Goal: Complete application form: Complete application form

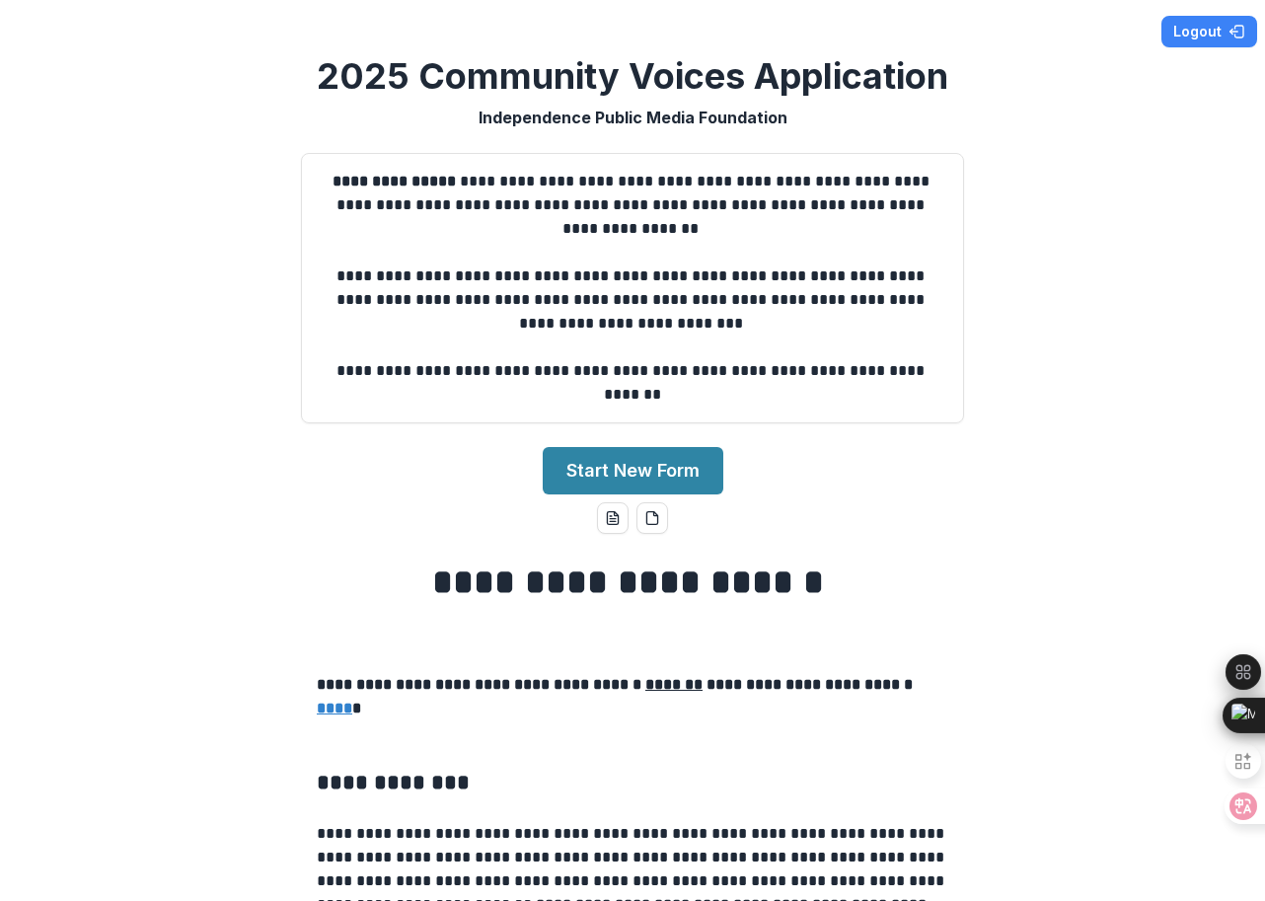
click at [1080, 398] on div "**********" at bounding box center [632, 450] width 1265 height 901
click at [671, 458] on button "Start New Form" at bounding box center [633, 470] width 181 height 47
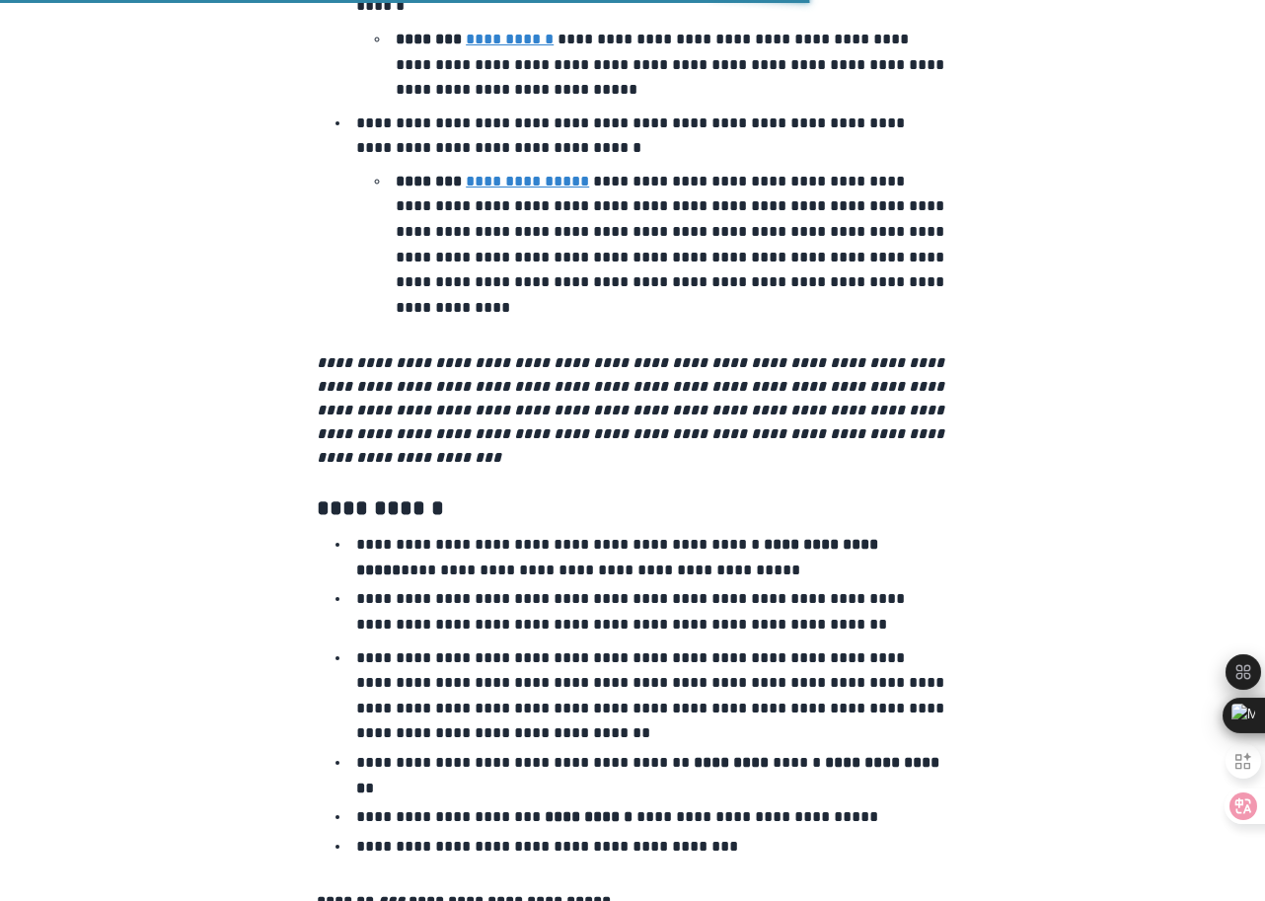
scroll to position [1246, 0]
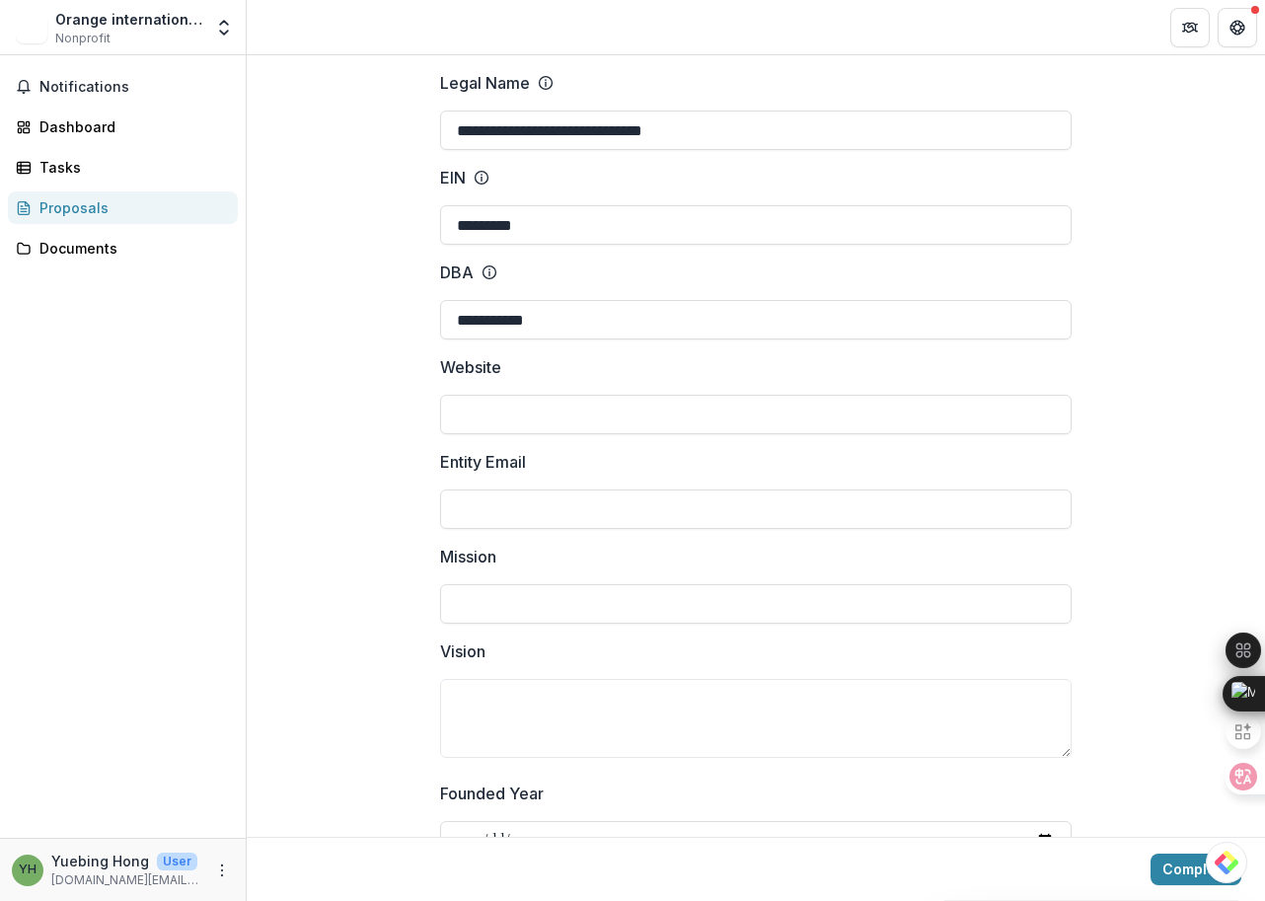
scroll to position [145, 0]
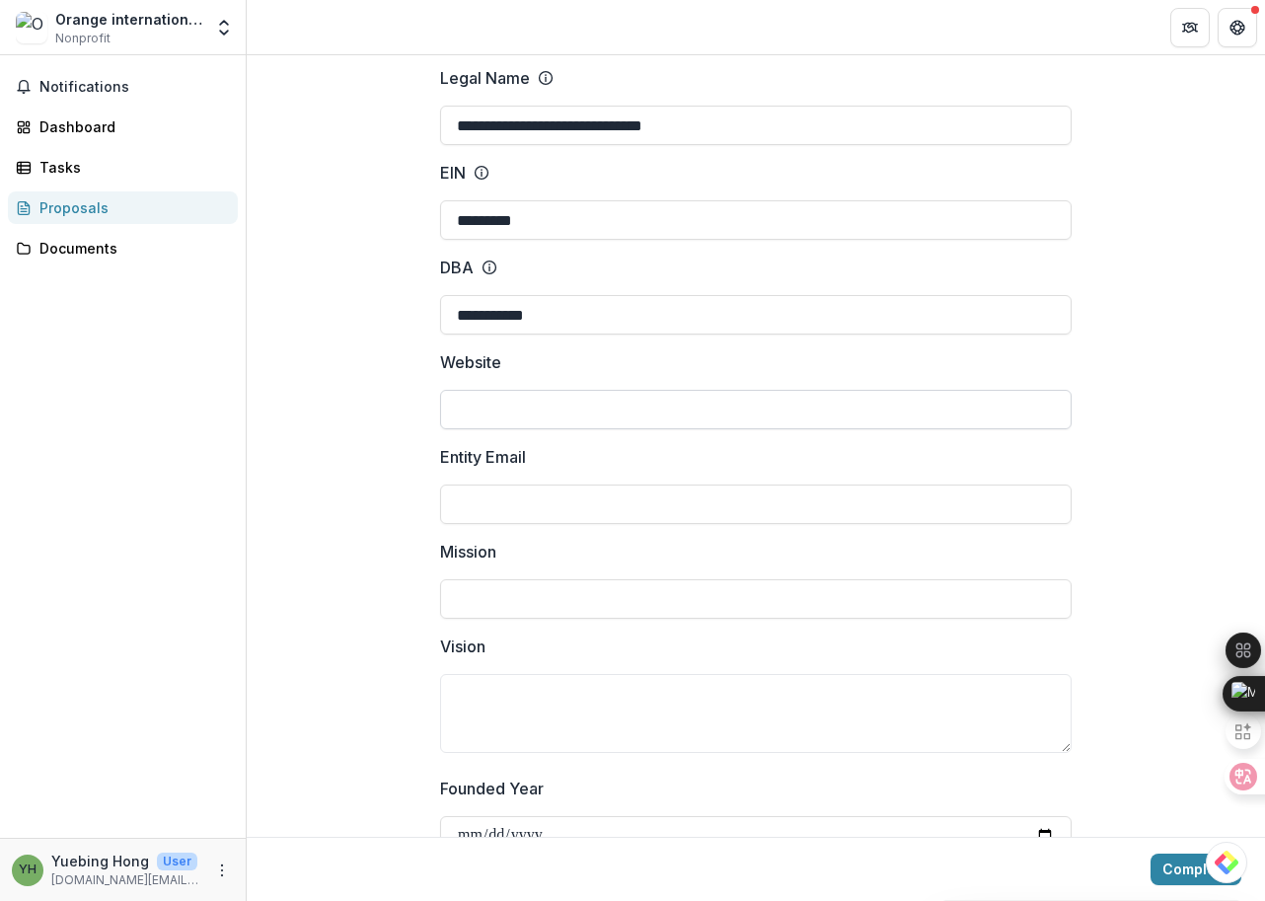
click at [510, 404] on input "Website" at bounding box center [755, 409] width 631 height 39
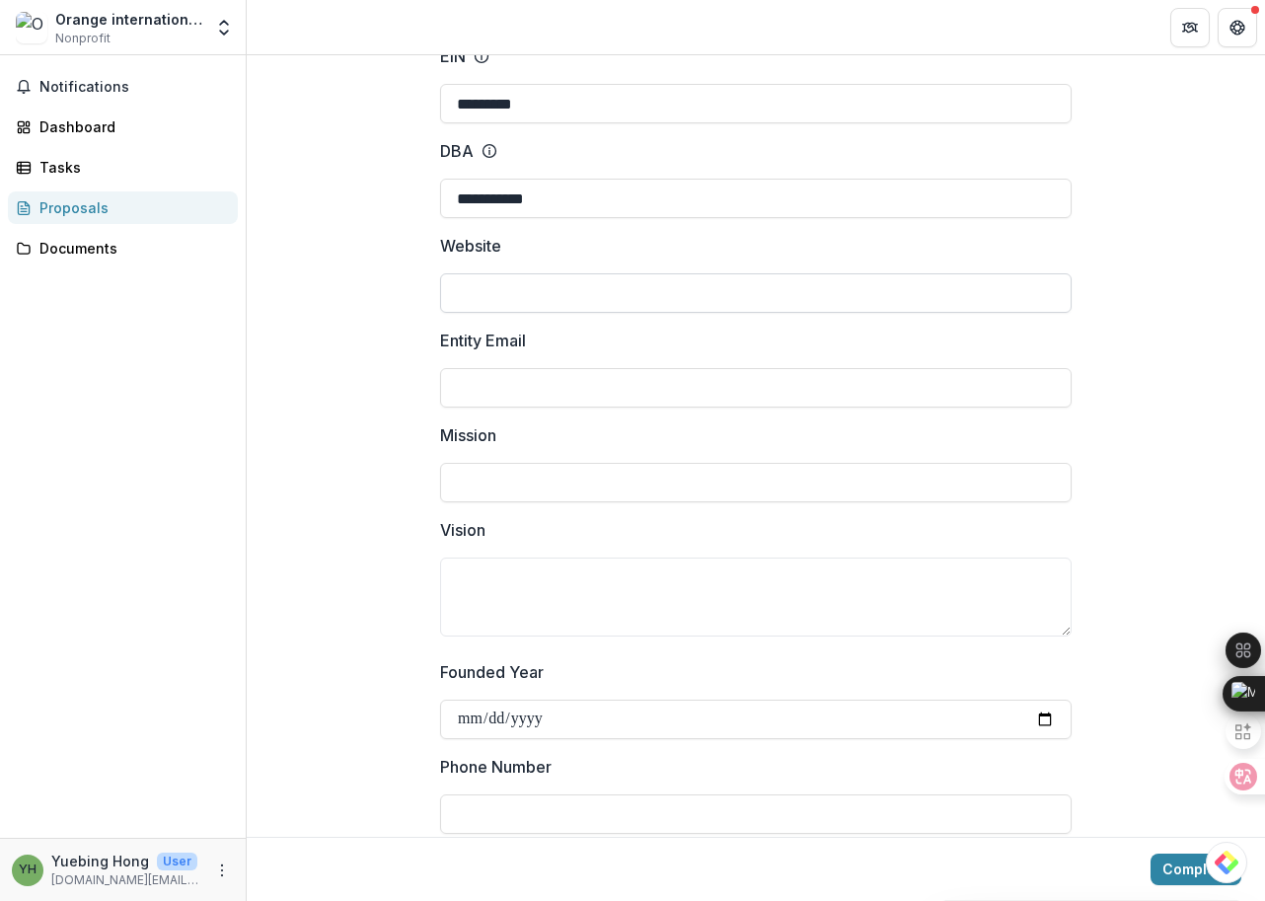
scroll to position [260, 0]
drag, startPoint x: 595, startPoint y: 299, endPoint x: 330, endPoint y: 284, distance: 265.8
paste input "**********"
type input "**********"
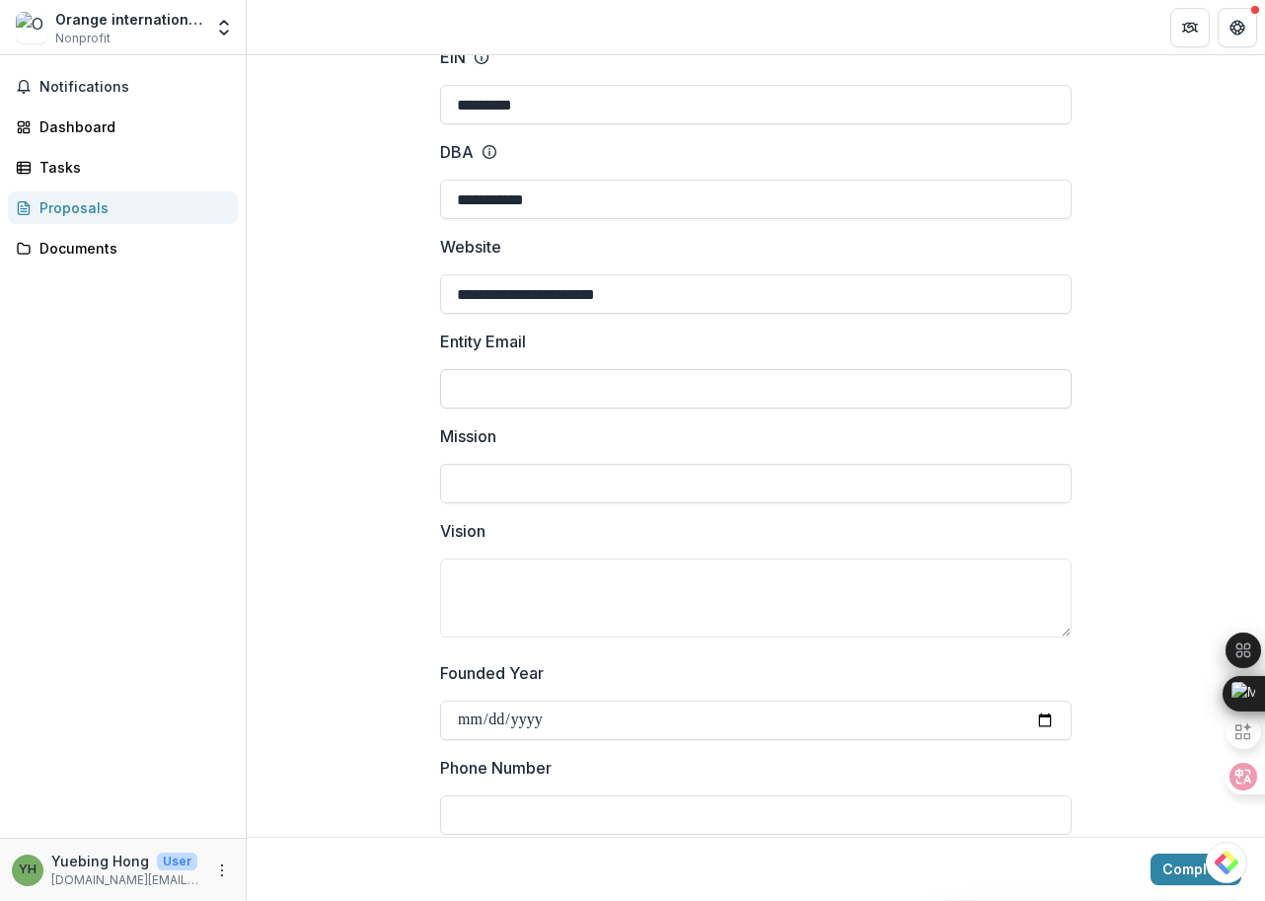
click at [542, 400] on input "Entity Email" at bounding box center [755, 388] width 631 height 39
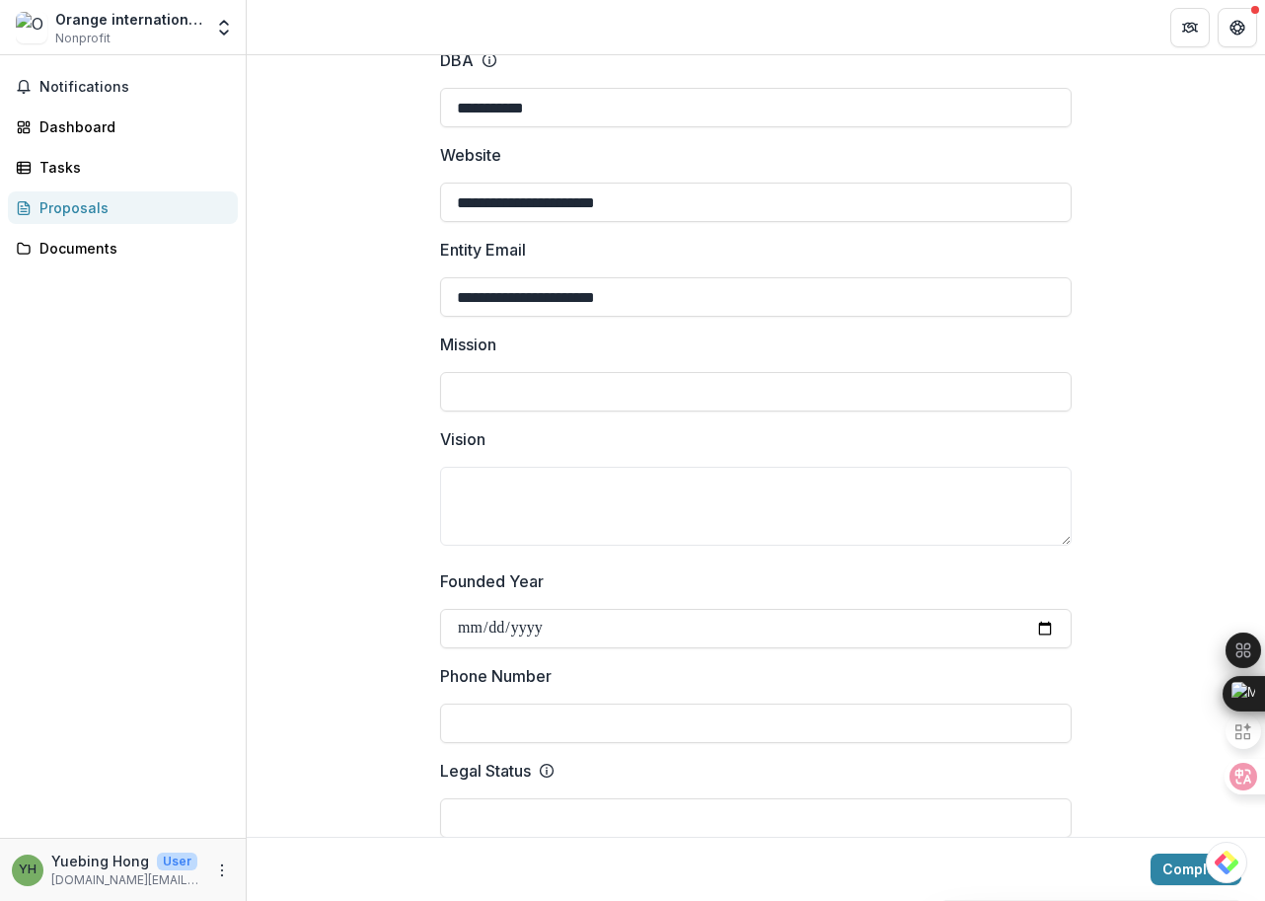
scroll to position [384, 0]
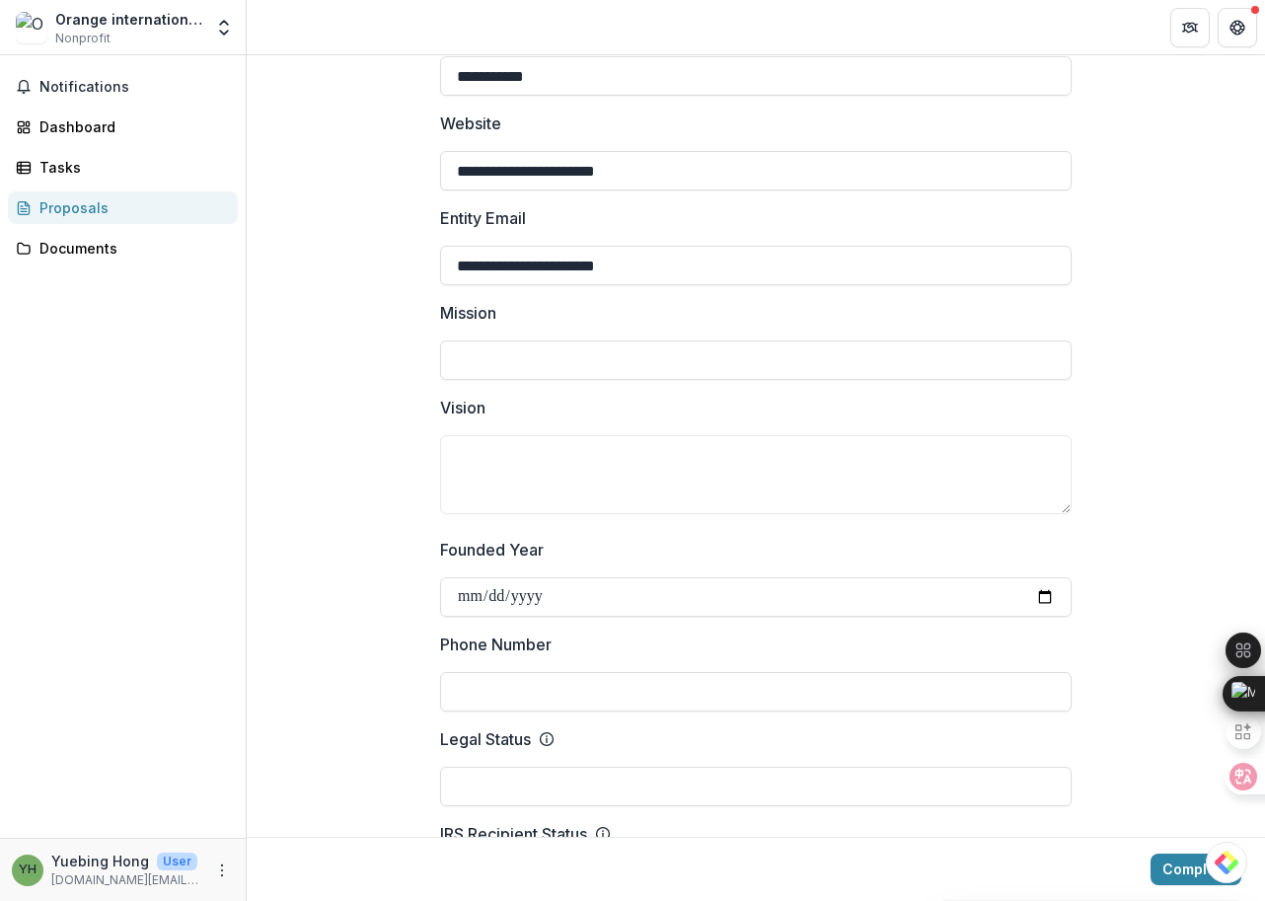
type input "**********"
click at [463, 301] on p "Mission" at bounding box center [468, 313] width 56 height 24
click at [463, 340] on input "Mission" at bounding box center [755, 359] width 631 height 39
drag, startPoint x: 432, startPoint y: 310, endPoint x: 535, endPoint y: 310, distance: 102.6
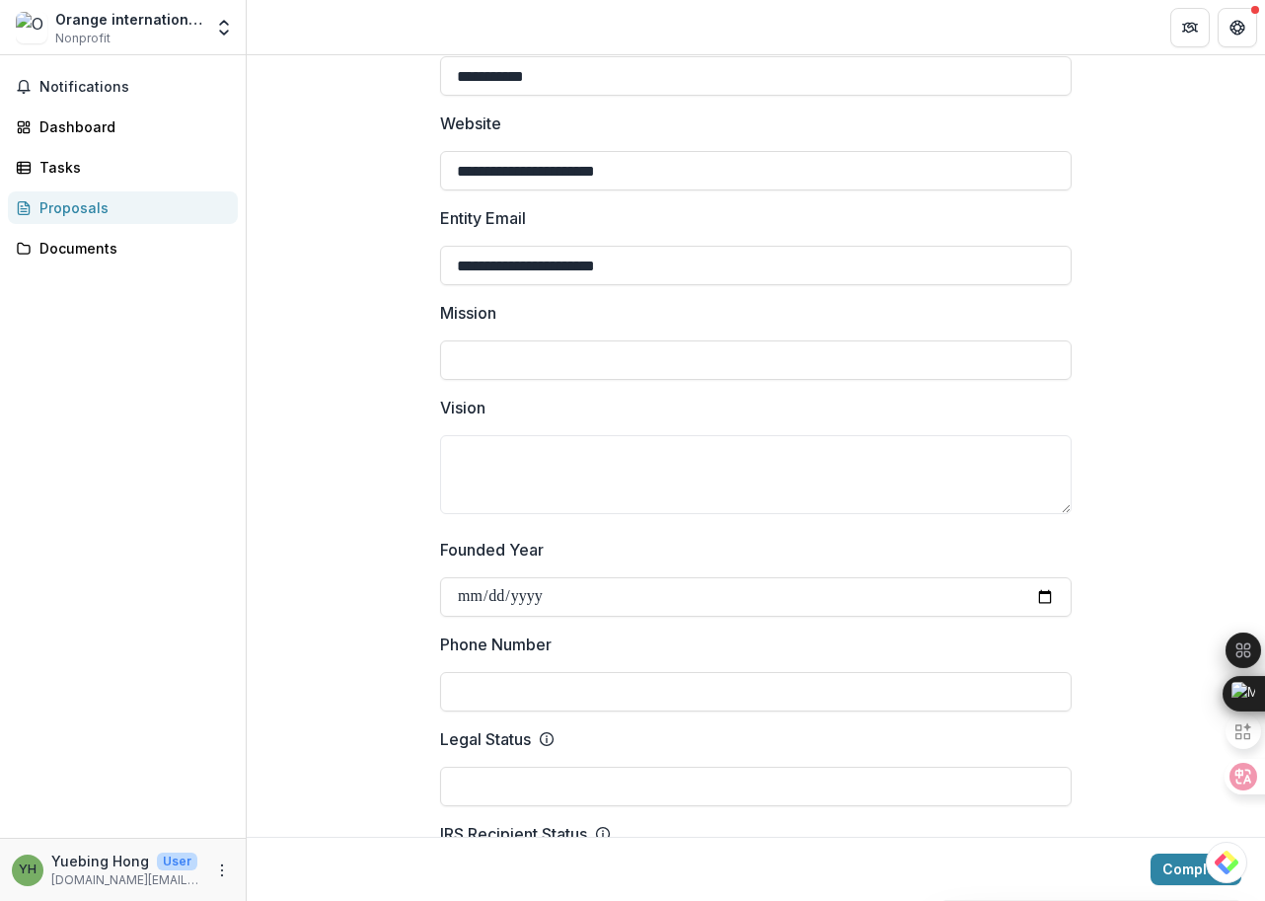
drag, startPoint x: 440, startPoint y: 313, endPoint x: 528, endPoint y: 316, distance: 87.9
click at [528, 316] on label "Mission" at bounding box center [750, 313] width 620 height 24
copy p "Mission"
click at [740, 352] on input "Mission" at bounding box center [755, 359] width 631 height 39
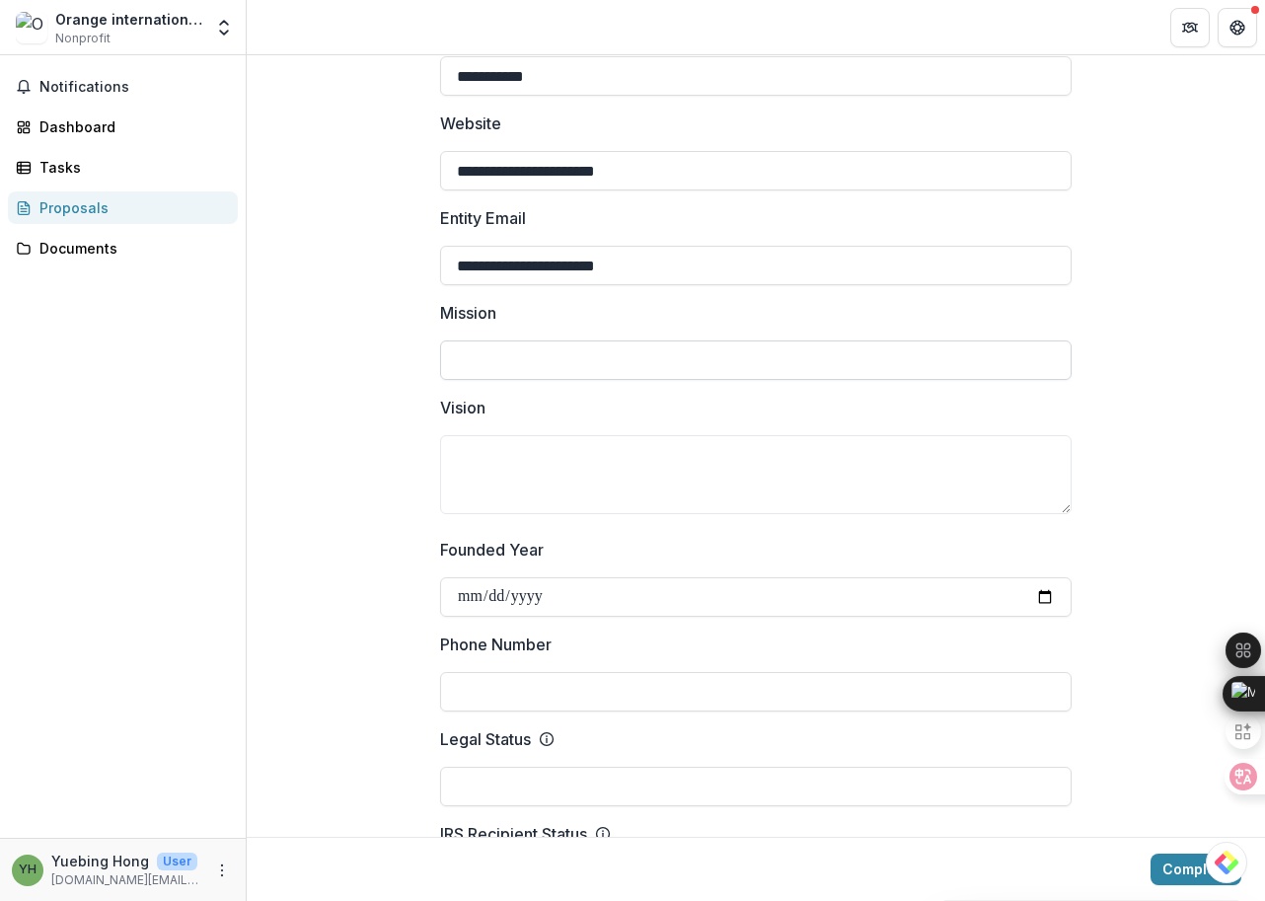
paste input "**********"
click at [837, 354] on input "**********" at bounding box center [755, 359] width 631 height 39
type input "**********"
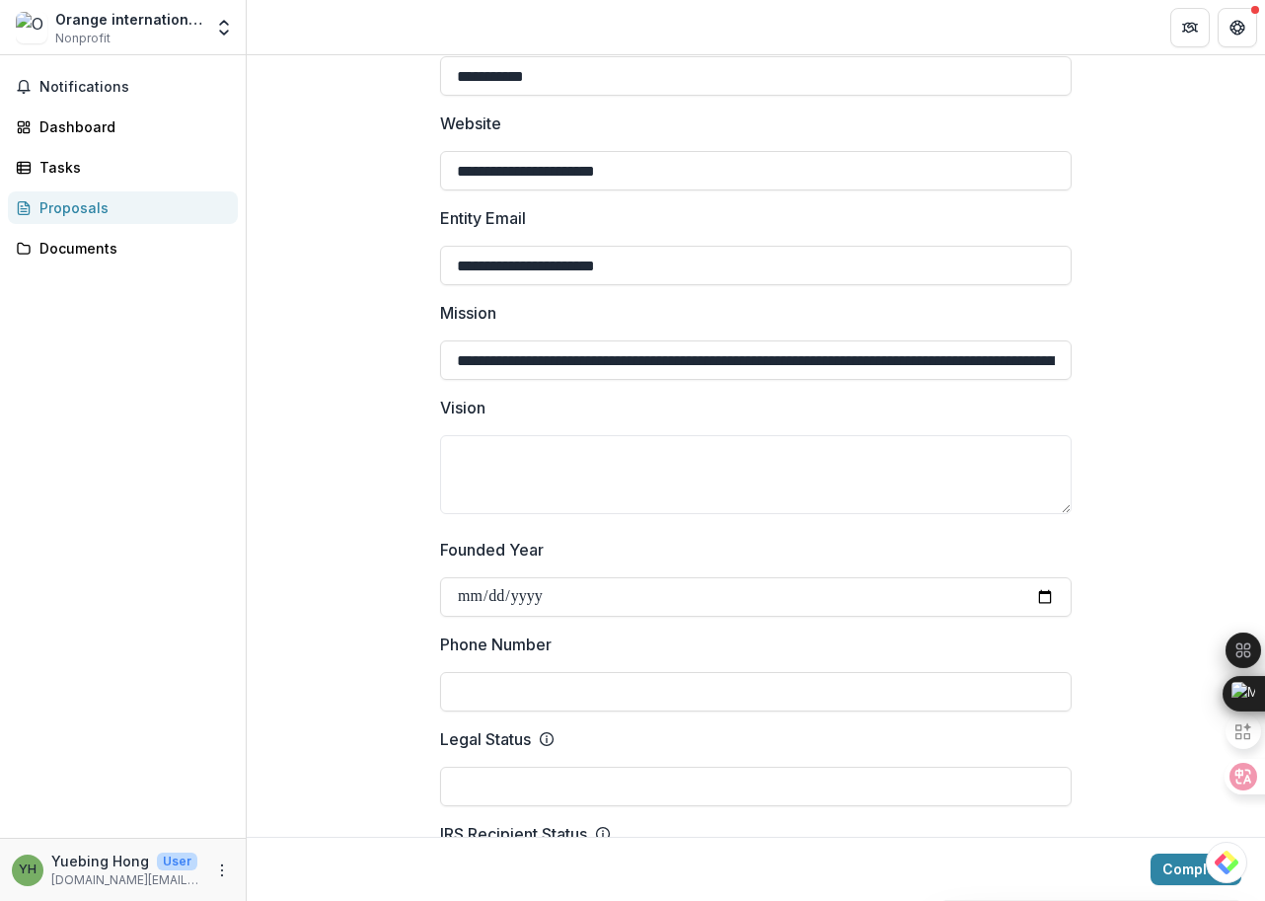
drag, startPoint x: 1066, startPoint y: 379, endPoint x: 1066, endPoint y: 423, distance: 44.4
drag, startPoint x: 955, startPoint y: 351, endPoint x: 364, endPoint y: 333, distance: 591.3
click at [998, 366] on input "**********" at bounding box center [755, 359] width 631 height 39
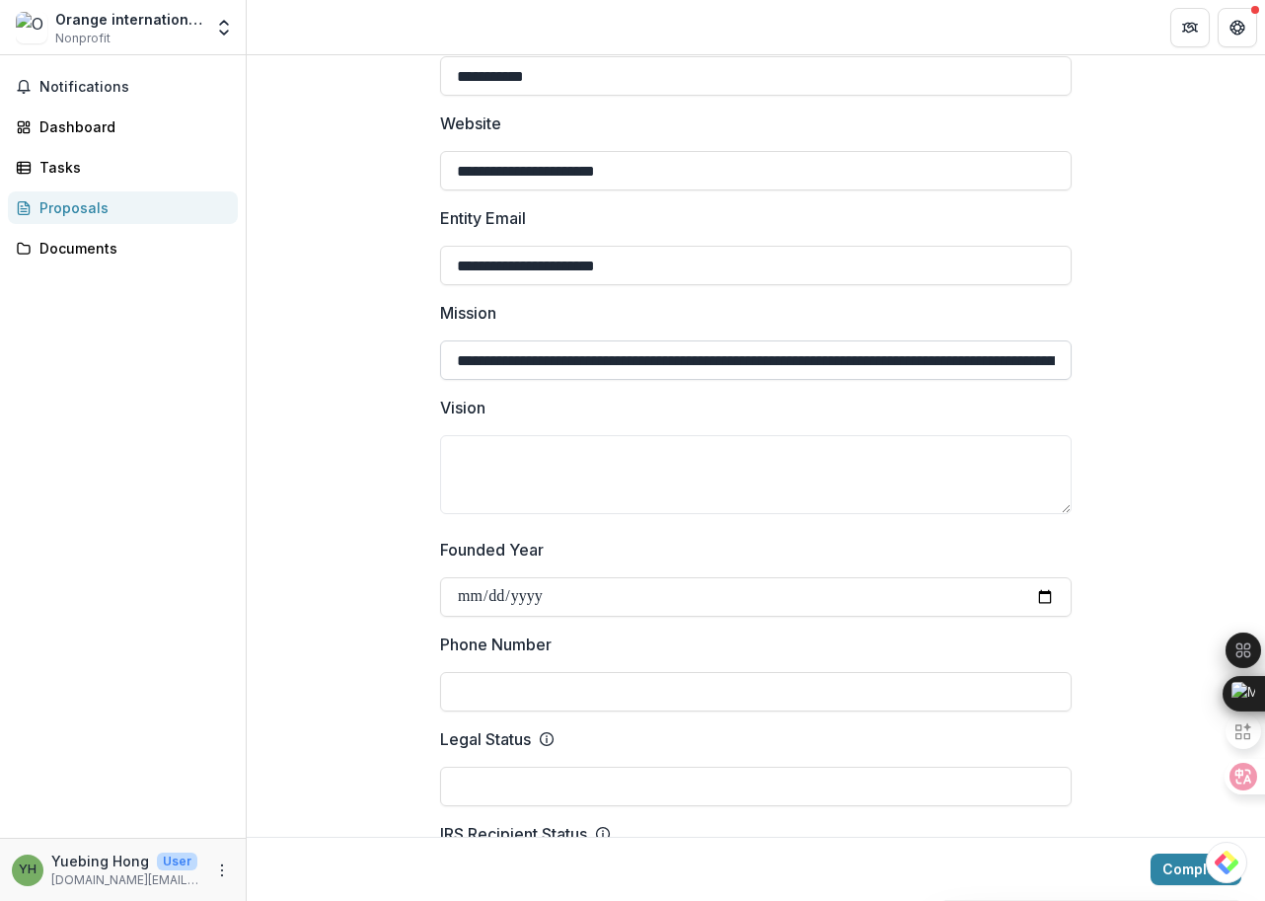
scroll to position [0, 309]
click at [775, 471] on textarea "Vision" at bounding box center [755, 474] width 631 height 79
click at [468, 406] on p "Vision" at bounding box center [462, 408] width 45 height 24
click at [468, 435] on textarea "Vision" at bounding box center [755, 474] width 631 height 79
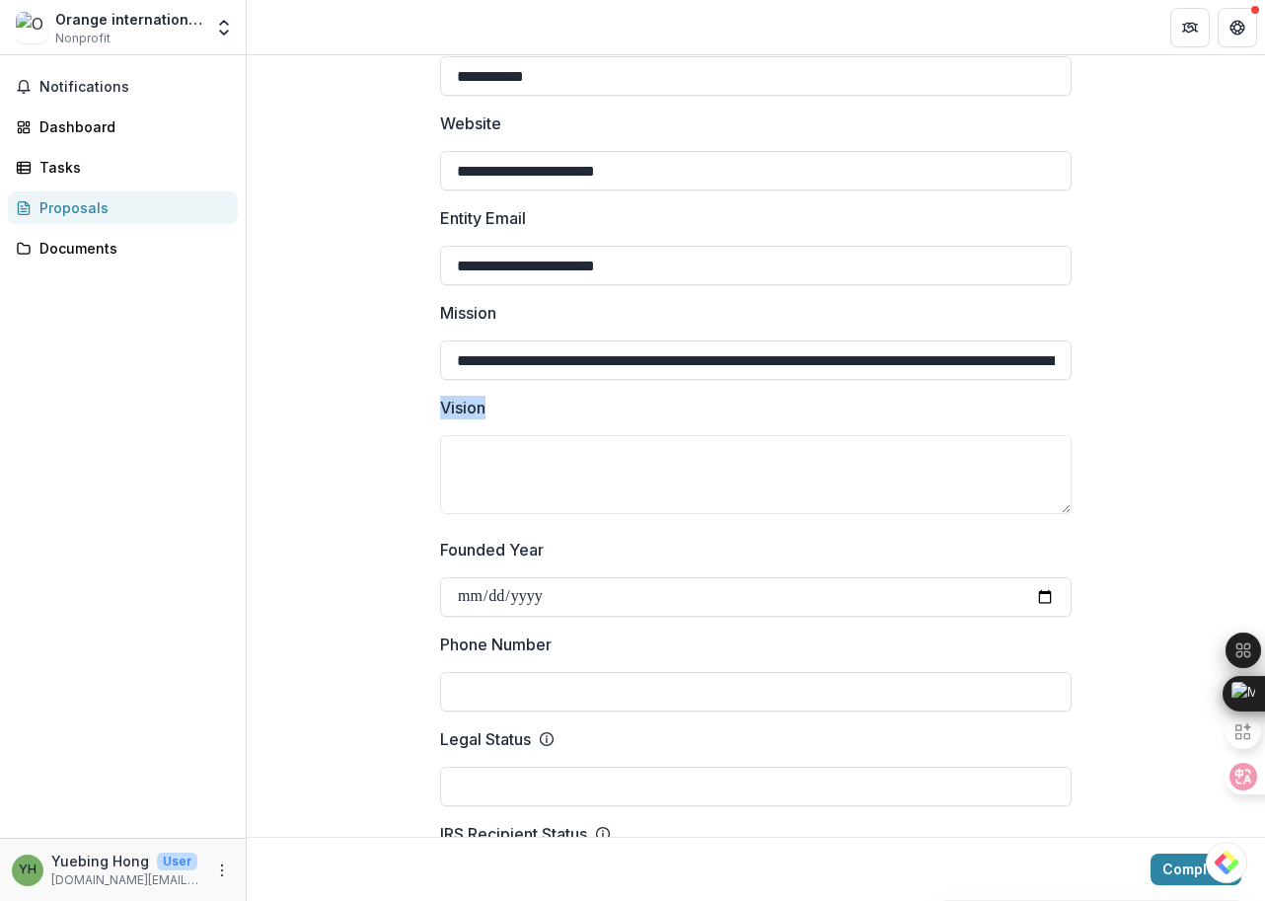
drag, startPoint x: 511, startPoint y: 409, endPoint x: 397, endPoint y: 409, distance: 114.5
copy p "Vision"
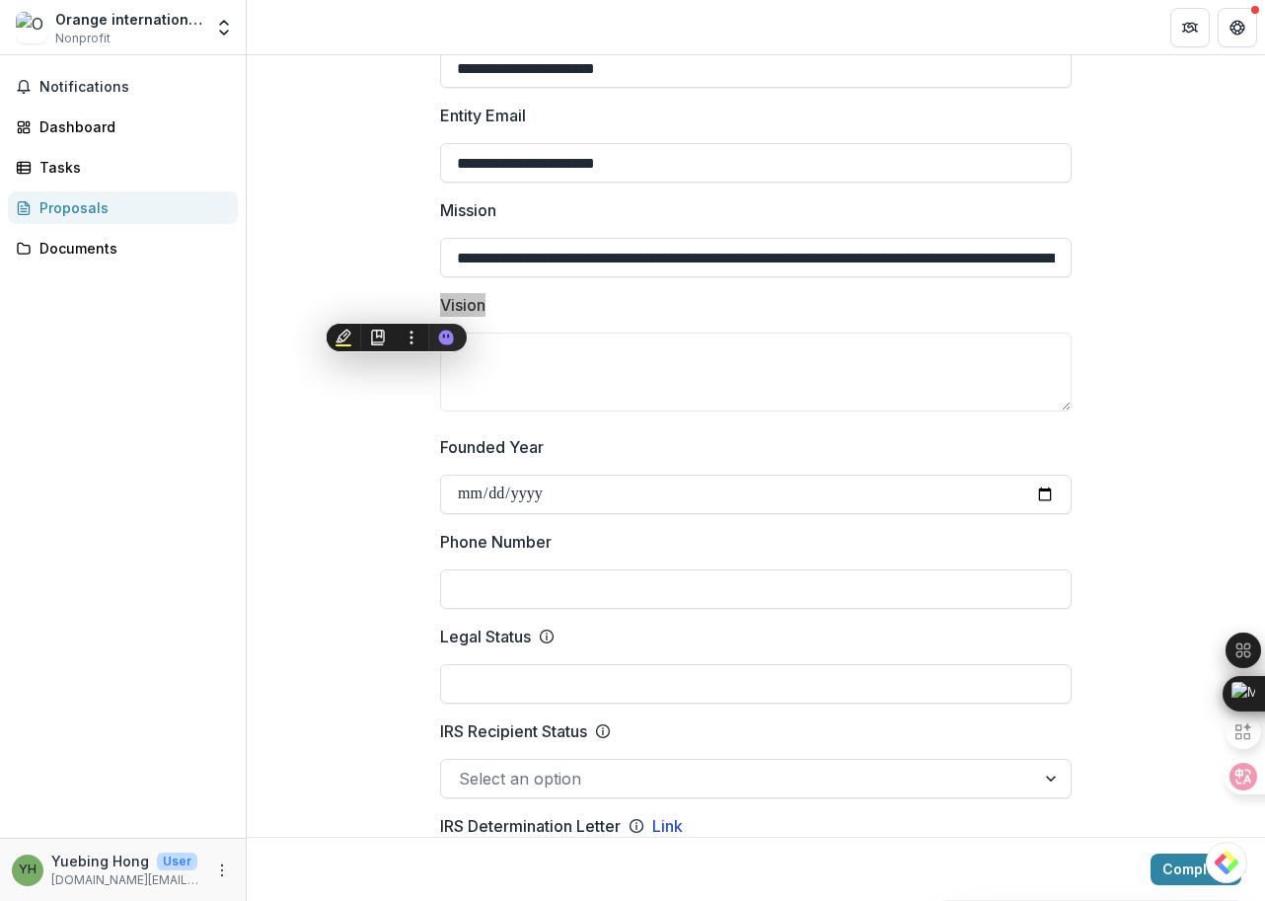
scroll to position [490, 0]
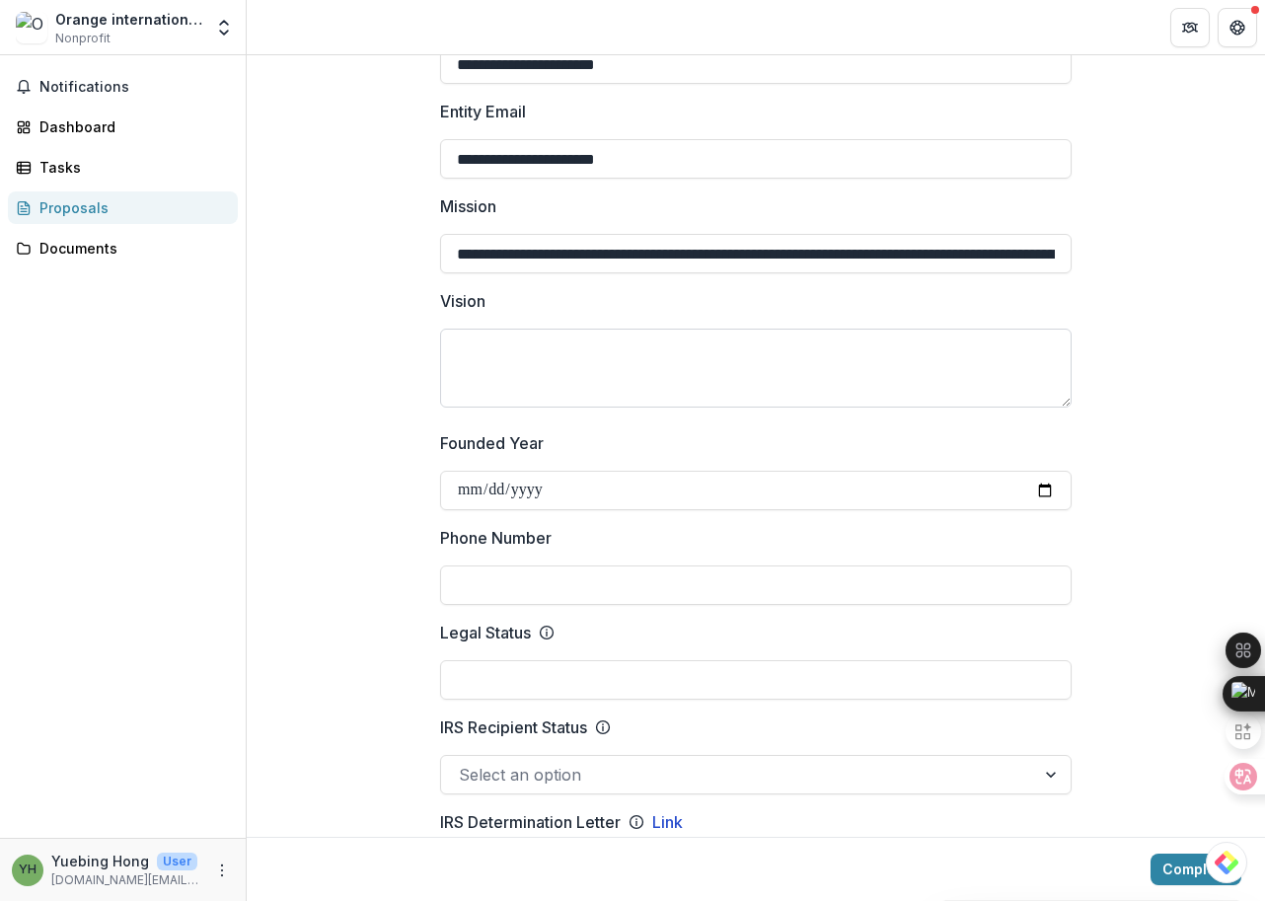
click at [925, 347] on textarea "Vision" at bounding box center [755, 368] width 631 height 79
paste textarea "**********"
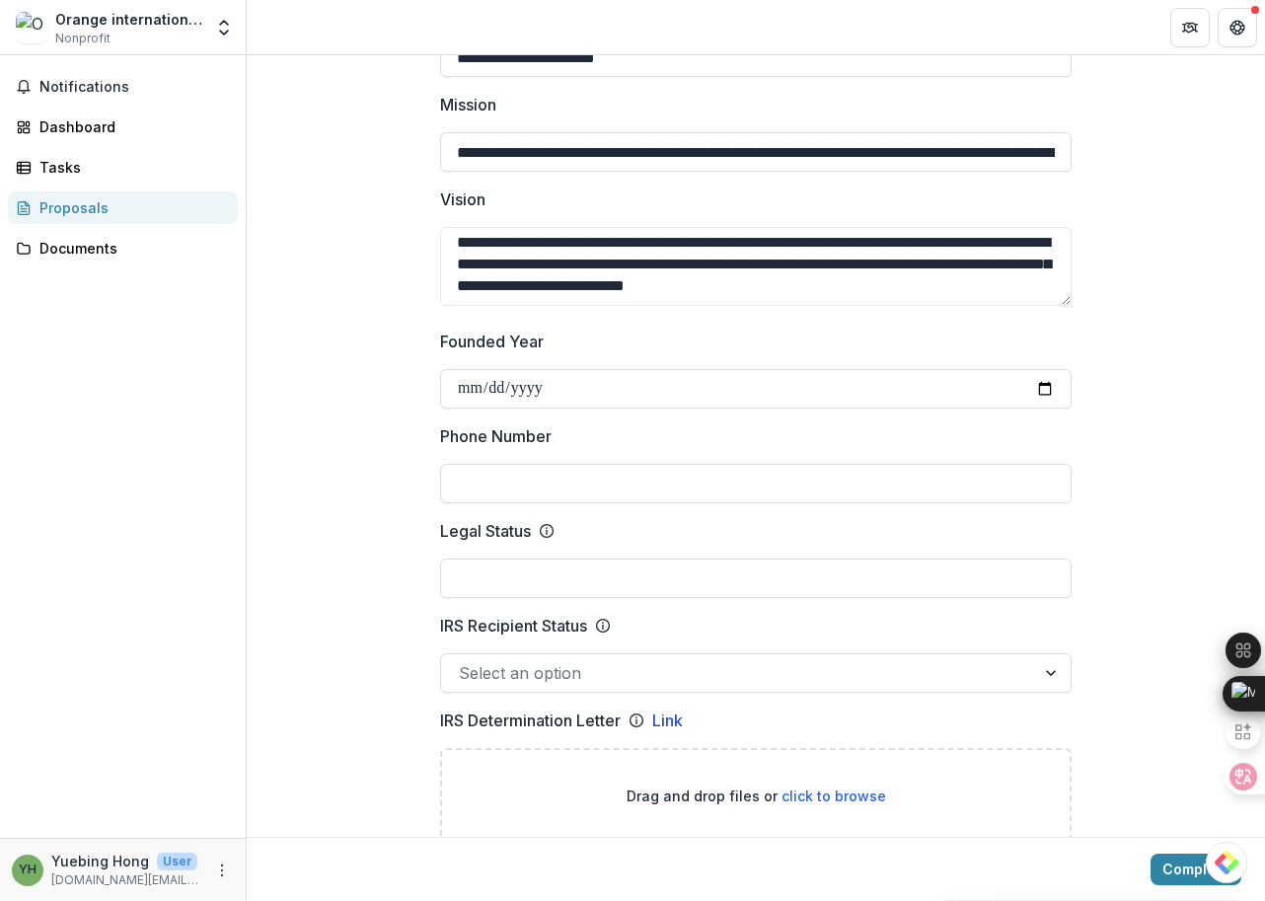
scroll to position [609, 0]
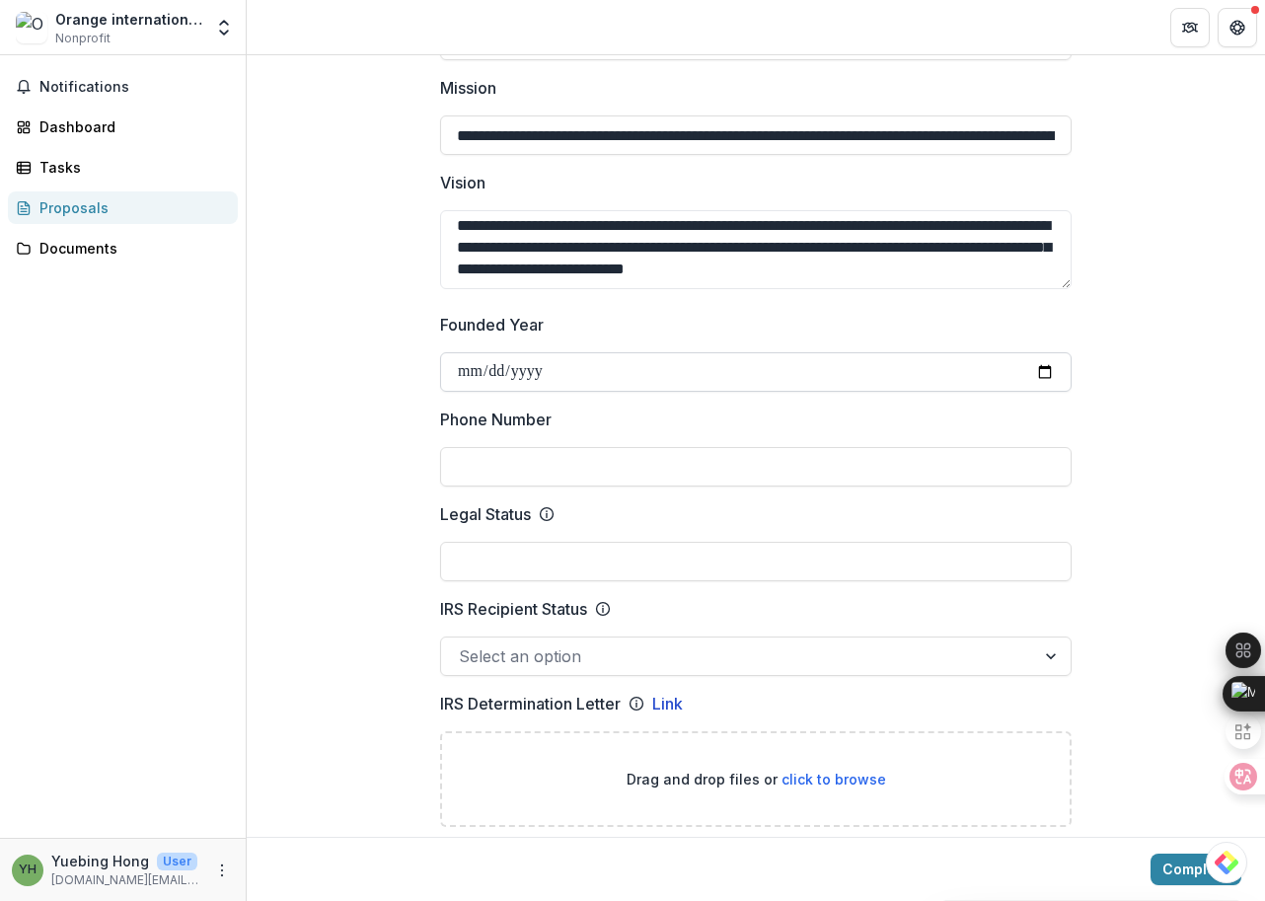
type textarea "**********"
click at [494, 371] on input "Founded Year" at bounding box center [755, 371] width 631 height 39
click at [475, 371] on input "Founded Year" at bounding box center [755, 371] width 631 height 39
click at [462, 374] on input "Founded Year" at bounding box center [755, 371] width 631 height 39
click at [473, 373] on input "Founded Year" at bounding box center [755, 371] width 631 height 39
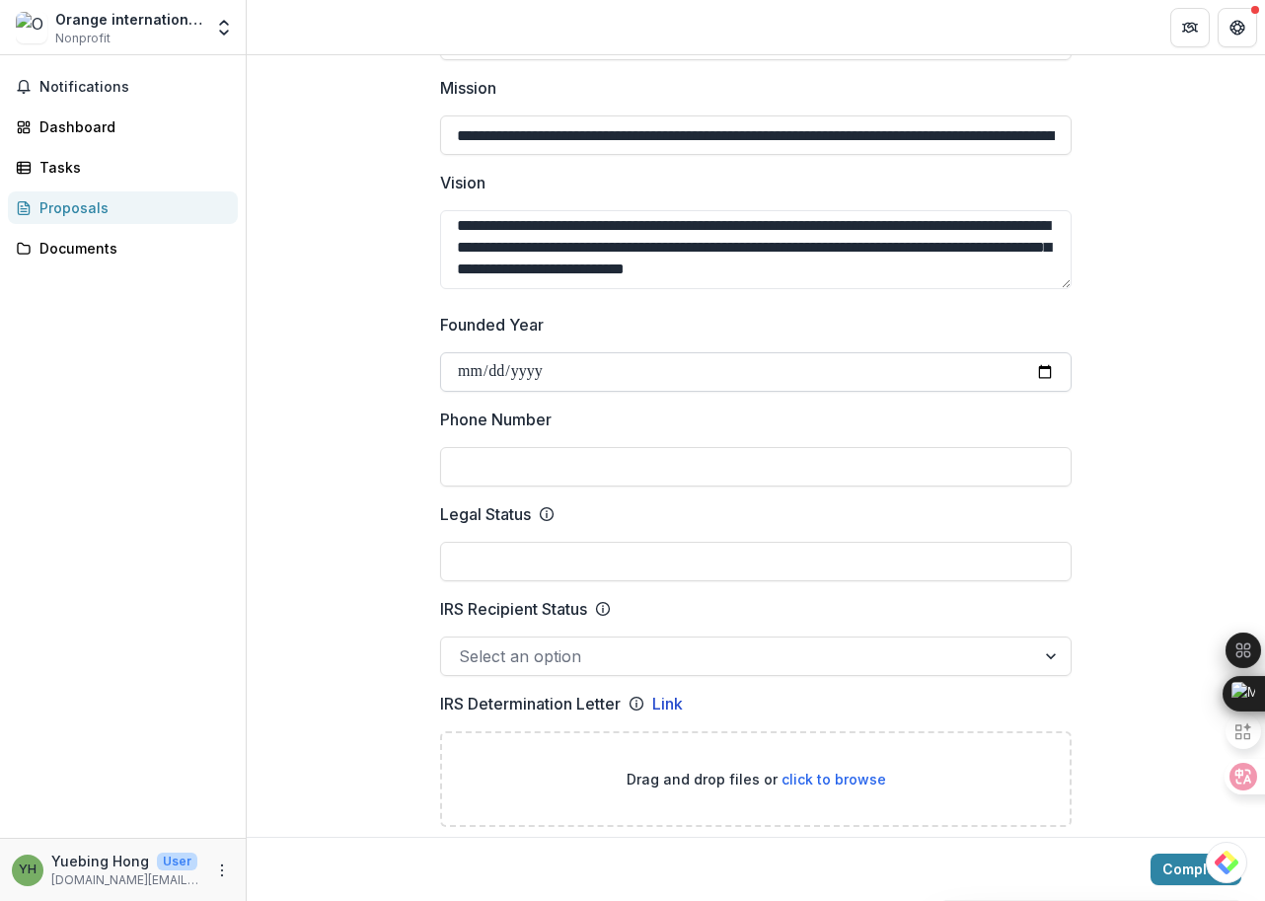
click at [477, 373] on input "Founded Year" at bounding box center [755, 371] width 631 height 39
click at [586, 369] on input "Founded Year" at bounding box center [755, 371] width 631 height 39
click at [497, 367] on input "Founded Year" at bounding box center [755, 371] width 631 height 39
click at [470, 371] on input "Founded Year" at bounding box center [755, 371] width 631 height 39
click at [484, 378] on input "Founded Year" at bounding box center [755, 371] width 631 height 39
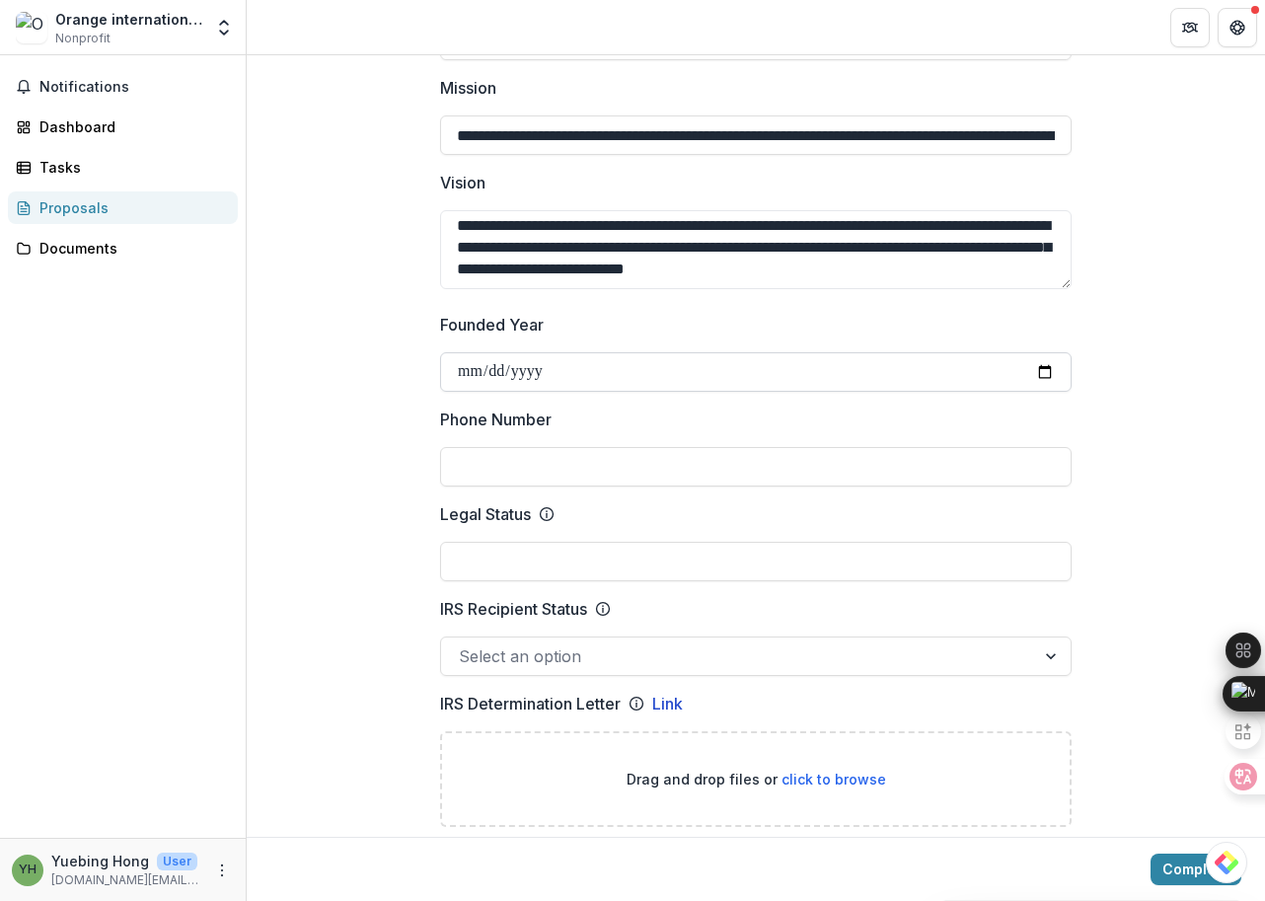
click at [466, 377] on input "Founded Year" at bounding box center [755, 371] width 631 height 39
type input "**********"
click at [515, 476] on input "Phone Number" at bounding box center [755, 466] width 631 height 39
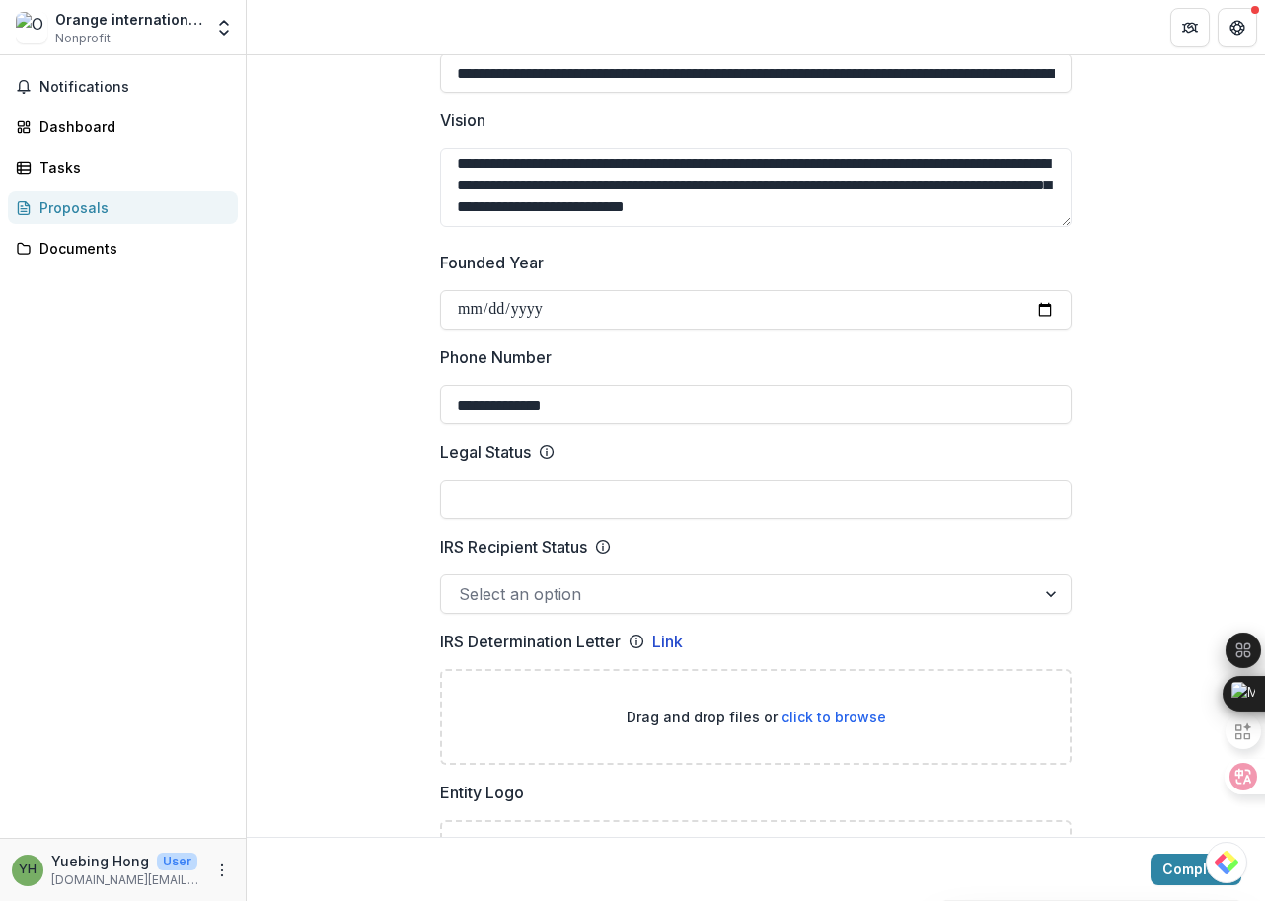
scroll to position [693, 0]
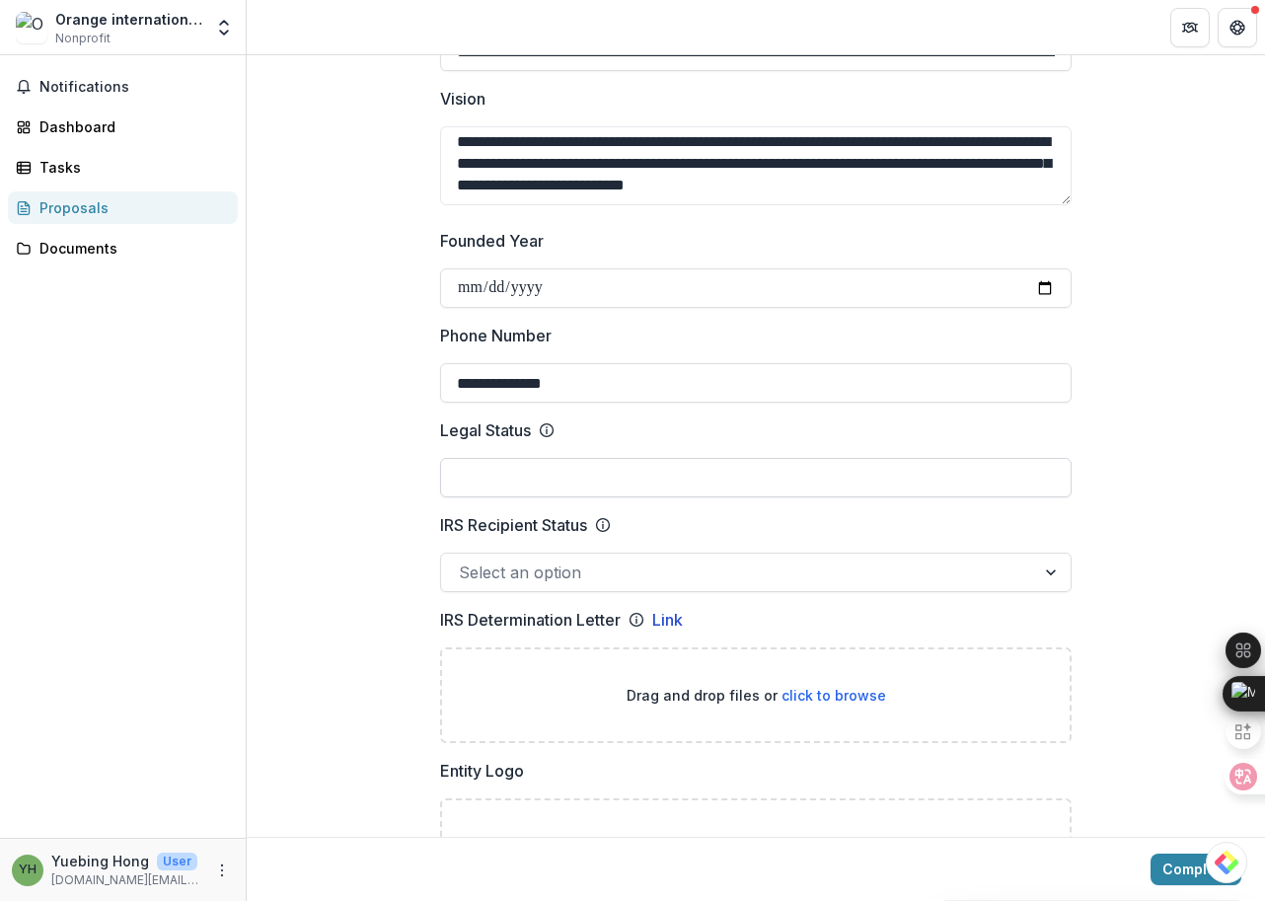
type input "**********"
click at [484, 488] on input "Legal Status" at bounding box center [755, 477] width 631 height 39
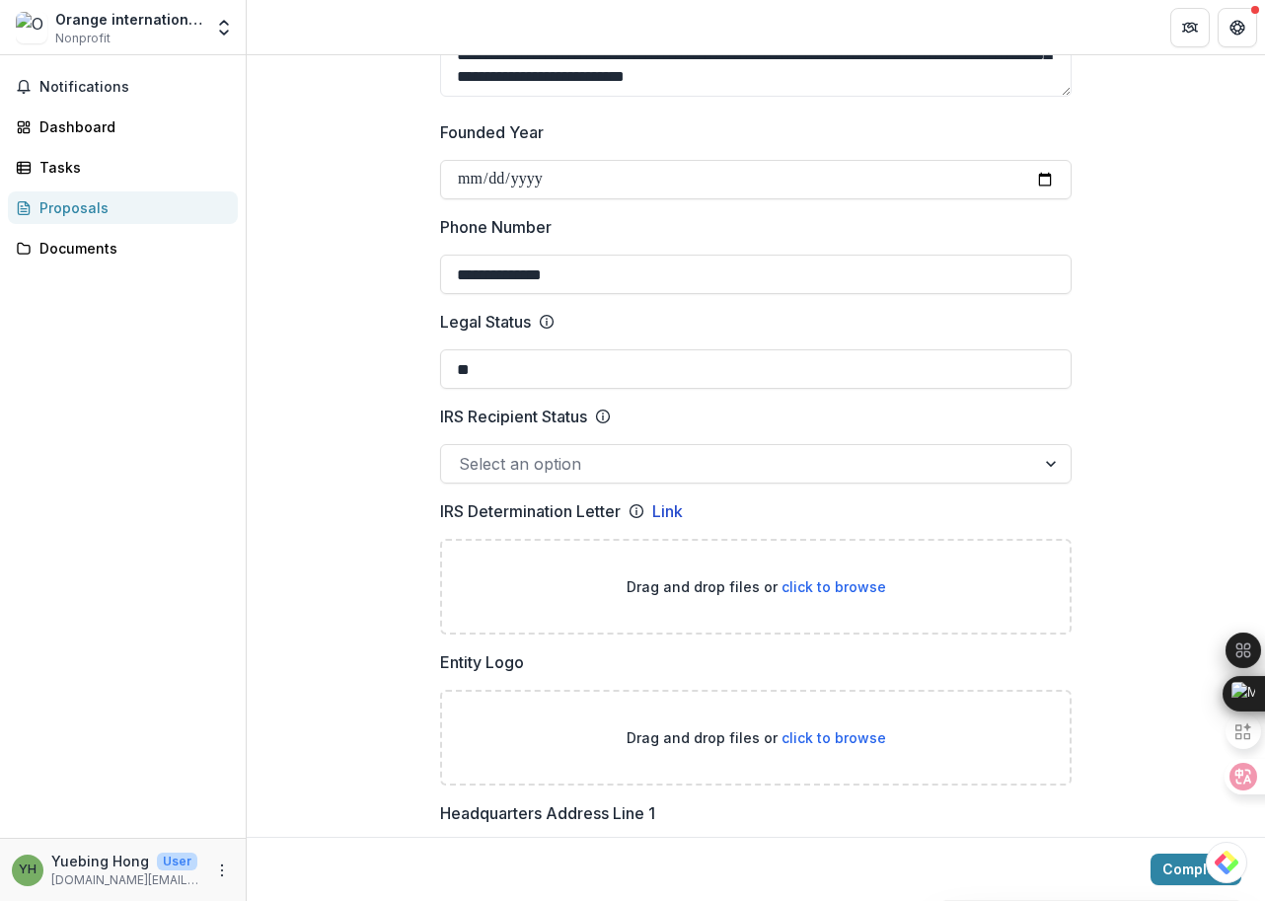
scroll to position [875, 0]
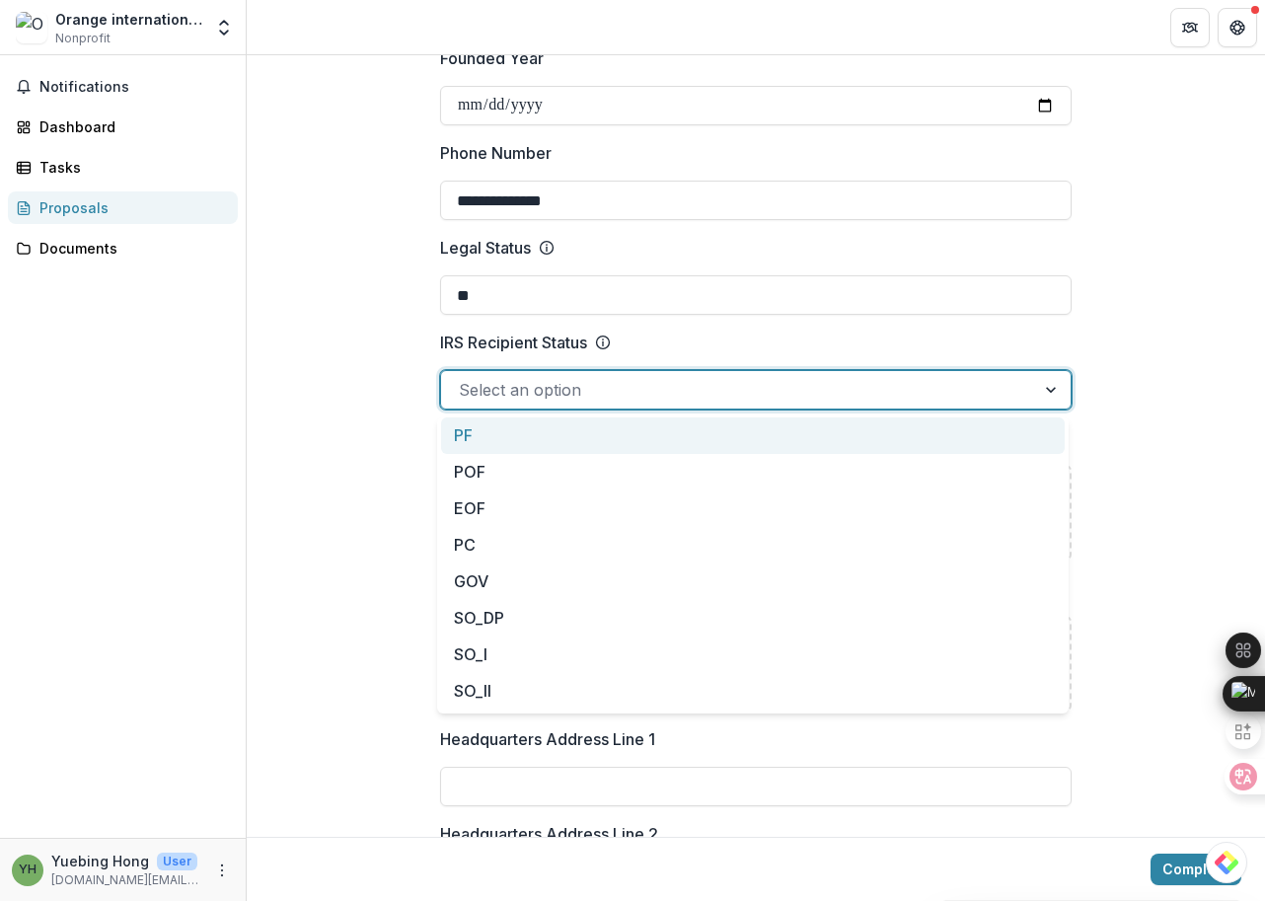
click at [844, 385] on div at bounding box center [738, 390] width 558 height 28
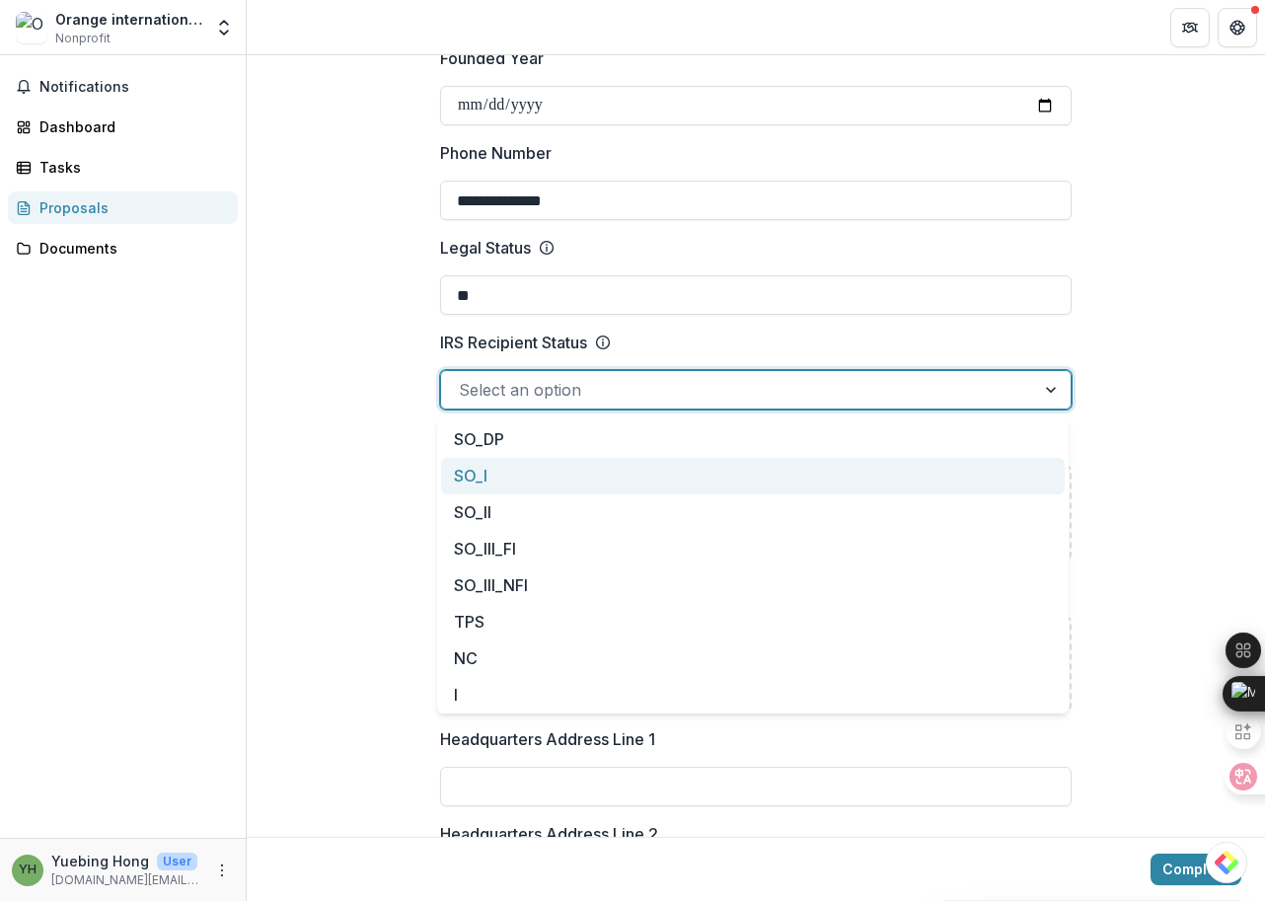
scroll to position [0, 0]
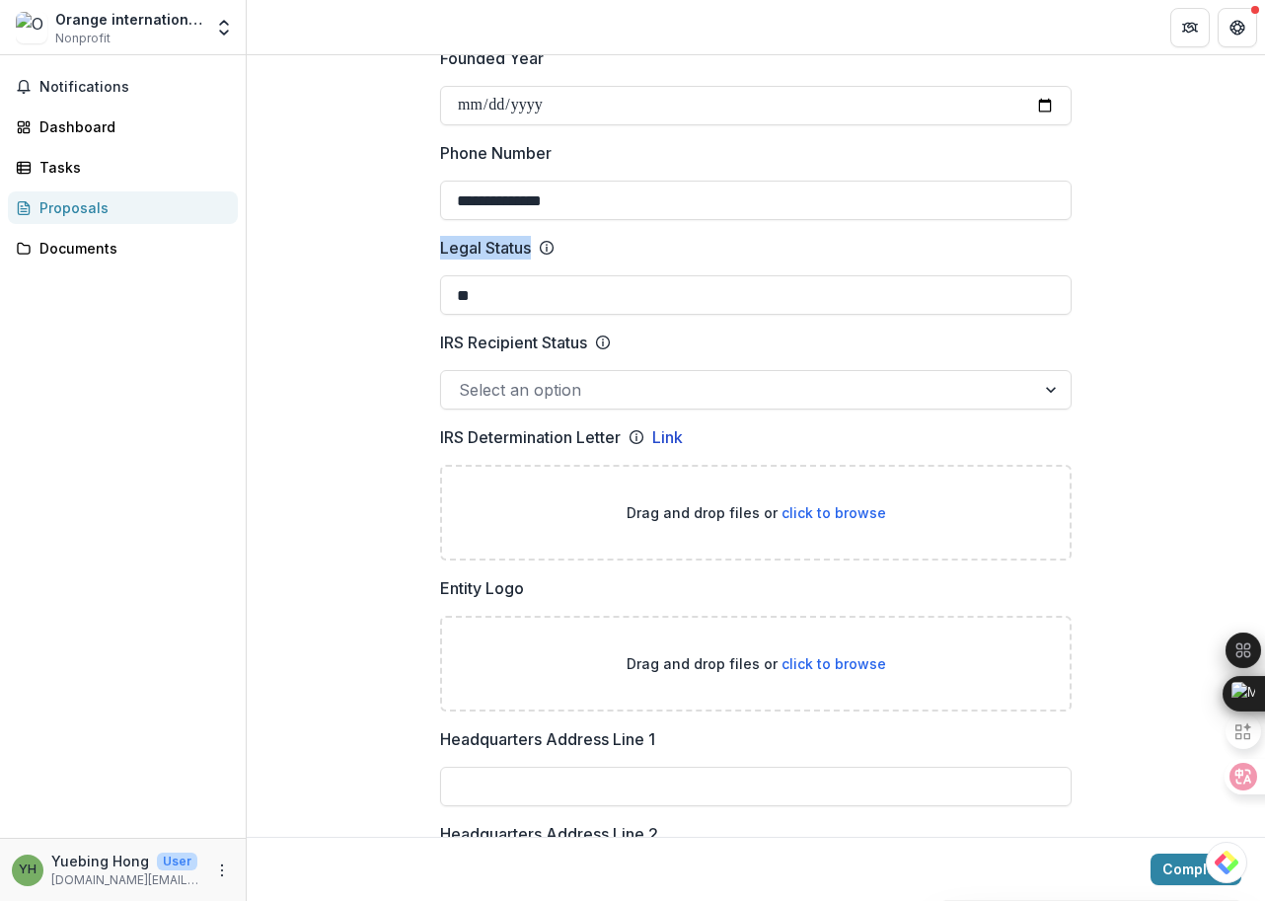
drag, startPoint x: 421, startPoint y: 252, endPoint x: 605, endPoint y: 253, distance: 183.5
copy div "Legal Status"
click at [544, 249] on icon at bounding box center [547, 248] width 16 height 16
click at [544, 275] on input "**" at bounding box center [755, 294] width 631 height 39
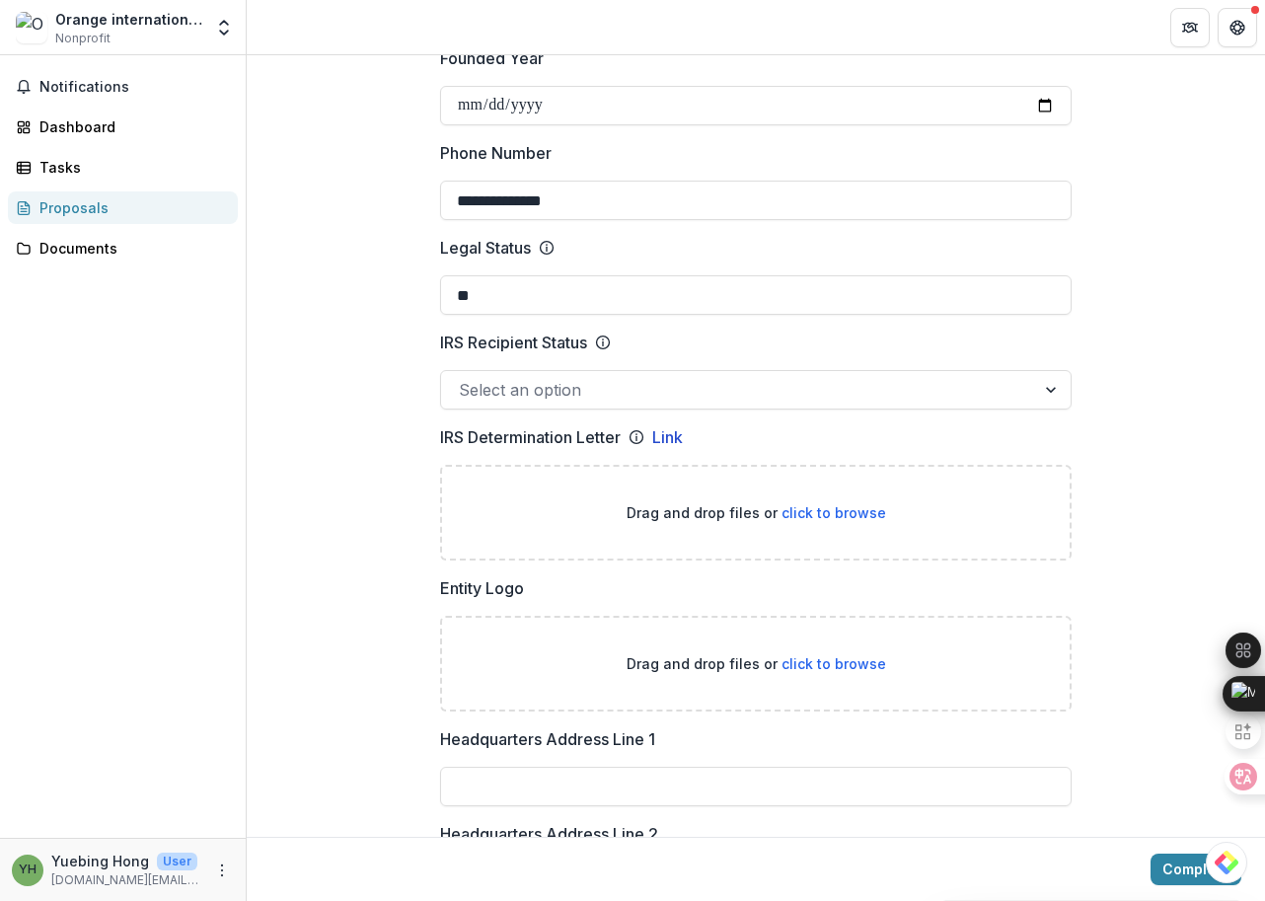
click at [544, 249] on icon at bounding box center [547, 248] width 16 height 16
click at [544, 275] on input "**" at bounding box center [755, 294] width 631 height 39
click at [547, 250] on line at bounding box center [547, 249] width 0 height 4
click at [546, 275] on input "**" at bounding box center [755, 294] width 631 height 39
drag, startPoint x: 501, startPoint y: 300, endPoint x: 400, endPoint y: 298, distance: 101.7
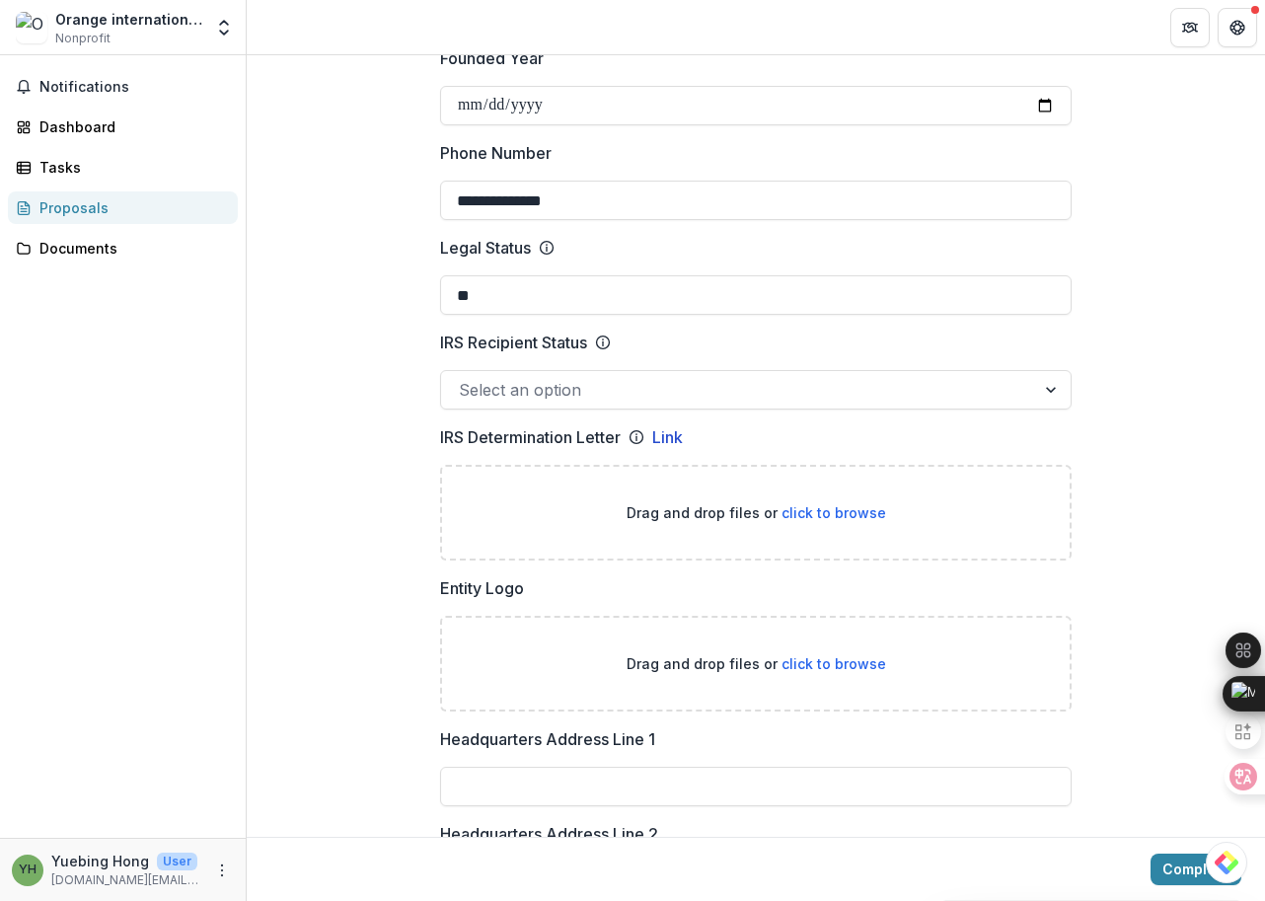
paste input "**********"
type input "**********"
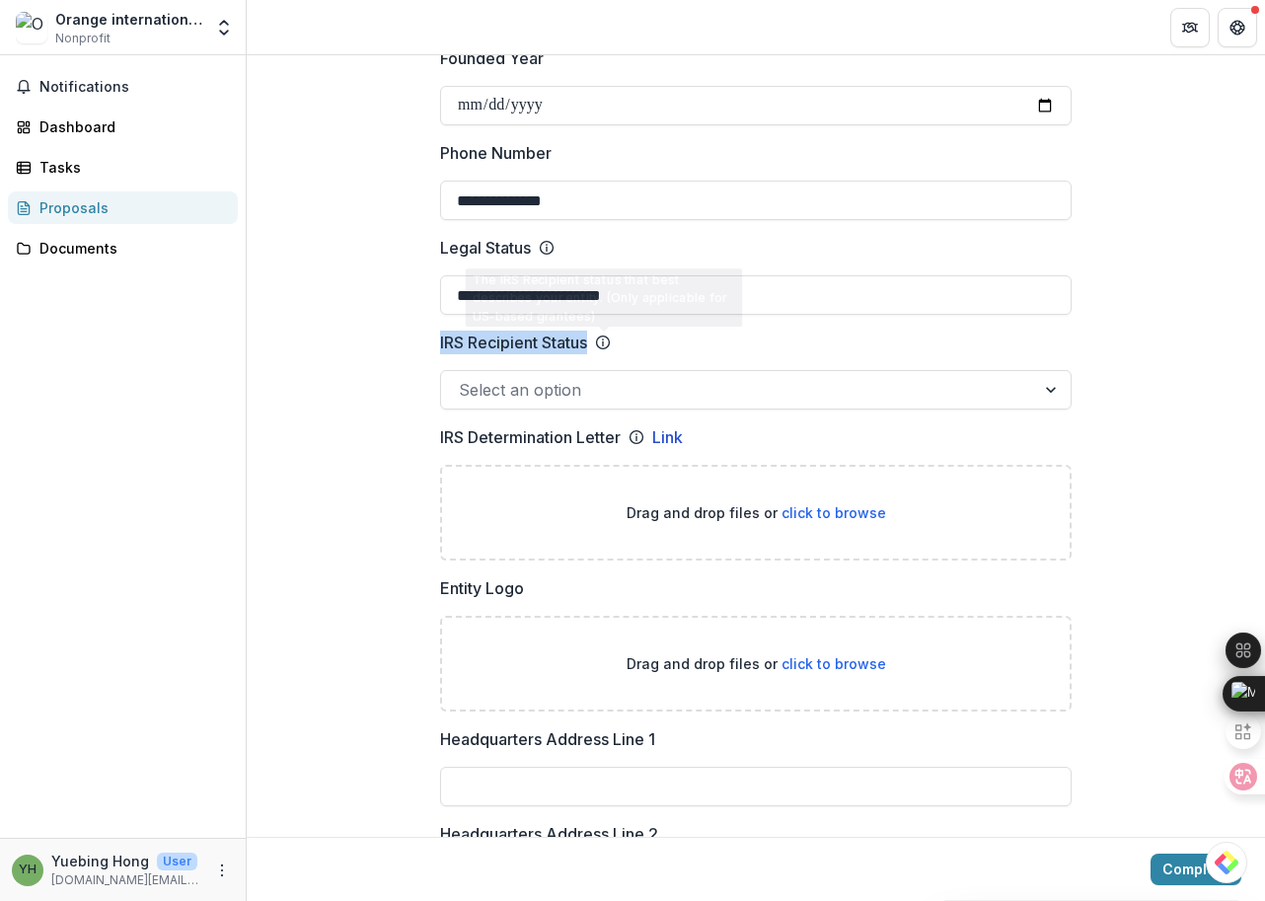
drag, startPoint x: 411, startPoint y: 334, endPoint x: 626, endPoint y: 348, distance: 214.6
copy div "IRS Recipient Status"
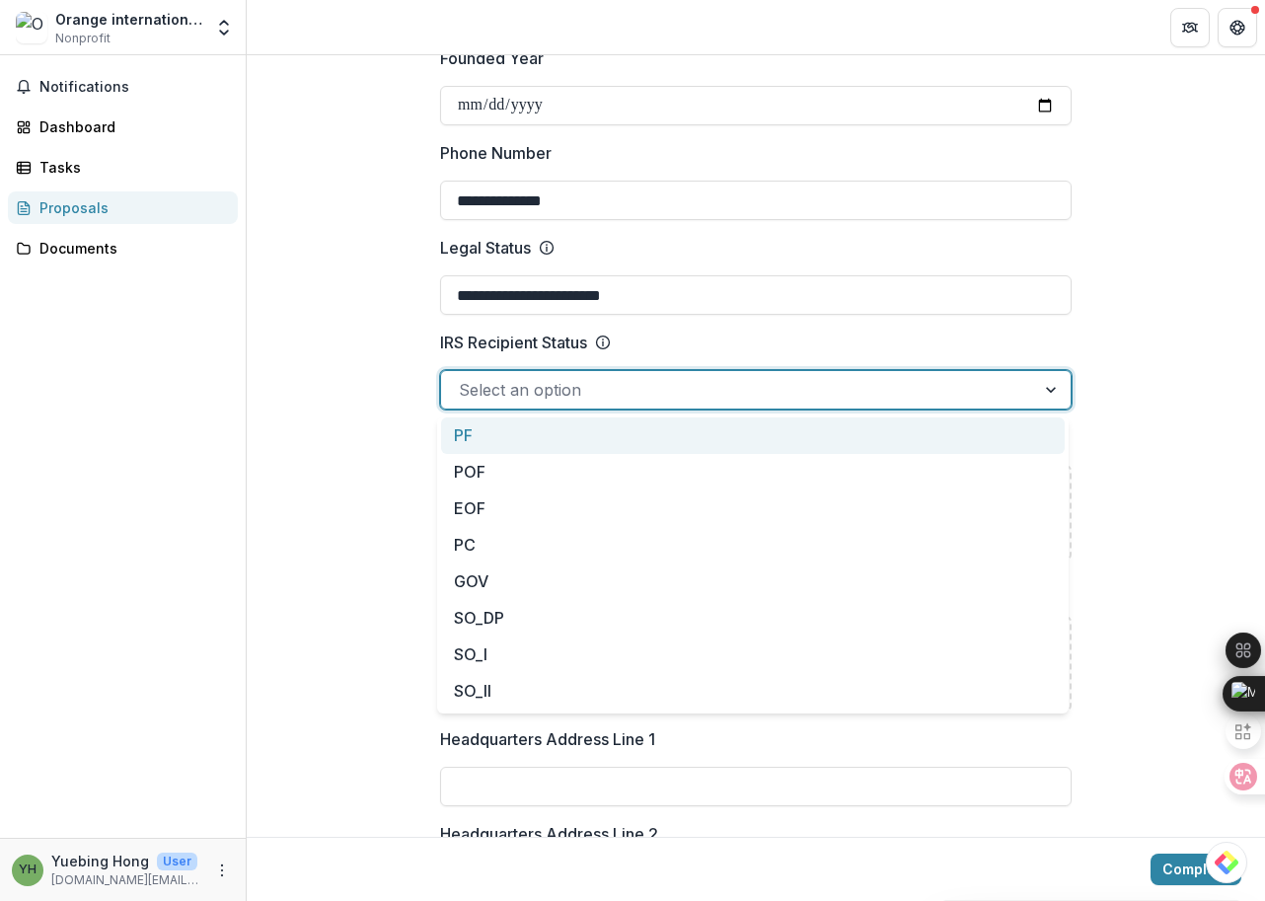
click at [491, 393] on div at bounding box center [738, 390] width 558 height 28
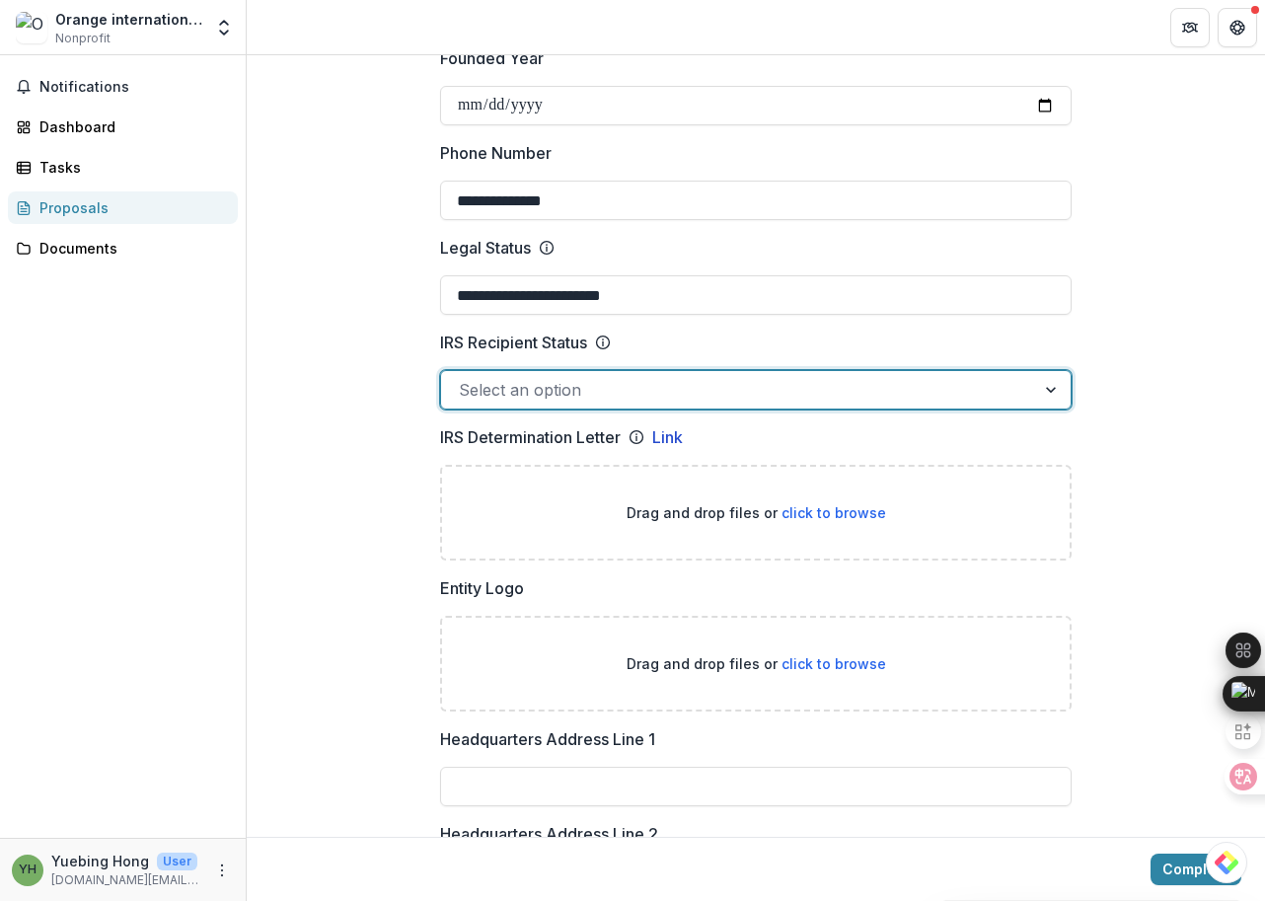
click at [619, 384] on div at bounding box center [738, 390] width 558 height 28
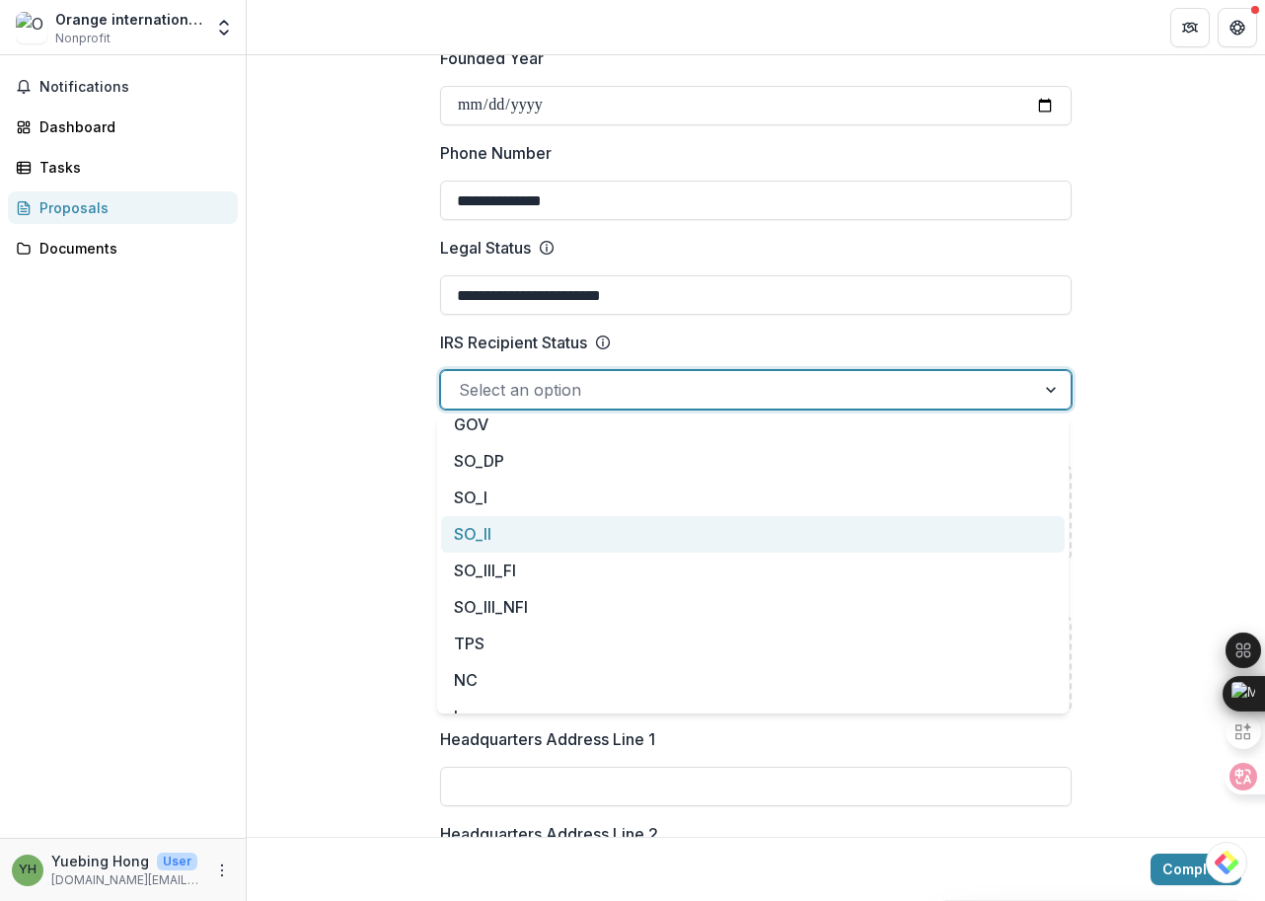
scroll to position [179, 0]
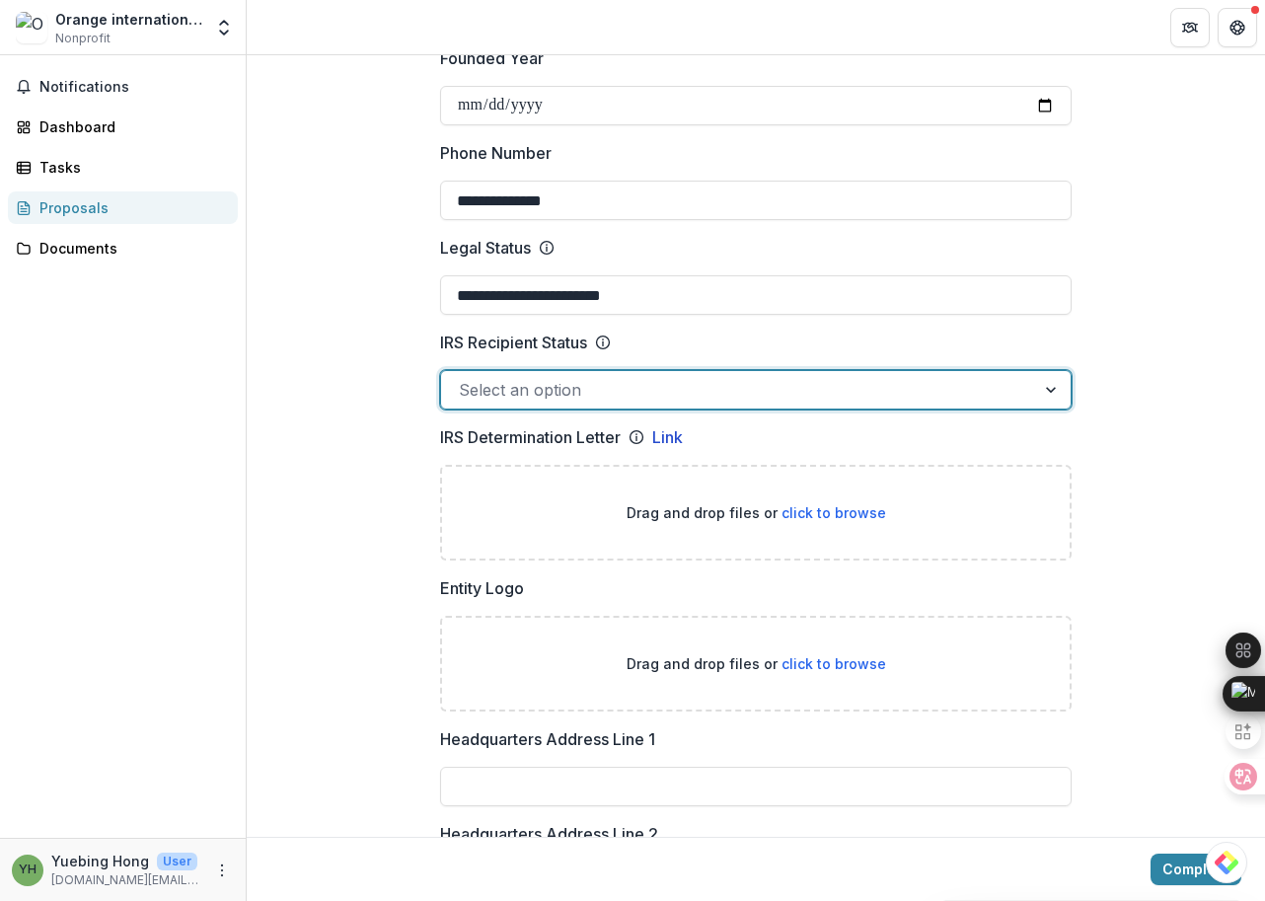
click at [625, 388] on div at bounding box center [738, 390] width 558 height 28
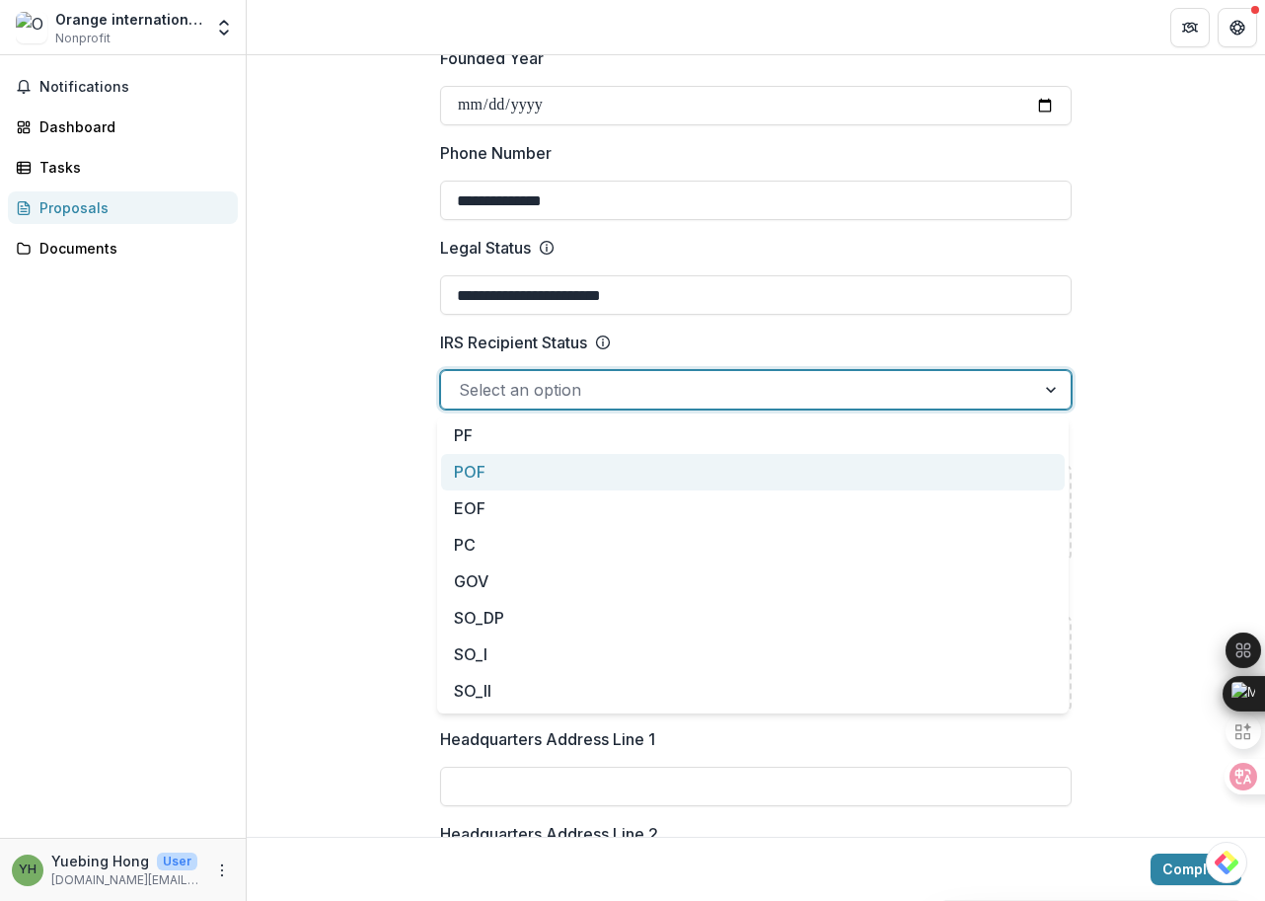
click at [518, 462] on div "POF" at bounding box center [753, 472] width 624 height 37
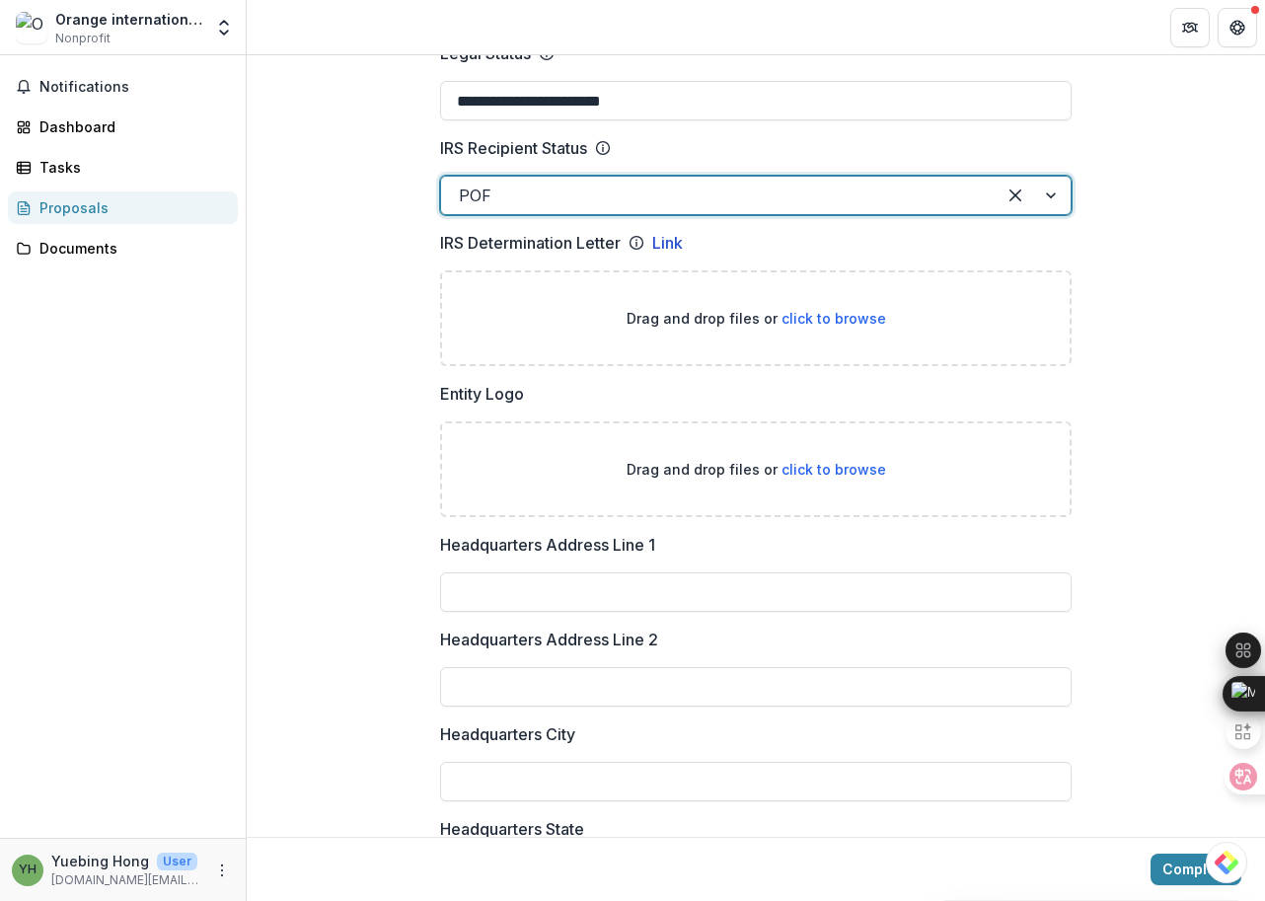
scroll to position [1071, 0]
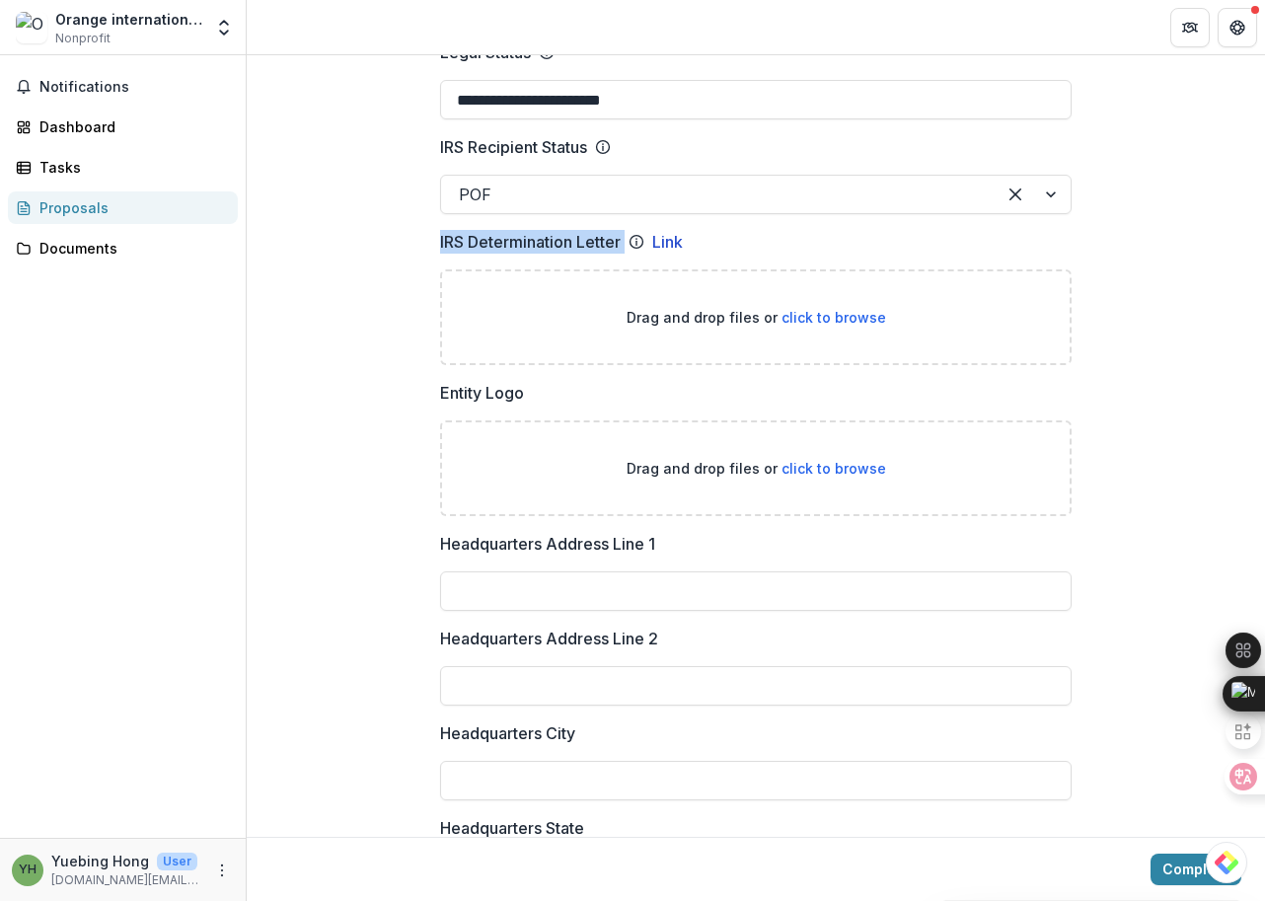
drag, startPoint x: 426, startPoint y: 239, endPoint x: 626, endPoint y: 251, distance: 199.7
click at [626, 251] on div "**********" at bounding box center [755, 736] width 663 height 3223
copy div "IRS Determination Letter"
click at [664, 243] on link "Link" at bounding box center [667, 242] width 31 height 24
click at [351, 289] on div "**********" at bounding box center [756, 736] width 1018 height 3223
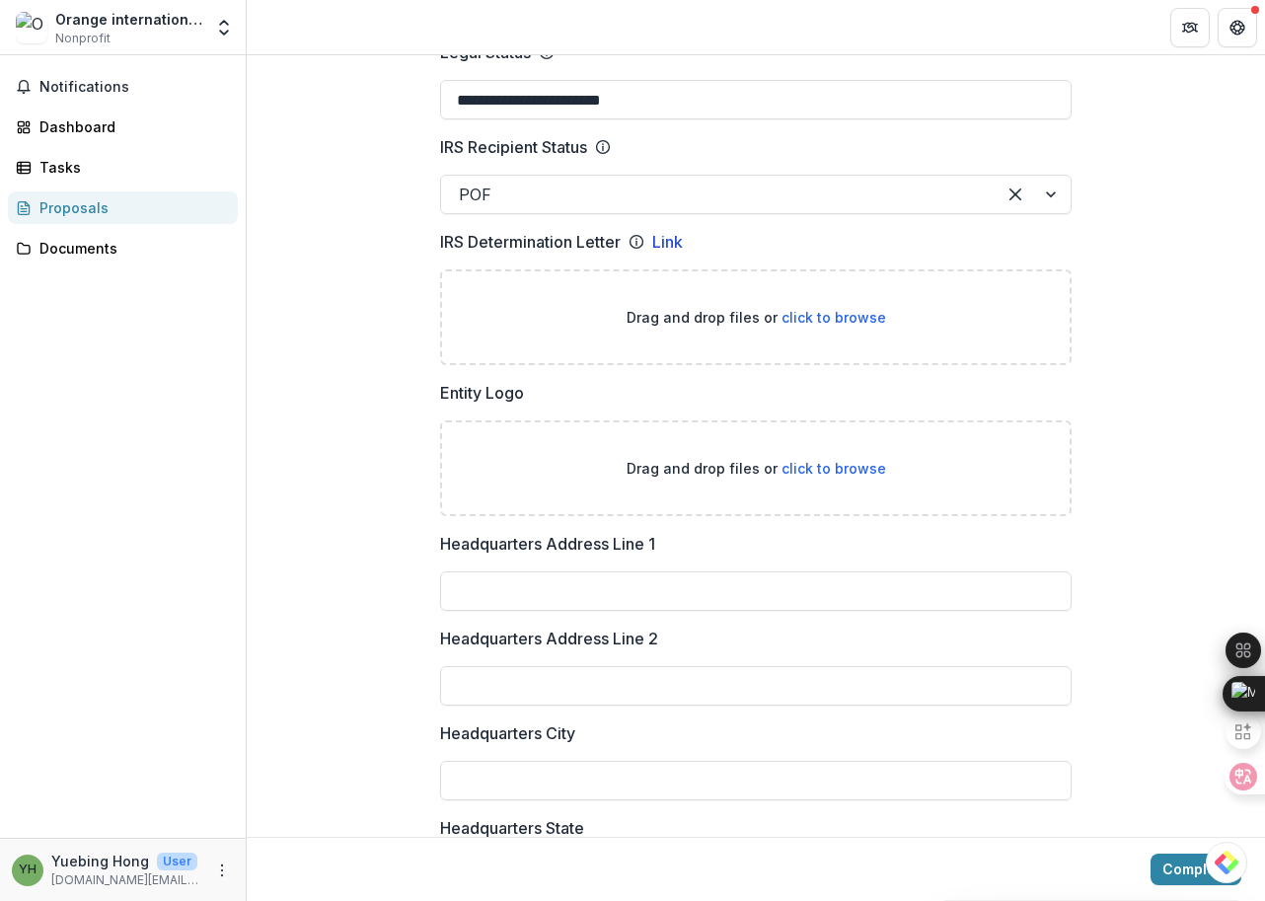
click at [391, 289] on div "**********" at bounding box center [756, 736] width 1018 height 3223
click at [671, 239] on link "Link" at bounding box center [667, 242] width 31 height 24
click at [392, 356] on div "**********" at bounding box center [756, 736] width 1018 height 3223
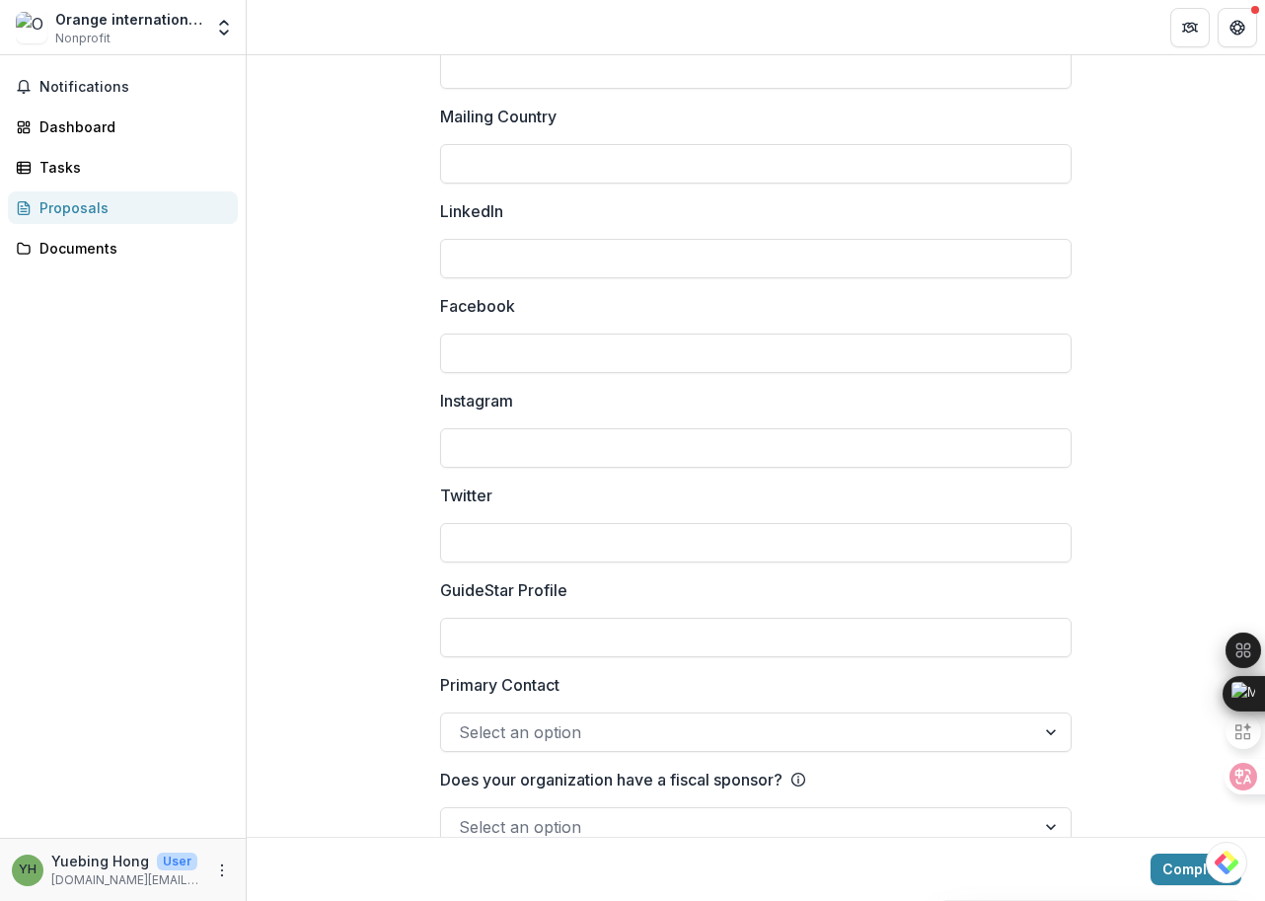
scroll to position [2581, 0]
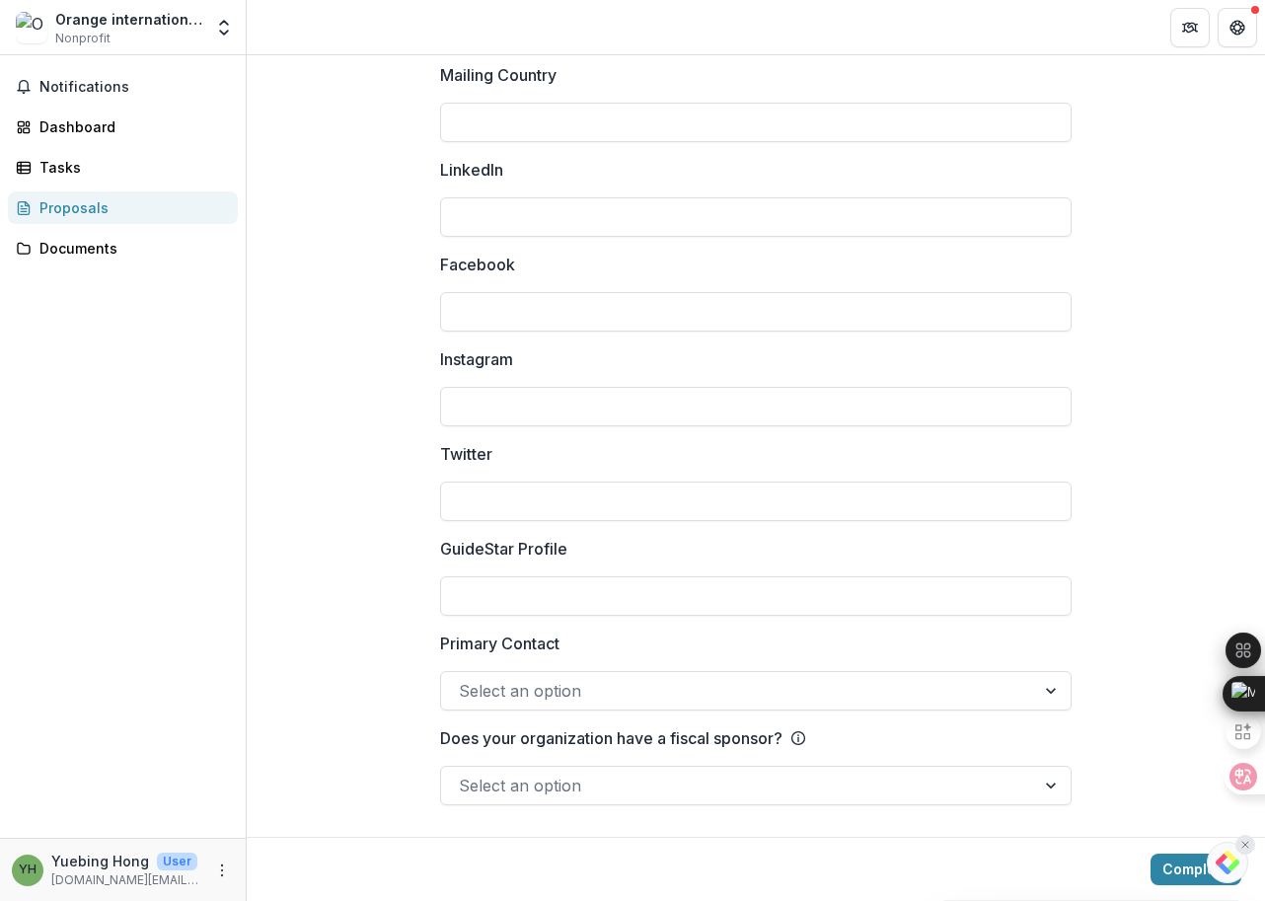
click at [1245, 843] on icon at bounding box center [1245, 845] width 12 height 12
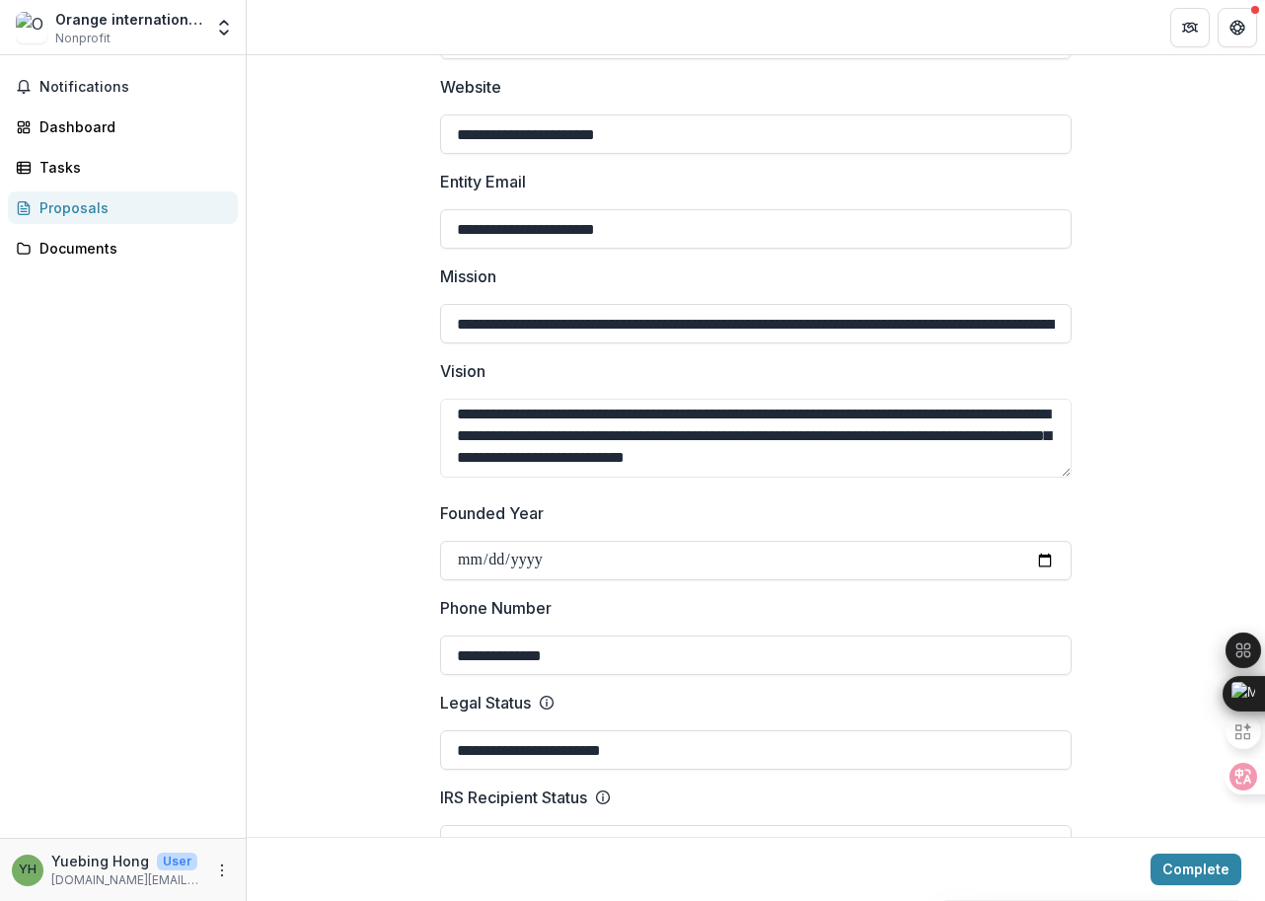
scroll to position [0, 0]
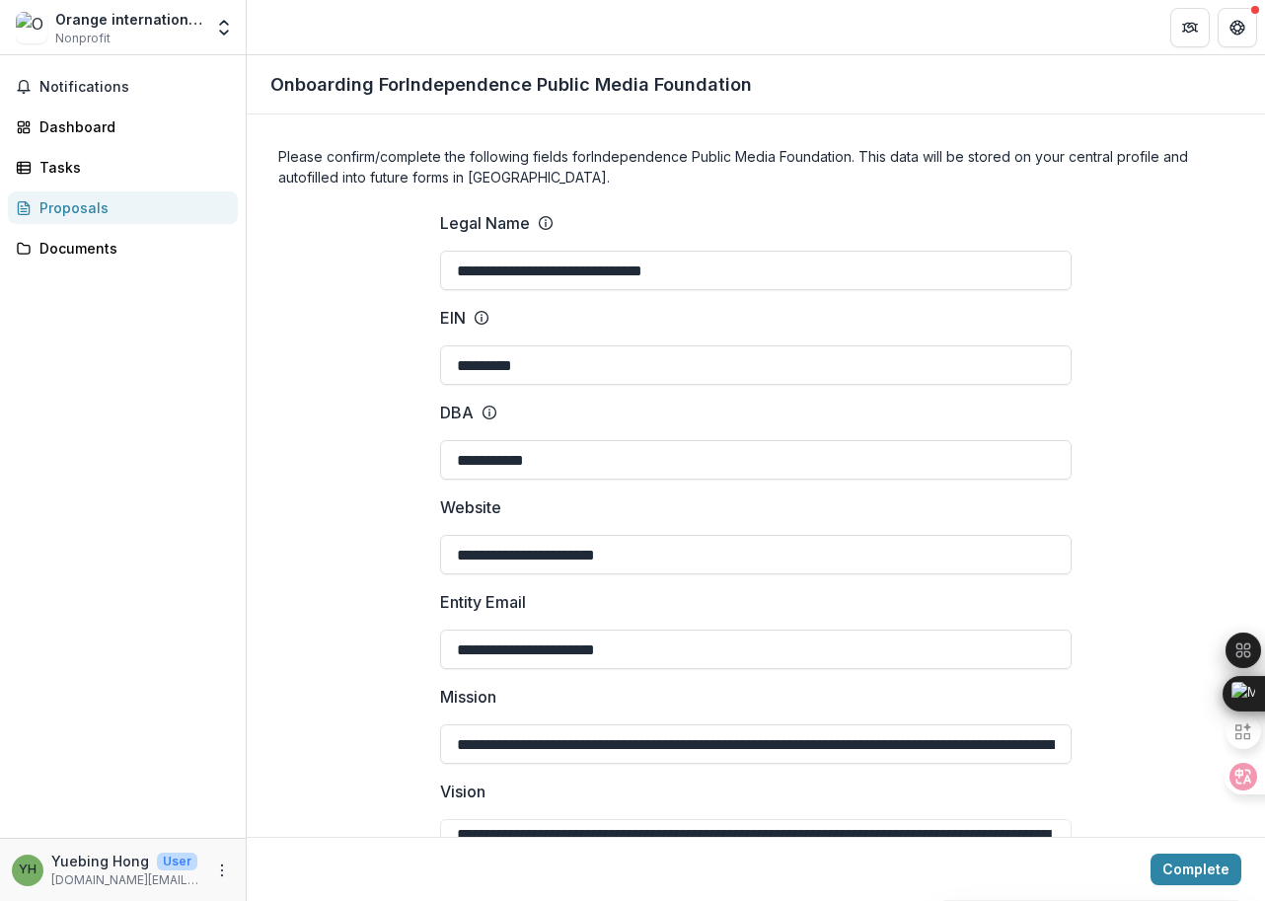
click at [153, 24] on div "Orange international Media Inc." at bounding box center [128, 19] width 147 height 21
drag, startPoint x: 55, startPoint y: 38, endPoint x: 122, endPoint y: 39, distance: 67.1
click at [122, 39] on div "Orange international Media Inc. Nonprofit" at bounding box center [128, 28] width 147 height 38
click at [109, 89] on span "Notifications" at bounding box center [134, 87] width 190 height 17
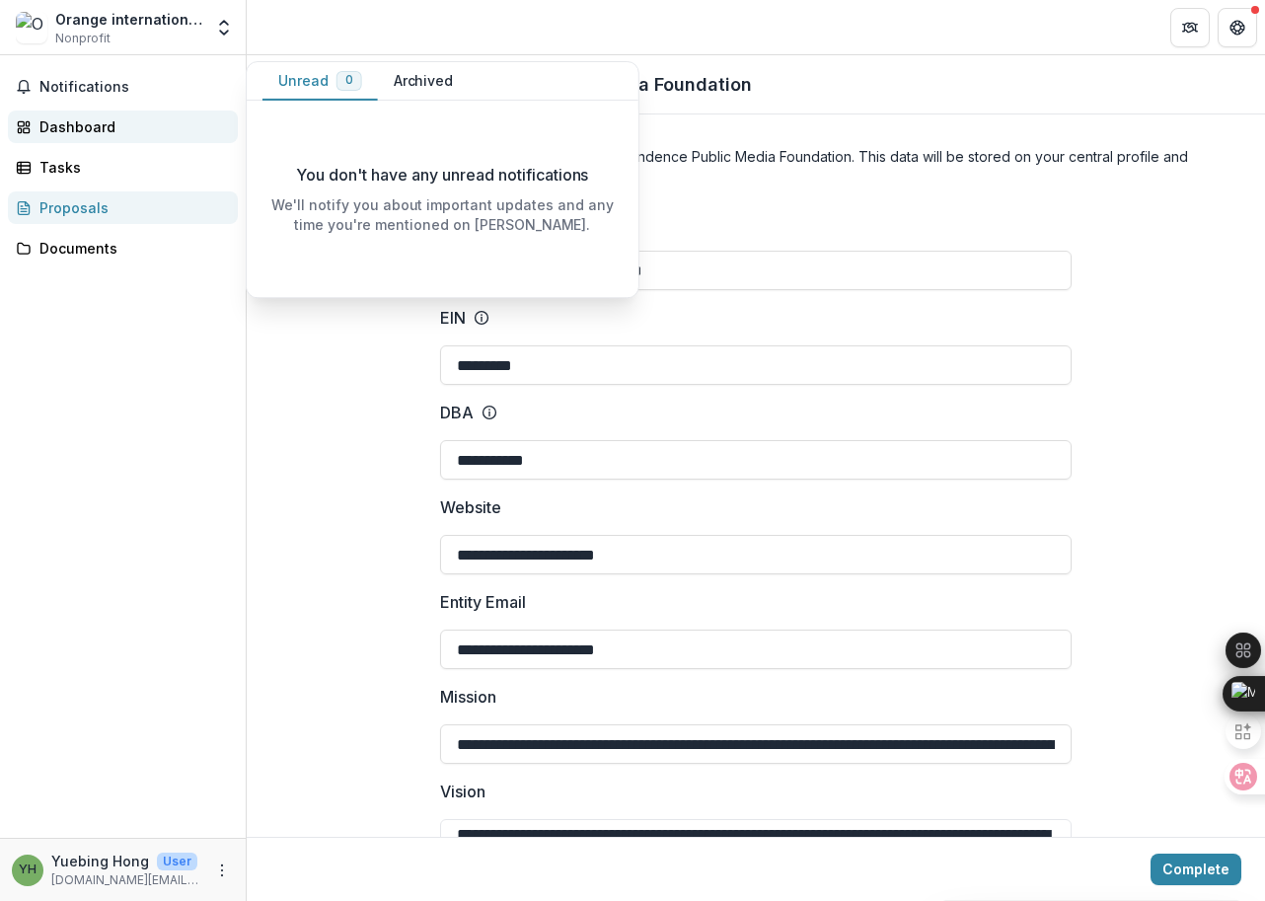
click at [113, 124] on div "Dashboard" at bounding box center [130, 126] width 183 height 21
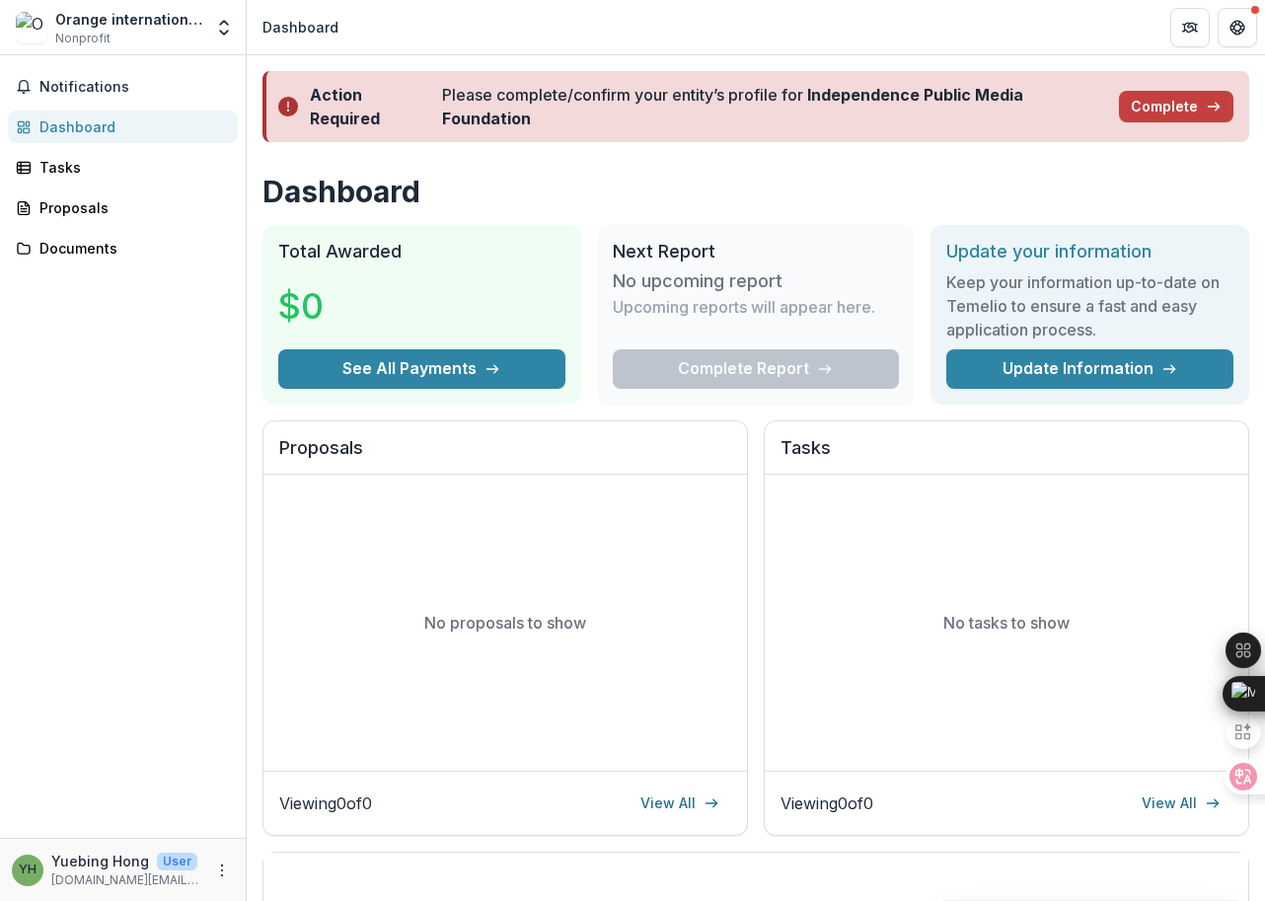
click at [929, 189] on h1 "Dashboard" at bounding box center [755, 192] width 987 height 36
click at [1155, 115] on button "Complete" at bounding box center [1176, 107] width 114 height 32
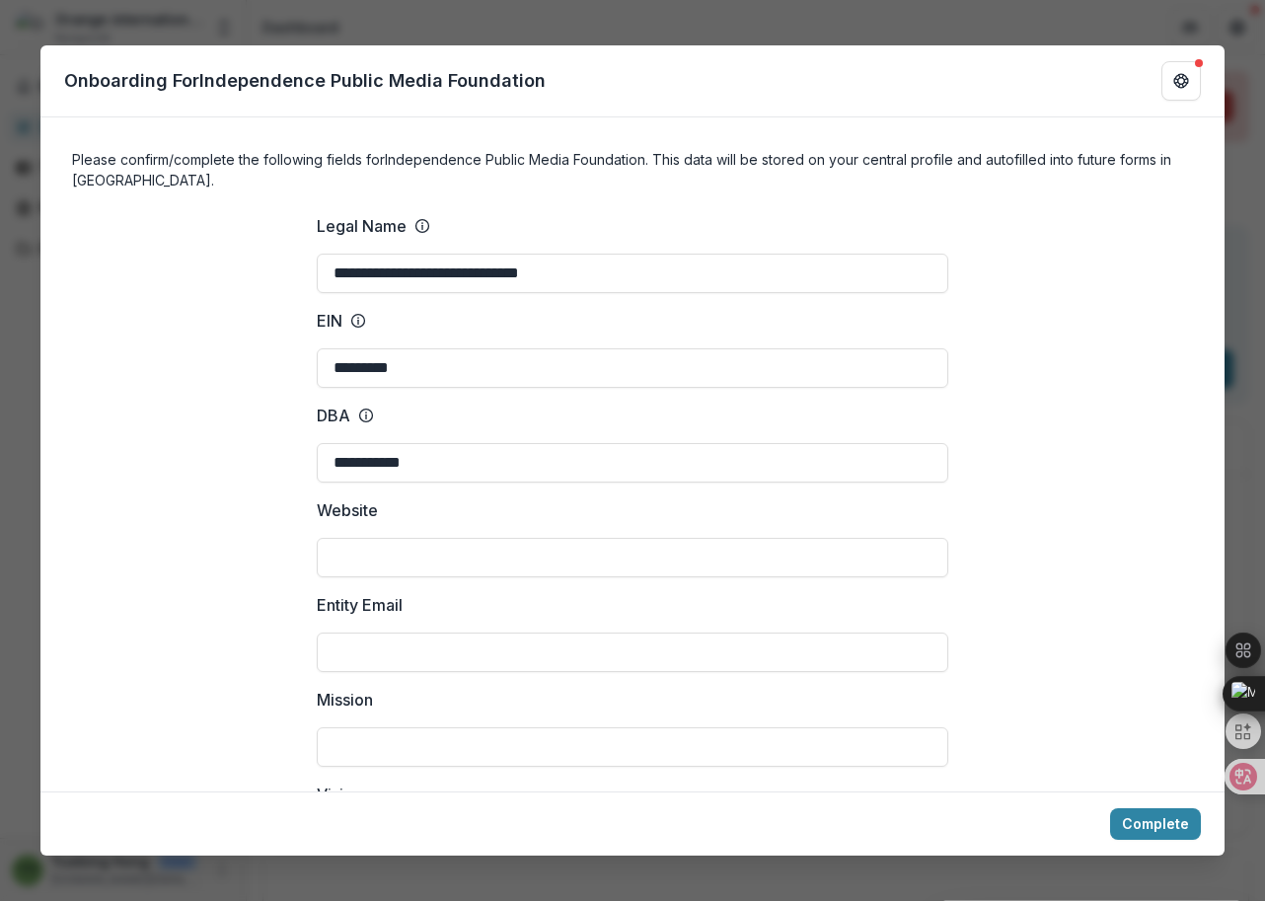
click at [839, 133] on form "**********" at bounding box center [632, 454] width 1184 height 675
click at [624, 279] on input "**********" at bounding box center [632, 273] width 631 height 39
click at [488, 359] on input "*********" at bounding box center [632, 367] width 631 height 39
click at [492, 461] on input "**********" at bounding box center [632, 462] width 631 height 39
click at [445, 553] on input "Website" at bounding box center [632, 557] width 631 height 39
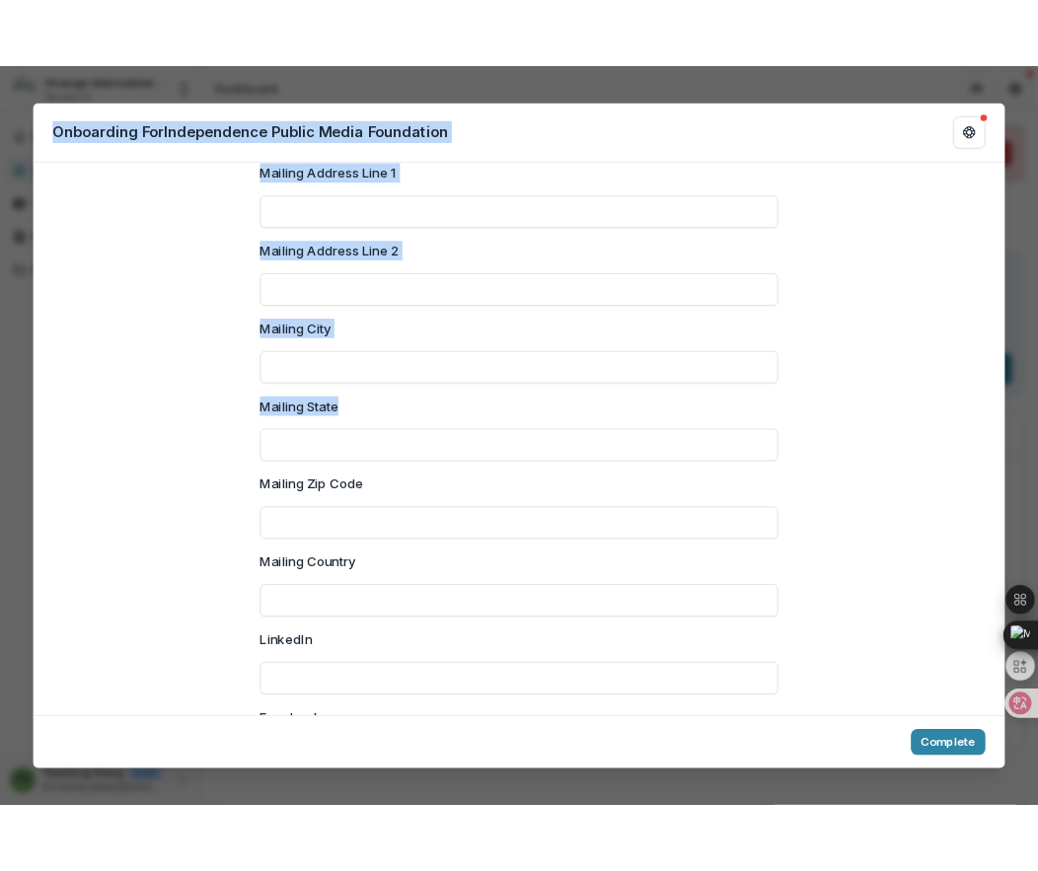
scroll to position [2629, 0]
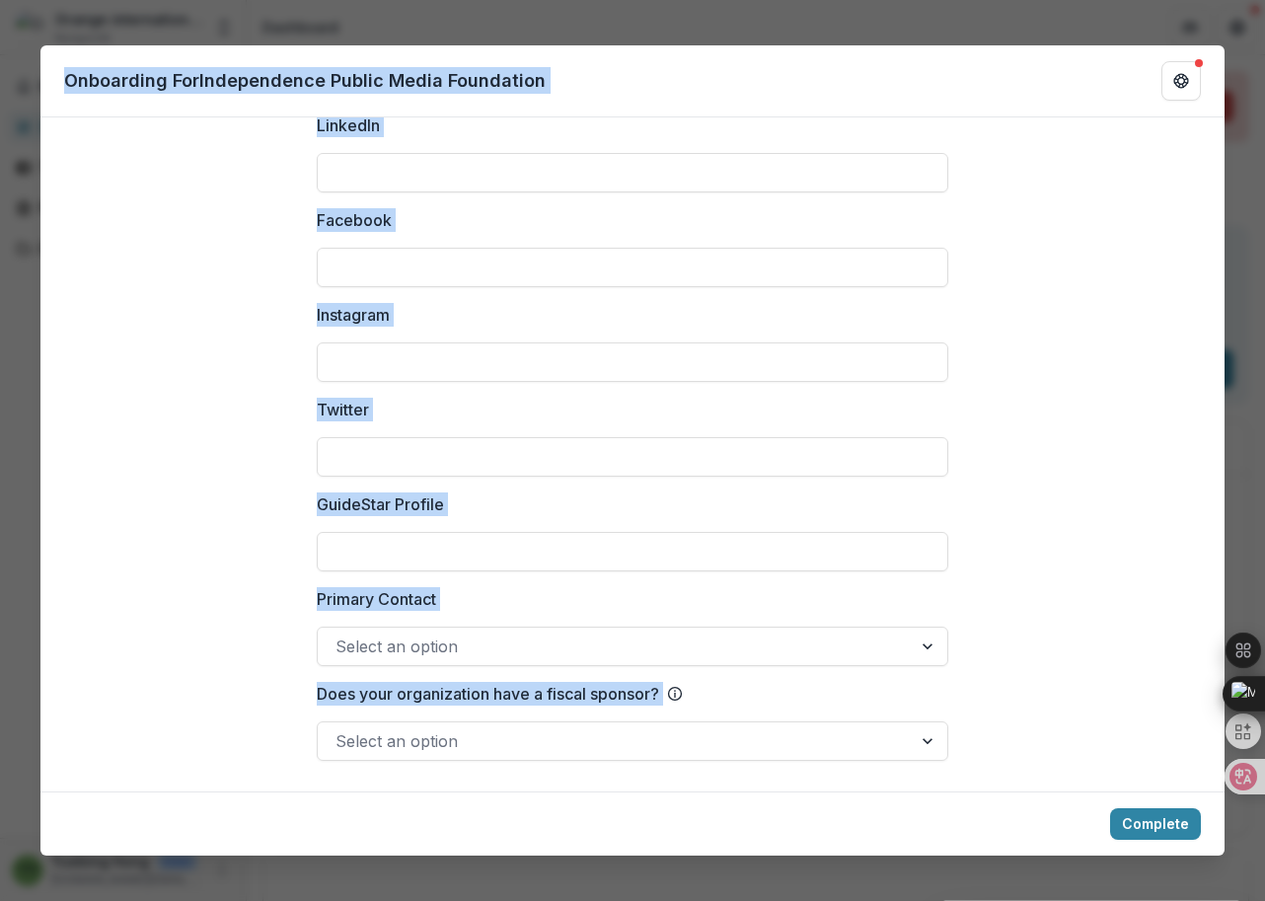
drag, startPoint x: 68, startPoint y: 75, endPoint x: 669, endPoint y: 772, distance: 920.0
click at [669, 772] on div "**********" at bounding box center [632, 450] width 1184 height 811
copy div "Onboarding For Independence Public Media Foundation Please confirm/complete the…"
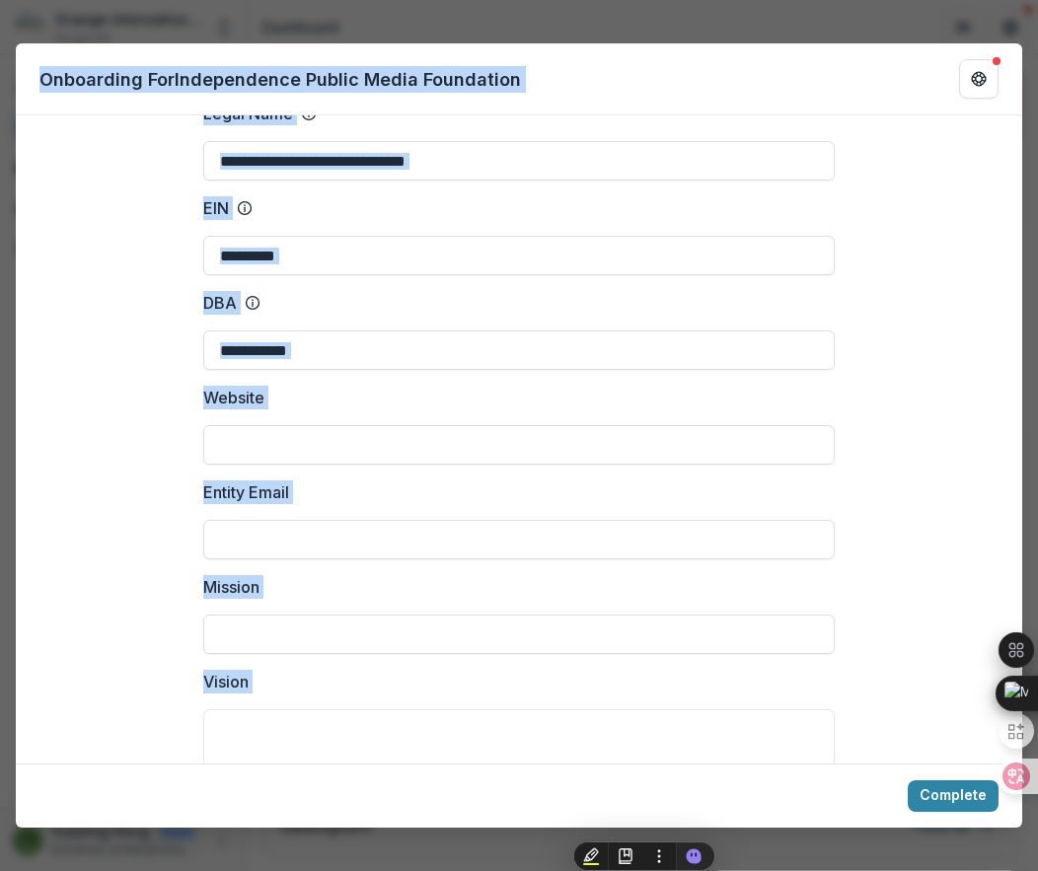
scroll to position [0, 0]
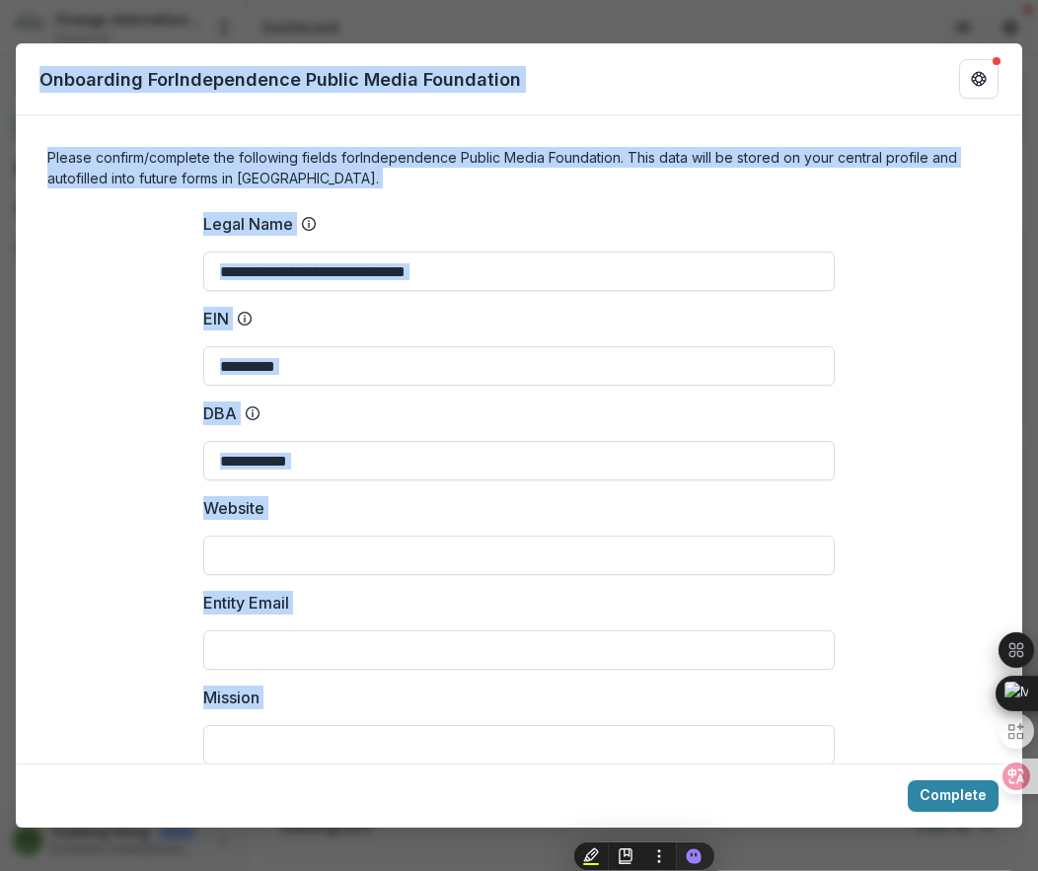
click at [291, 316] on label "EIN" at bounding box center [513, 319] width 620 height 24
click at [291, 346] on input "*********" at bounding box center [518, 365] width 631 height 39
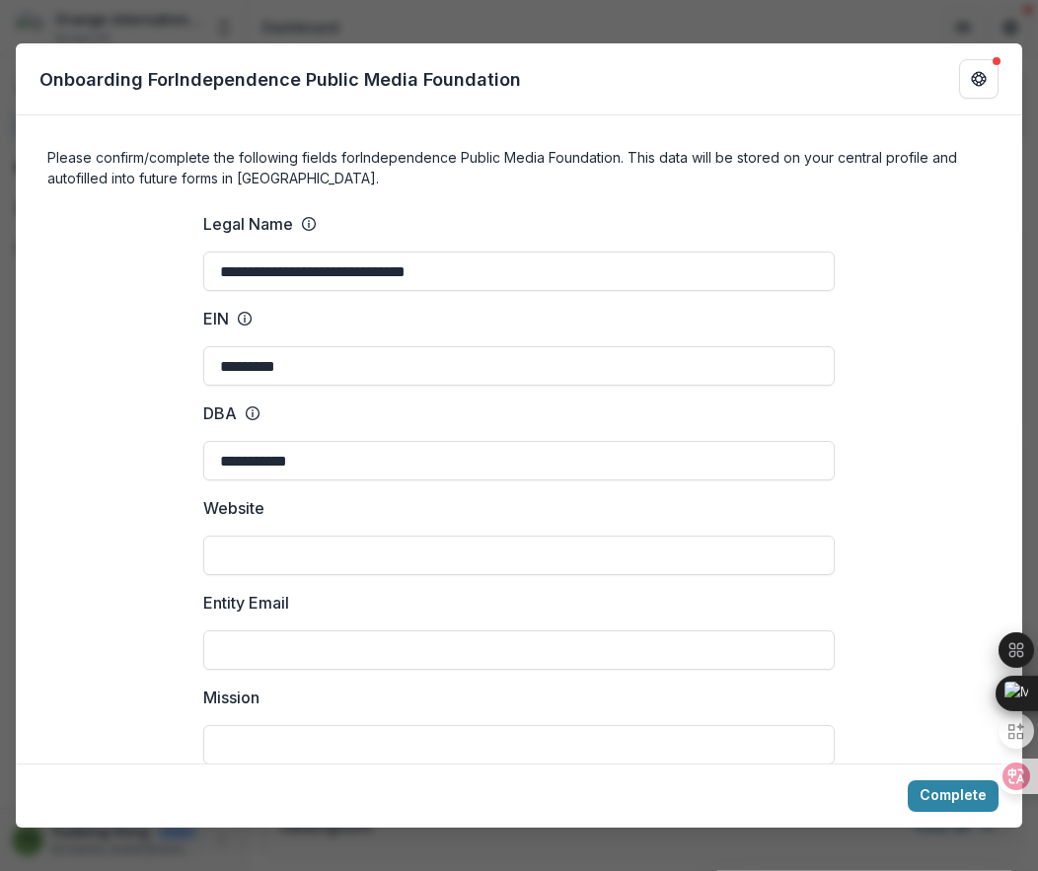
click at [291, 316] on label "EIN" at bounding box center [513, 319] width 620 height 24
click at [291, 346] on input "*********" at bounding box center [518, 365] width 631 height 39
click at [651, 18] on div "**********" at bounding box center [519, 435] width 1038 height 871
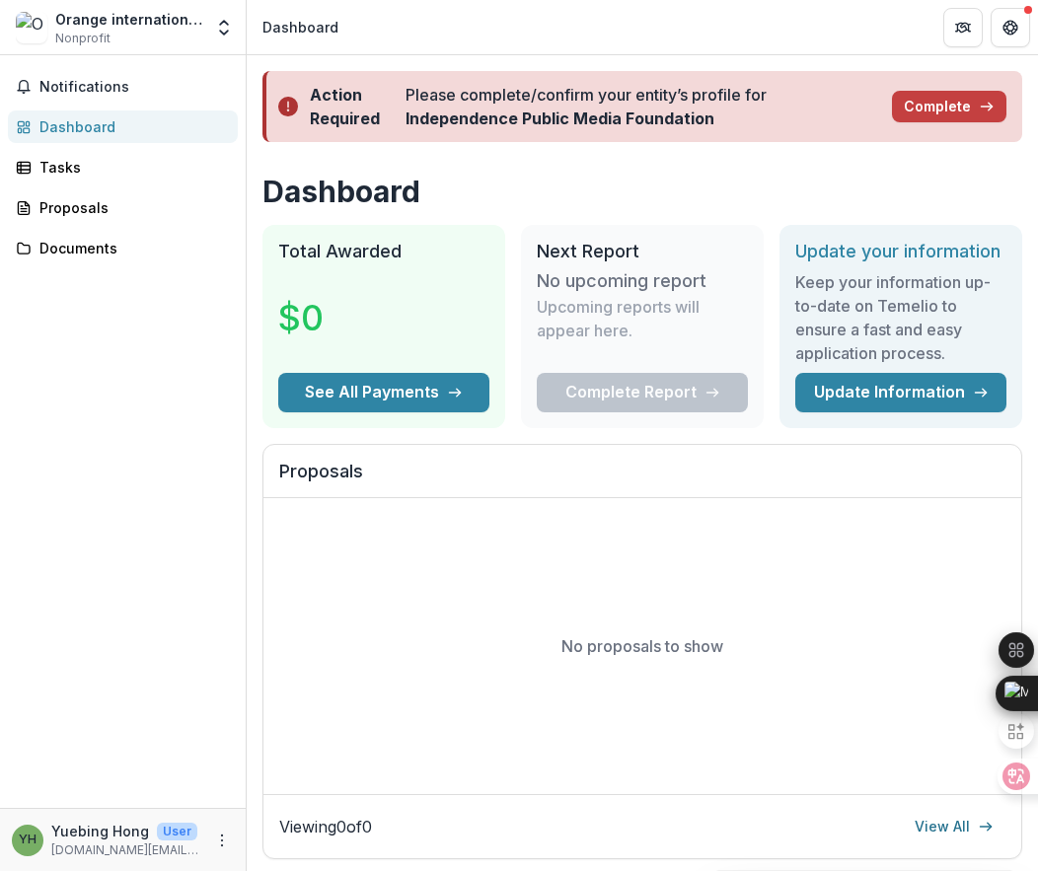
click at [86, 32] on span "Nonprofit" at bounding box center [82, 39] width 55 height 18
click at [64, 166] on div "Tasks" at bounding box center [130, 167] width 183 height 21
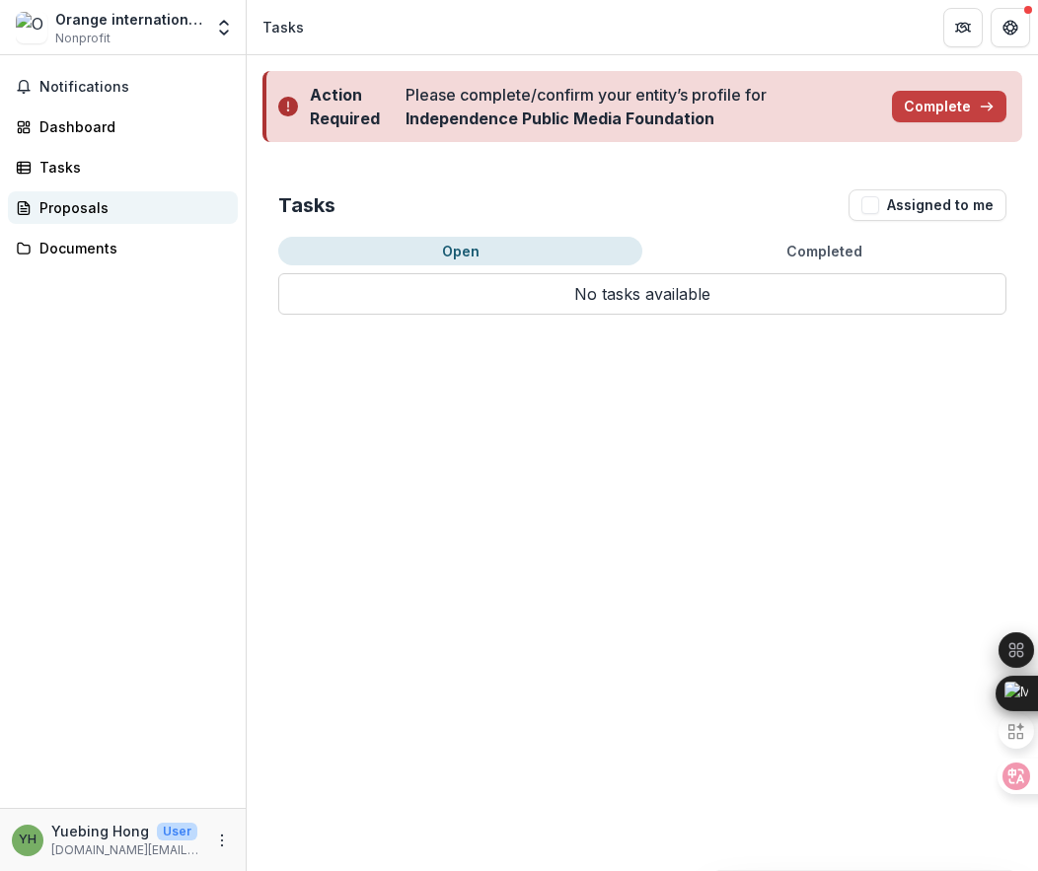
click at [66, 204] on div "Proposals" at bounding box center [130, 207] width 183 height 21
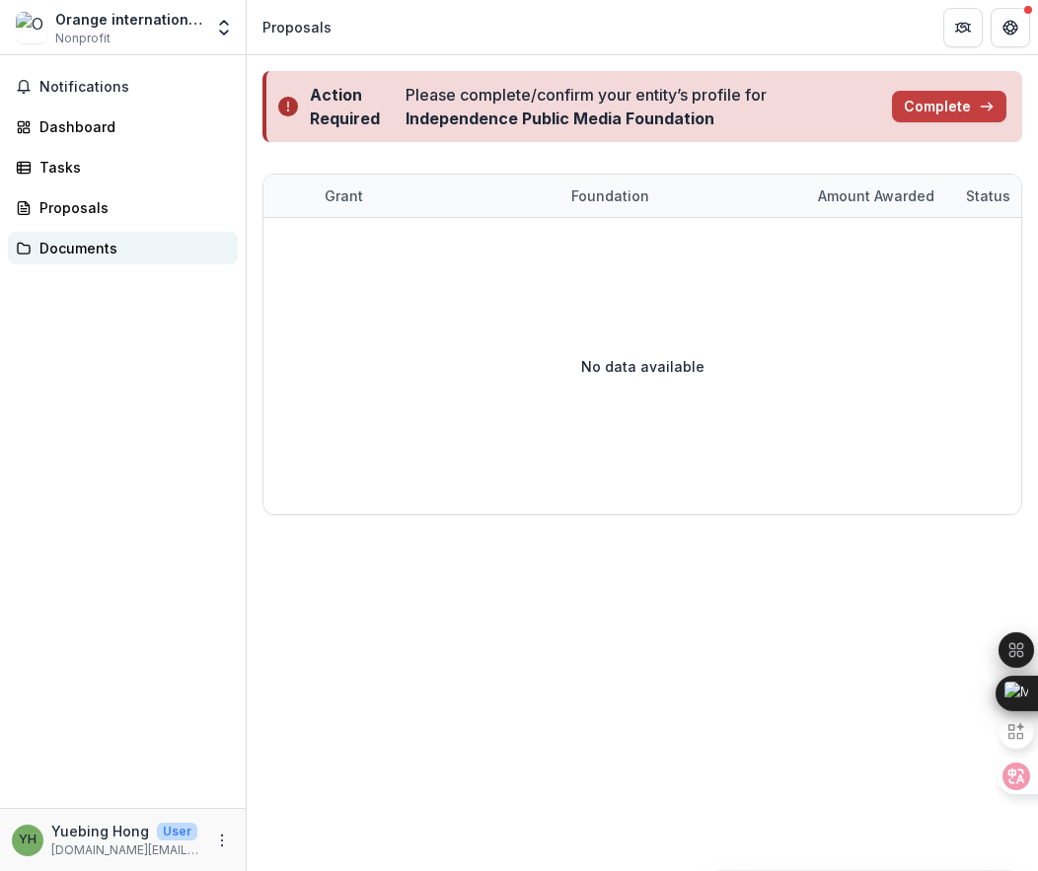
click at [72, 250] on div "Documents" at bounding box center [130, 248] width 183 height 21
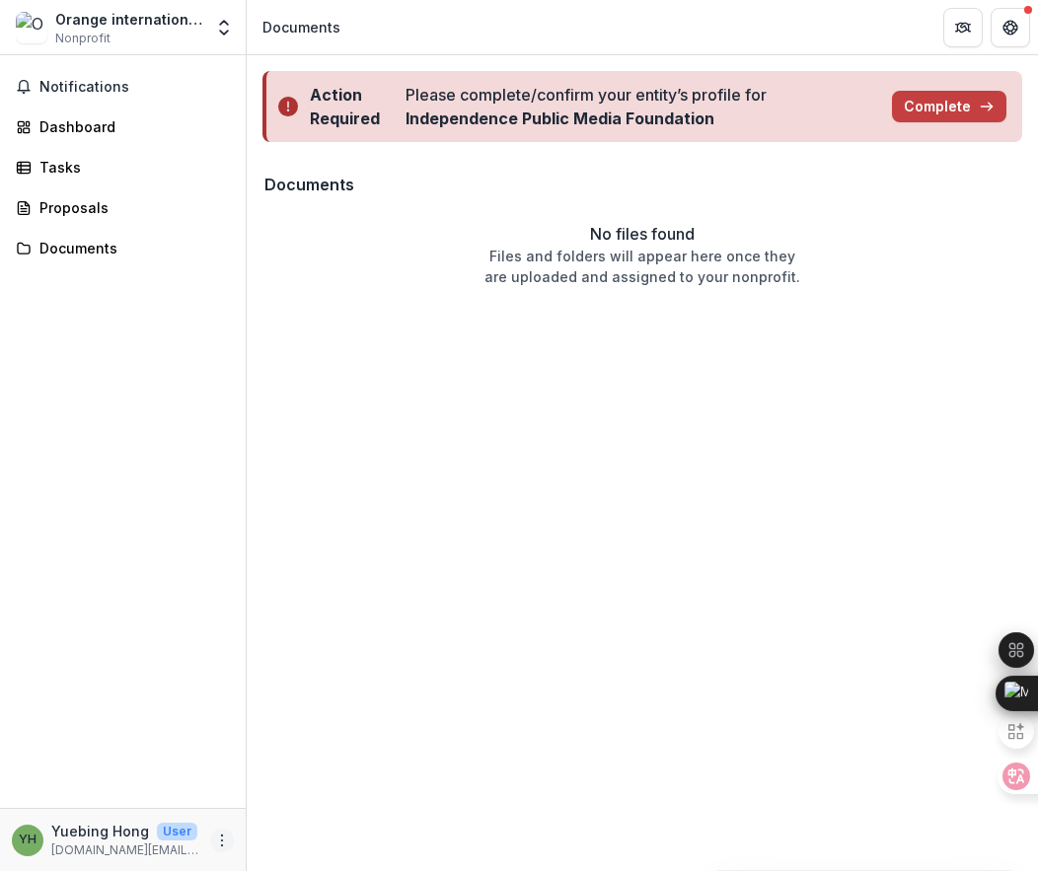
click at [220, 841] on icon "More" at bounding box center [222, 841] width 16 height 16
click at [356, 800] on link "Settings" at bounding box center [352, 798] width 211 height 33
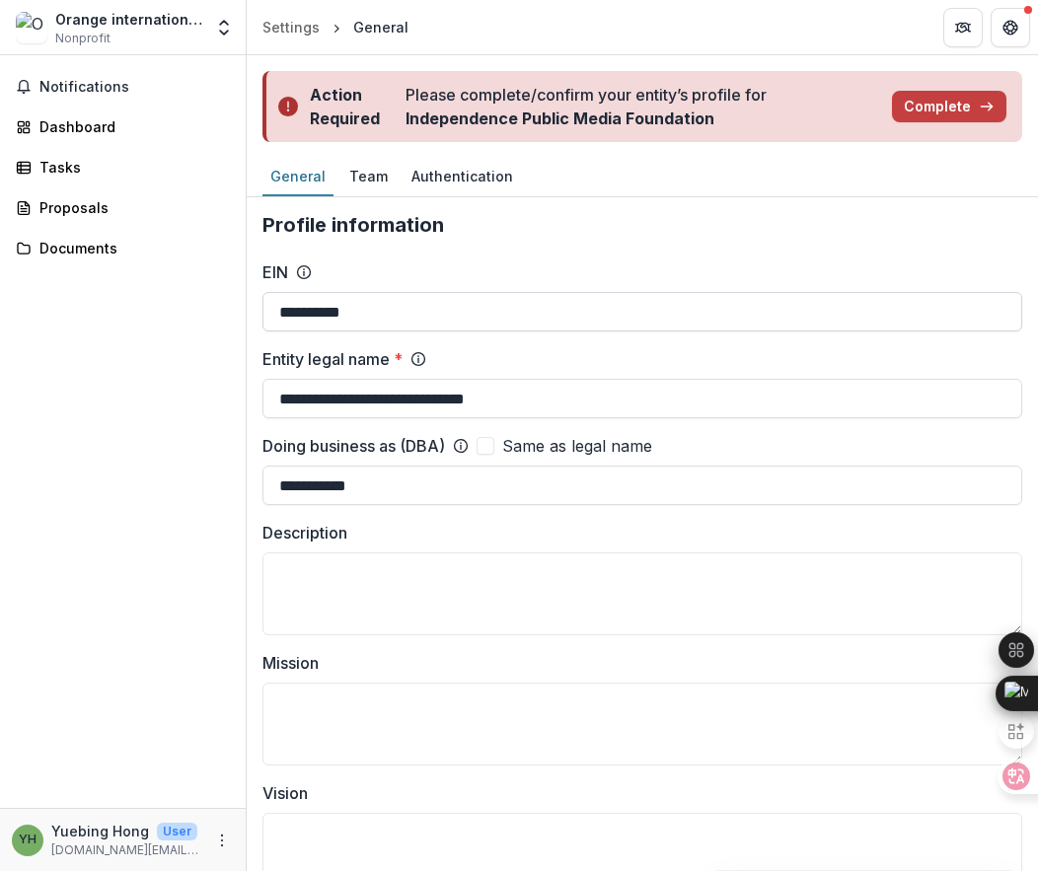
click at [529, 321] on input "**********" at bounding box center [642, 311] width 760 height 39
click at [165, 449] on div "Notifications Dashboard Tasks Proposals Documents" at bounding box center [123, 431] width 246 height 753
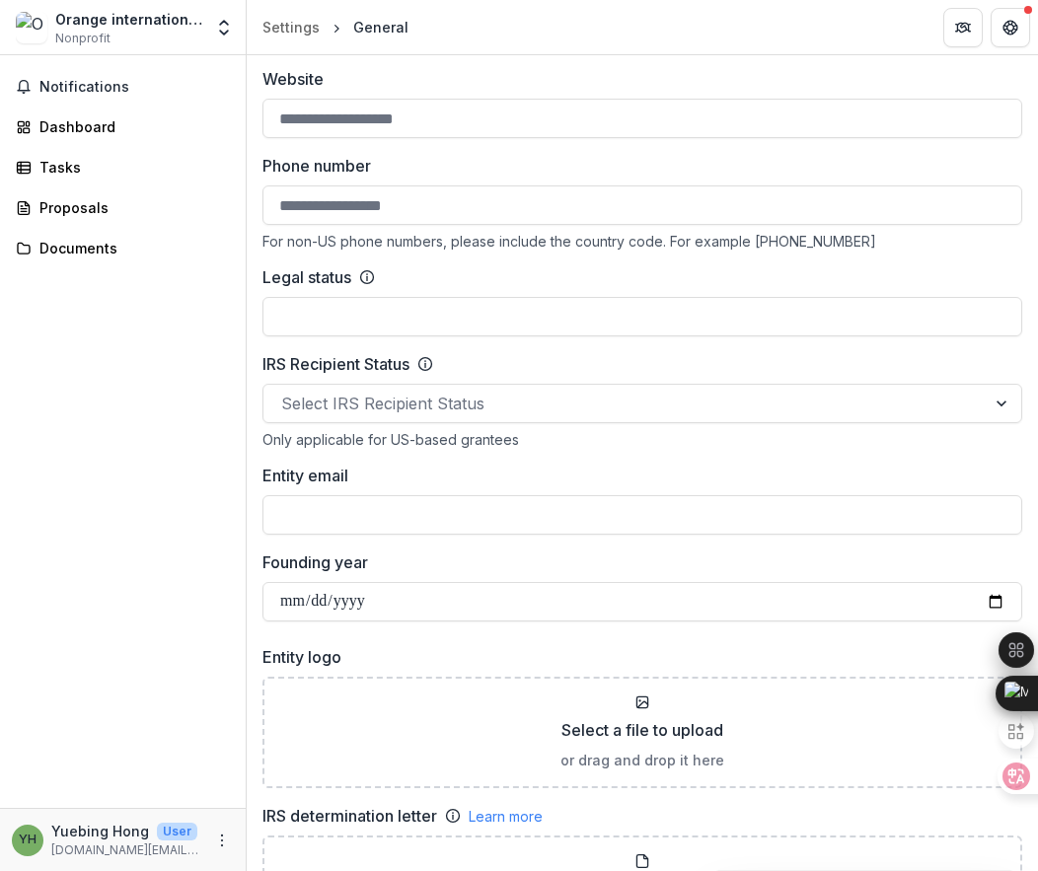
scroll to position [862, 0]
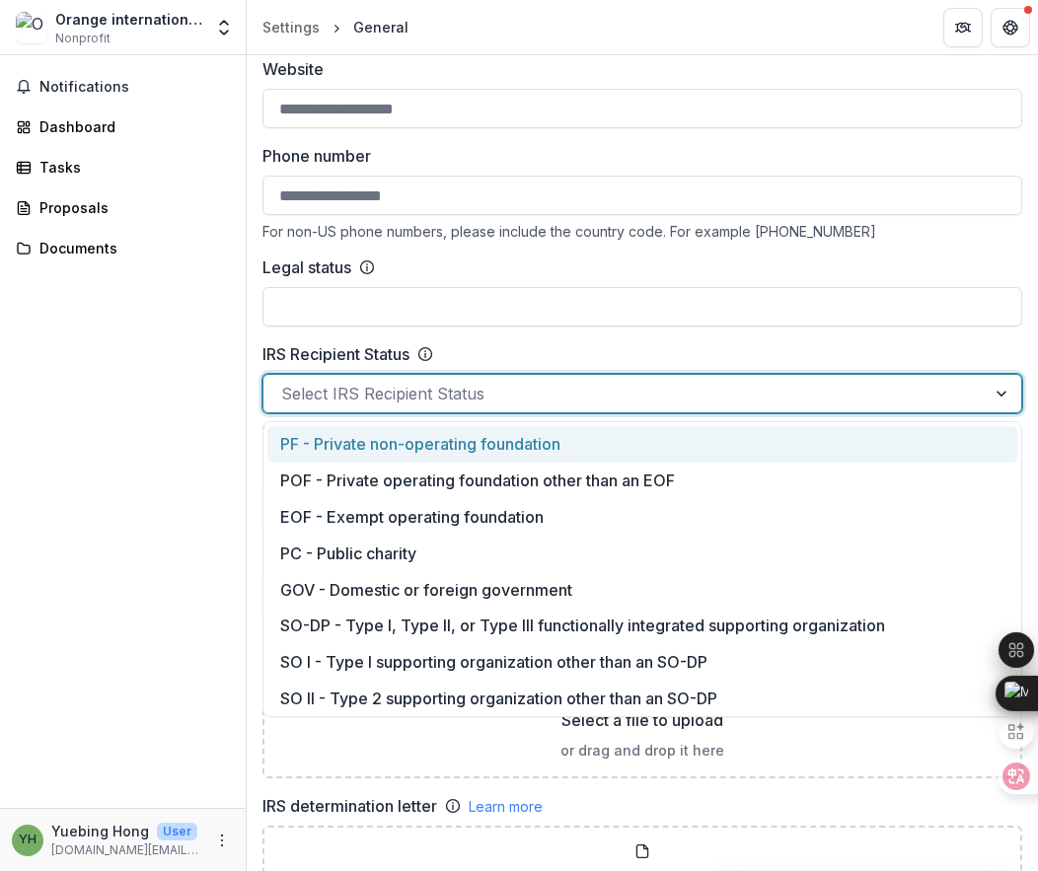
click at [729, 386] on div at bounding box center [624, 394] width 687 height 28
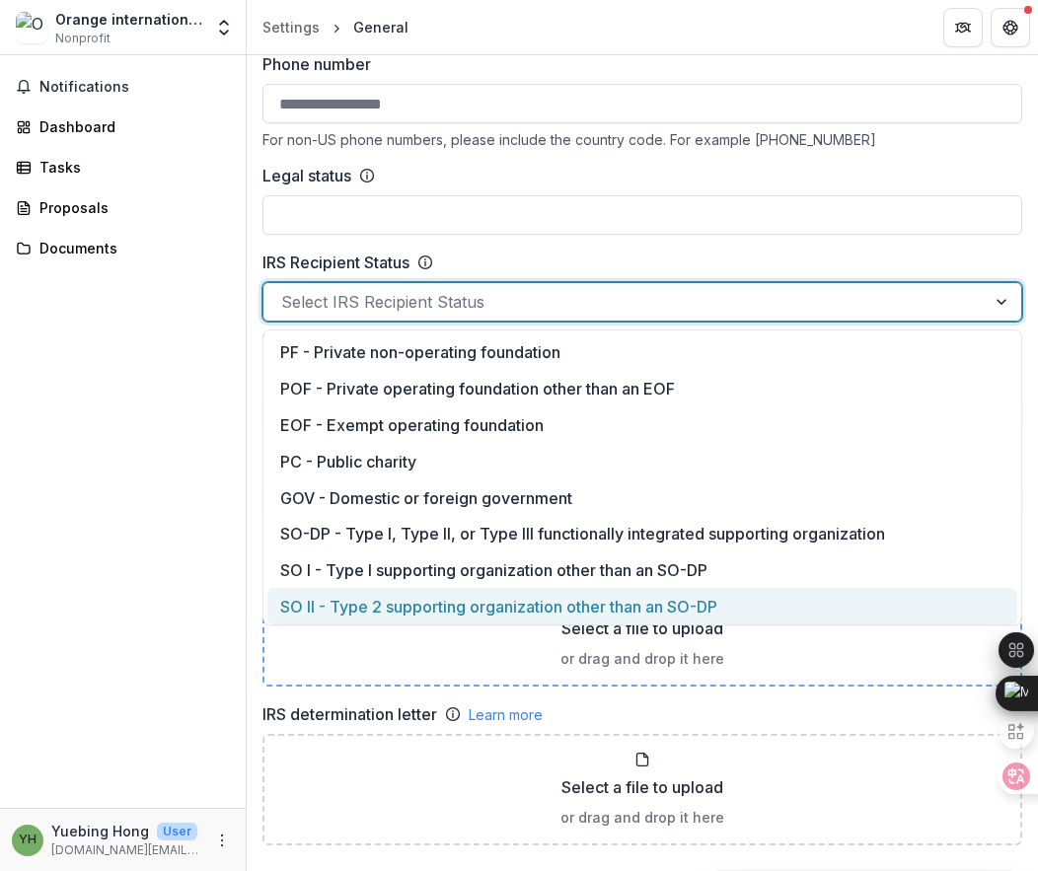
scroll to position [958, 0]
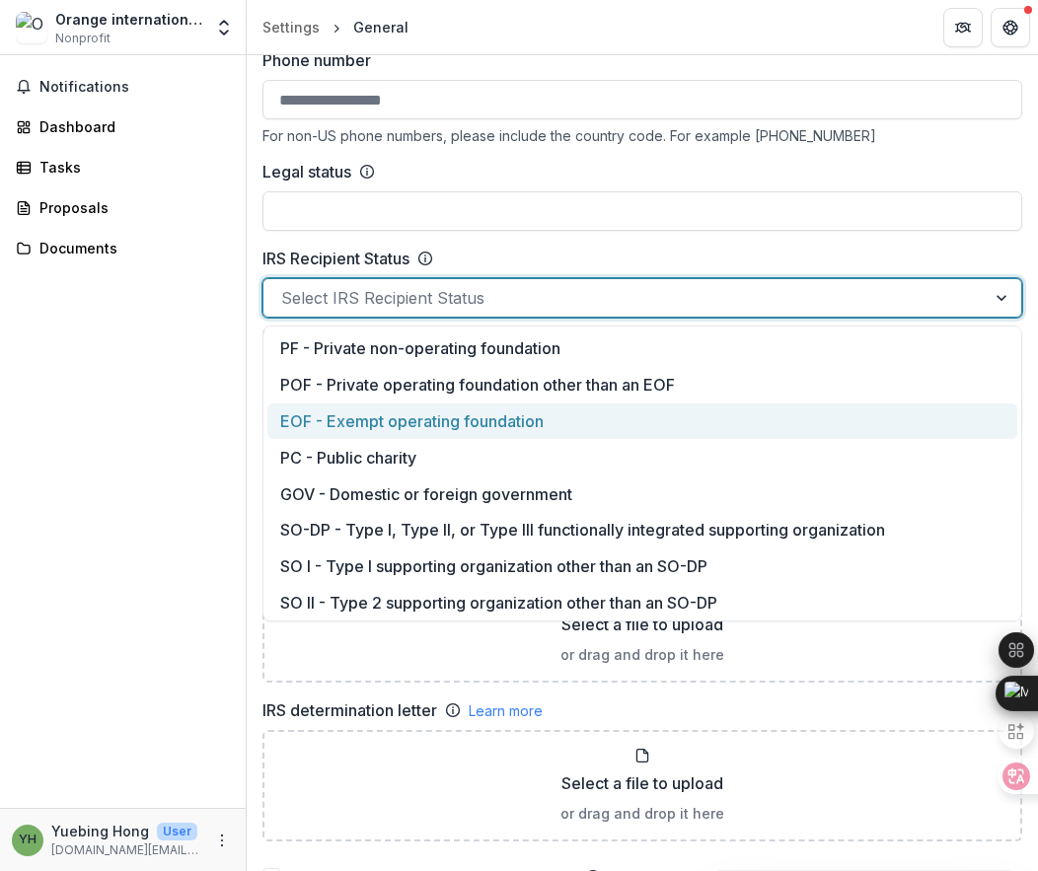
click at [125, 422] on div "Notifications Dashboard Tasks Proposals Documents" at bounding box center [123, 431] width 246 height 753
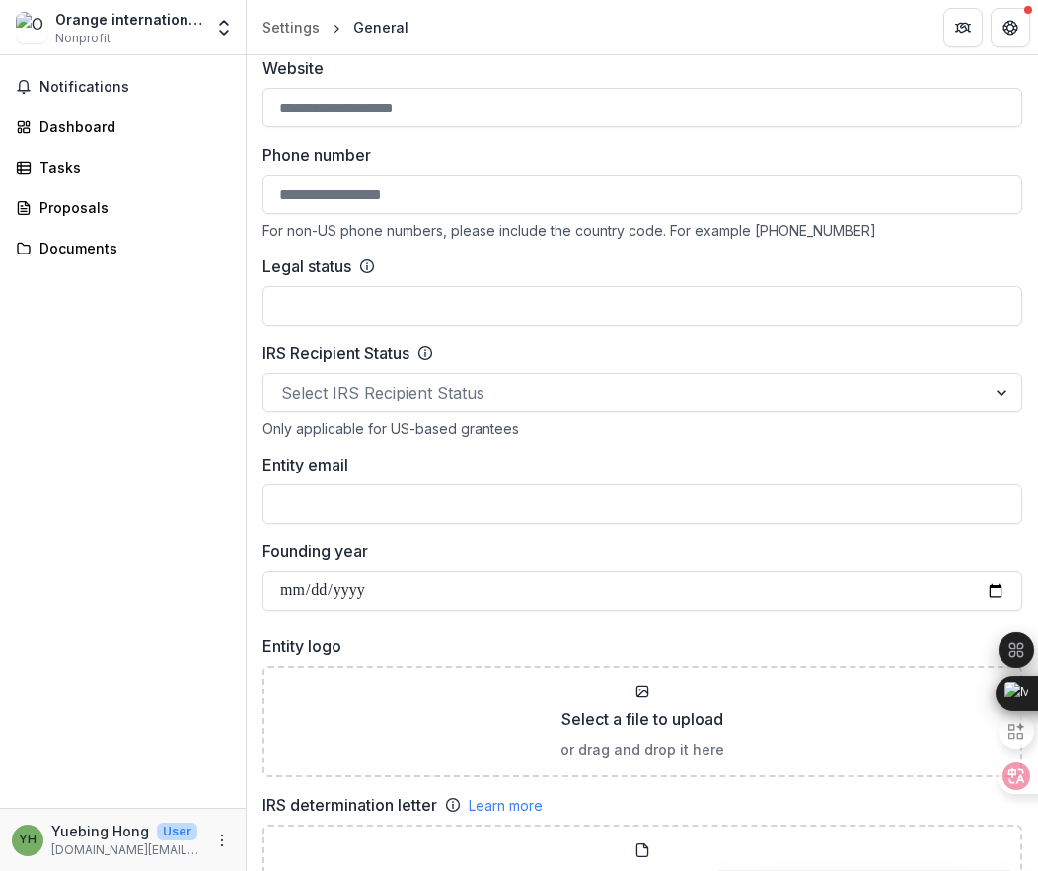
scroll to position [0, 0]
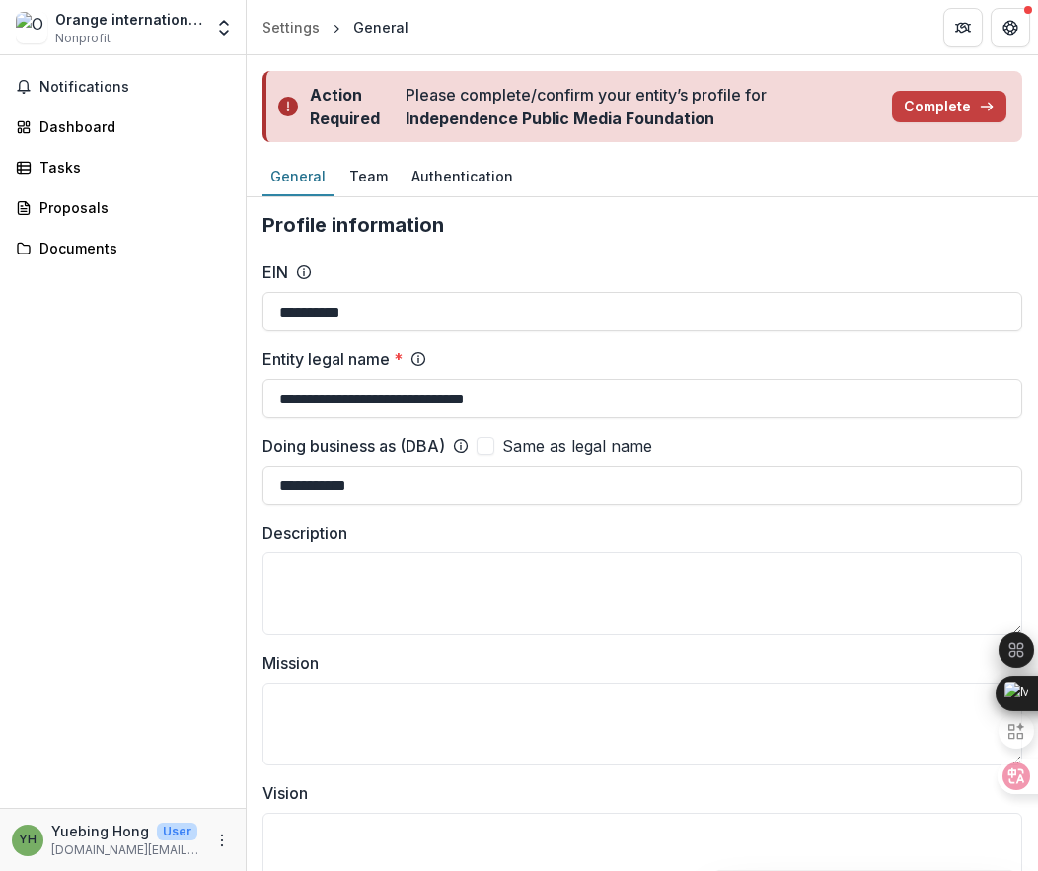
click at [387, 31] on div "General" at bounding box center [380, 27] width 55 height 21
click at [283, 33] on div "Settings" at bounding box center [290, 27] width 57 height 21
click at [369, 173] on div "Team" at bounding box center [368, 176] width 54 height 29
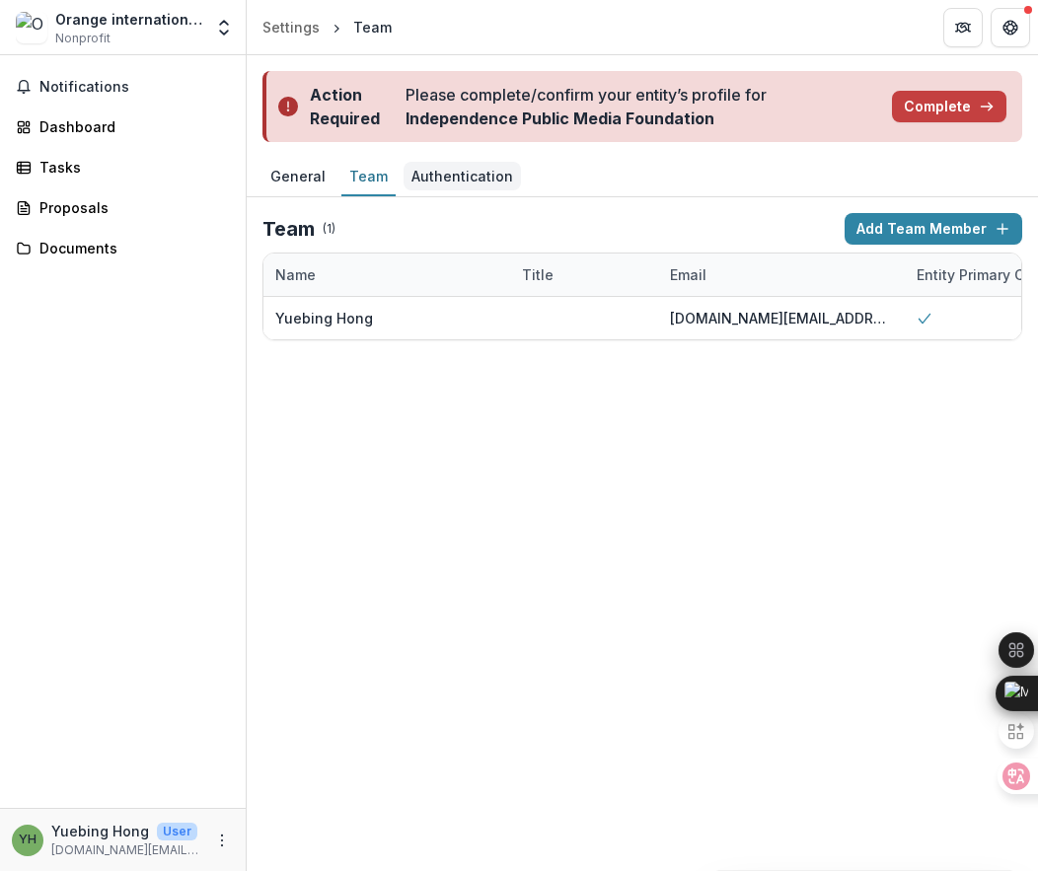
click at [445, 173] on div "Authentication" at bounding box center [462, 176] width 117 height 29
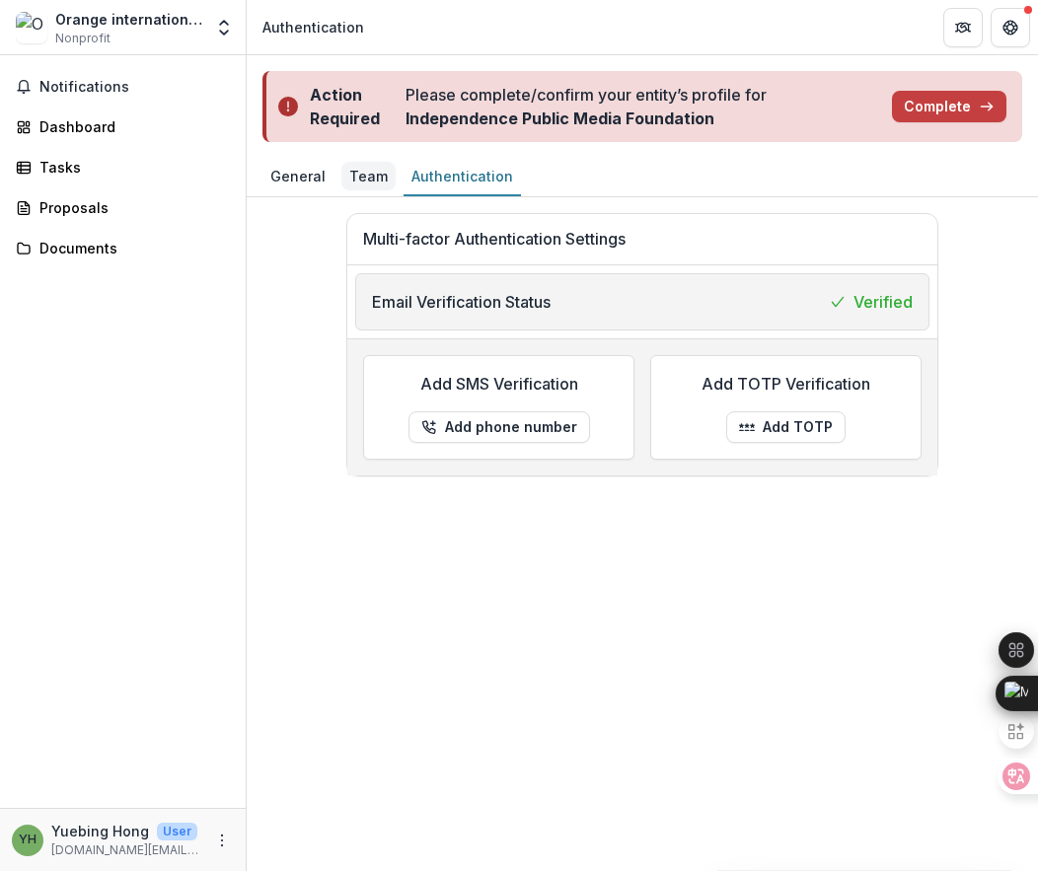
click at [361, 178] on div "Team" at bounding box center [368, 176] width 54 height 29
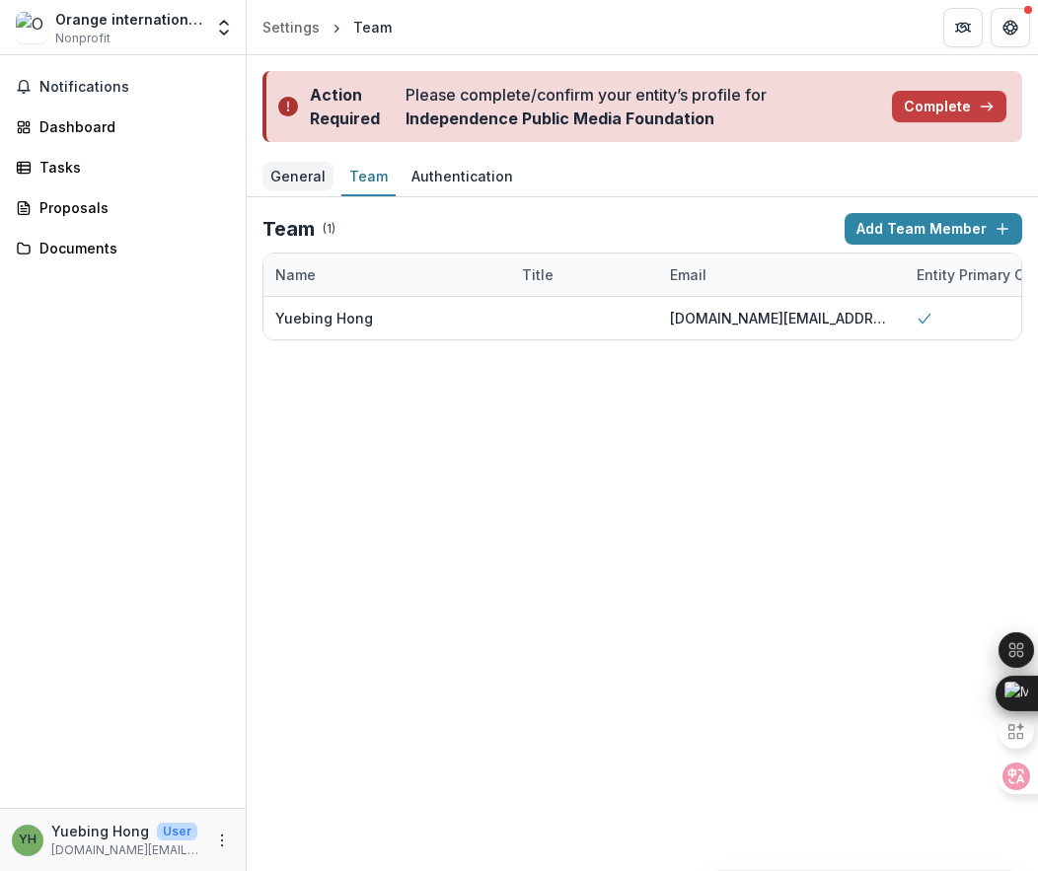
click at [310, 186] on div "General" at bounding box center [297, 176] width 71 height 29
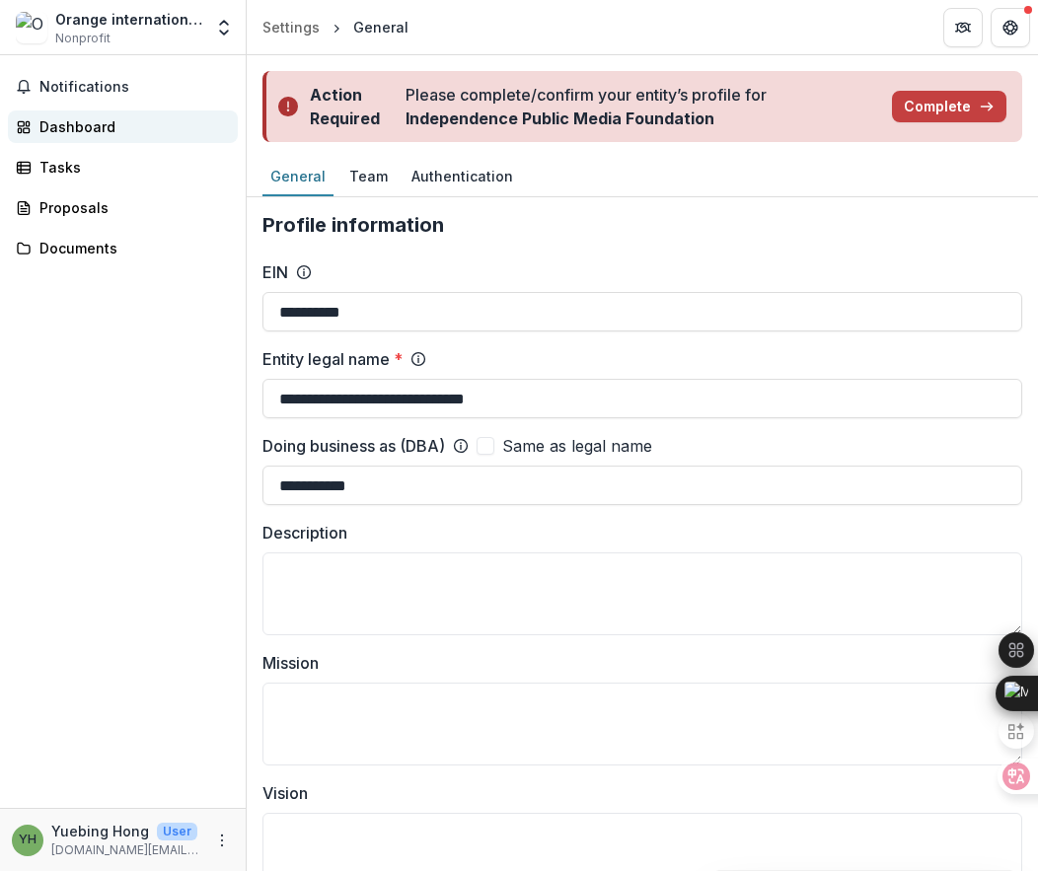
click at [119, 132] on div "Dashboard" at bounding box center [130, 126] width 183 height 21
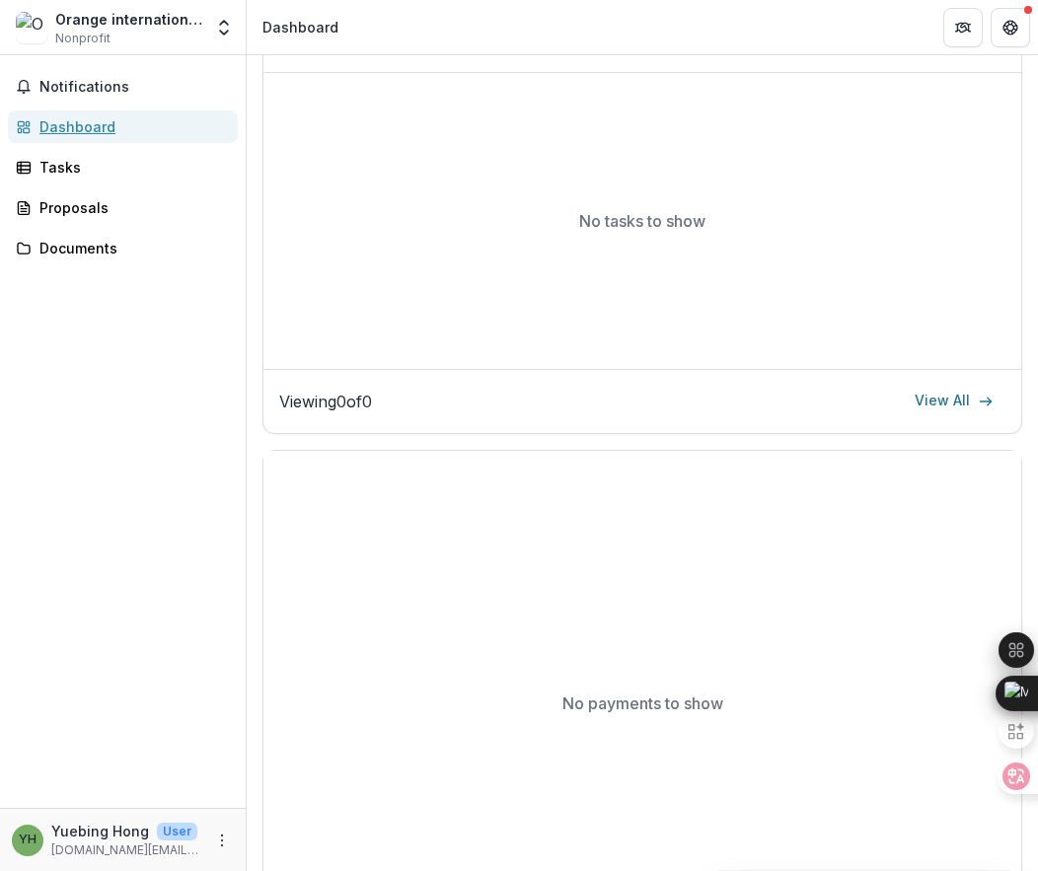
scroll to position [958, 0]
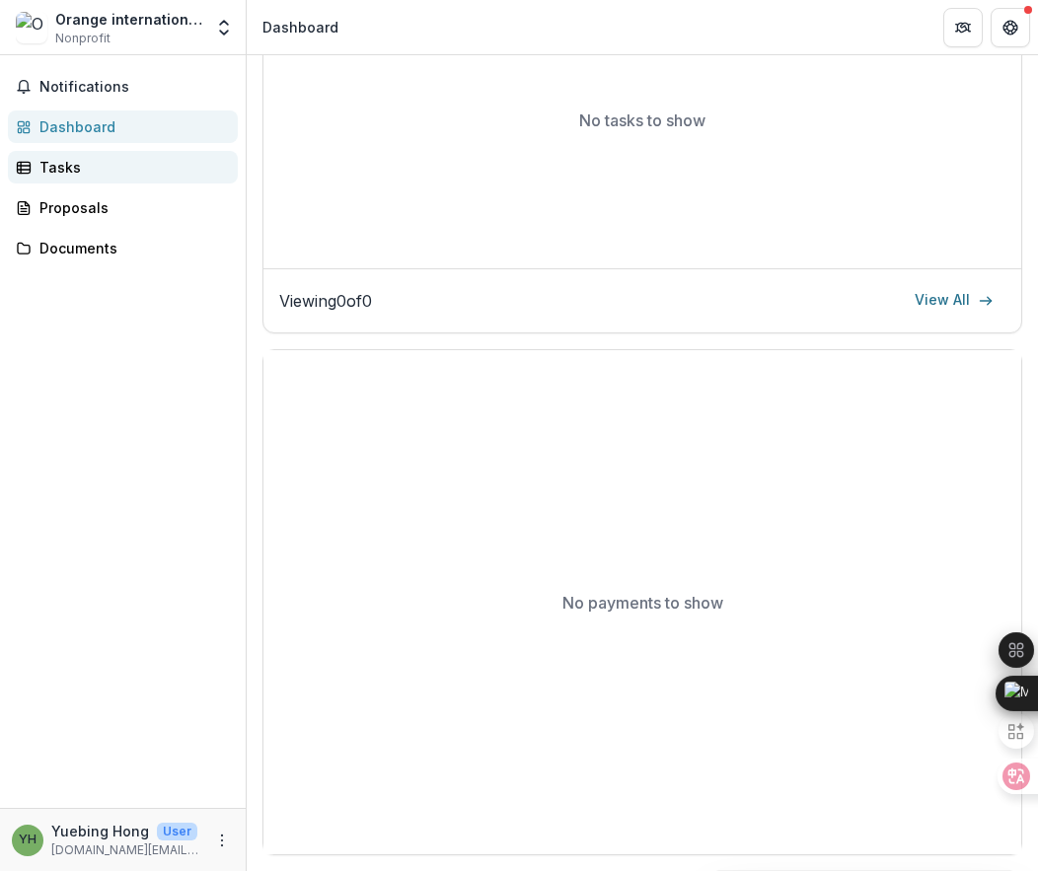
click at [112, 166] on div "Tasks" at bounding box center [130, 167] width 183 height 21
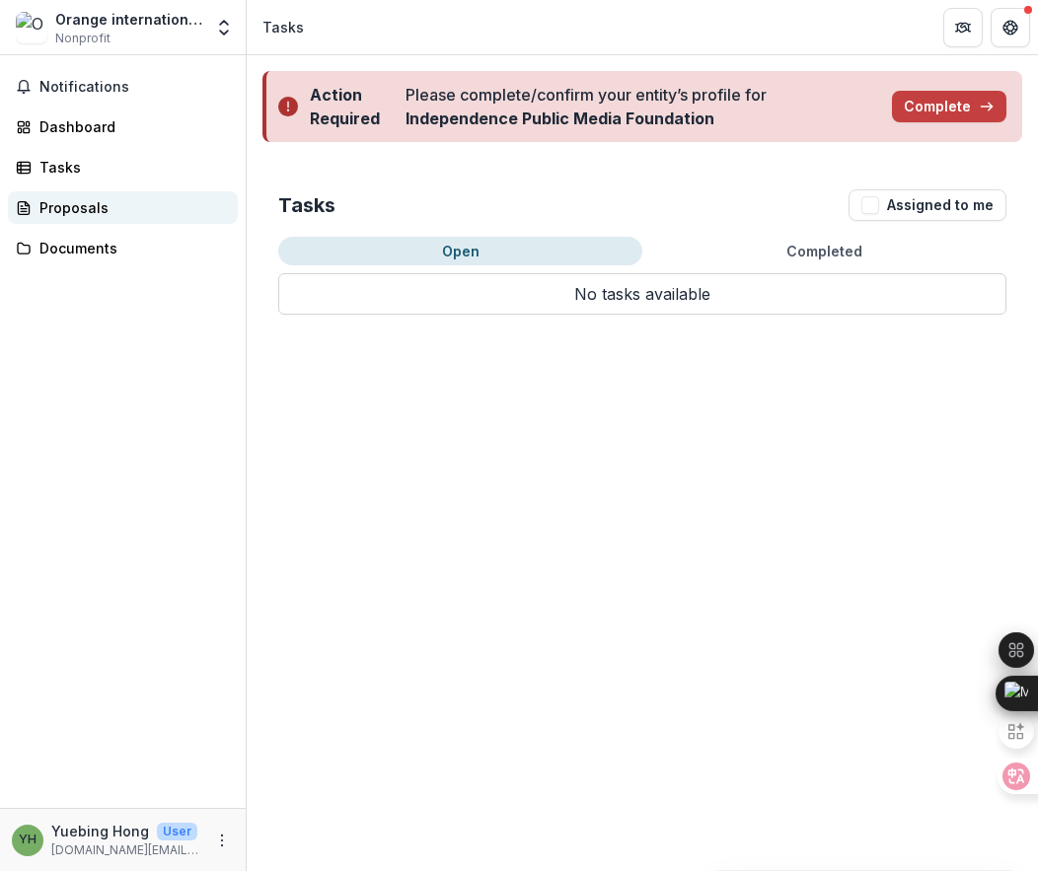
click at [99, 210] on div "Proposals" at bounding box center [130, 207] width 183 height 21
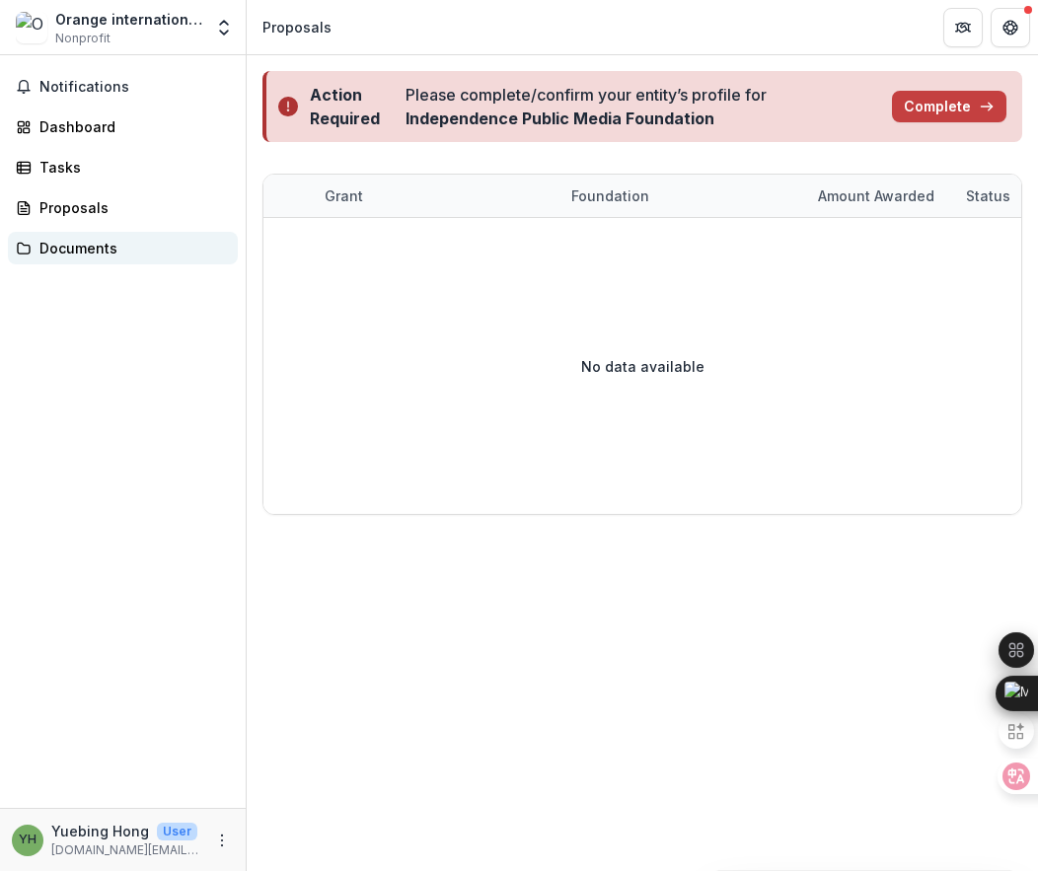
click at [97, 244] on div "Documents" at bounding box center [130, 248] width 183 height 21
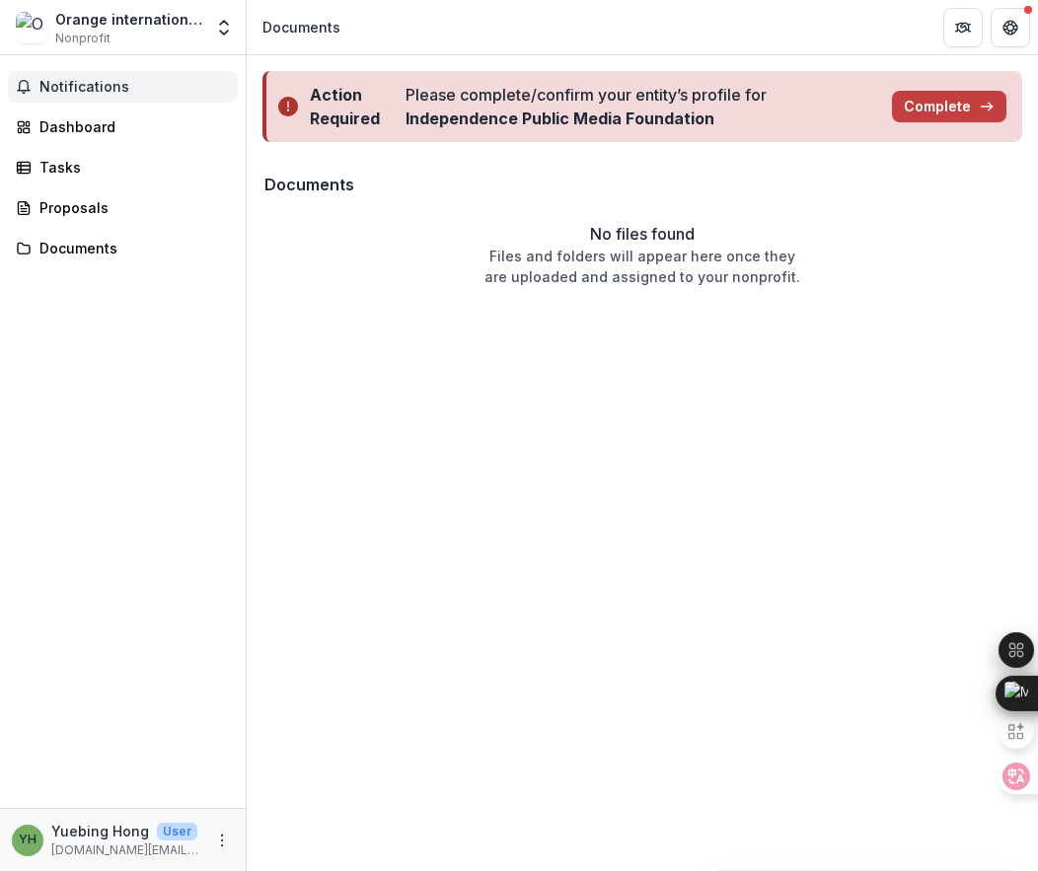
click at [96, 84] on span "Notifications" at bounding box center [134, 87] width 190 height 17
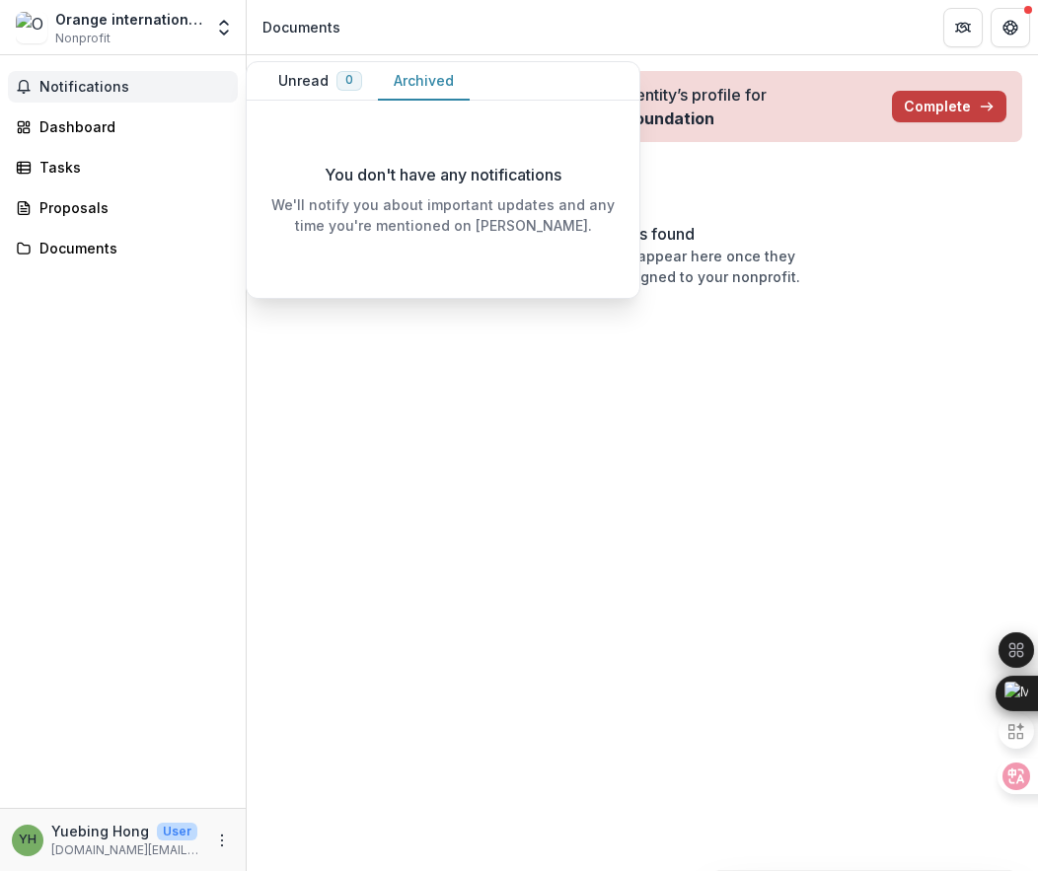
click at [442, 84] on button "Archived" at bounding box center [424, 81] width 92 height 38
click at [75, 120] on div "Dashboard" at bounding box center [130, 126] width 183 height 21
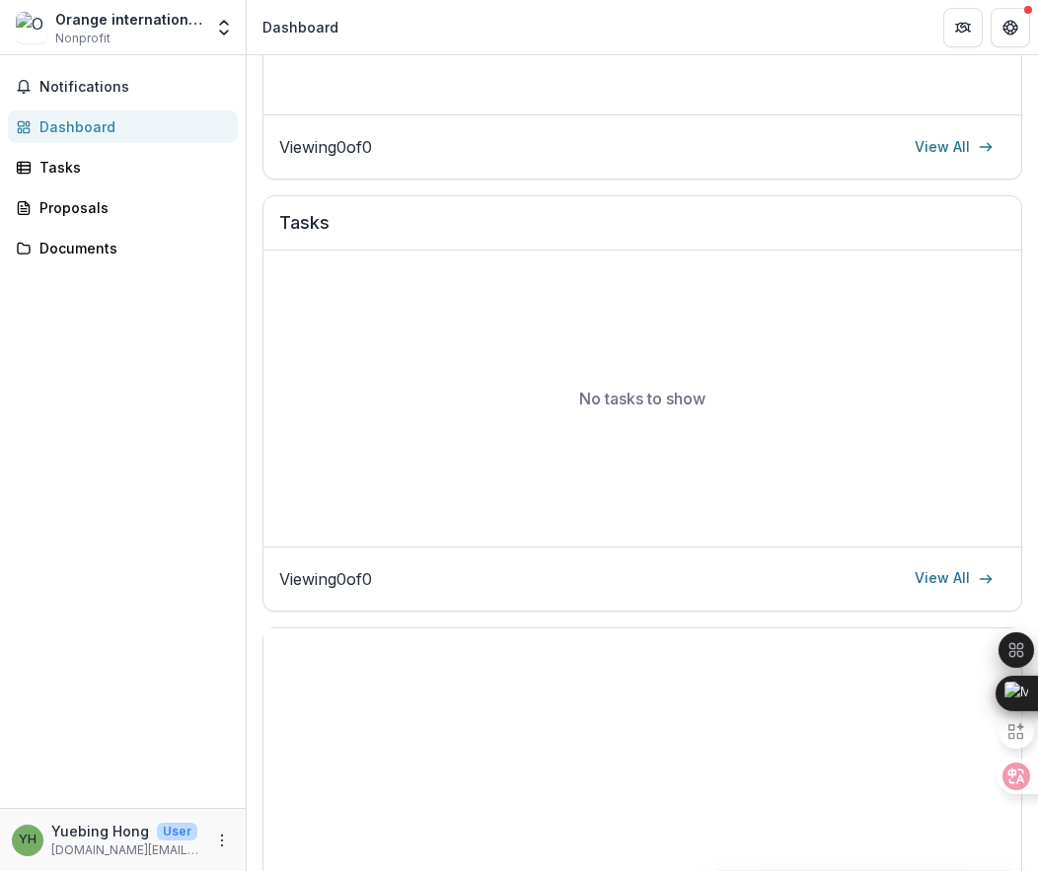
scroll to position [958, 0]
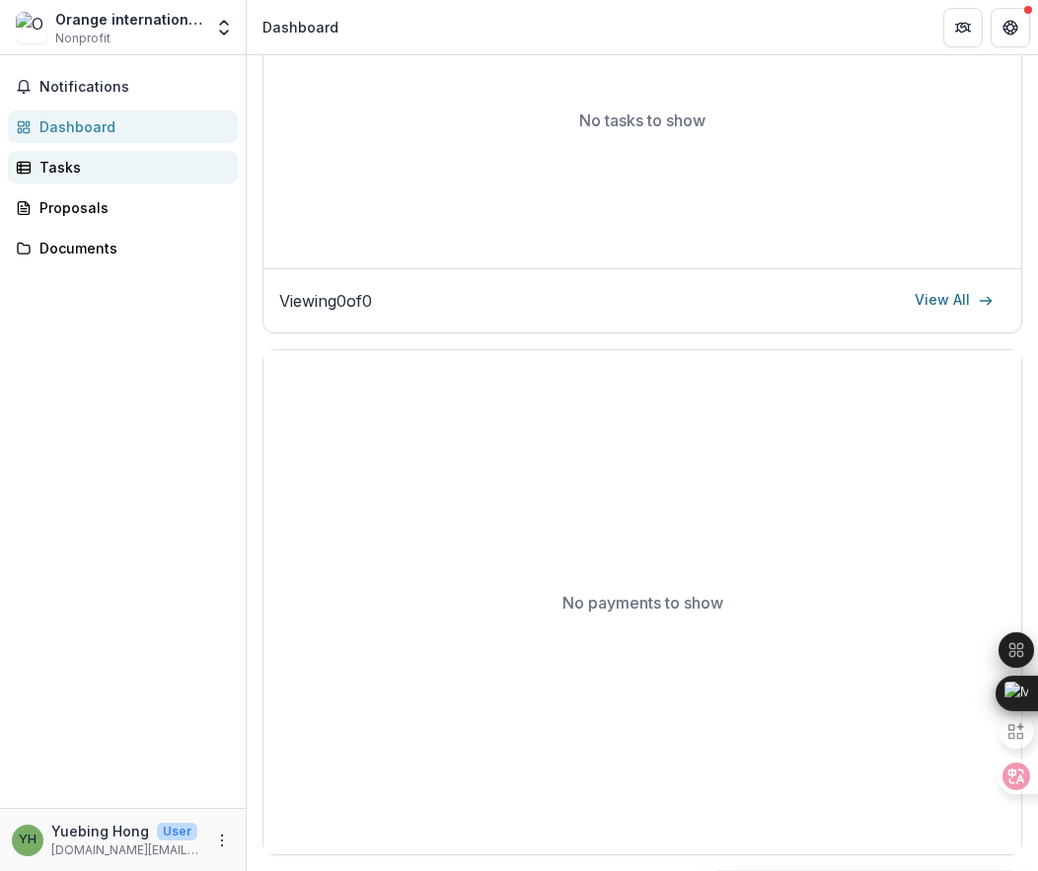
click at [87, 167] on div "Tasks" at bounding box center [130, 167] width 183 height 21
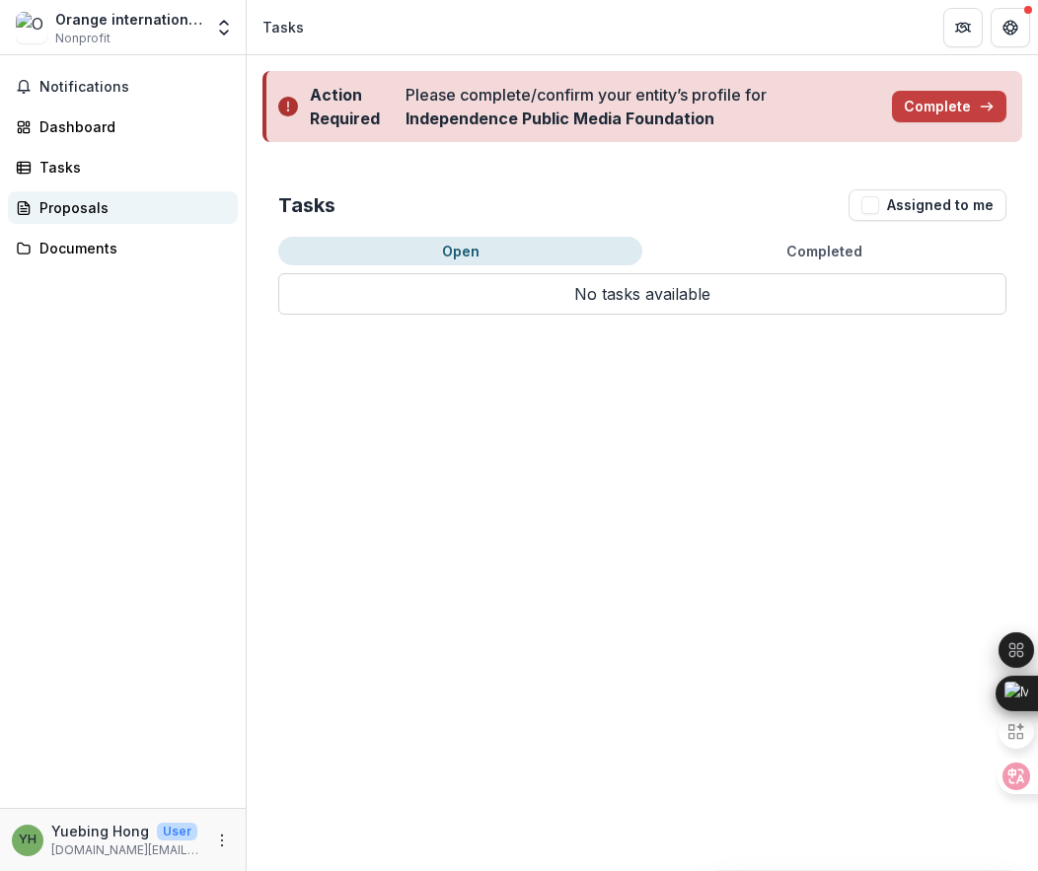
click at [95, 208] on div "Proposals" at bounding box center [130, 207] width 183 height 21
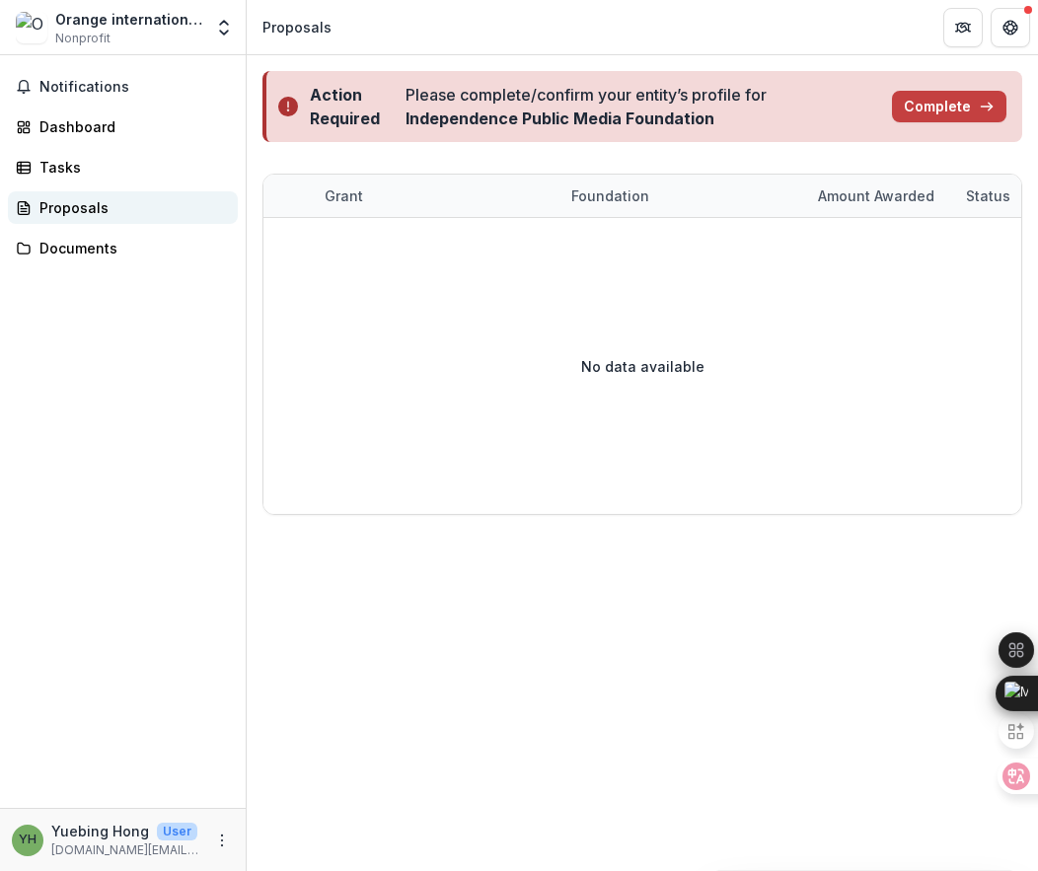
click at [95, 208] on div "Proposals" at bounding box center [130, 207] width 183 height 21
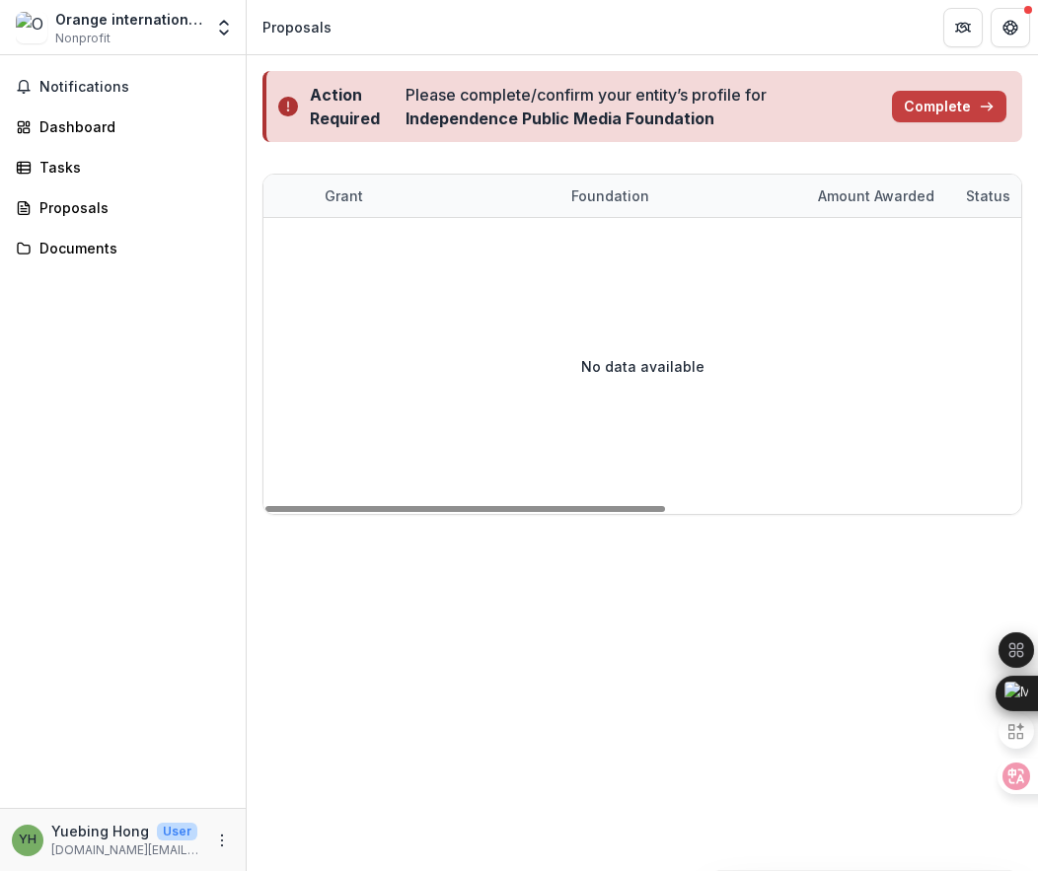
click at [609, 286] on div "No data available" at bounding box center [642, 366] width 758 height 296
click at [93, 166] on div "Tasks" at bounding box center [130, 167] width 183 height 21
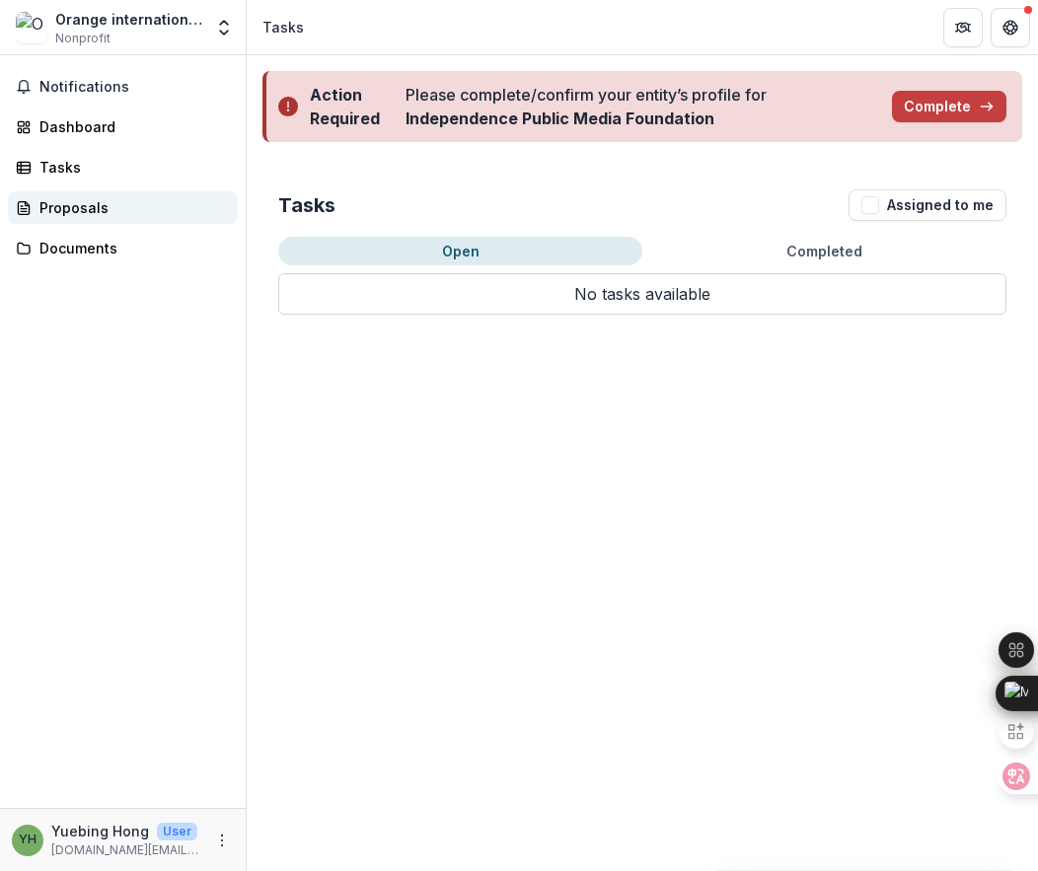
click at [97, 209] on div "Proposals" at bounding box center [130, 207] width 183 height 21
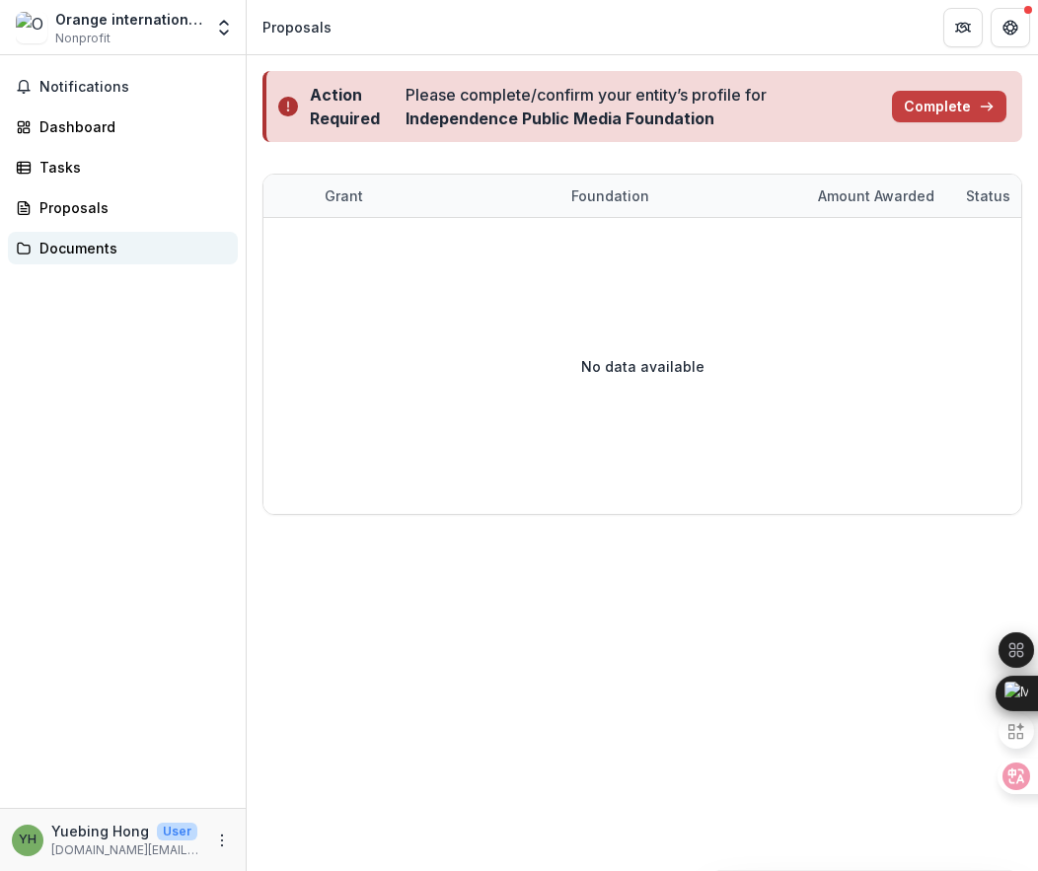
click at [101, 257] on div "Documents" at bounding box center [130, 248] width 183 height 21
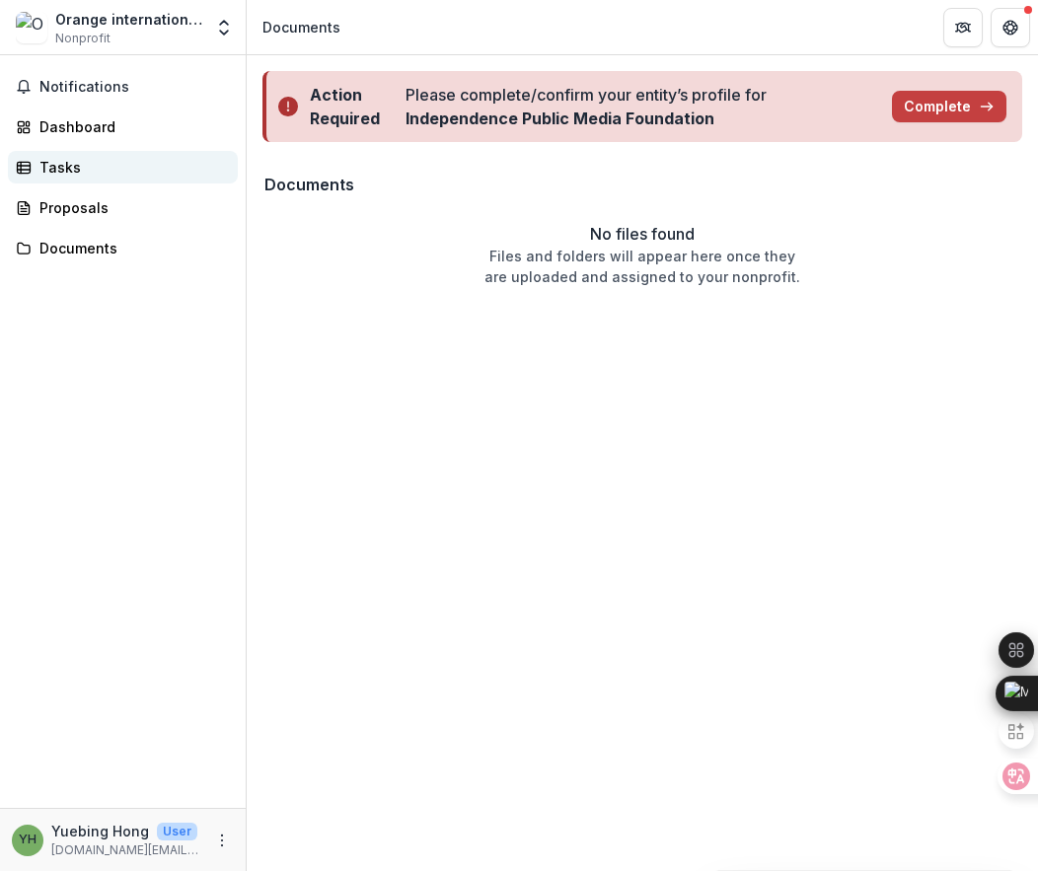
click at [101, 172] on div "Tasks" at bounding box center [130, 167] width 183 height 21
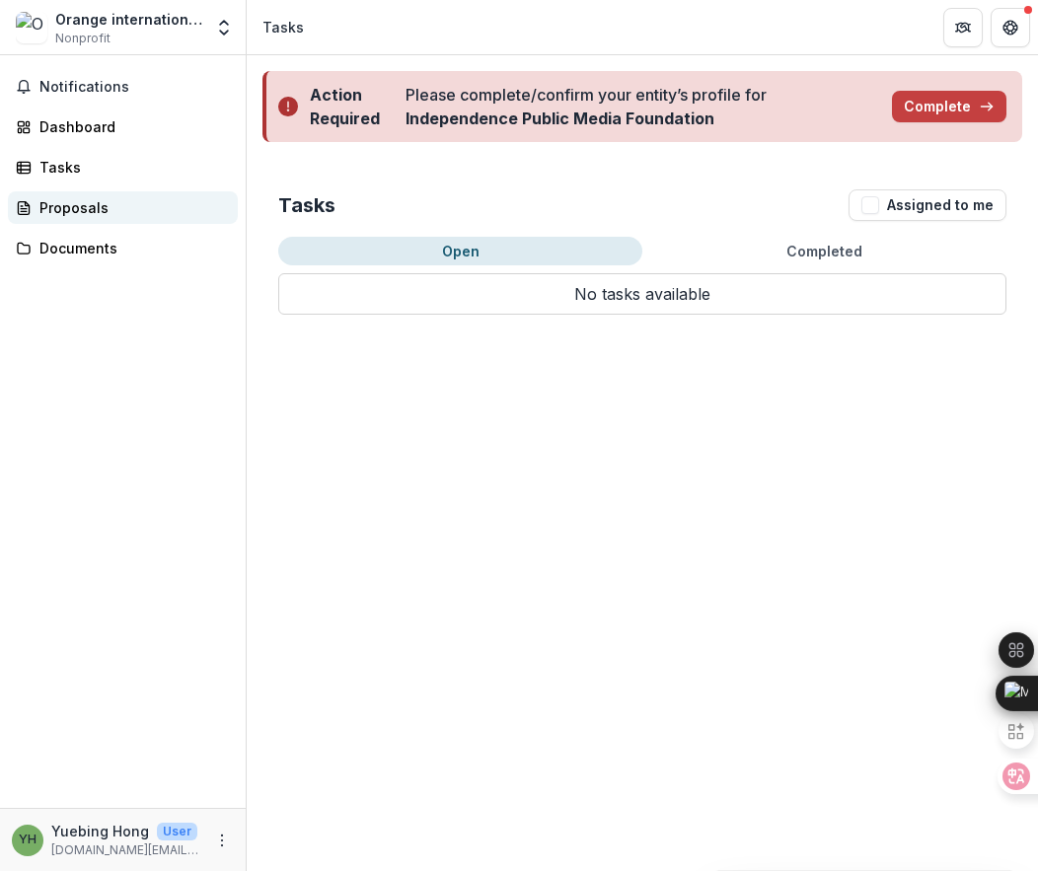
click at [100, 211] on div "Proposals" at bounding box center [130, 207] width 183 height 21
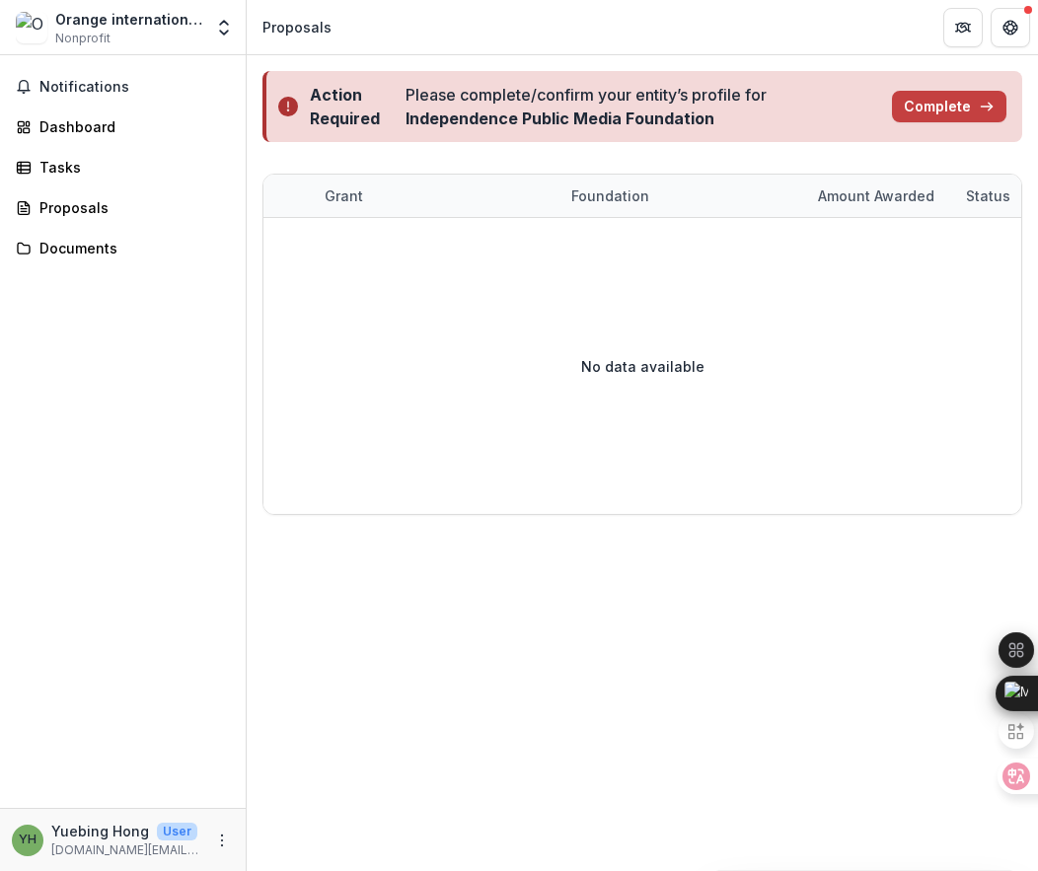
click at [111, 265] on div "Notifications Dashboard Tasks Proposals Documents" at bounding box center [123, 431] width 246 height 753
click at [106, 239] on div "Documents" at bounding box center [130, 248] width 183 height 21
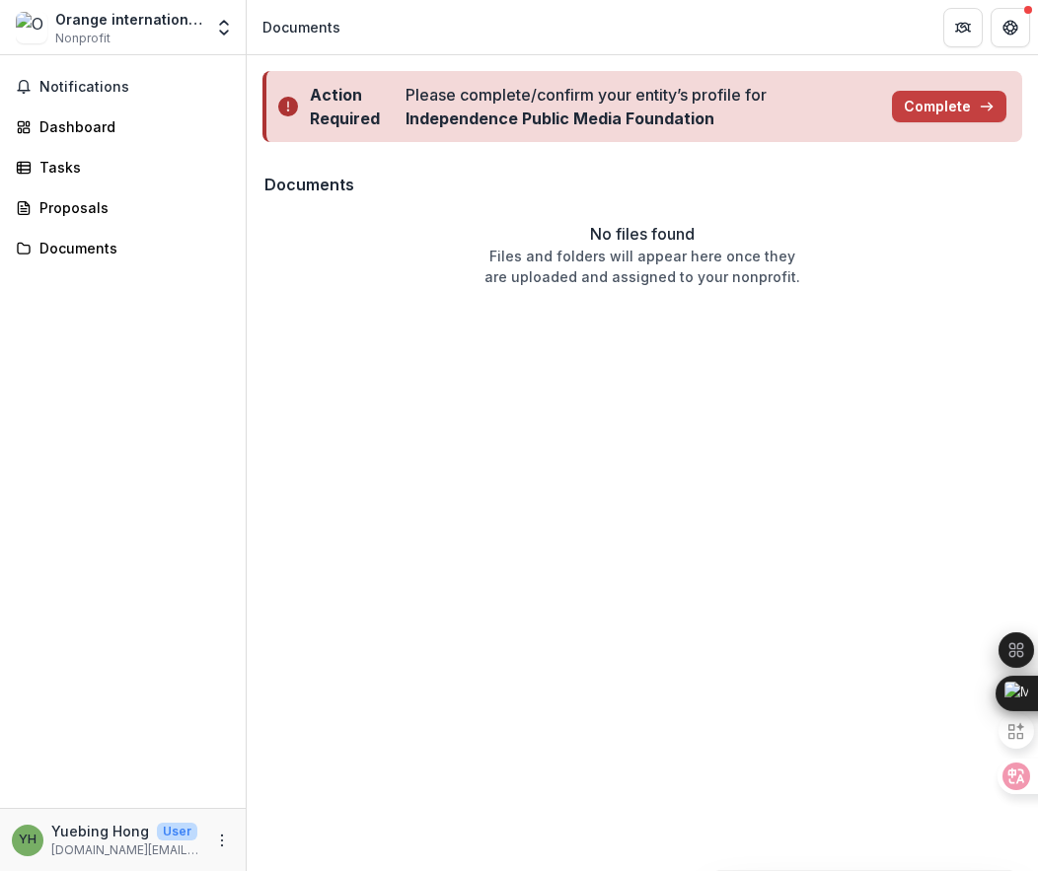
click at [91, 187] on div "Notifications Dashboard Tasks Proposals Documents" at bounding box center [123, 431] width 246 height 753
click at [84, 161] on div "Tasks" at bounding box center [130, 167] width 183 height 21
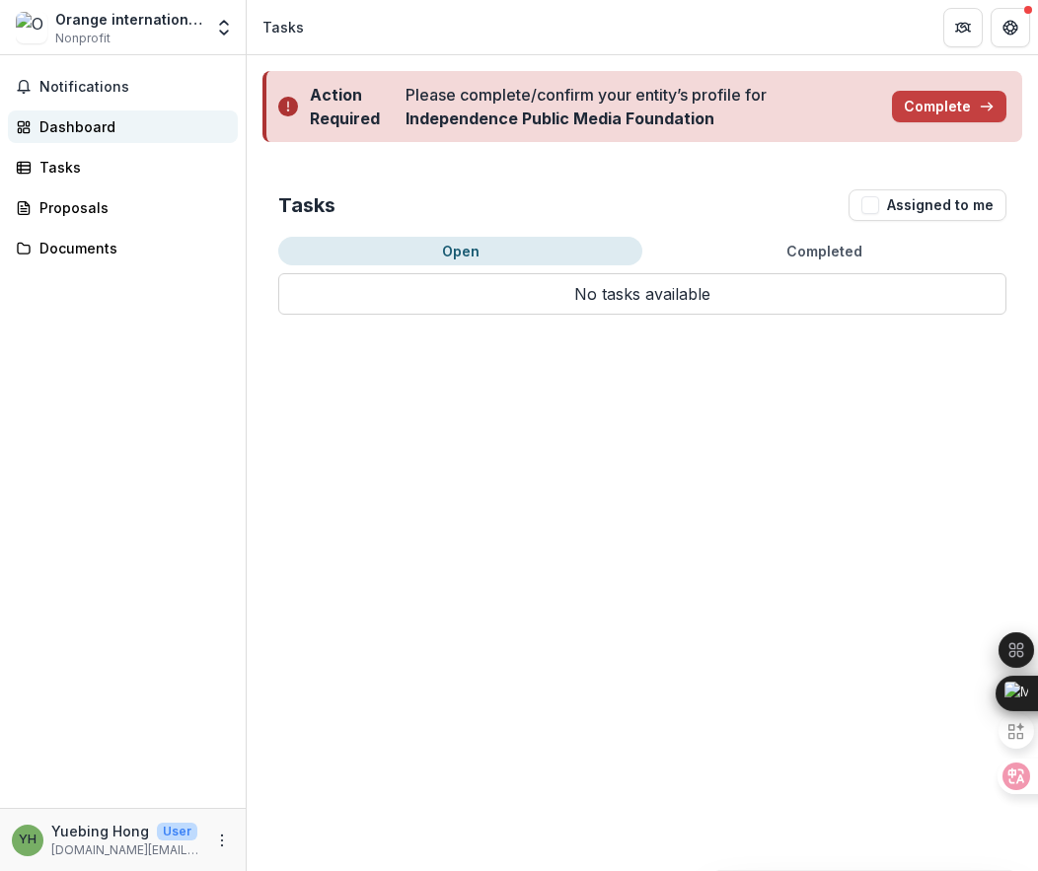
click at [87, 130] on div "Dashboard" at bounding box center [130, 126] width 183 height 21
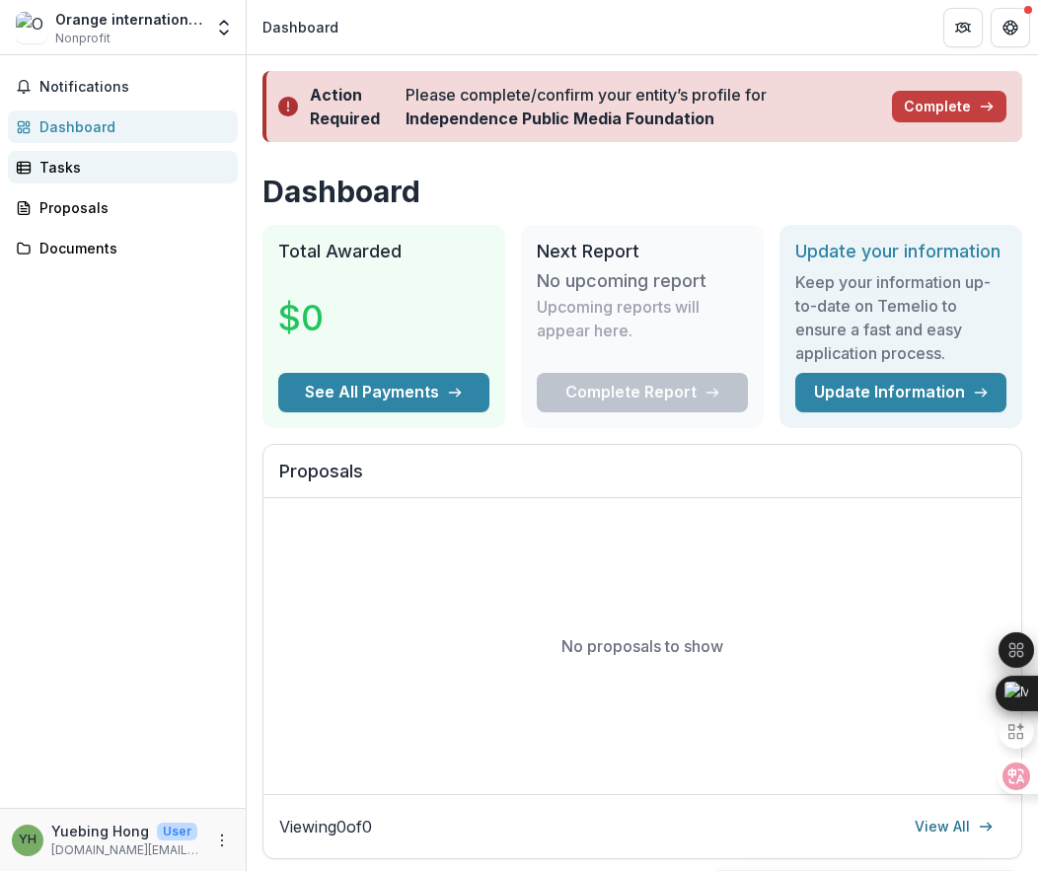
click at [89, 172] on div "Tasks" at bounding box center [130, 167] width 183 height 21
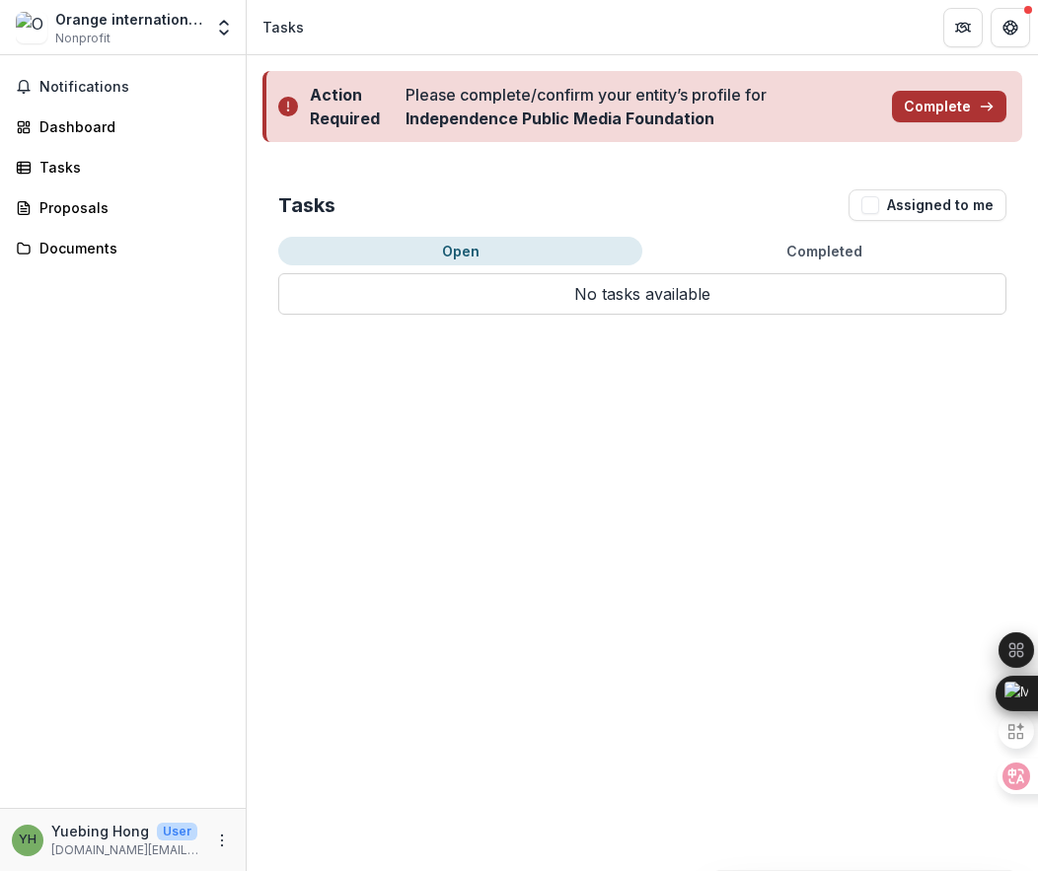
click at [913, 114] on button "Complete" at bounding box center [949, 107] width 114 height 32
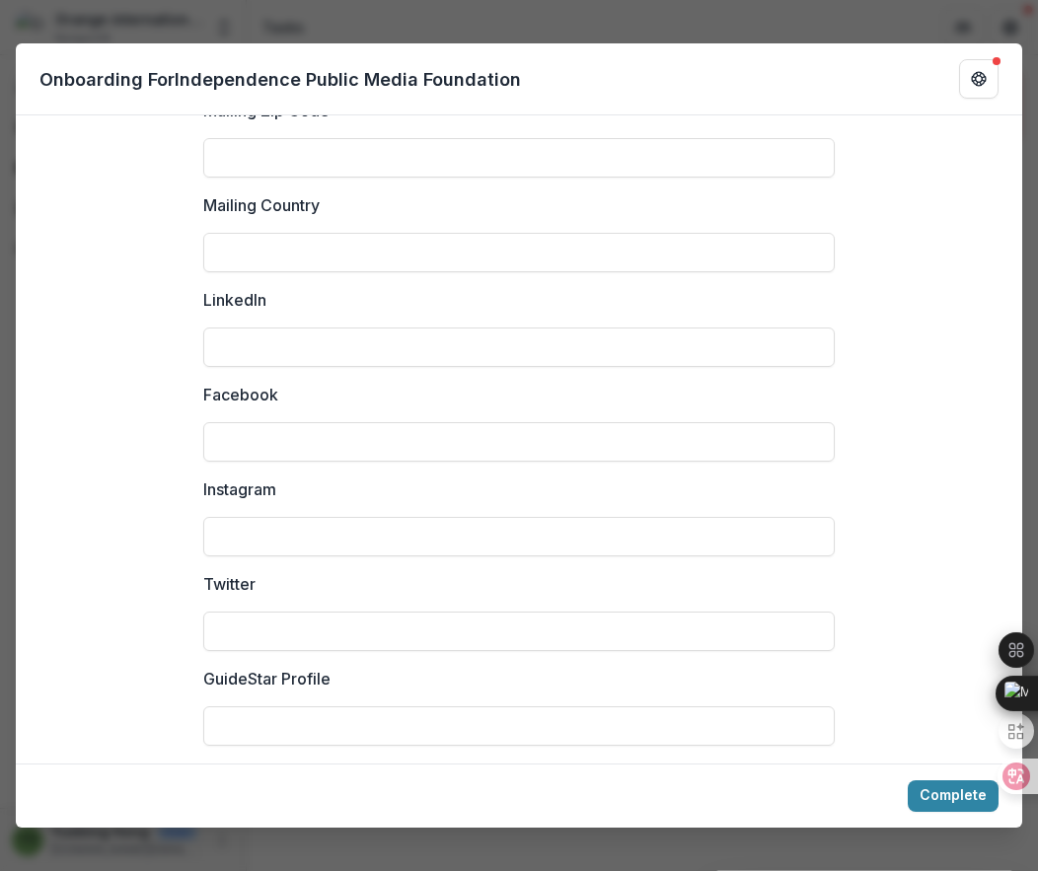
scroll to position [2655, 0]
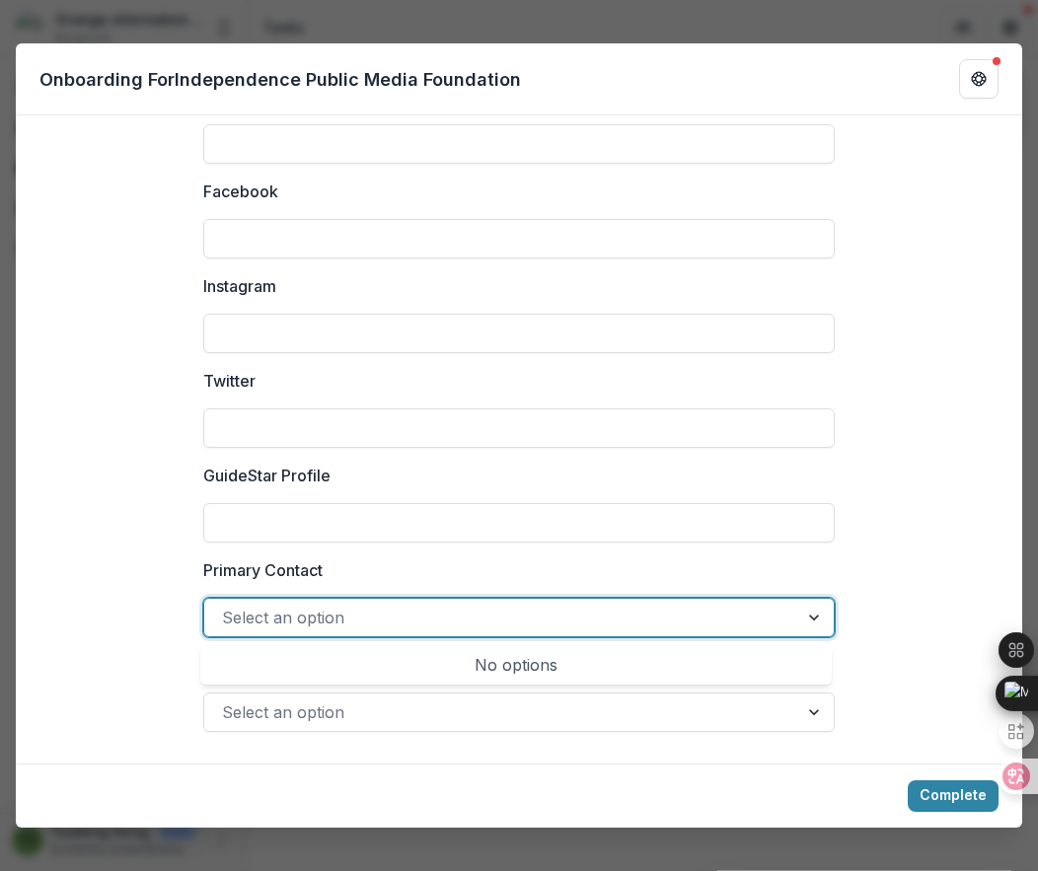
click at [405, 623] on div at bounding box center [501, 618] width 558 height 28
type input "*"
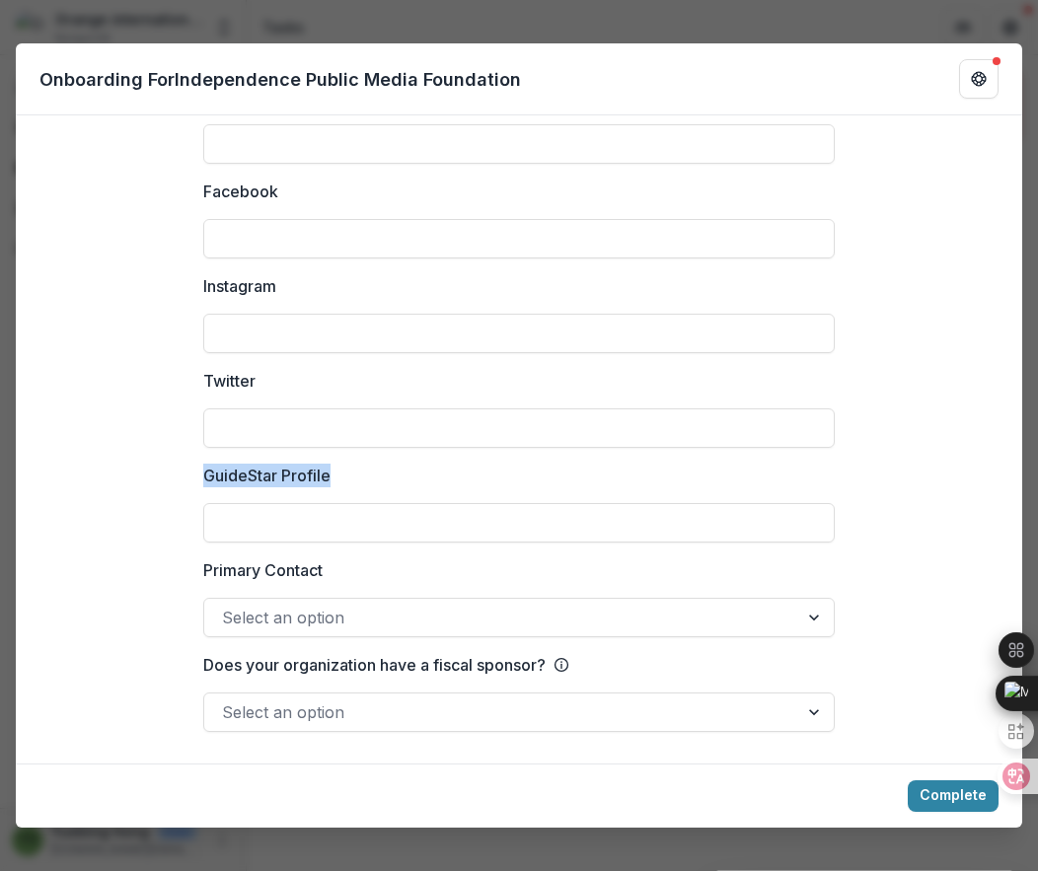
drag, startPoint x: 203, startPoint y: 469, endPoint x: 338, endPoint y: 482, distance: 135.8
click at [338, 482] on label "GuideStar Profile" at bounding box center [513, 476] width 620 height 24
click at [243, 512] on input "GuideStar Profile" at bounding box center [518, 522] width 631 height 39
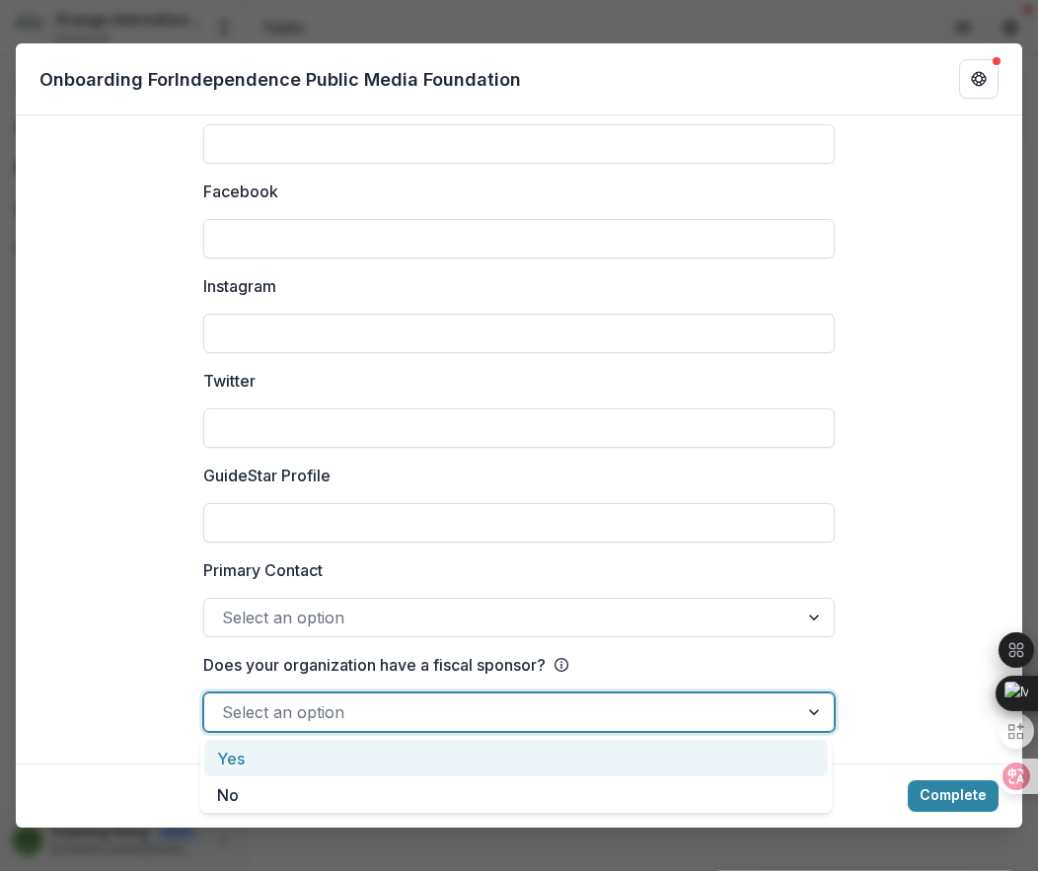
click at [334, 717] on div at bounding box center [501, 713] width 558 height 28
click at [242, 753] on div "Yes" at bounding box center [516, 758] width 624 height 37
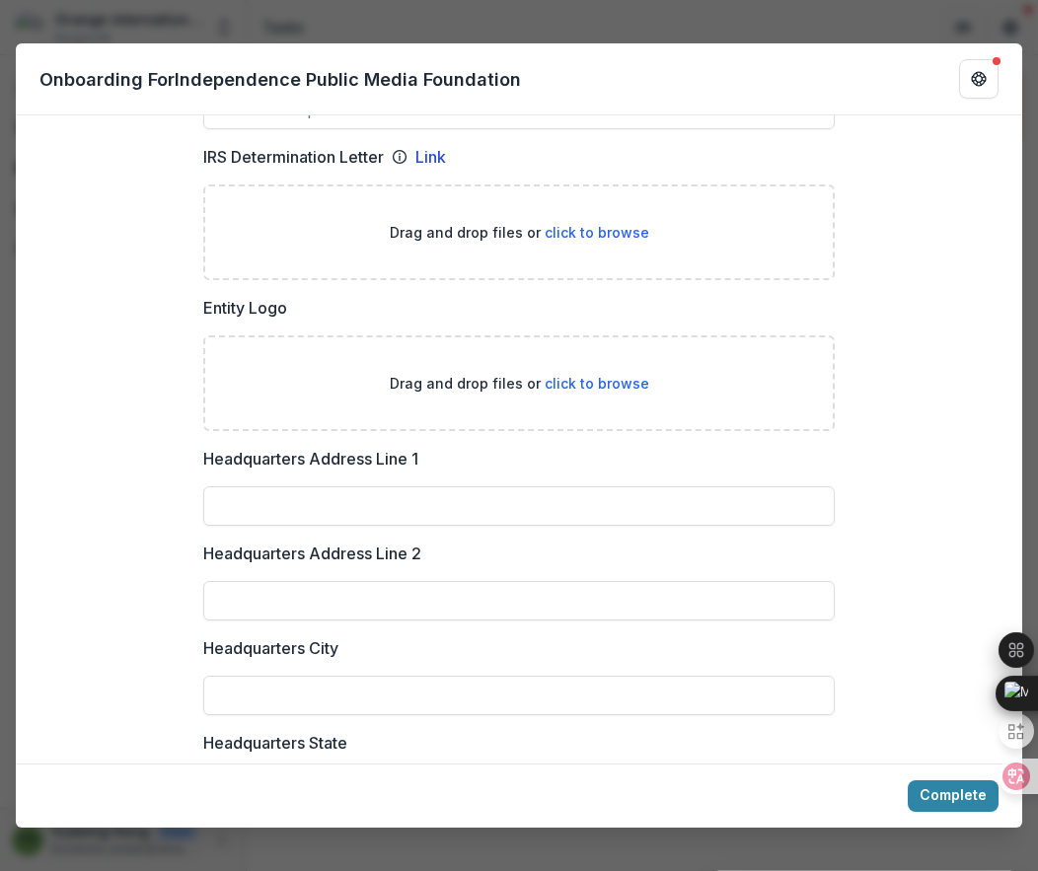
scroll to position [812, 0]
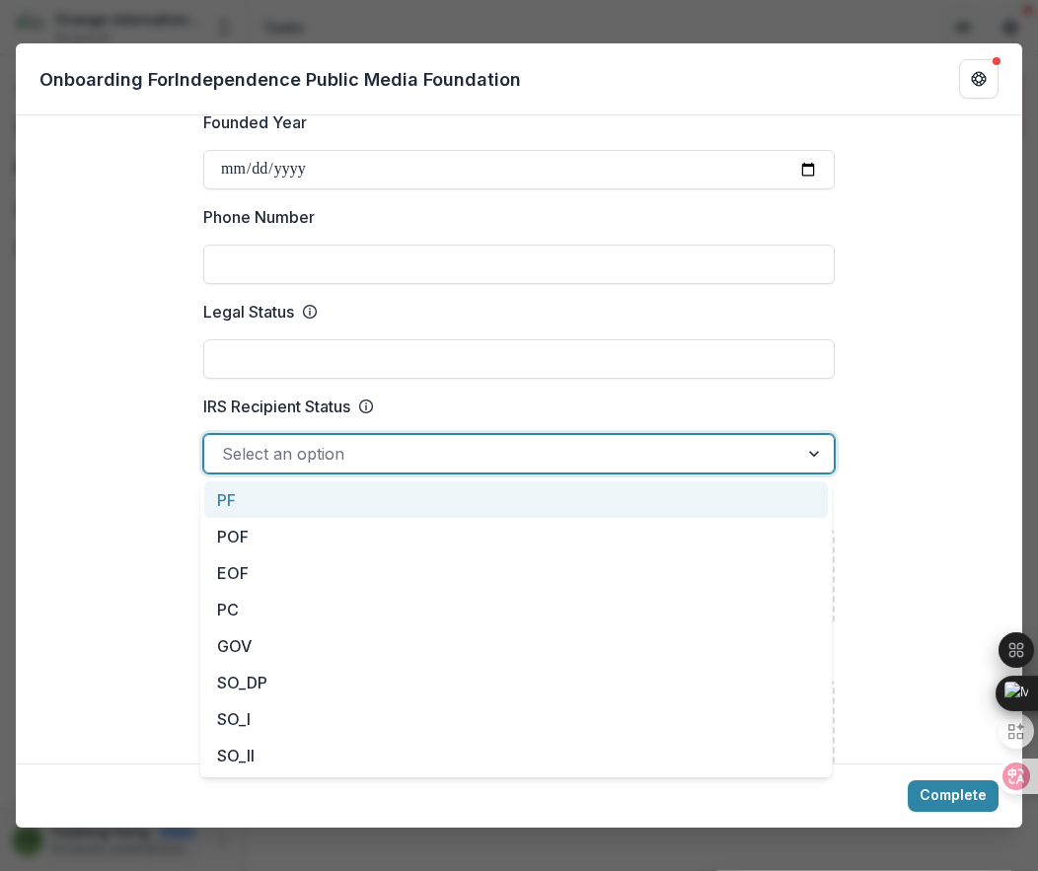
click at [368, 454] on div at bounding box center [501, 454] width 558 height 28
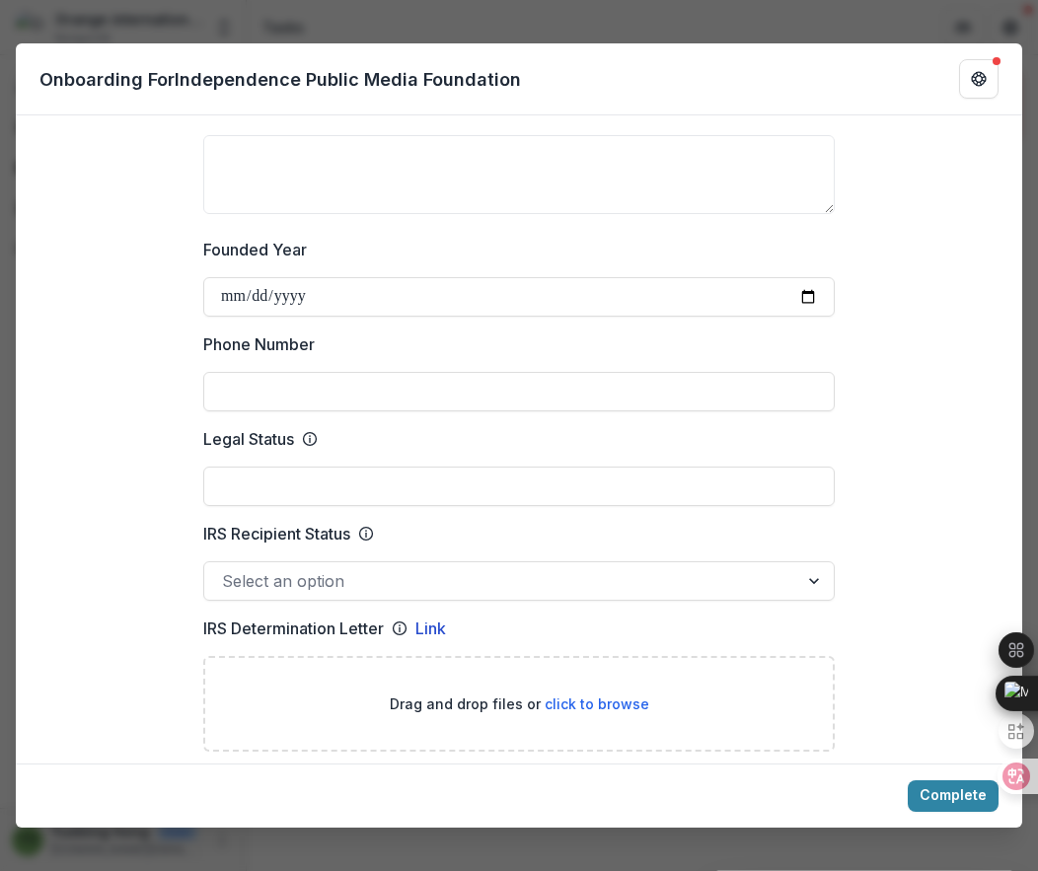
scroll to position [692, 0]
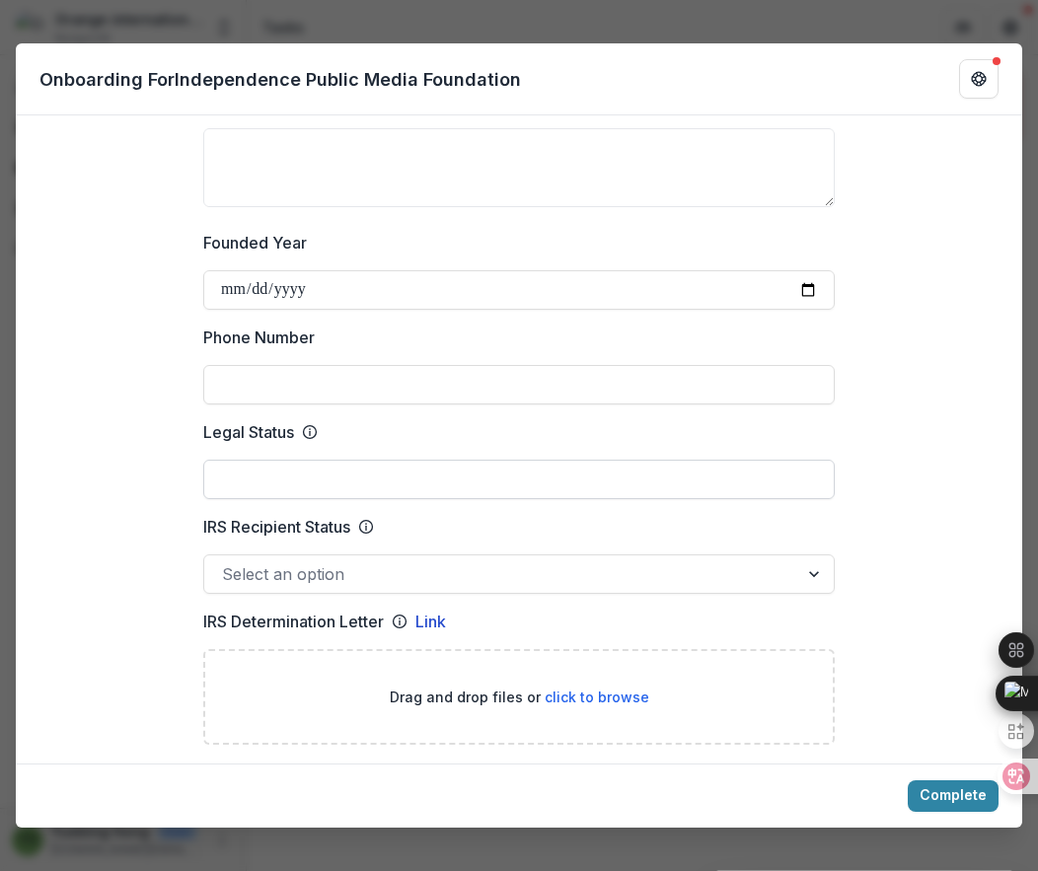
click at [313, 472] on input "Legal Status" at bounding box center [518, 479] width 631 height 39
drag, startPoint x: 188, startPoint y: 434, endPoint x: 353, endPoint y: 434, distance: 164.8
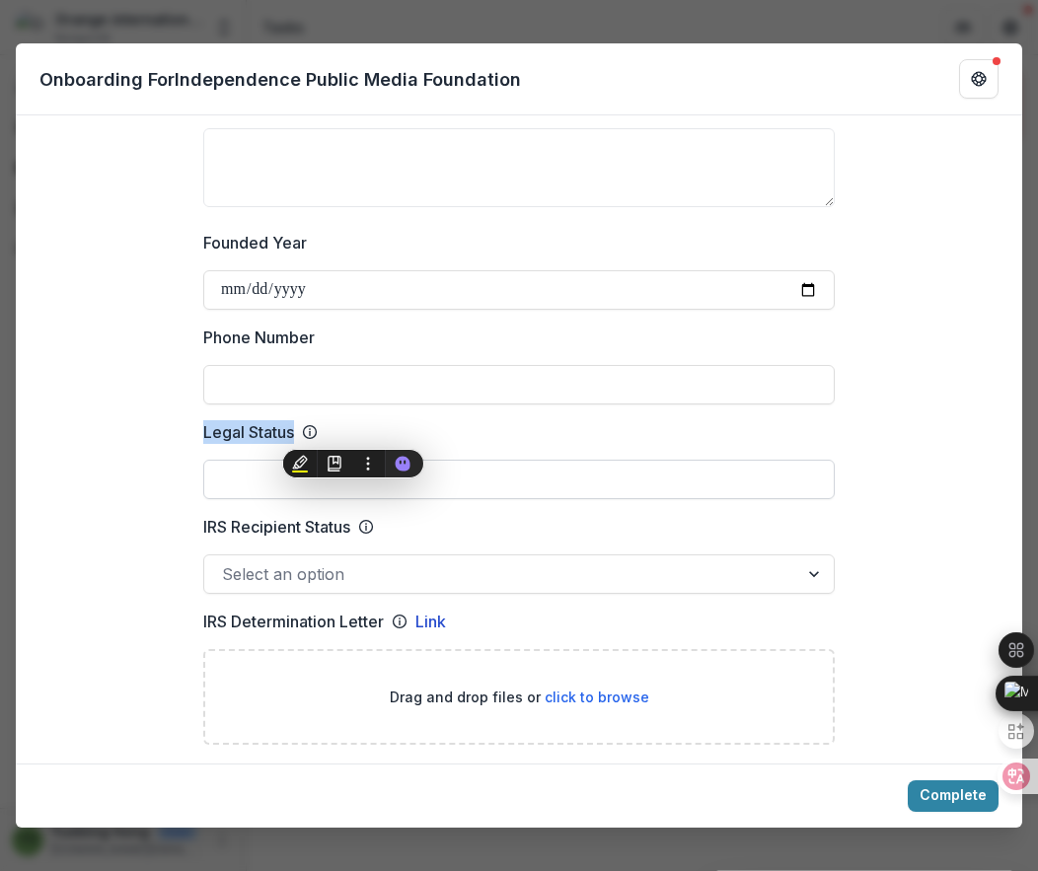
copy div "Legal Status"
click at [521, 481] on input "Legal Status" at bounding box center [518, 479] width 631 height 39
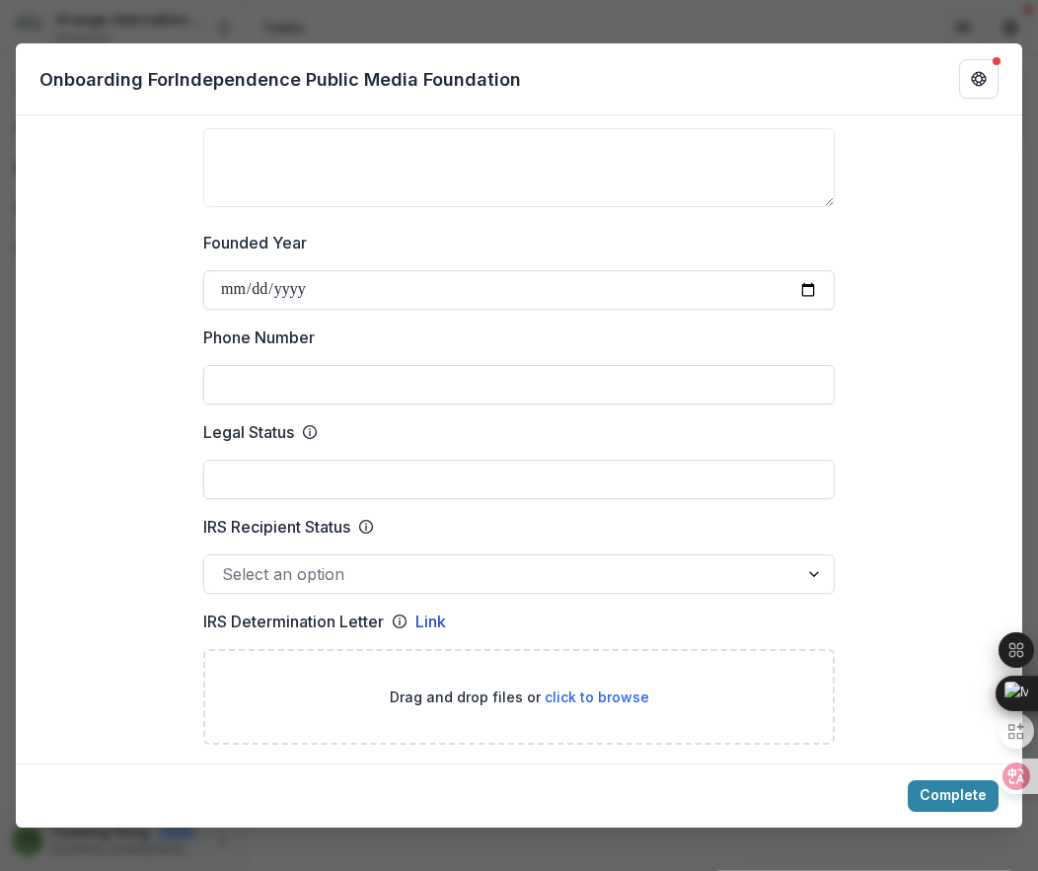
paste input "****"
type input "****"
copy div "Legal Status"
drag, startPoint x: 195, startPoint y: 424, endPoint x: 384, endPoint y: 501, distance: 203.6
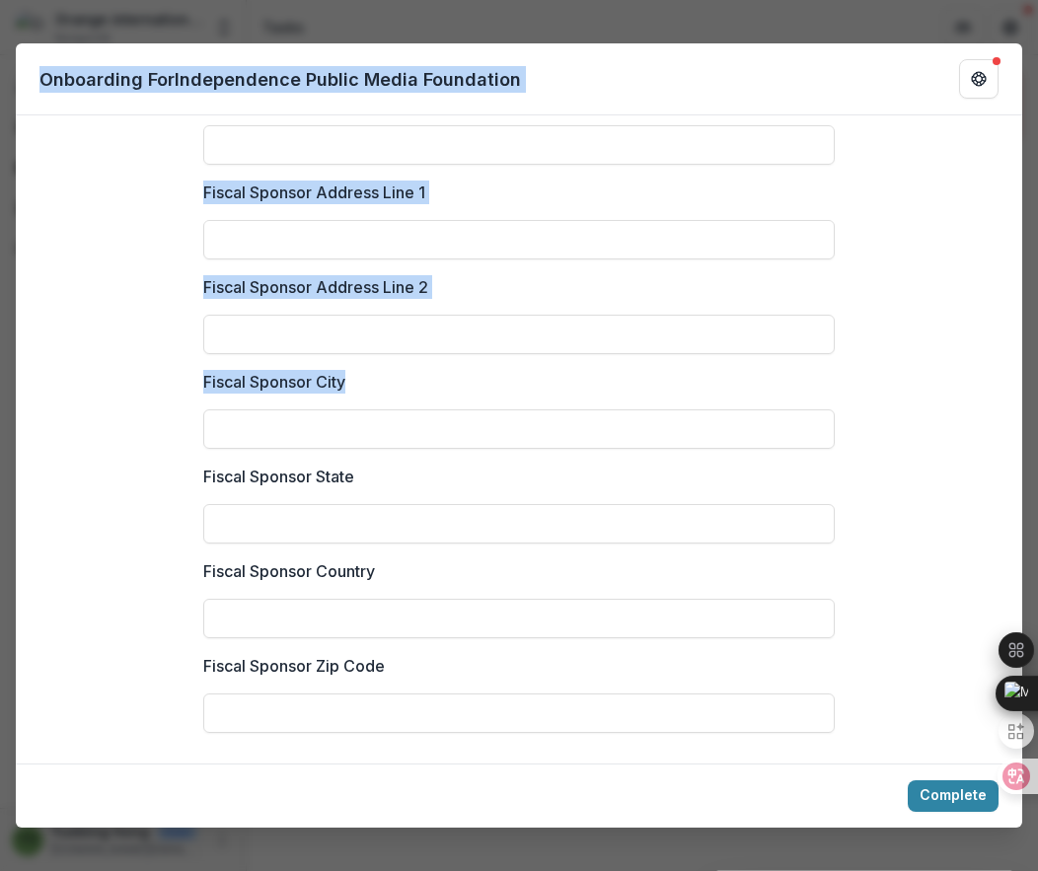
scroll to position [3792, 0]
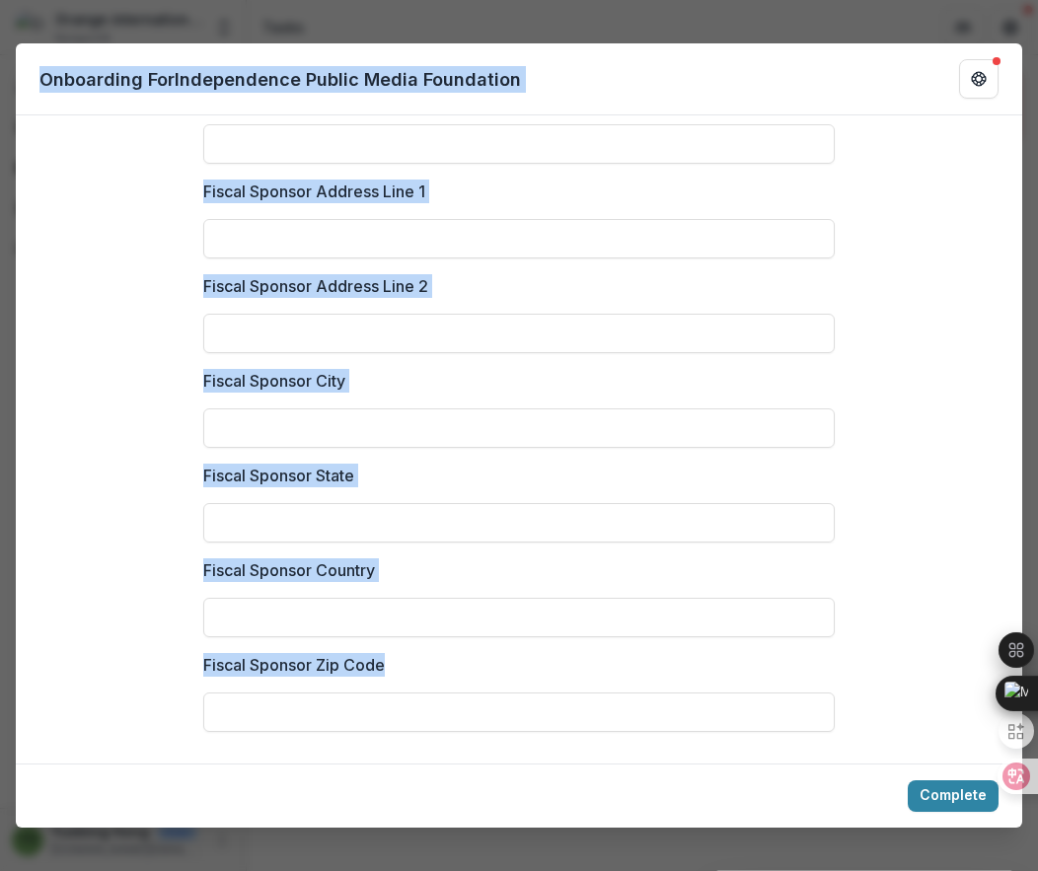
drag, startPoint x: 43, startPoint y: 80, endPoint x: 484, endPoint y: 763, distance: 812.9
click at [484, 763] on div "**********" at bounding box center [519, 435] width 1006 height 784
copy div "Onboarding For Independence Public Media Foundation Please confirm/complete the…"
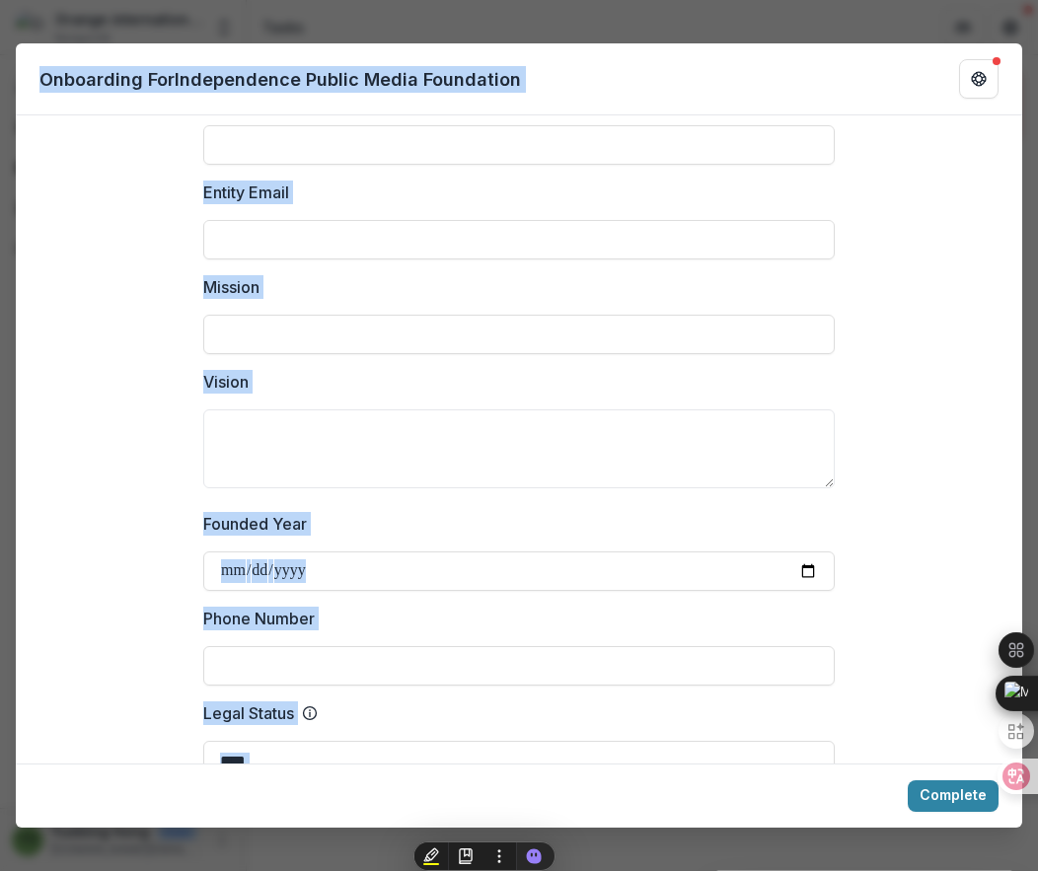
scroll to position [576, 0]
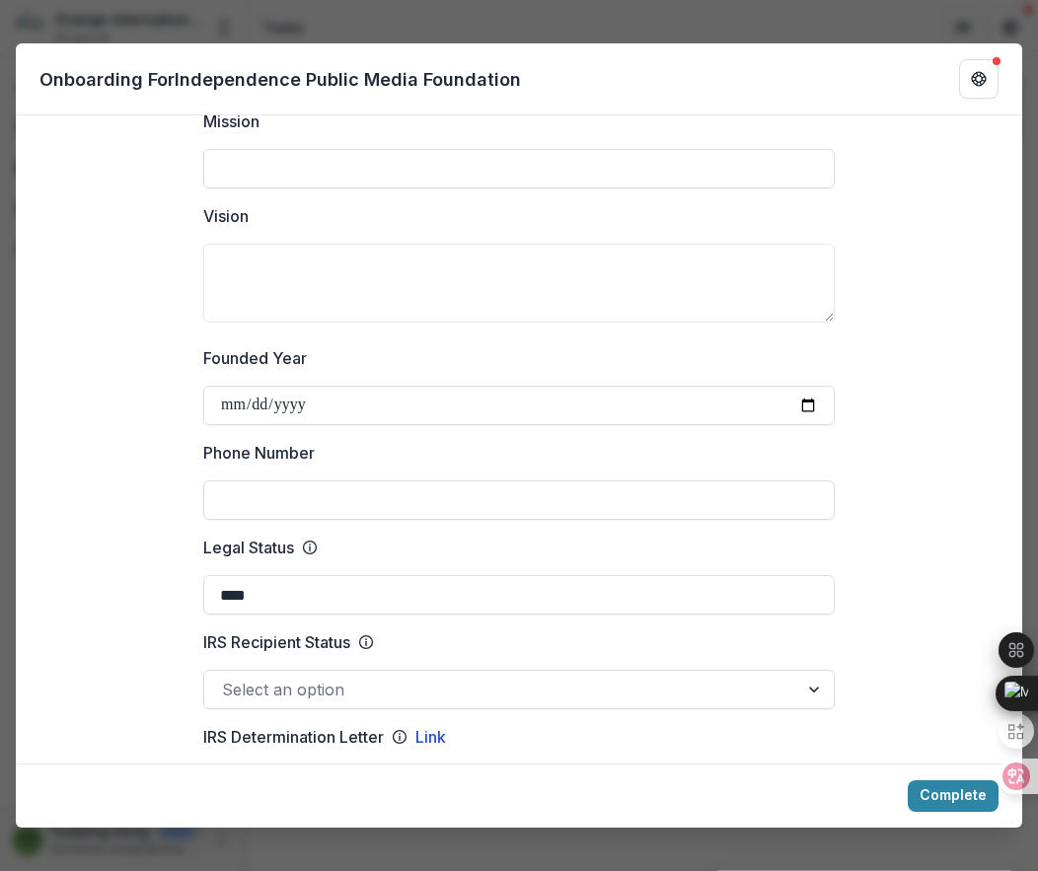
scroll to position [798, 0]
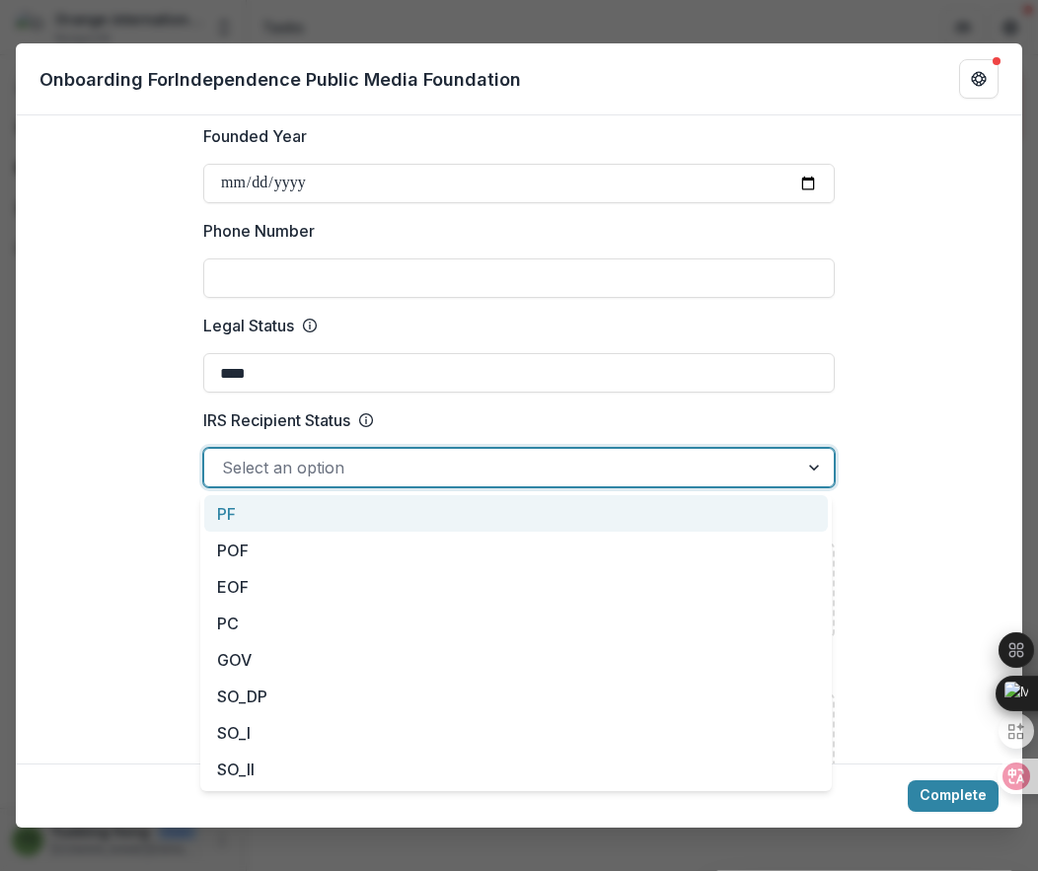
click at [368, 470] on div at bounding box center [501, 468] width 558 height 28
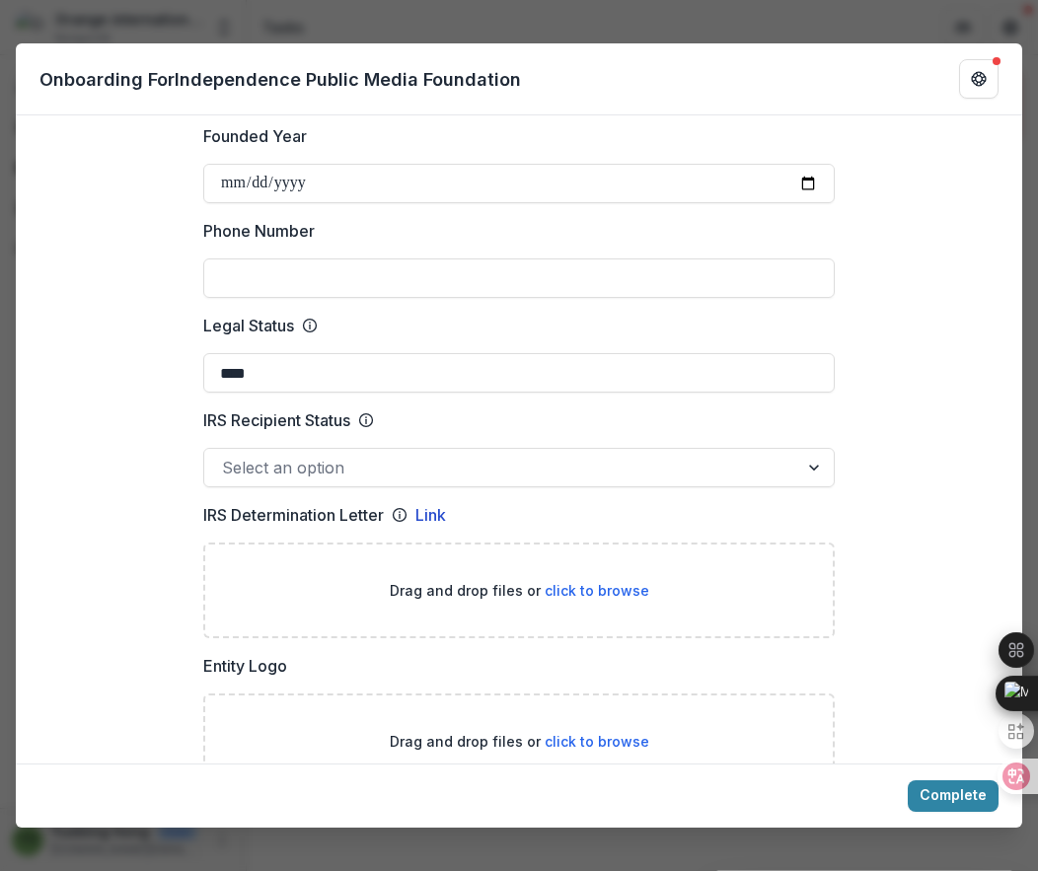
click at [652, 23] on div "**********" at bounding box center [519, 435] width 1038 height 871
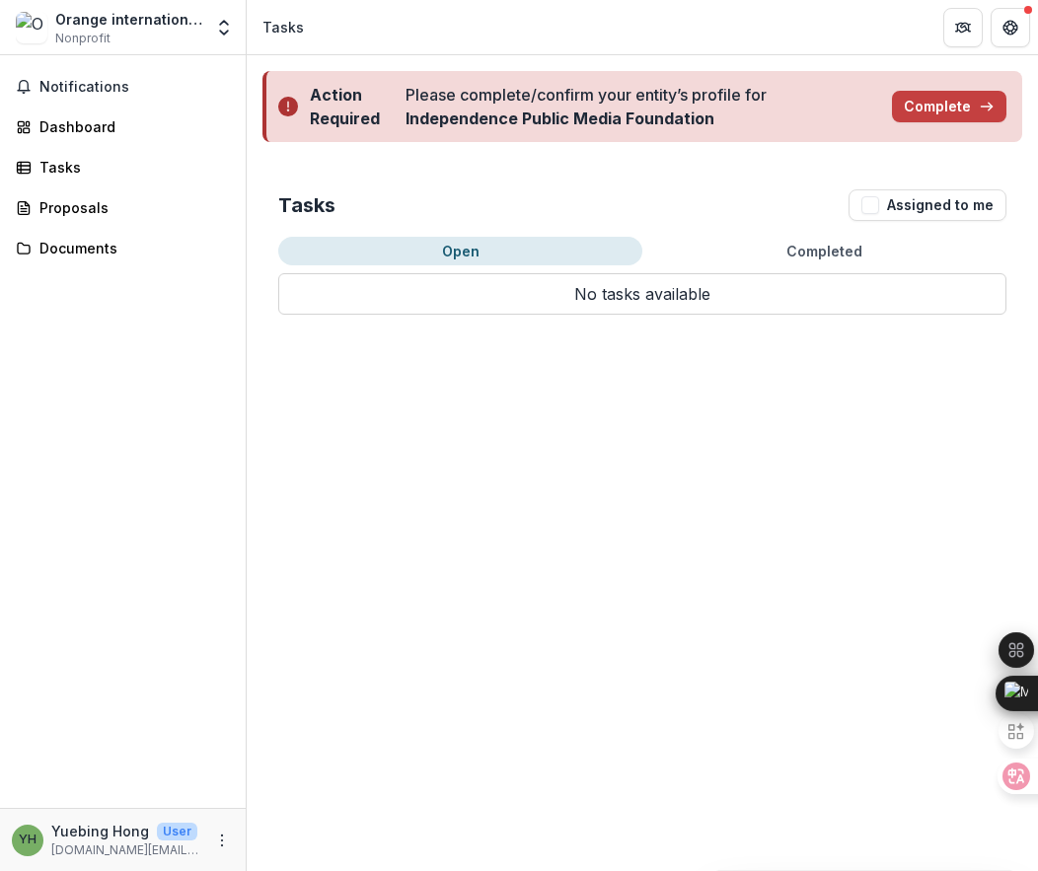
click at [753, 189] on div "Tasks Assigned to me" at bounding box center [642, 205] width 728 height 32
click at [89, 244] on div "Documents" at bounding box center [130, 248] width 183 height 21
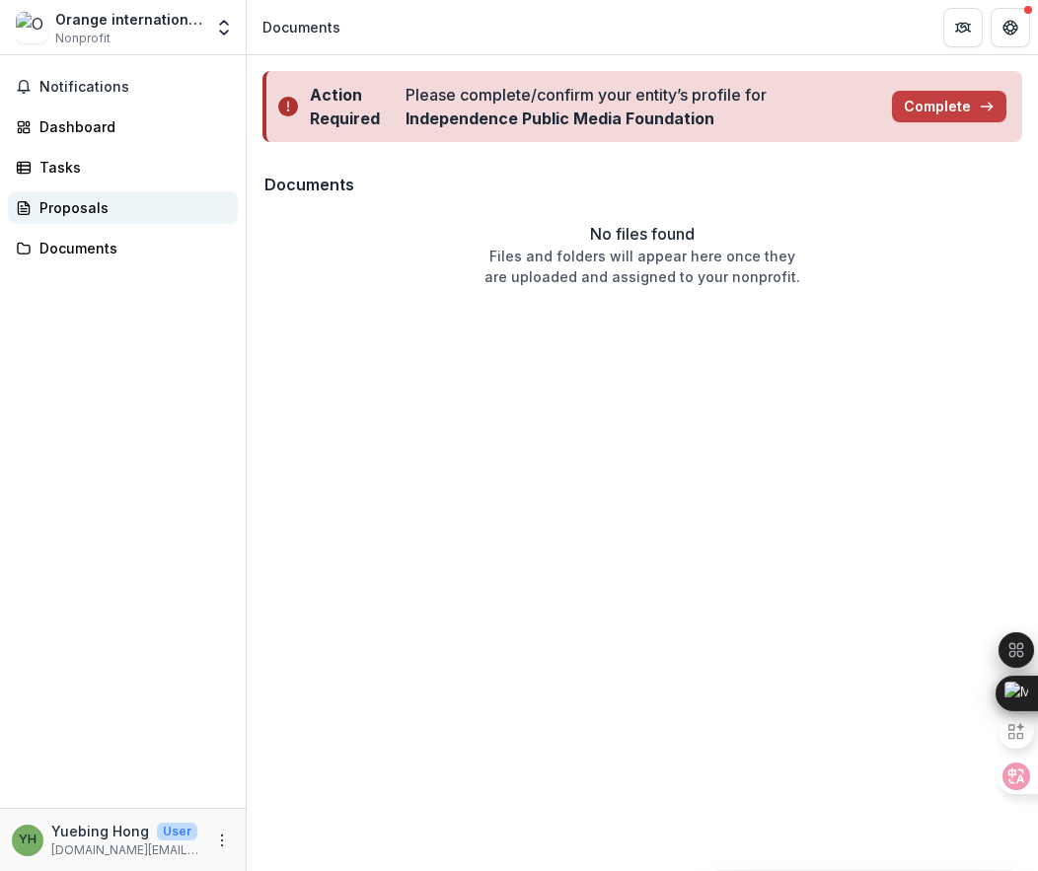
click at [89, 206] on div "Proposals" at bounding box center [130, 207] width 183 height 21
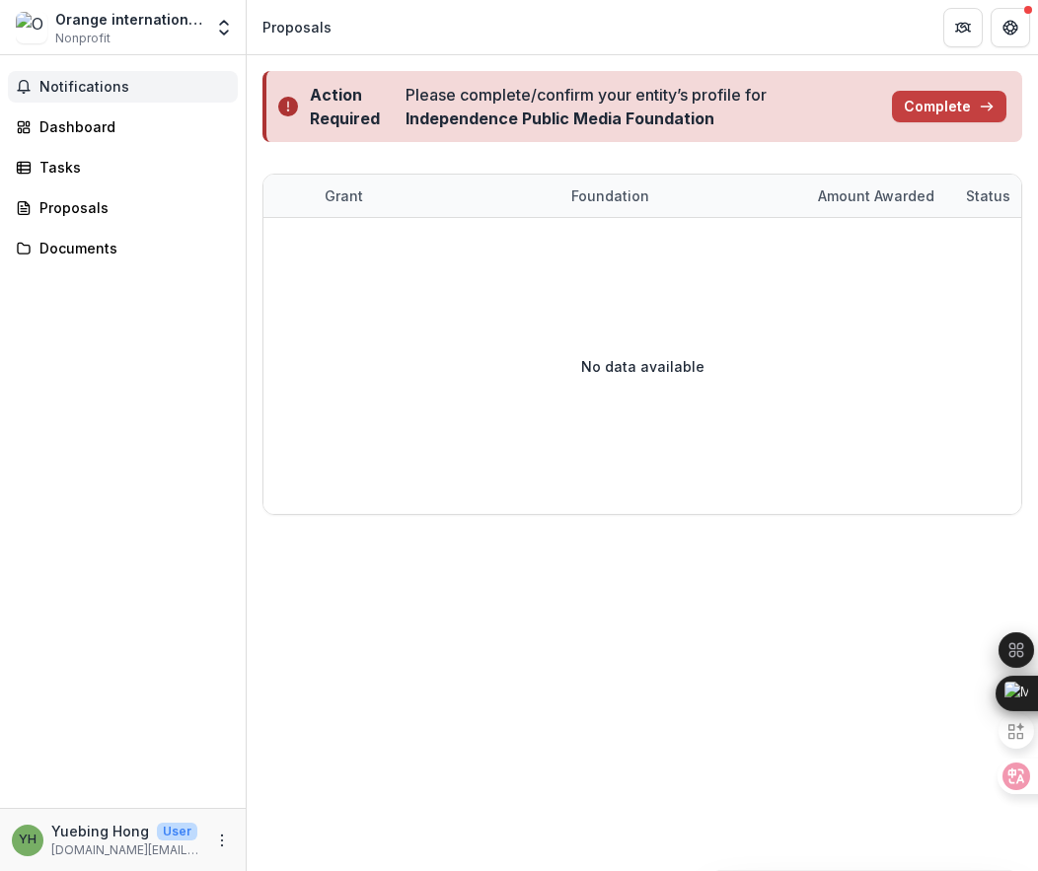
click at [76, 75] on button "Notifications" at bounding box center [123, 87] width 230 height 32
click at [105, 35] on span "Nonprofit" at bounding box center [82, 39] width 55 height 18
click at [224, 34] on polyline "Open entity switcher" at bounding box center [224, 33] width 8 height 4
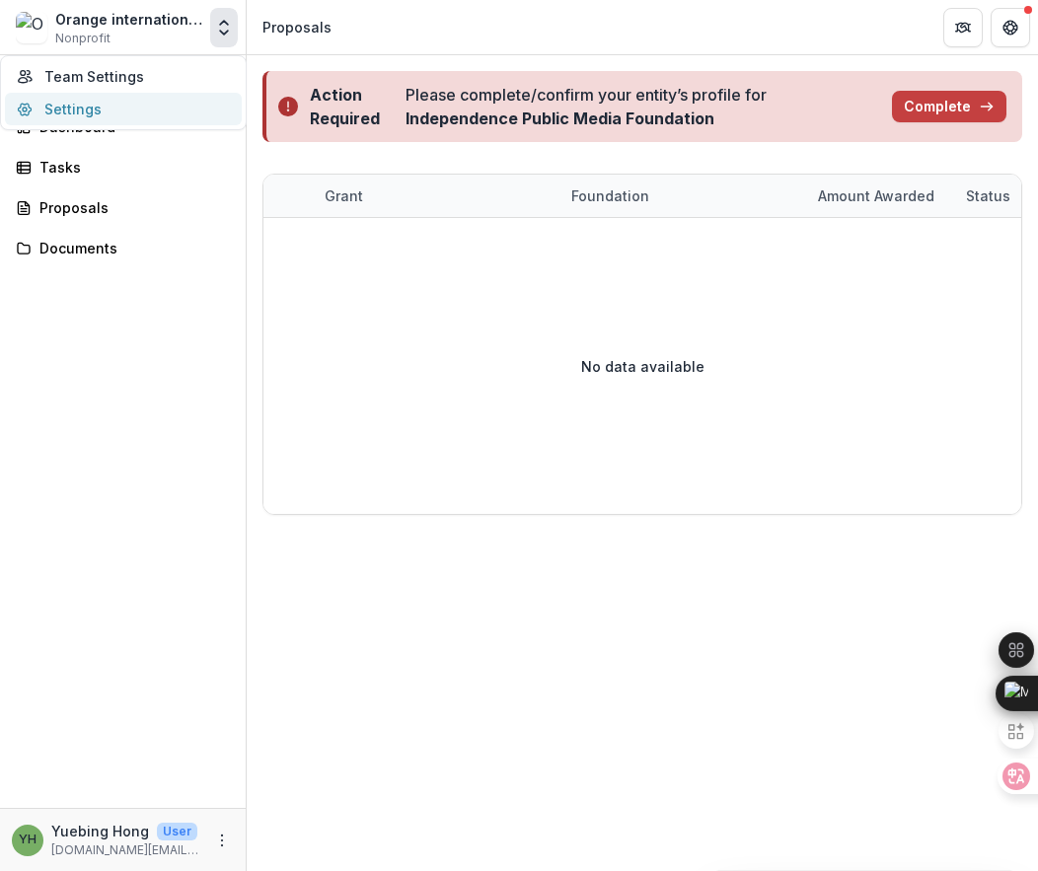
click at [134, 110] on link "Settings" at bounding box center [123, 109] width 237 height 33
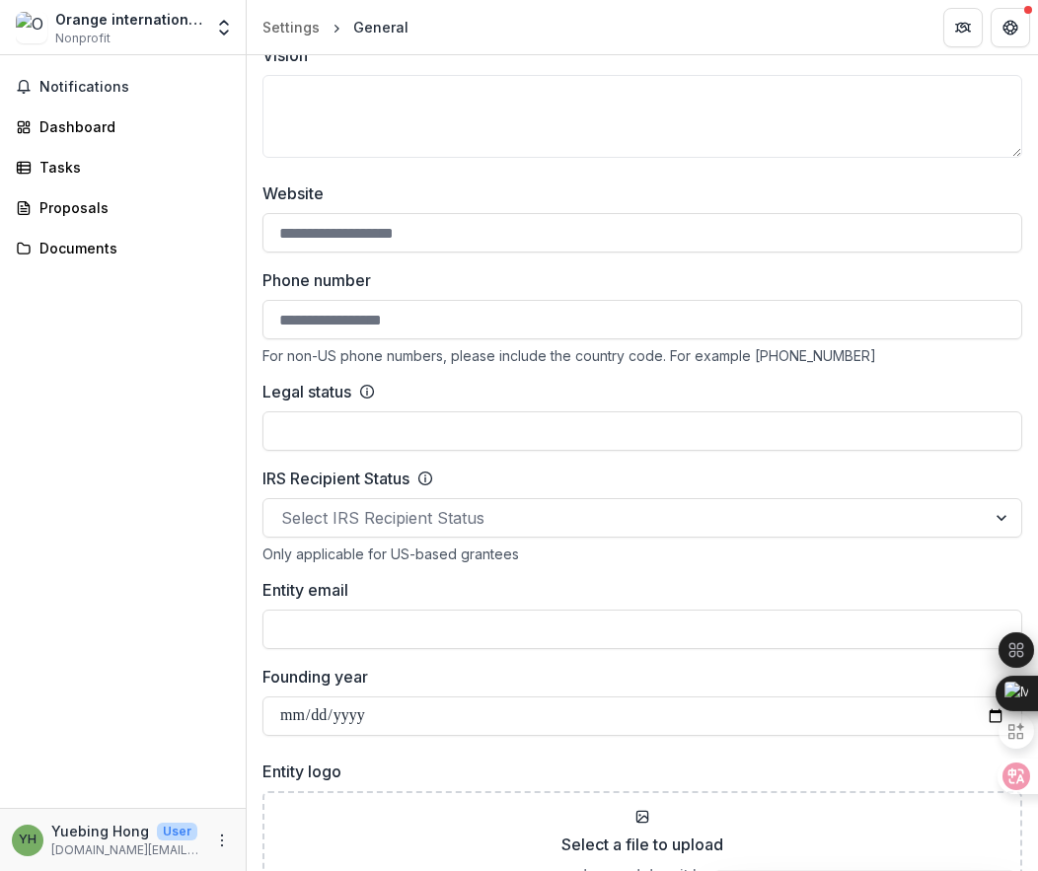
scroll to position [773, 0]
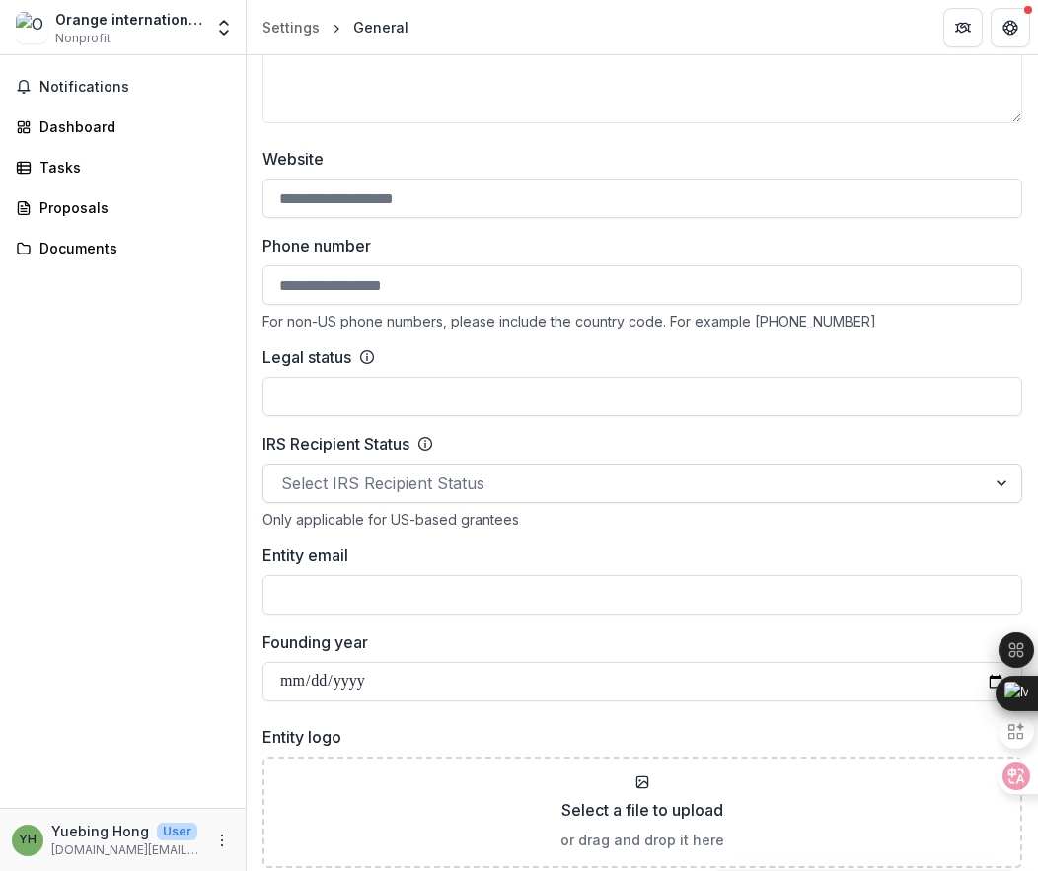
click at [441, 484] on div at bounding box center [624, 484] width 687 height 28
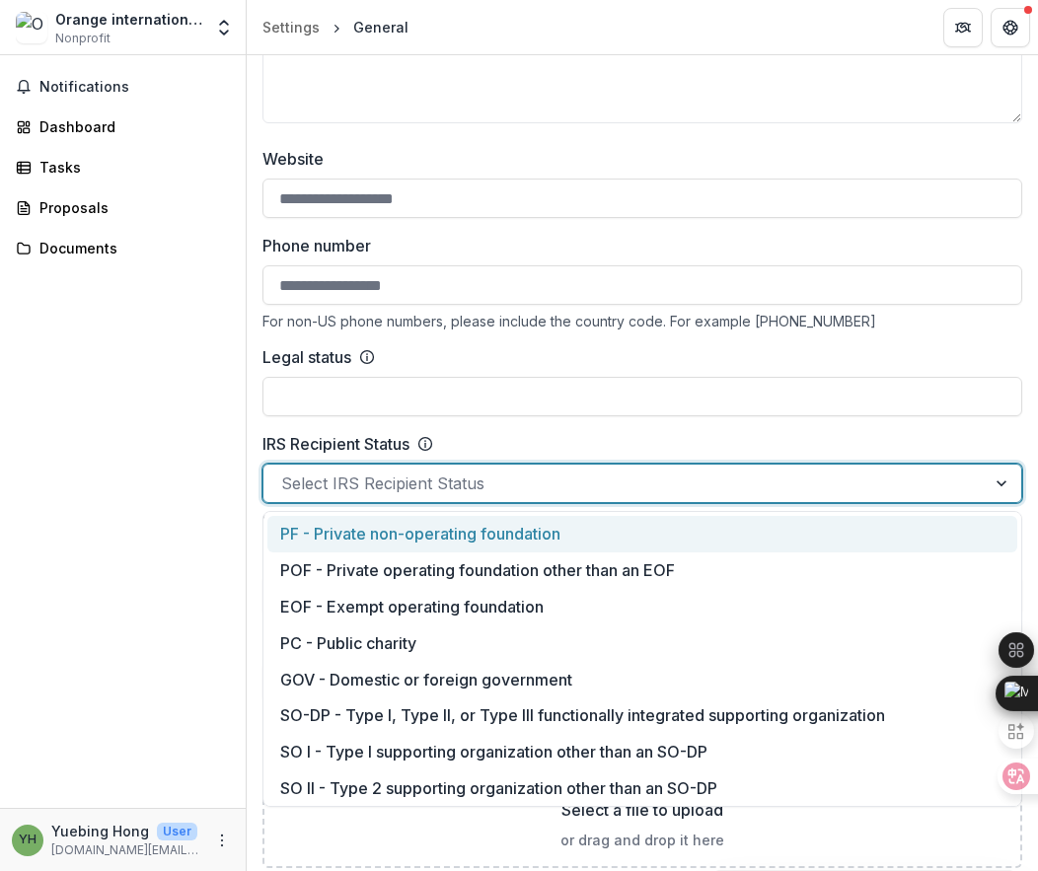
scroll to position [1012, 0]
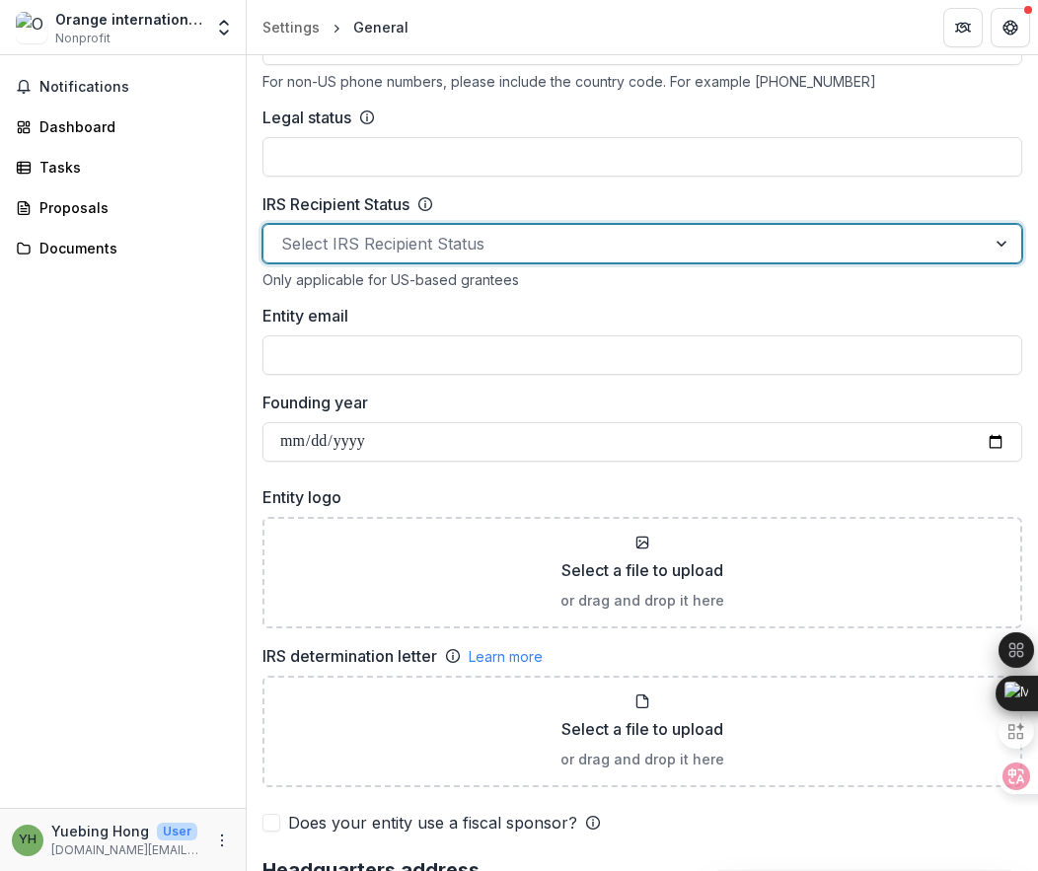
click at [439, 247] on div at bounding box center [624, 244] width 687 height 28
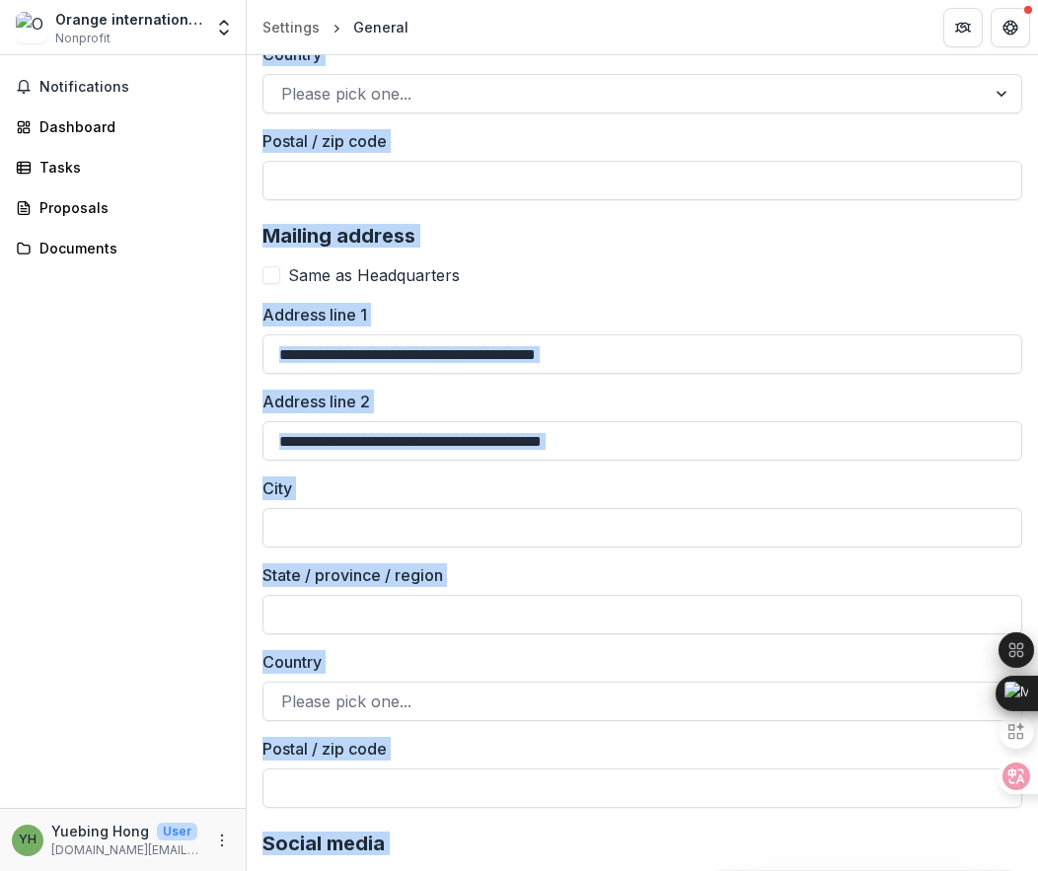
scroll to position [2705, 0]
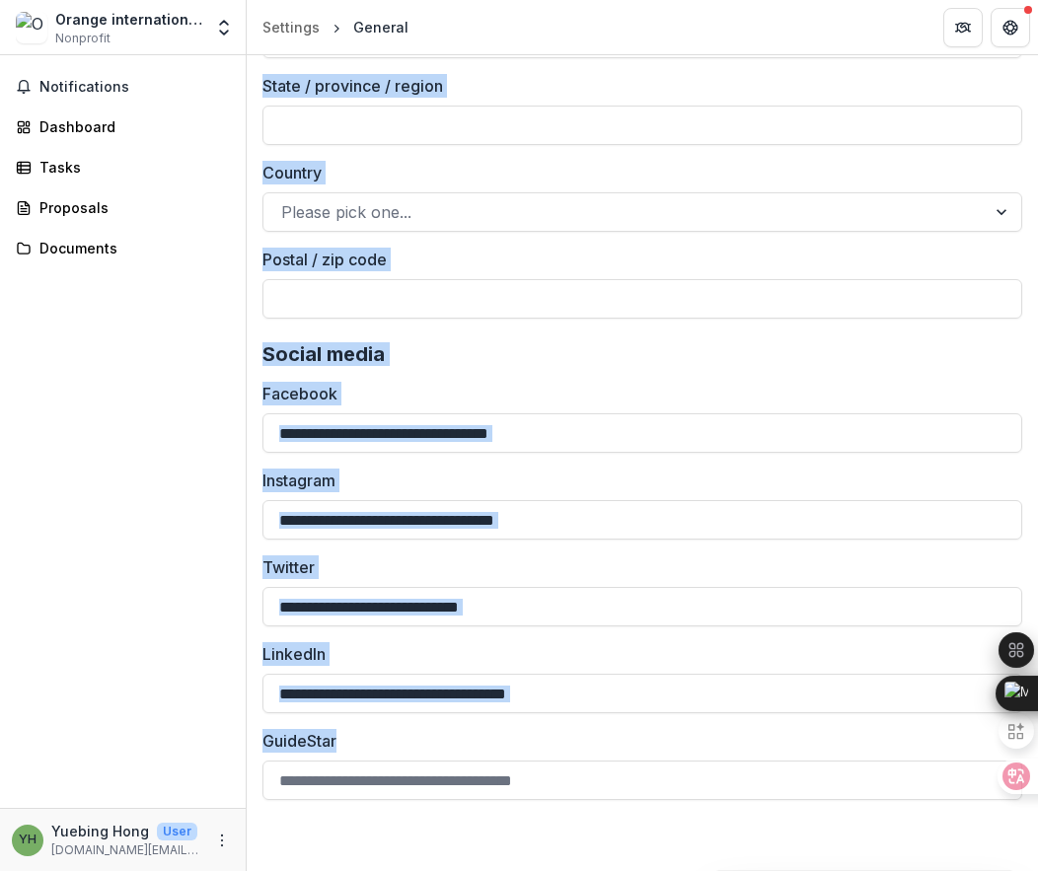
drag, startPoint x: 260, startPoint y: 222, endPoint x: 644, endPoint y: 826, distance: 715.5
copy div "Profile information EIN Entity legal name * Doing business as (DBA) Same as leg…"
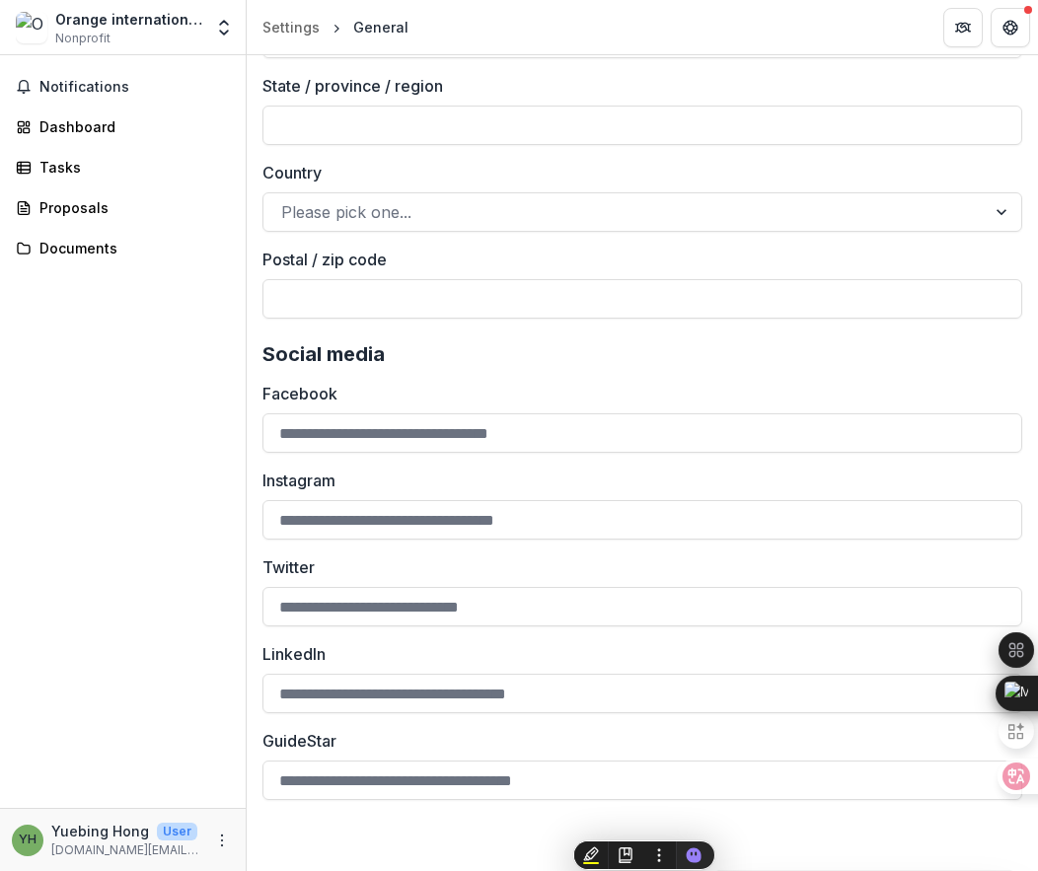
click at [659, 260] on label "Postal / zip code" at bounding box center [636, 260] width 748 height 24
click at [659, 279] on input "Postal / zip code" at bounding box center [642, 298] width 760 height 39
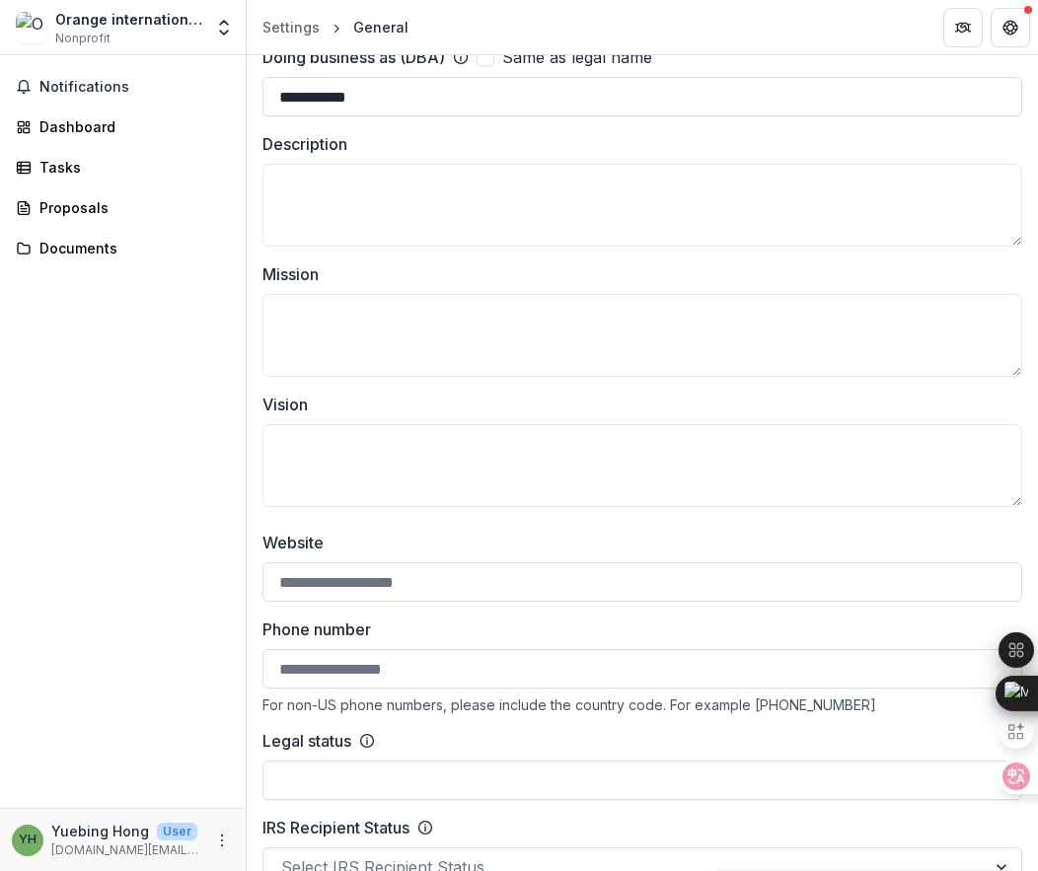
scroll to position [0, 0]
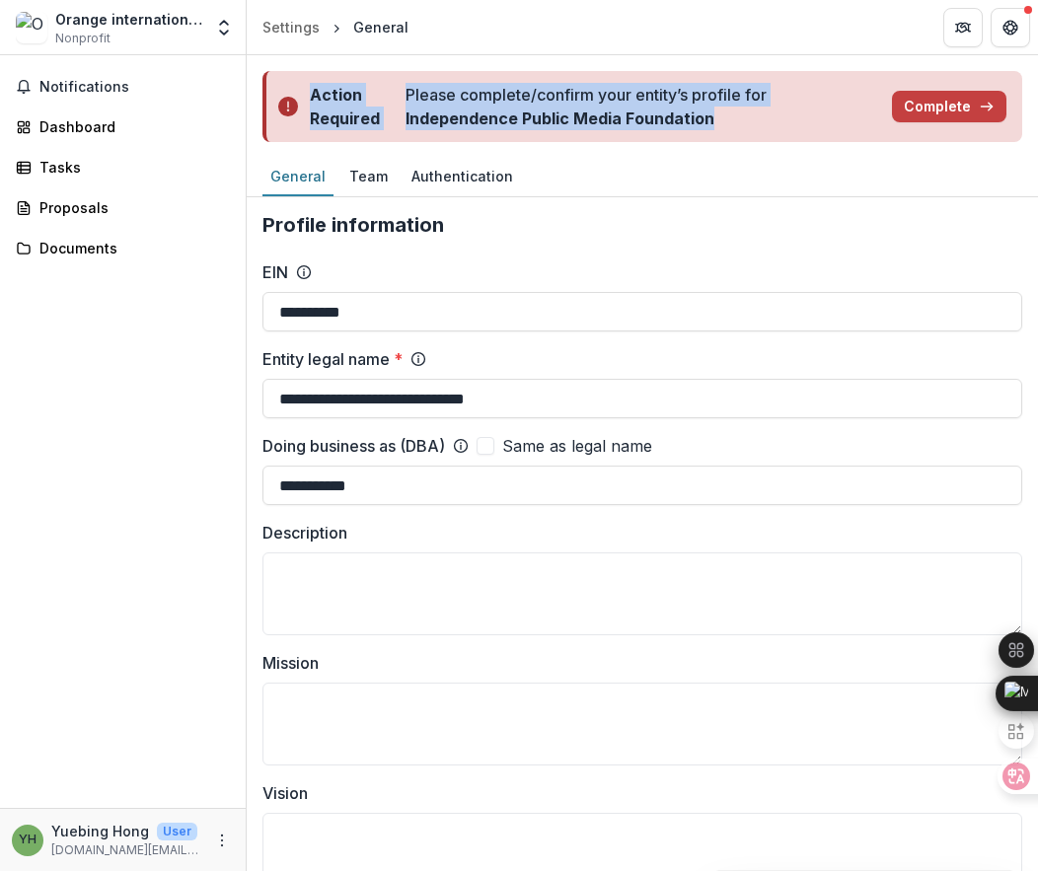
drag, startPoint x: 726, startPoint y: 122, endPoint x: 311, endPoint y: 96, distance: 416.3
click at [311, 96] on div "Action Required Please complete/confirm your entity’s profile for Independence …" at bounding box center [642, 106] width 760 height 71
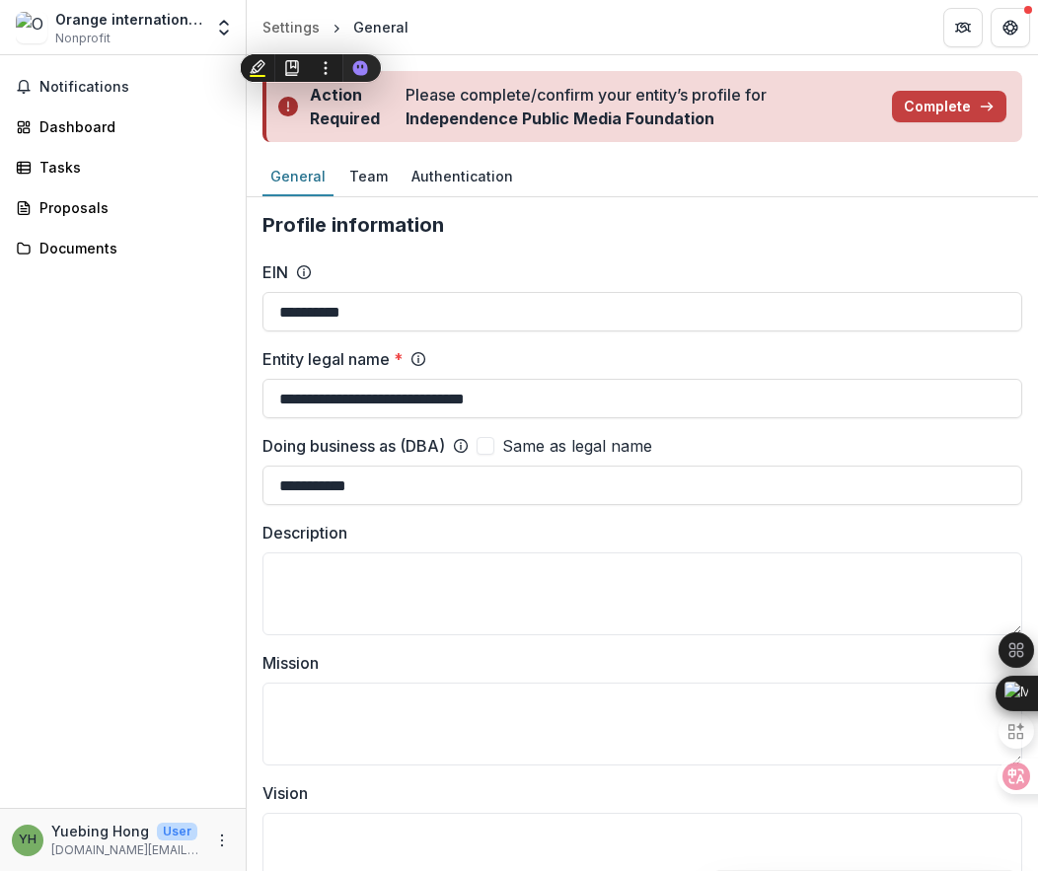
click at [600, 181] on div "General Team Authentication" at bounding box center [642, 177] width 791 height 39
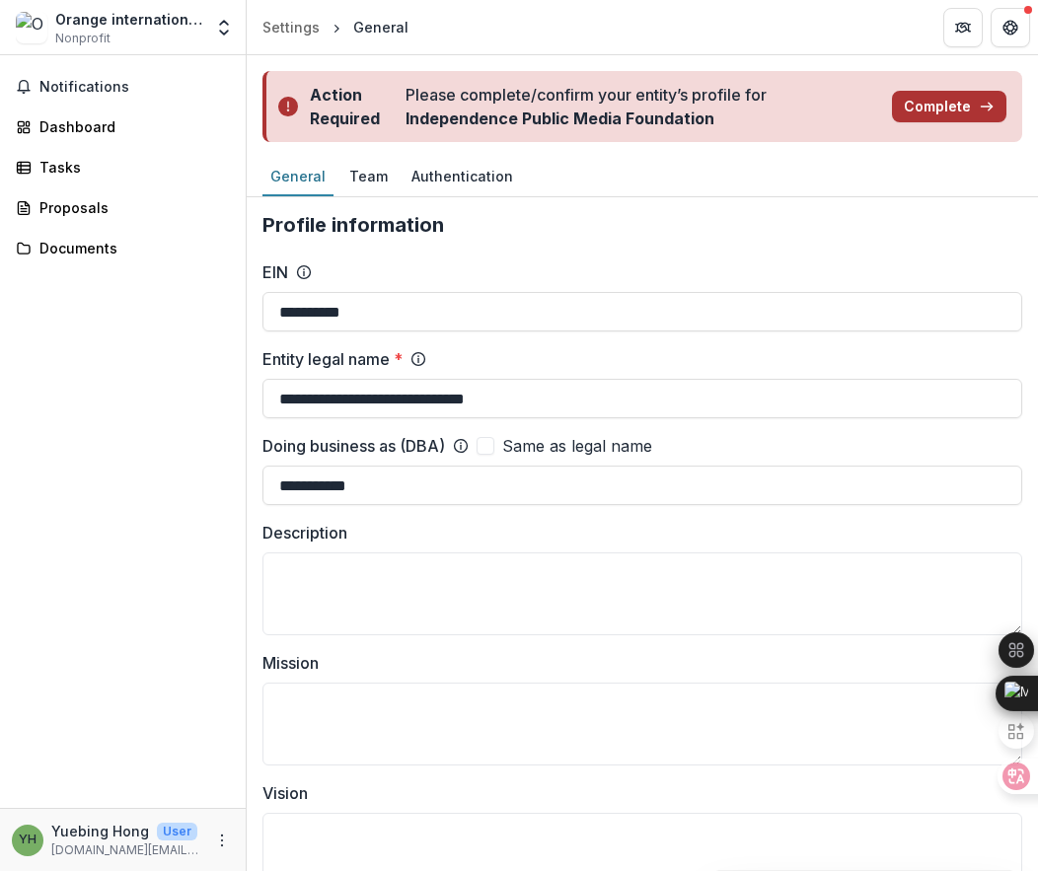
click at [930, 108] on button "Complete" at bounding box center [949, 107] width 114 height 32
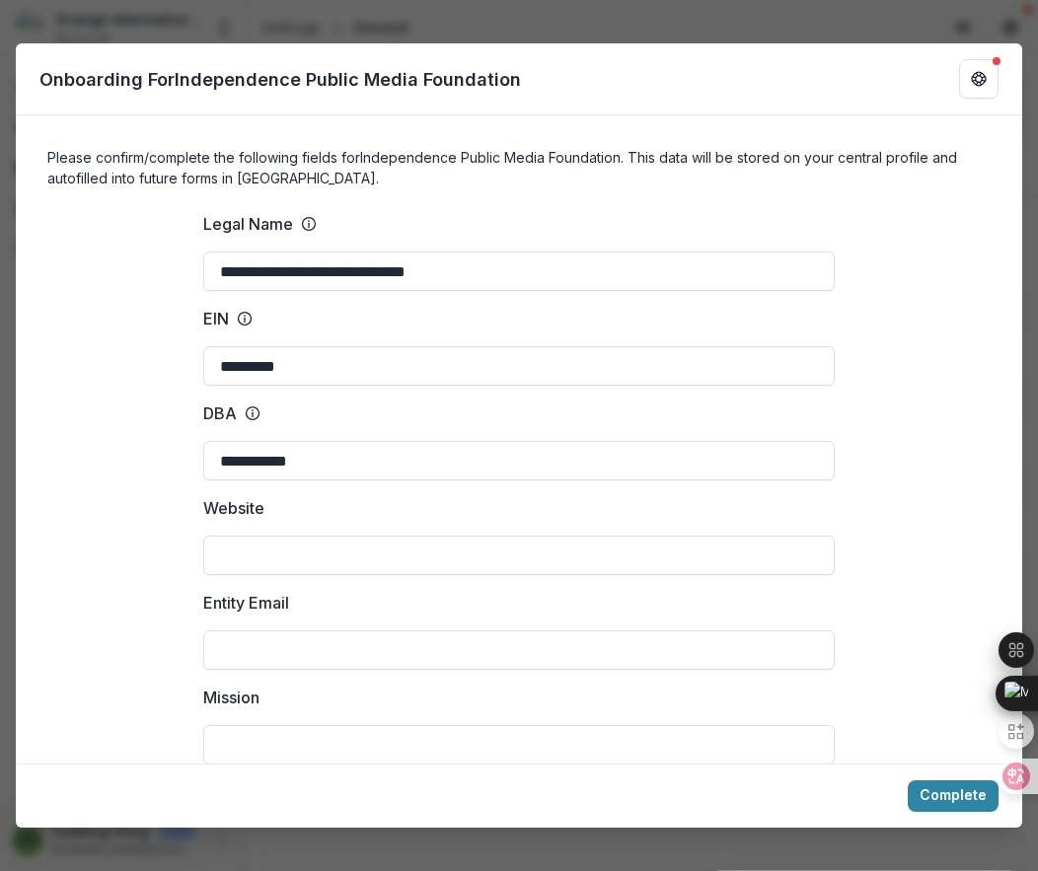
click at [35, 82] on div "Onboarding For Independence Public Media Foundation" at bounding box center [519, 79] width 1006 height 72
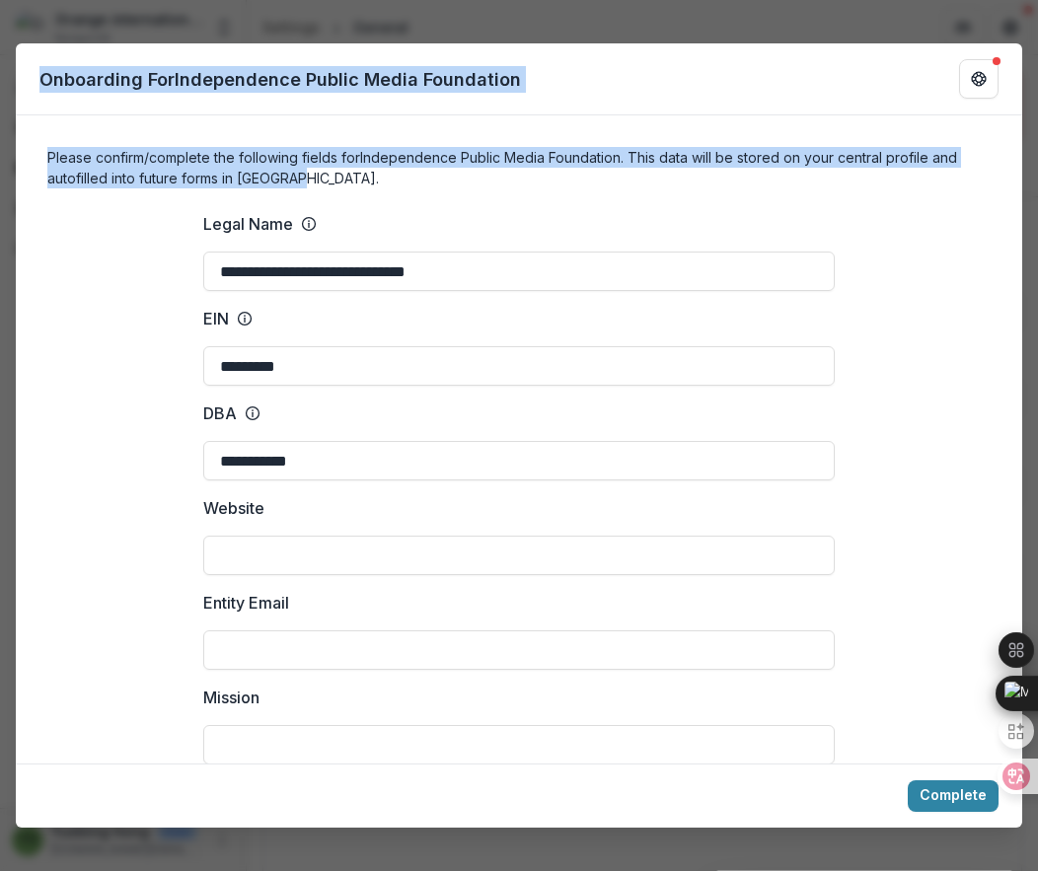
drag, startPoint x: 41, startPoint y: 80, endPoint x: 346, endPoint y: 186, distance: 322.7
click at [346, 186] on div "**********" at bounding box center [519, 435] width 1006 height 784
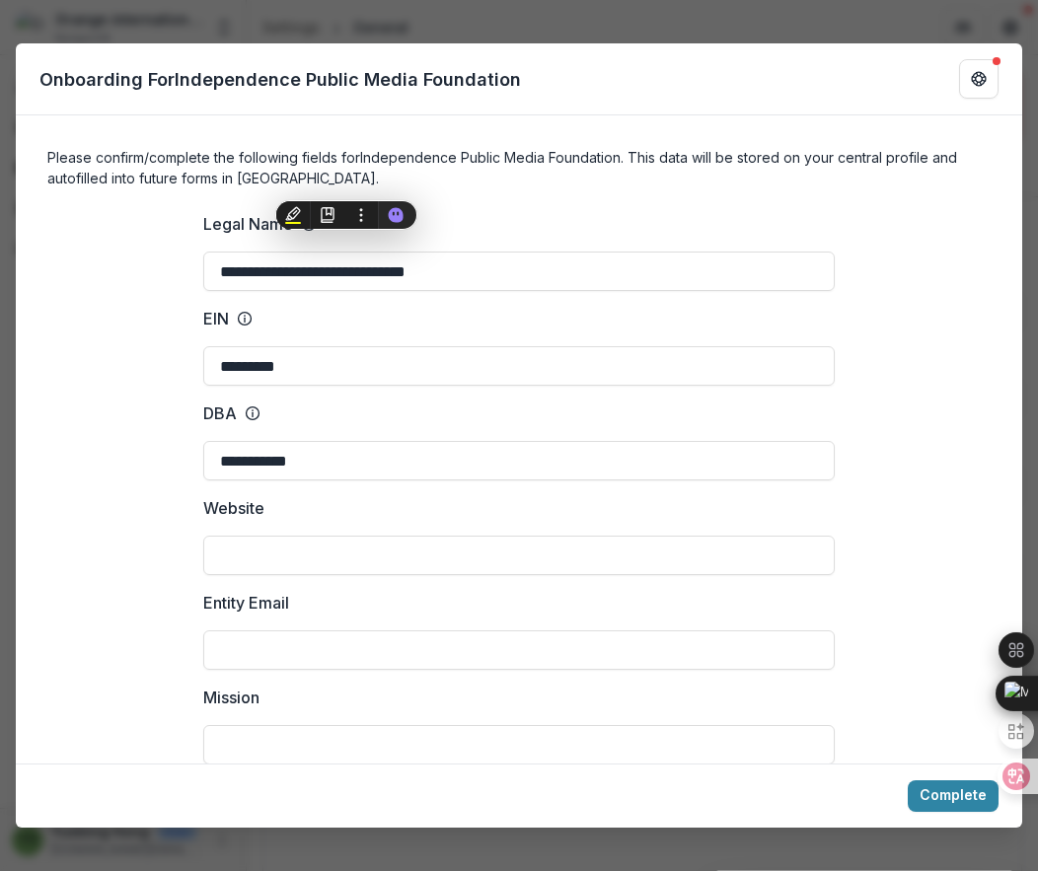
click at [509, 118] on form "**********" at bounding box center [519, 439] width 1006 height 648
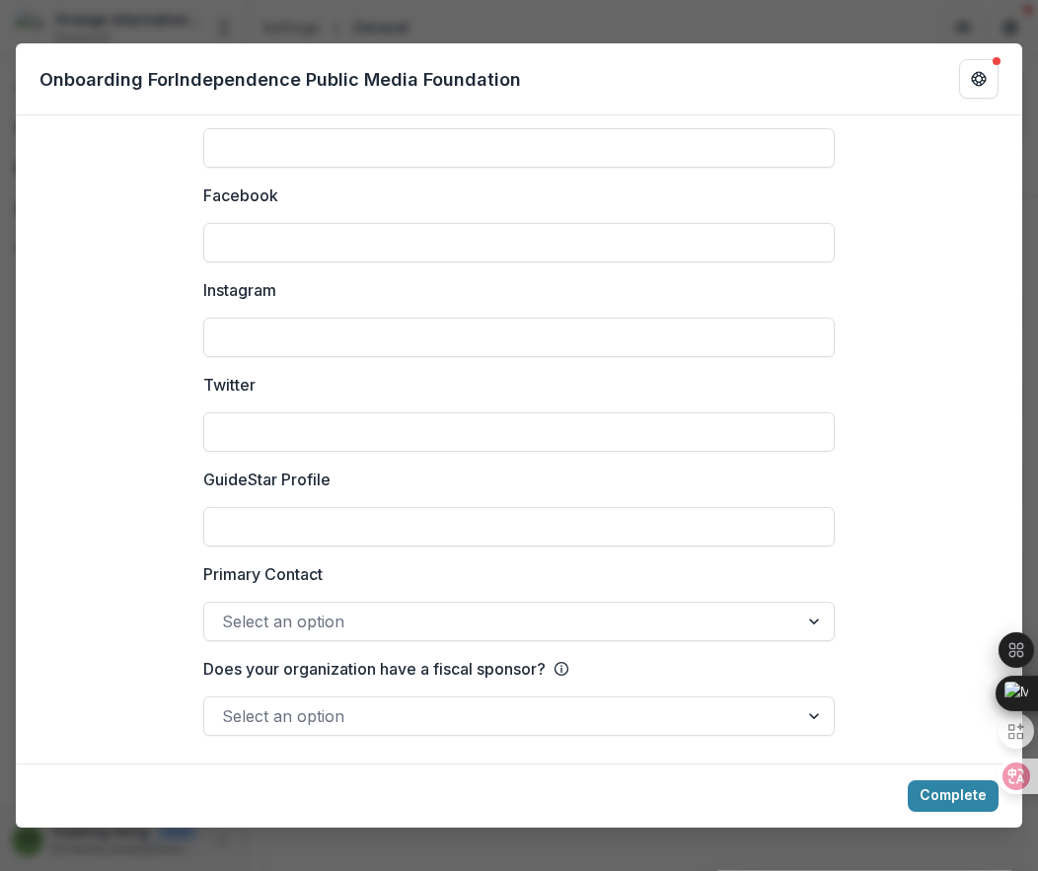
scroll to position [2655, 0]
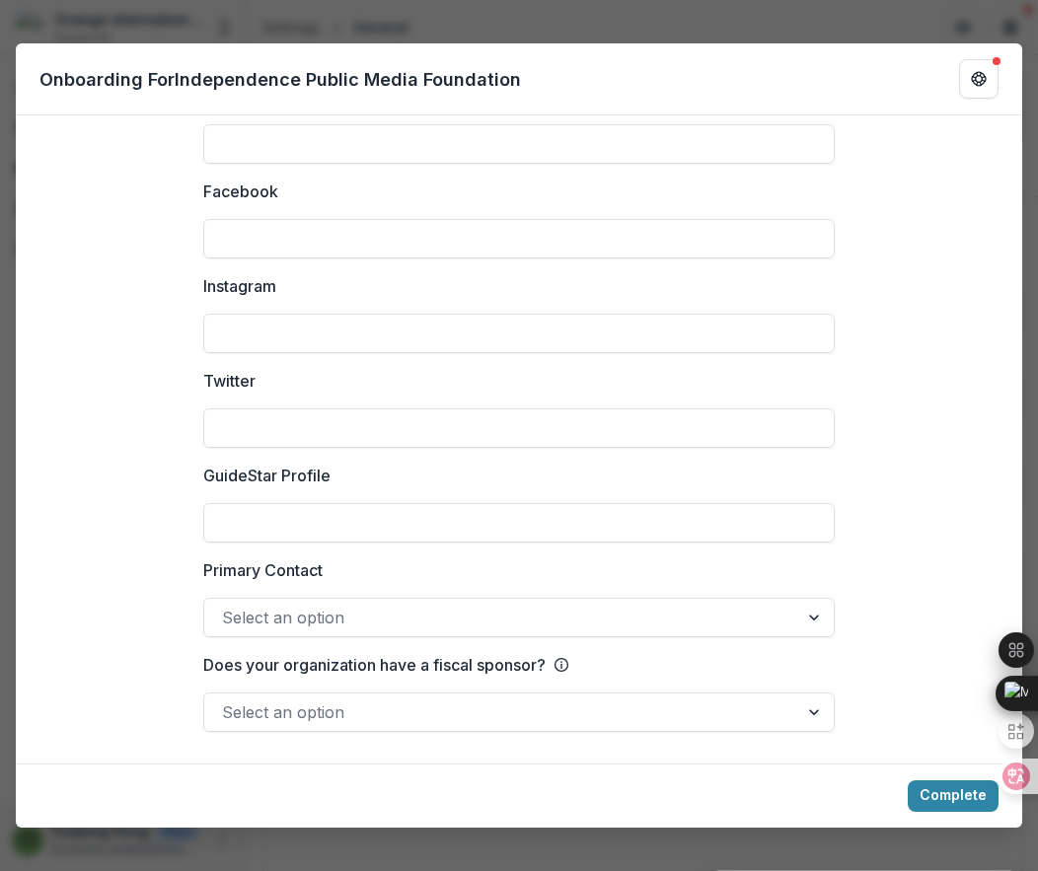
click at [430, 710] on div at bounding box center [501, 713] width 558 height 28
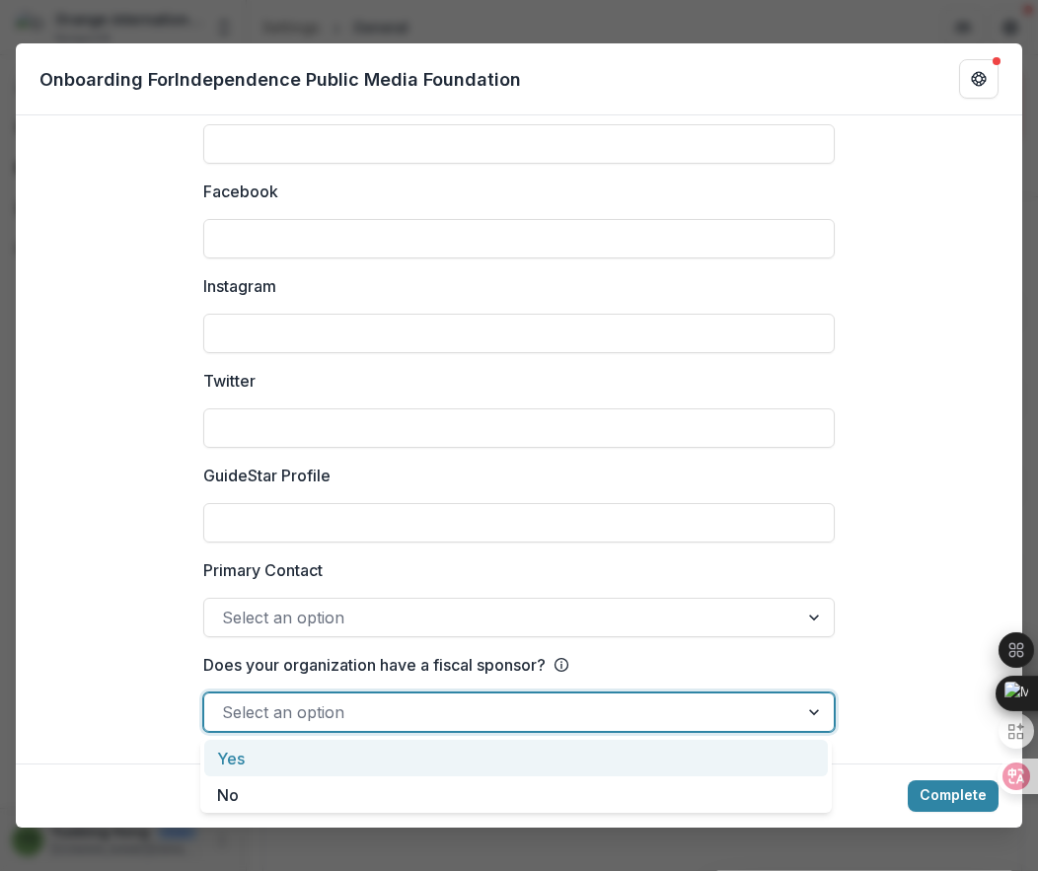
click at [254, 764] on div "Yes" at bounding box center [516, 758] width 624 height 37
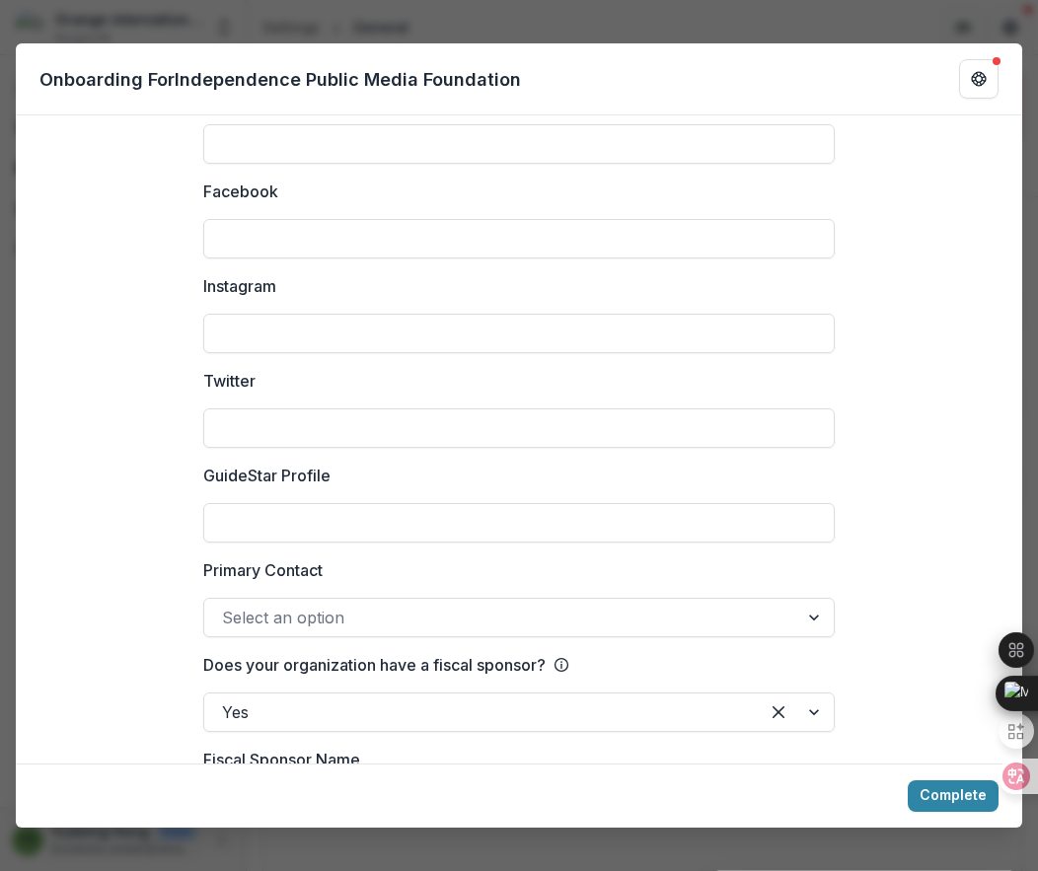
click at [203, 470] on p "GuideStar Profile" at bounding box center [266, 476] width 127 height 24
click at [203, 503] on input "GuideStar Profile" at bounding box center [518, 522] width 631 height 39
click at [247, 517] on input "GuideStar Profile" at bounding box center [518, 522] width 631 height 39
drag, startPoint x: 198, startPoint y: 474, endPoint x: 380, endPoint y: 483, distance: 181.8
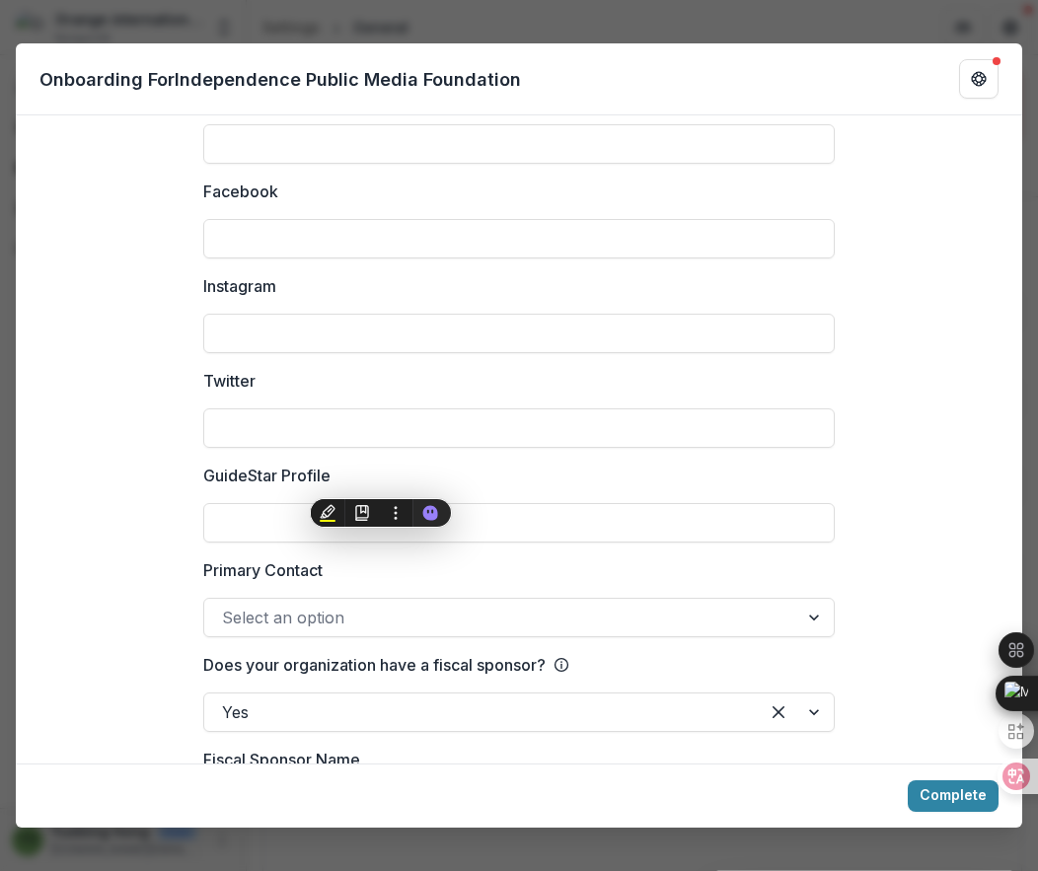
click at [294, 622] on div at bounding box center [501, 618] width 558 height 28
click at [274, 524] on input "GuideStar Profile" at bounding box center [518, 522] width 631 height 39
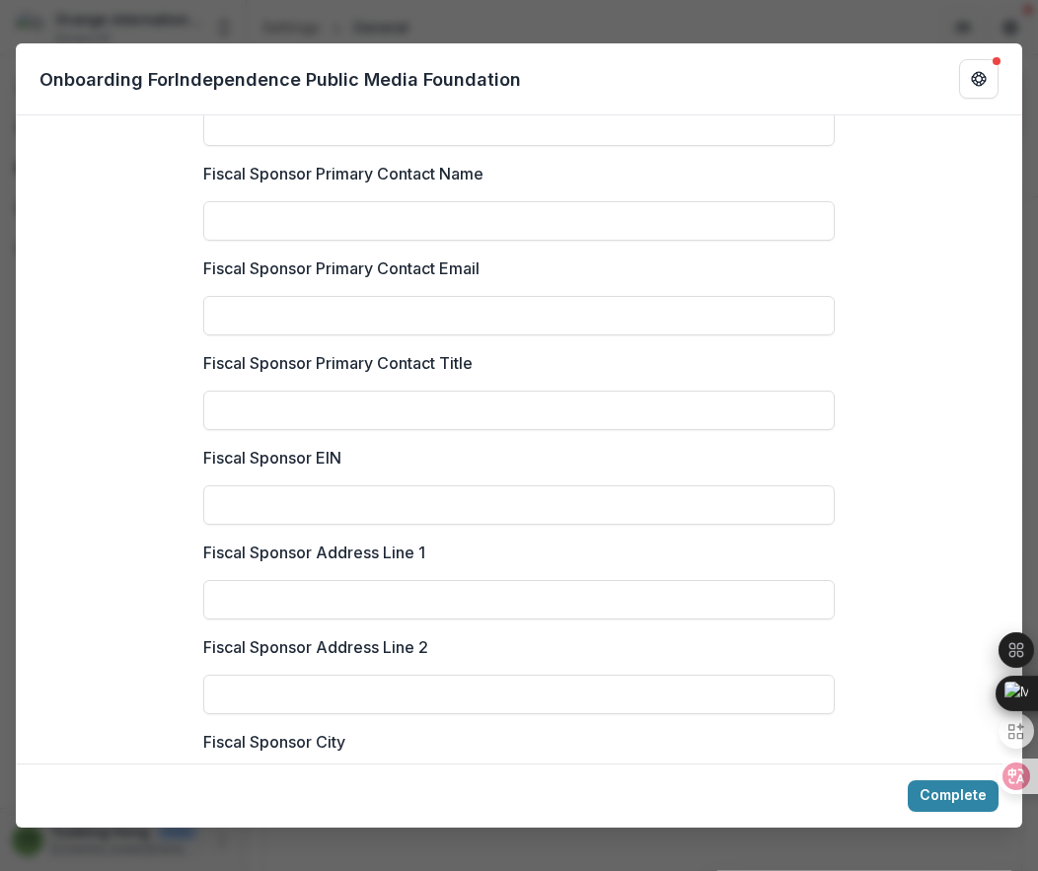
scroll to position [3792, 0]
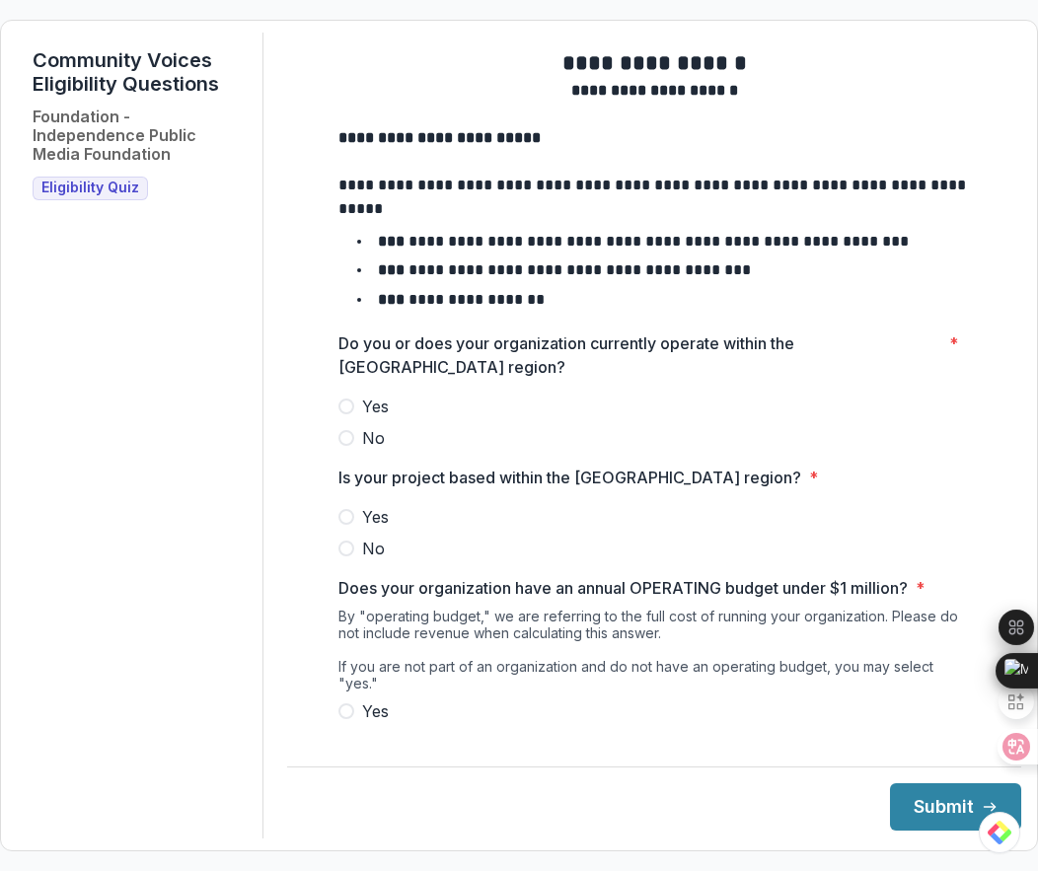
click at [348, 414] on span at bounding box center [346, 407] width 16 height 16
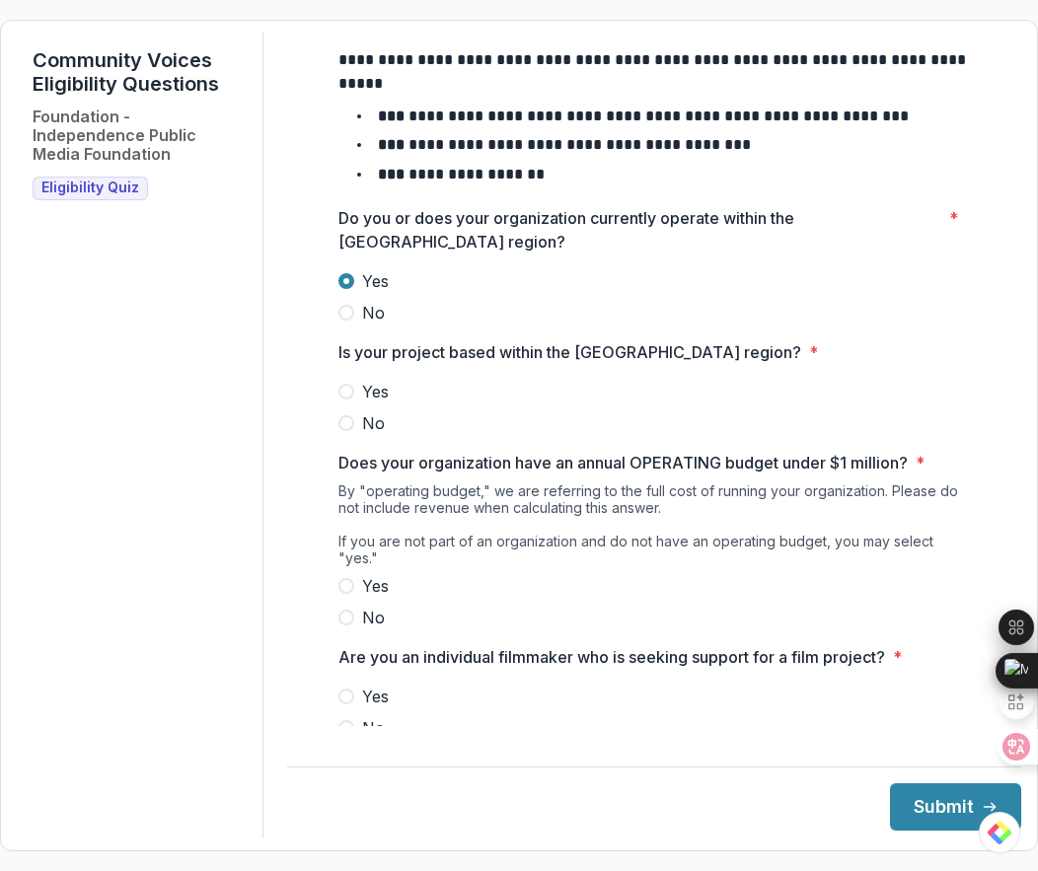
scroll to position [155, 0]
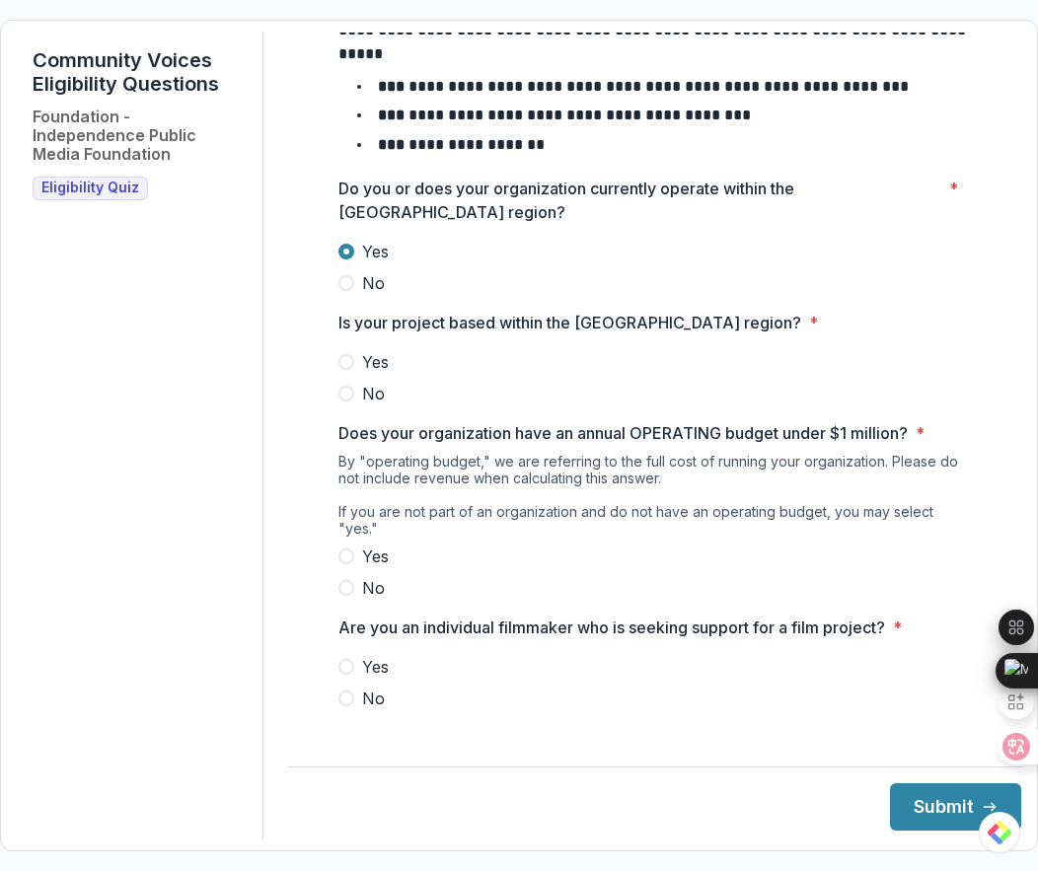
click at [343, 370] on span at bounding box center [346, 362] width 16 height 16
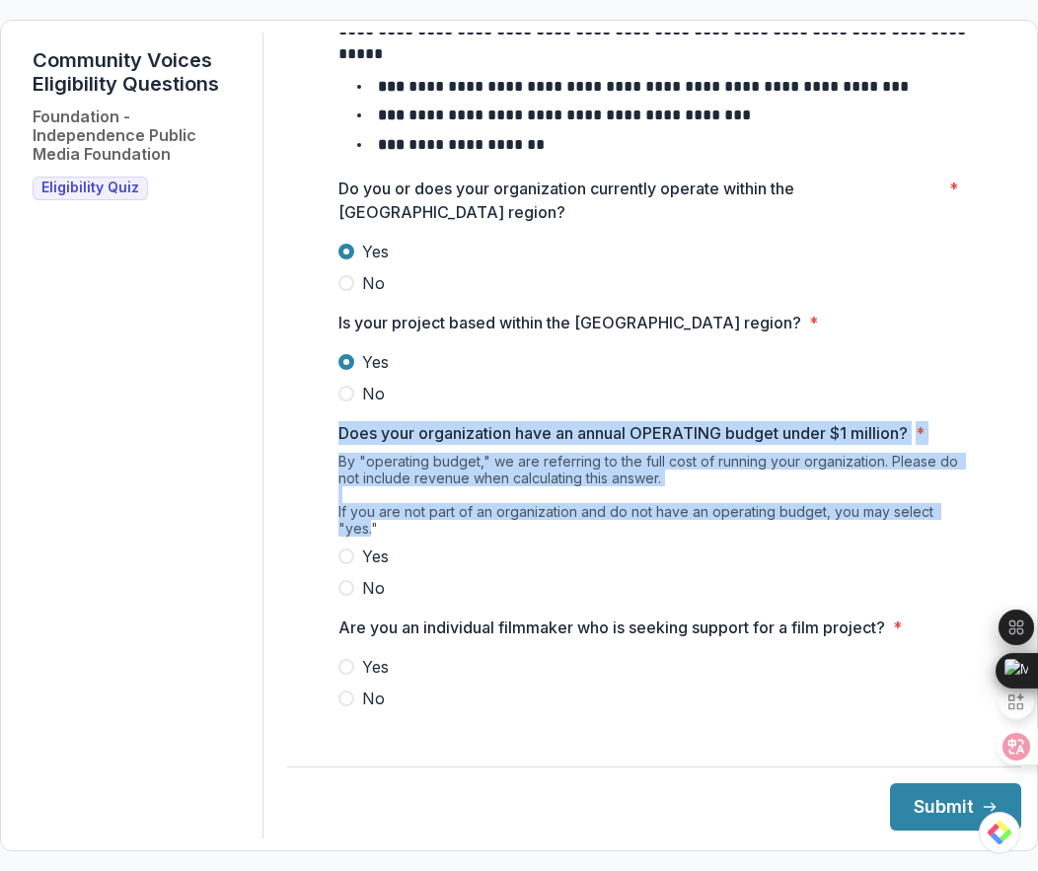
drag, startPoint x: 336, startPoint y: 447, endPoint x: 963, endPoint y: 536, distance: 632.8
click at [963, 536] on div "Does your organization have an annual OPERATING budget under $1 million? * By "…" at bounding box center [653, 510] width 631 height 179
copy div "Does your organization have an annual OPERATING budget under $1 million? * By "…"
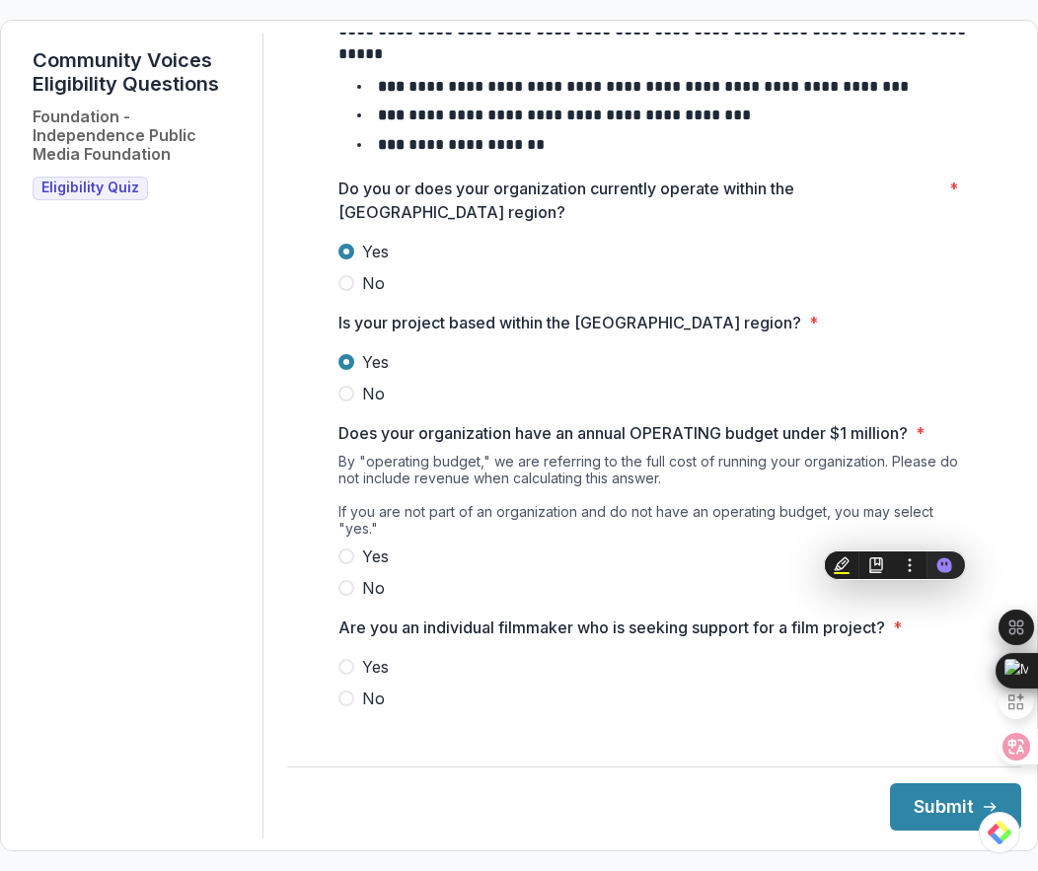
click at [492, 557] on label "Yes" at bounding box center [653, 557] width 631 height 24
click at [342, 704] on span at bounding box center [346, 699] width 16 height 16
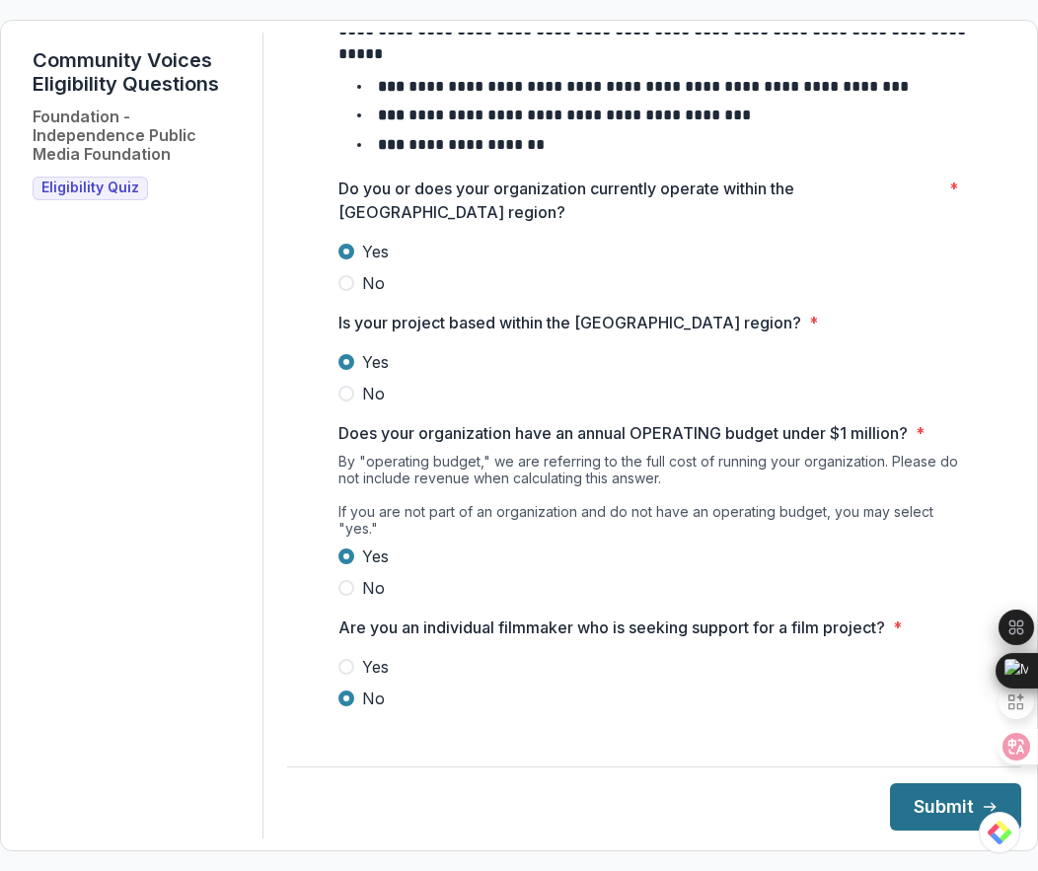
click at [898, 813] on button "Submit" at bounding box center [955, 806] width 131 height 47
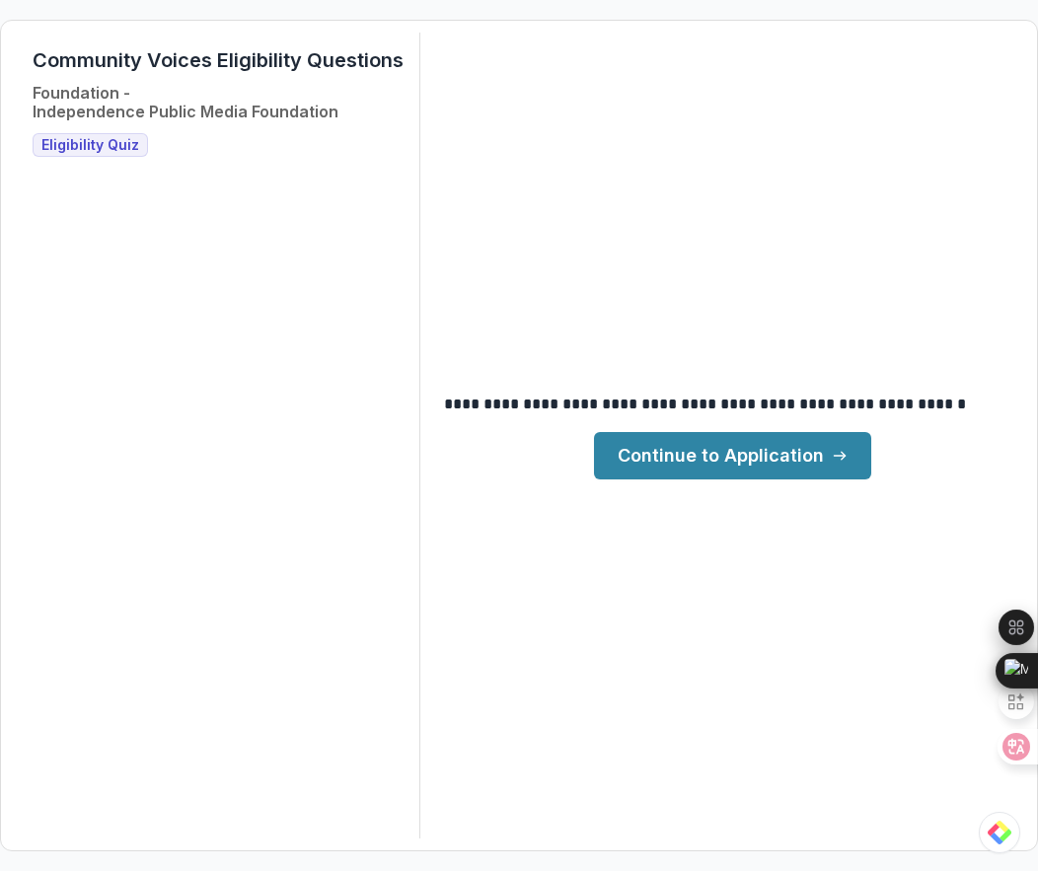
click at [770, 471] on link "Continue to Application" at bounding box center [732, 455] width 277 height 47
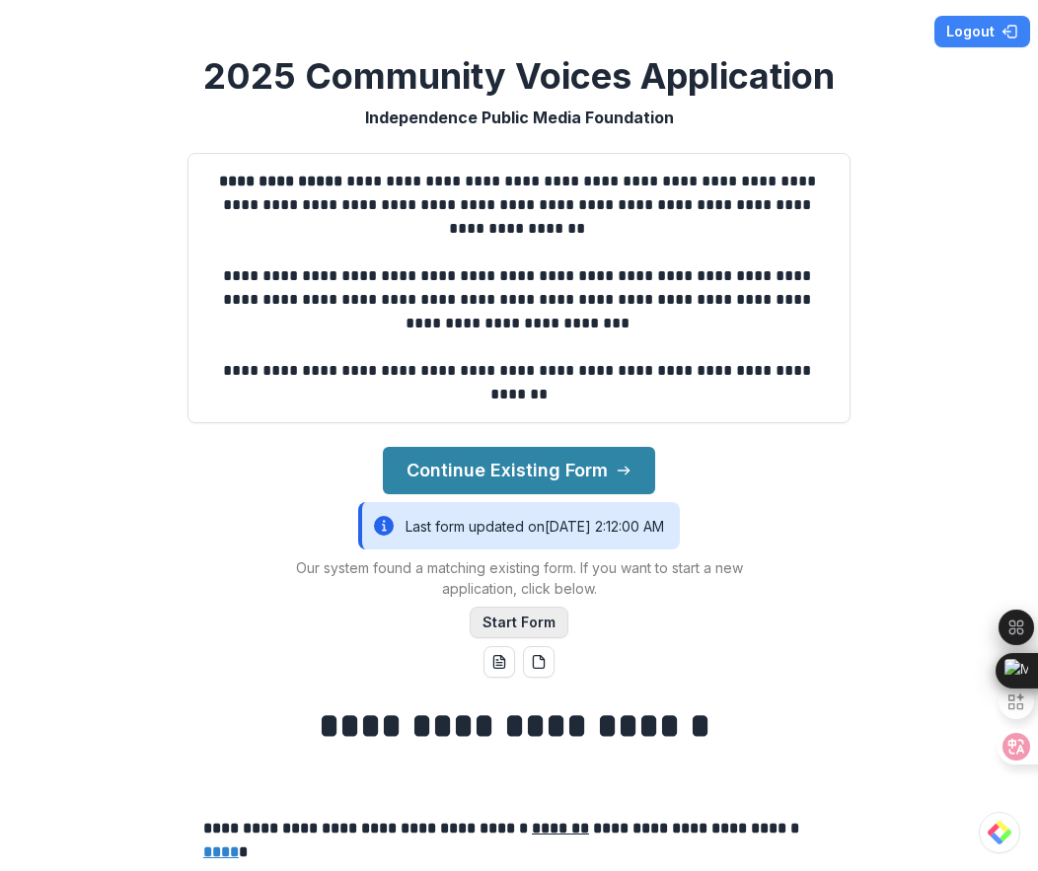
click at [535, 620] on button "Start Form" at bounding box center [519, 623] width 99 height 32
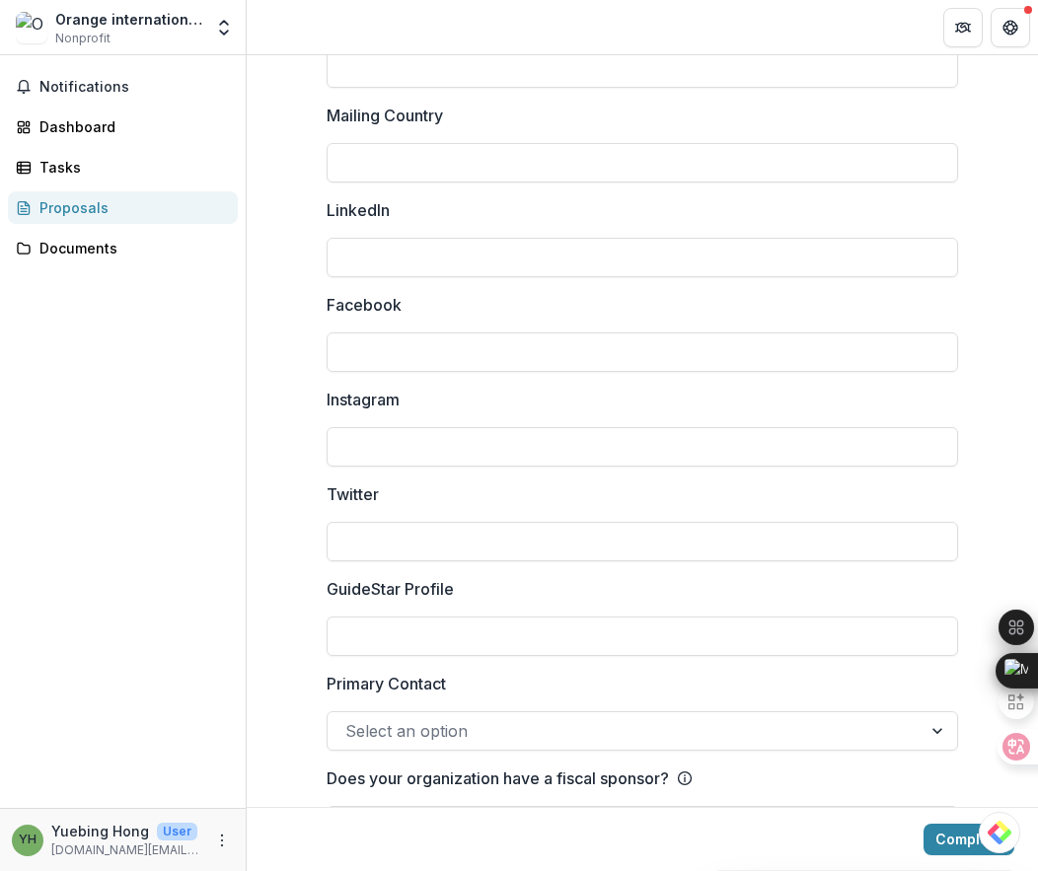
scroll to position [2611, 0]
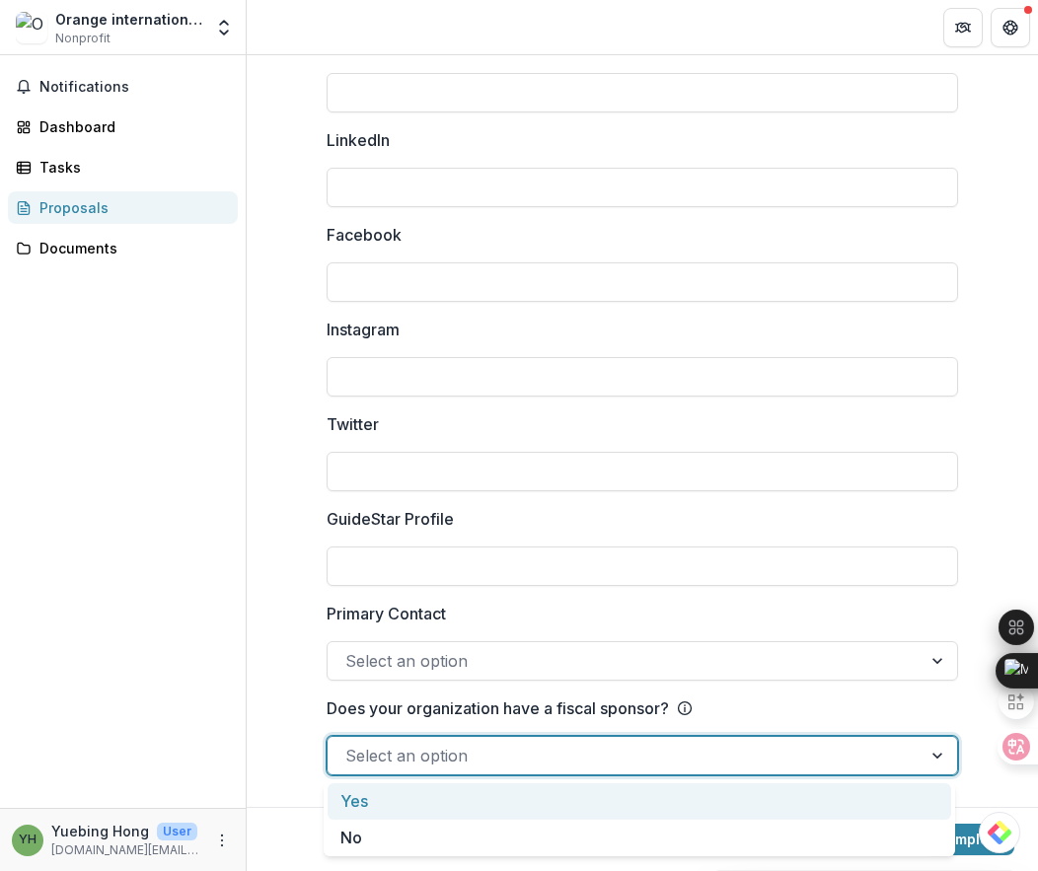
click at [481, 755] on div at bounding box center [624, 756] width 558 height 28
click at [395, 793] on div "Yes" at bounding box center [640, 801] width 624 height 37
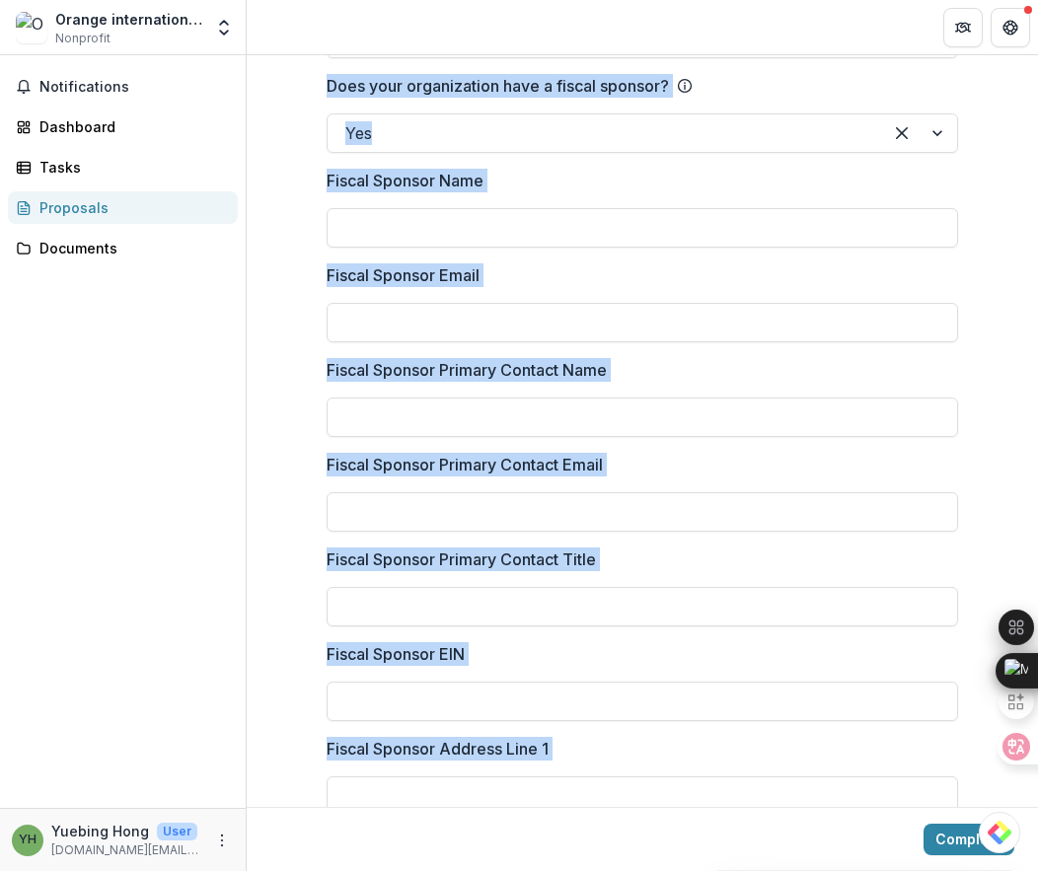
scroll to position [3748, 0]
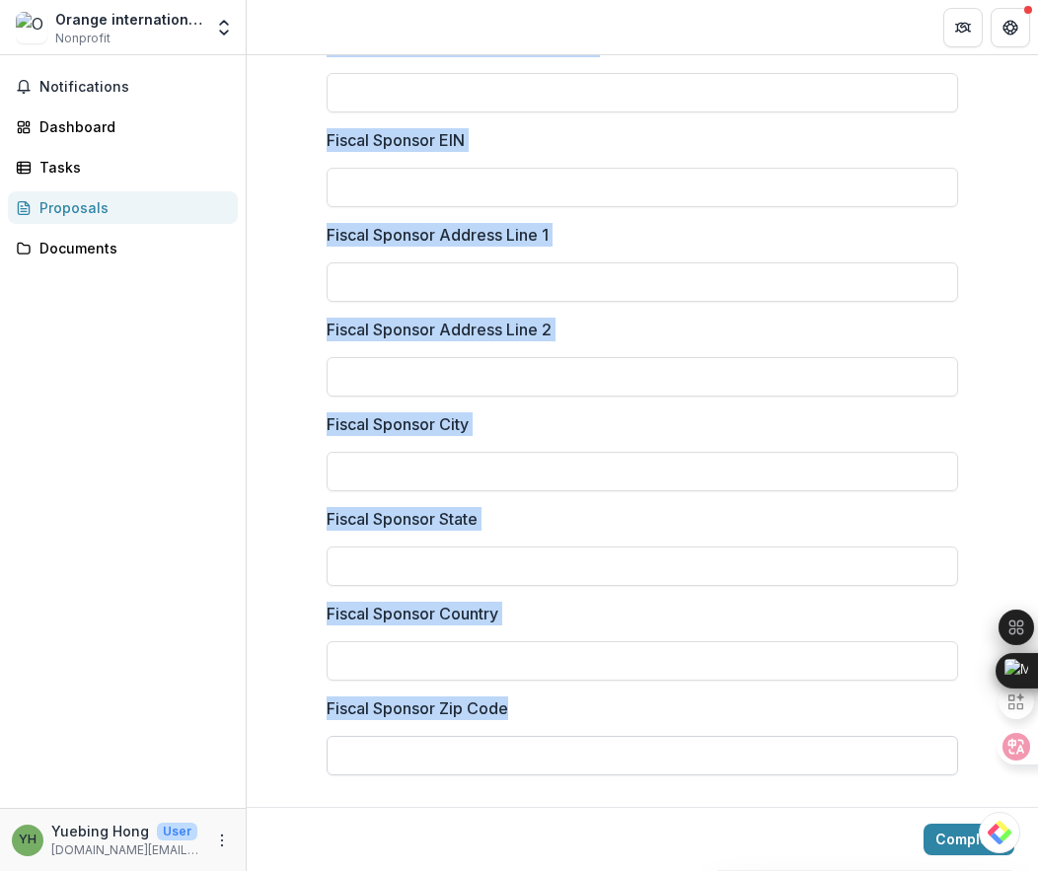
drag, startPoint x: 268, startPoint y: 84, endPoint x: 533, endPoint y: 738, distance: 705.6
copy div "Onboarding For Independence Public Media Foundation Please confirm/complete the…"
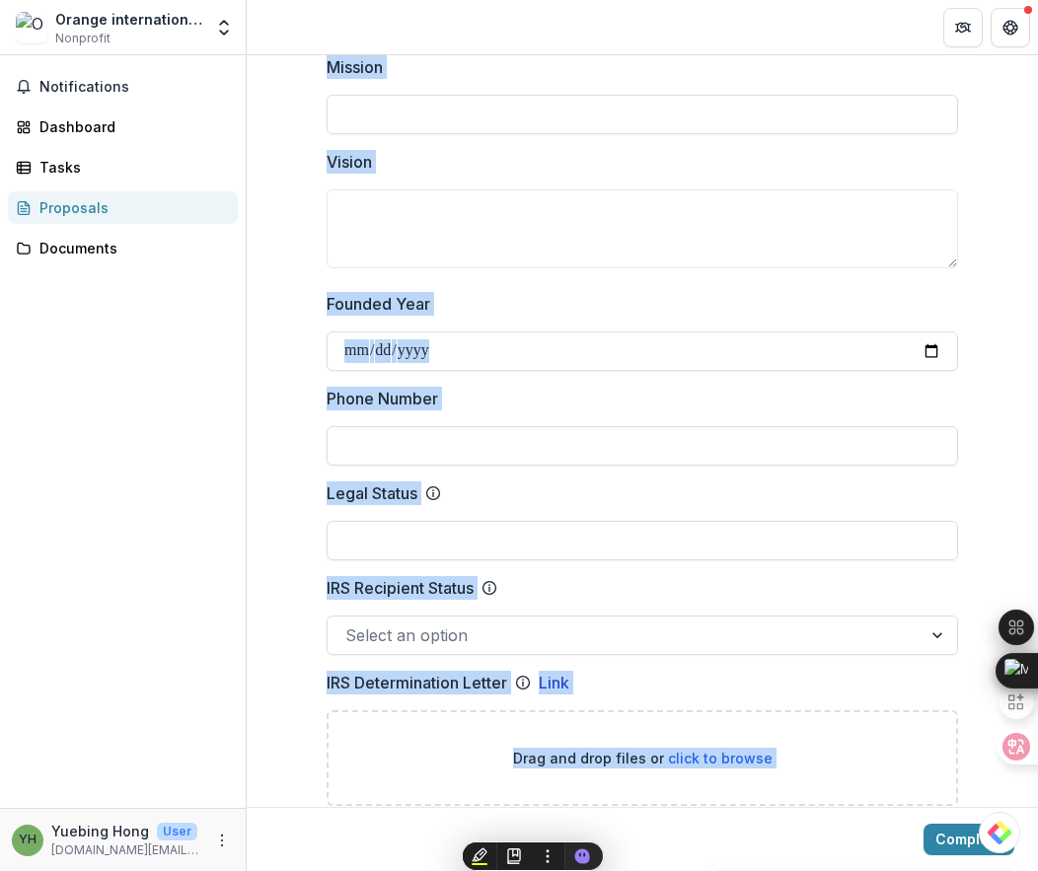
scroll to position [0, 0]
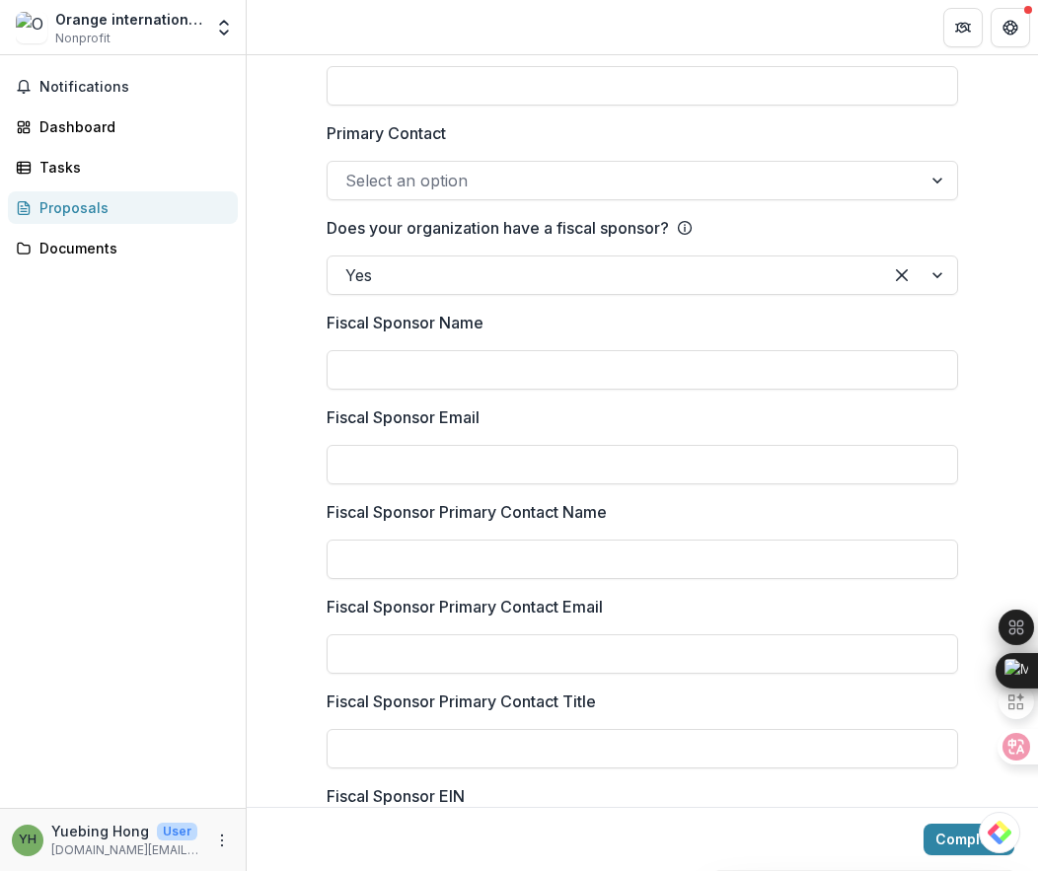
scroll to position [3064, 0]
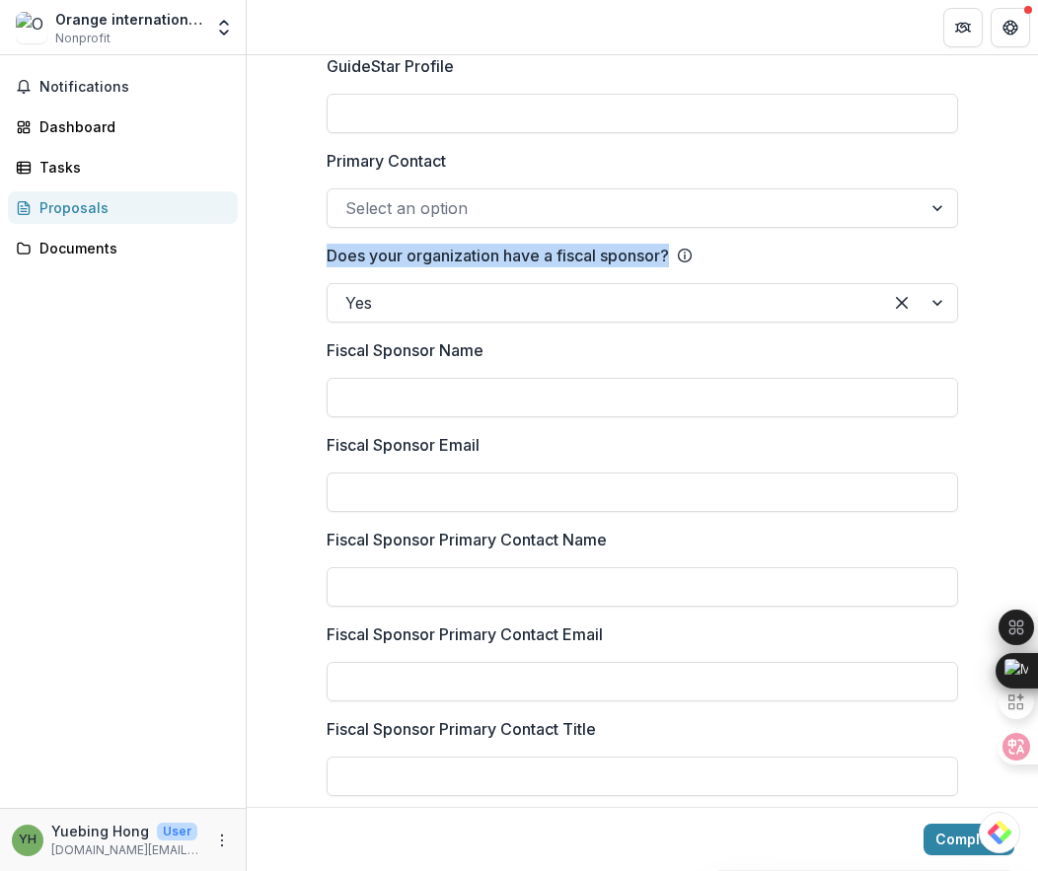
drag, startPoint x: 301, startPoint y: 256, endPoint x: 705, endPoint y: 255, distance: 403.6
copy div "Does your organization have a fiscal sponsor?"
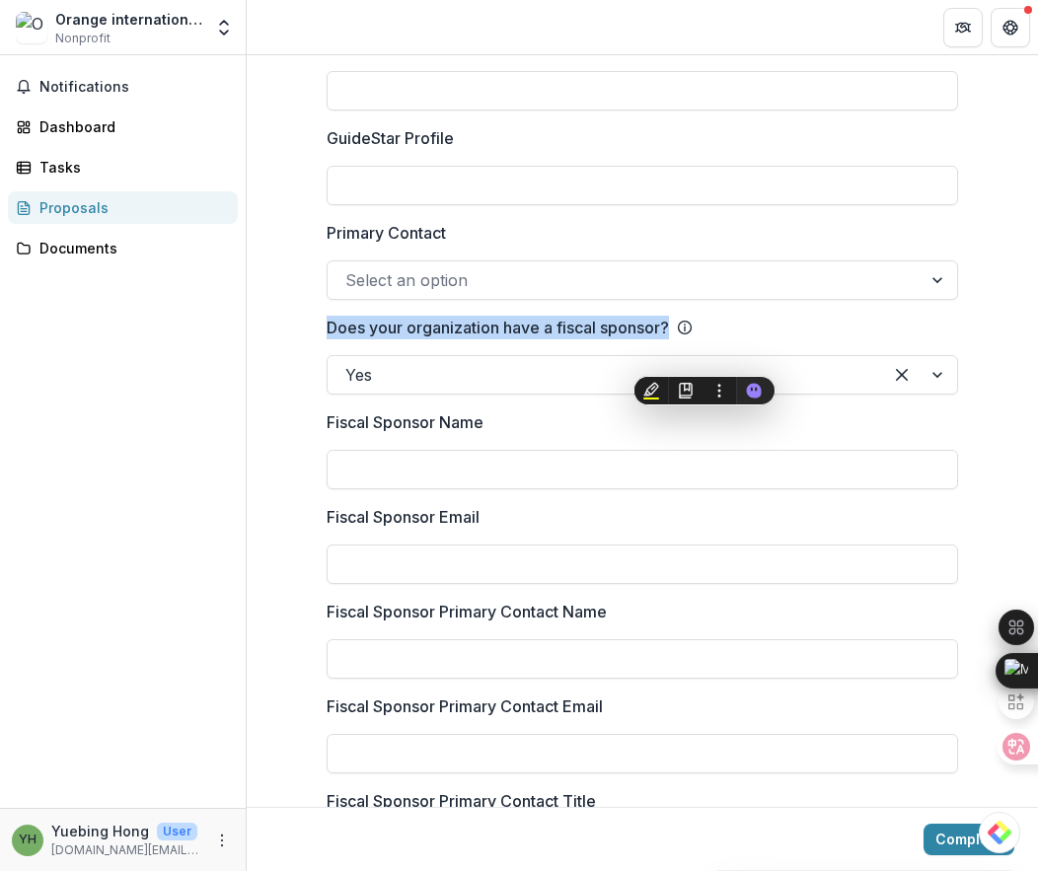
scroll to position [2941, 0]
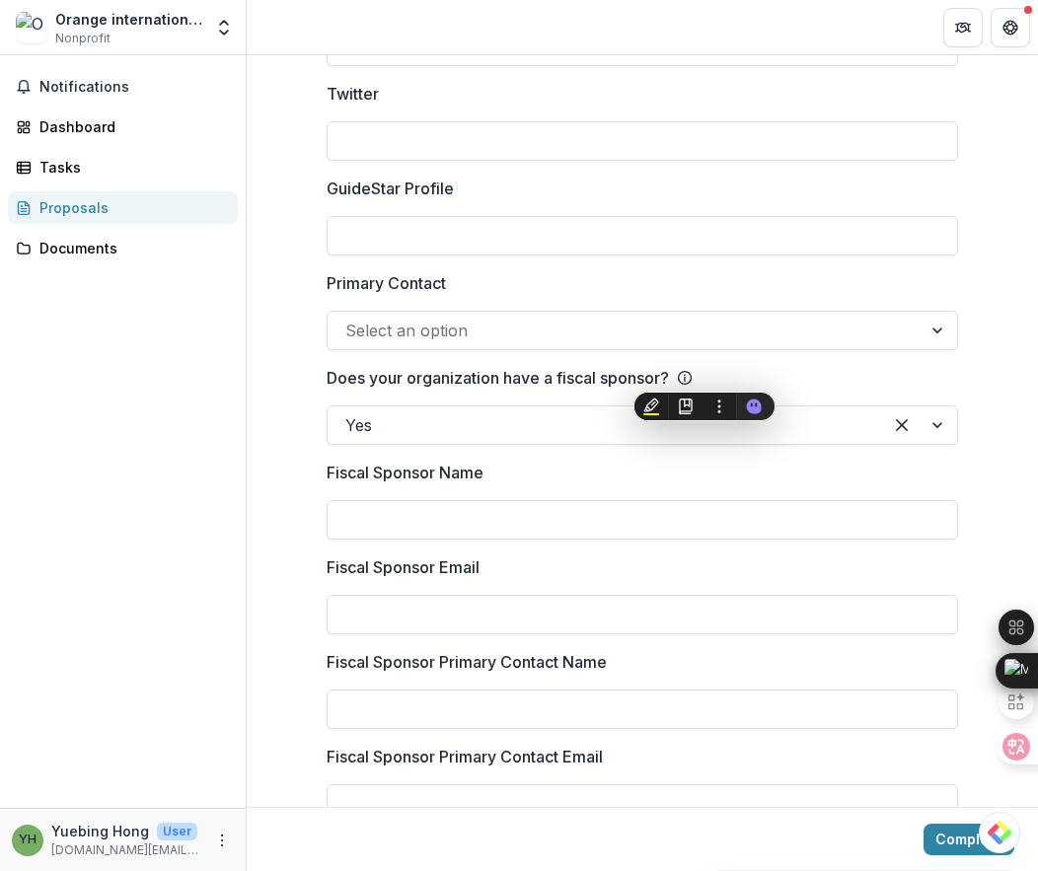
click at [443, 331] on div at bounding box center [624, 331] width 558 height 28
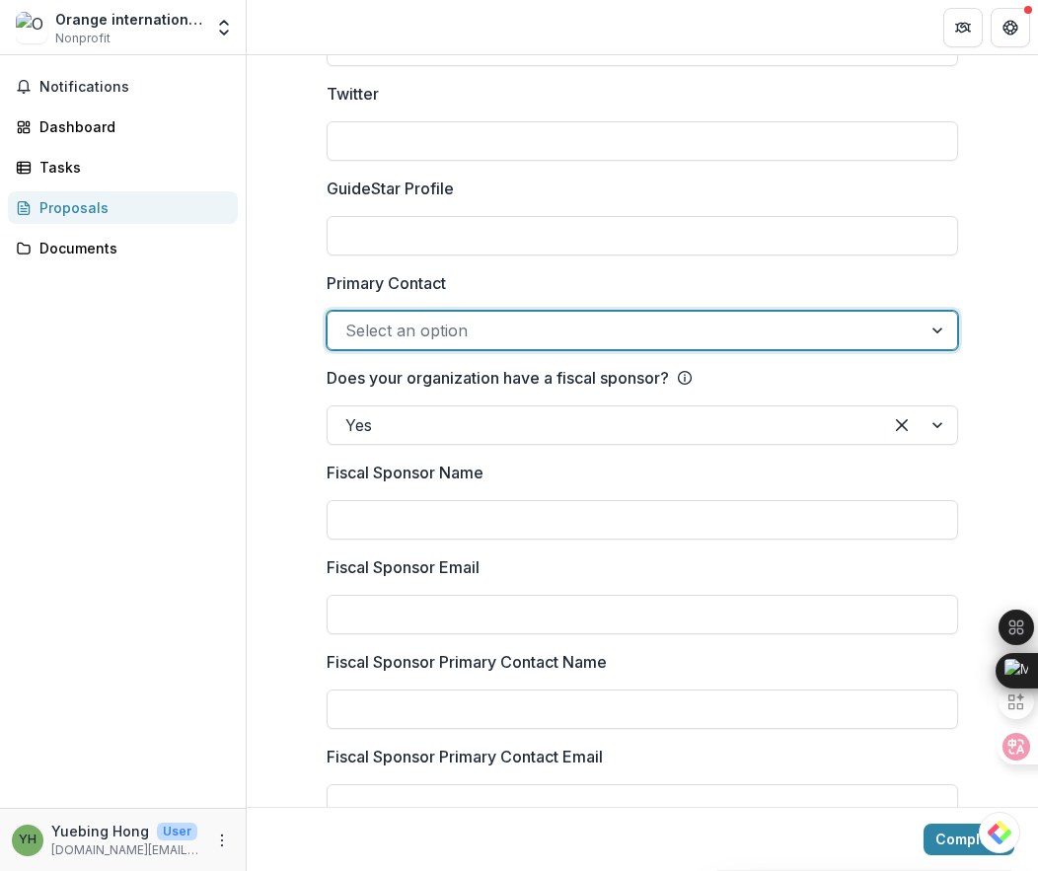
click at [443, 331] on div at bounding box center [624, 331] width 558 height 28
click at [398, 329] on div at bounding box center [624, 331] width 558 height 28
click at [677, 375] on div "No options" at bounding box center [640, 377] width 624 height 39
click at [573, 289] on label "Primary Contact" at bounding box center [637, 283] width 620 height 24
click at [350, 319] on input "Primary Contact" at bounding box center [347, 331] width 5 height 24
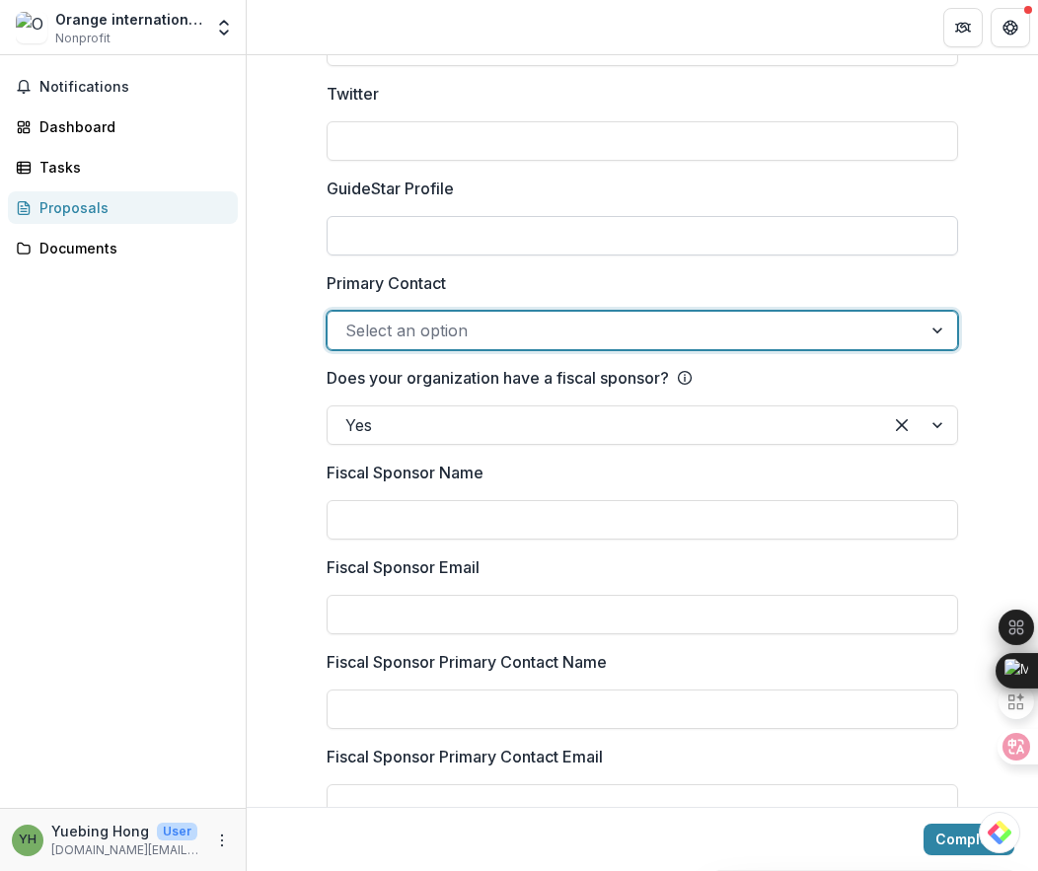
click at [532, 233] on input "GuideStar Profile" at bounding box center [642, 235] width 631 height 39
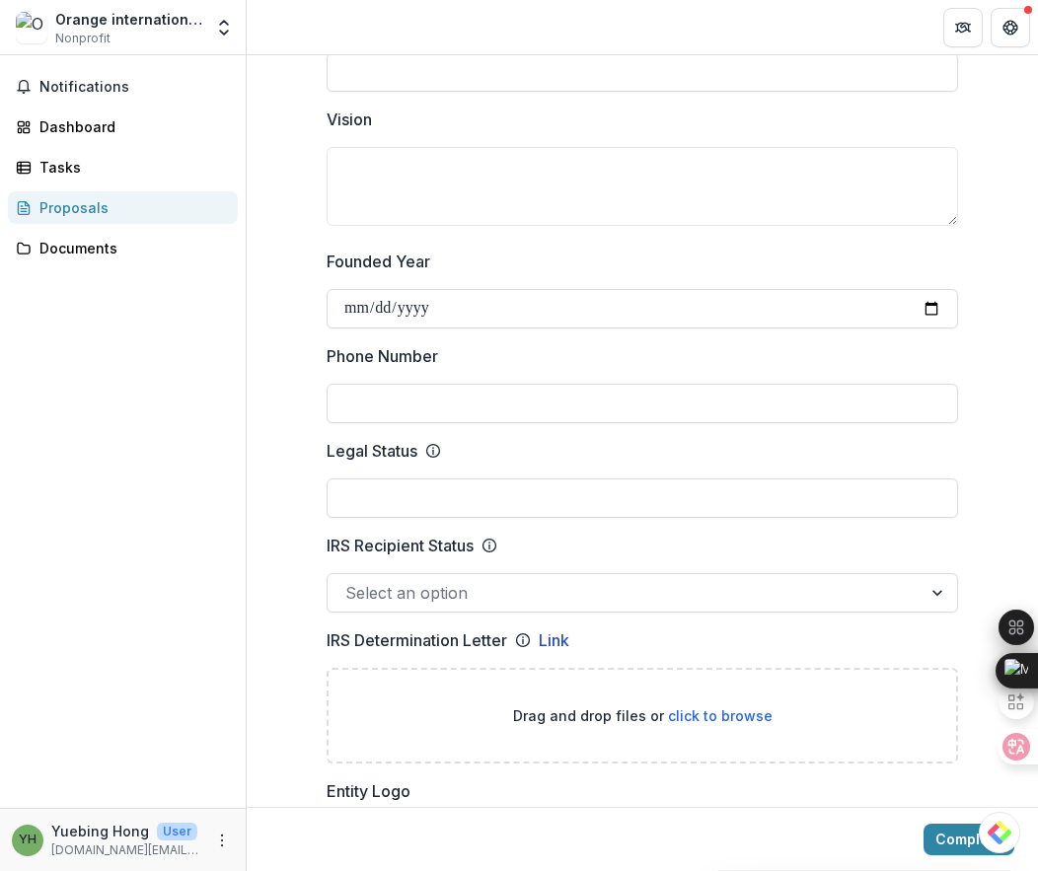
scroll to position [673, 0]
click at [494, 502] on input "Legal Status" at bounding box center [642, 497] width 631 height 39
paste input "**********"
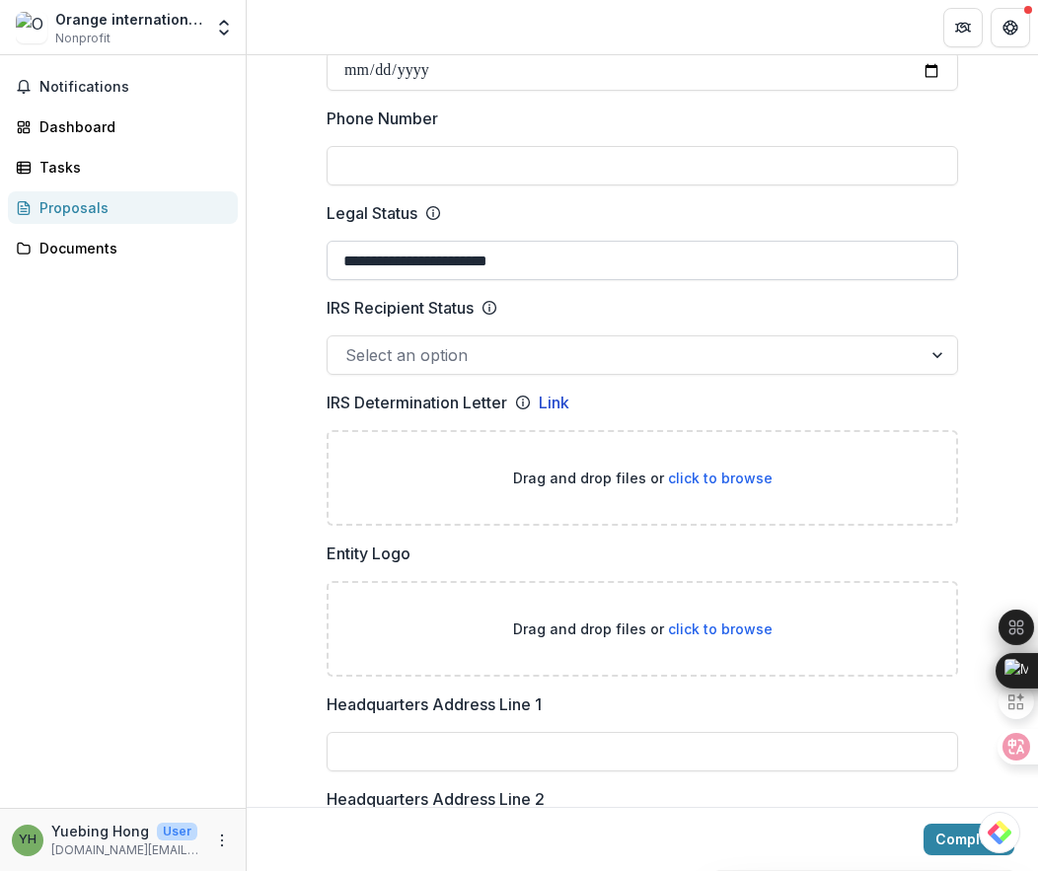
scroll to position [911, 0]
type input "**********"
click at [379, 312] on p "IRS Recipient Status" at bounding box center [400, 307] width 147 height 24
click at [350, 342] on input "IRS Recipient Status" at bounding box center [347, 354] width 5 height 24
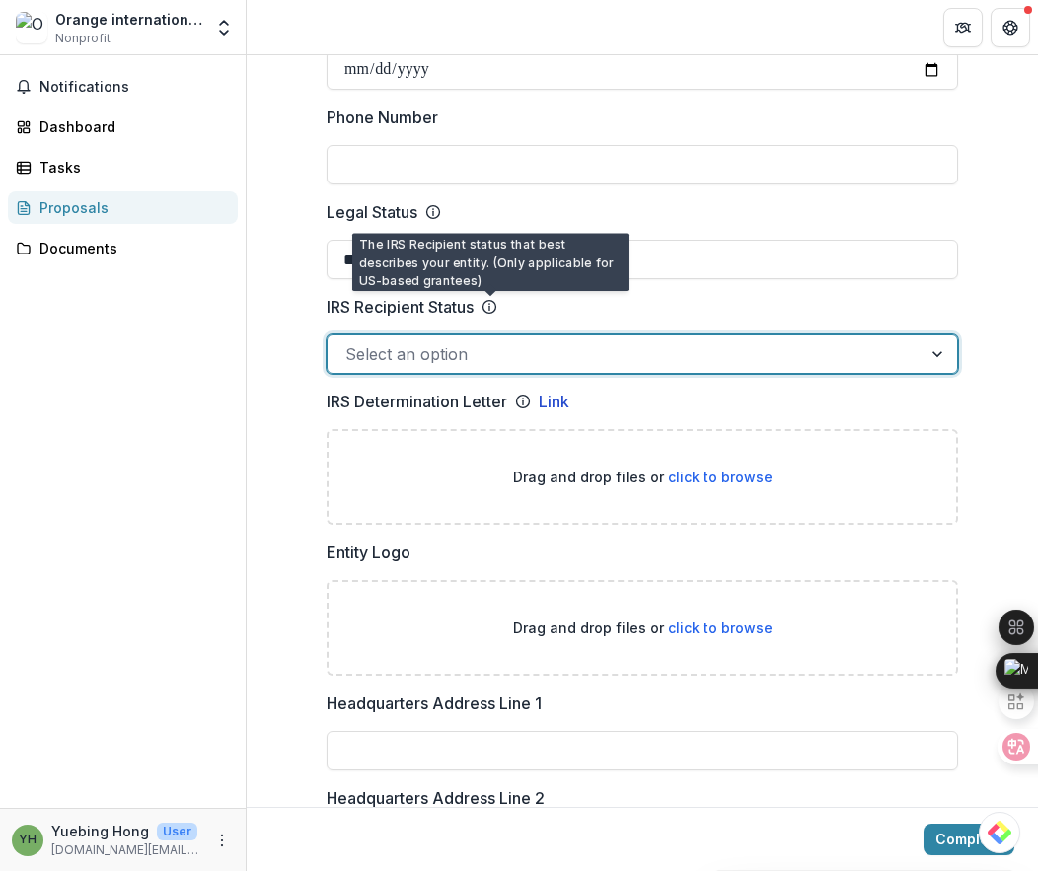
click at [496, 347] on div at bounding box center [624, 354] width 558 height 28
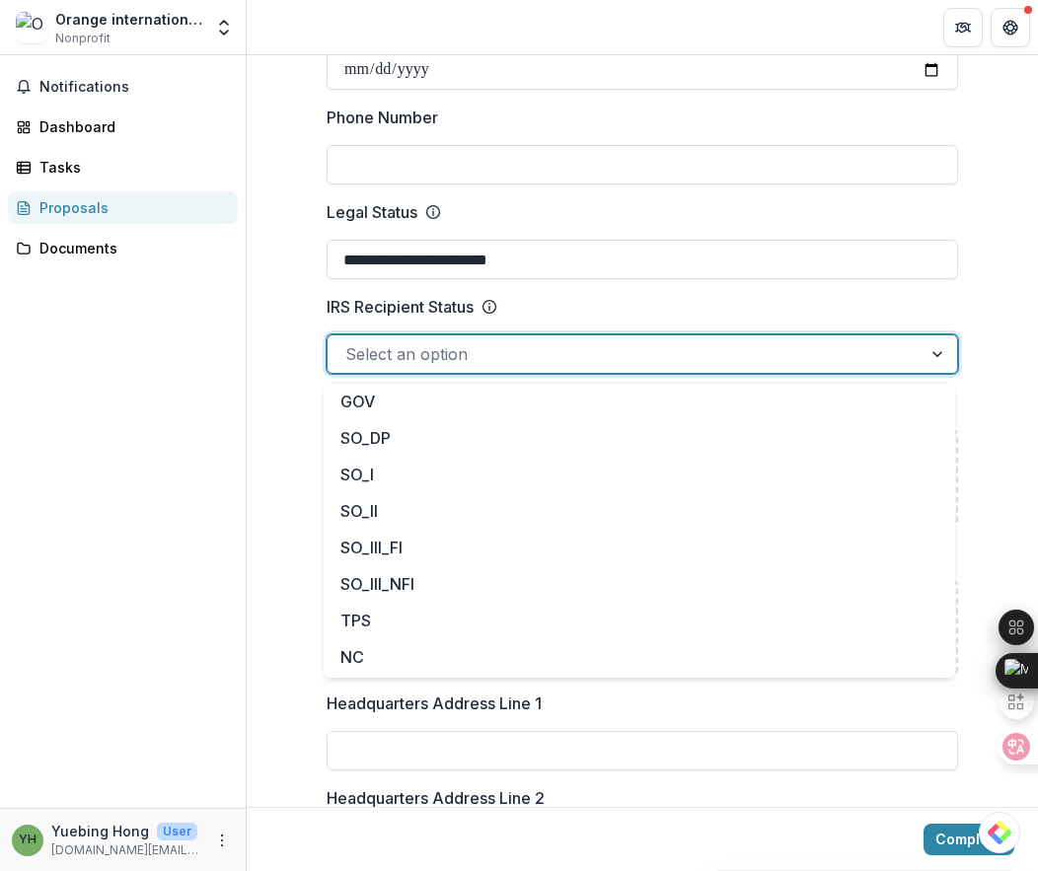
scroll to position [179, 0]
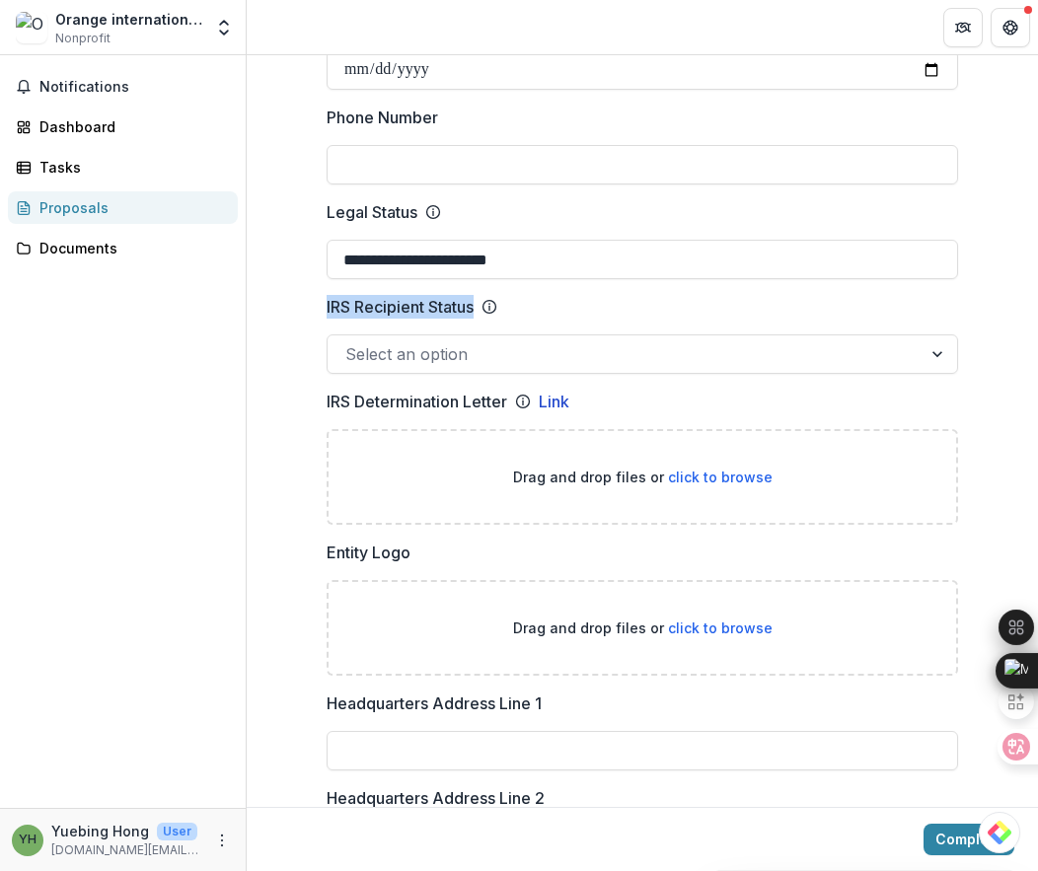
drag, startPoint x: 308, startPoint y: 303, endPoint x: 479, endPoint y: 304, distance: 170.7
copy div "IRS Recipient Status"
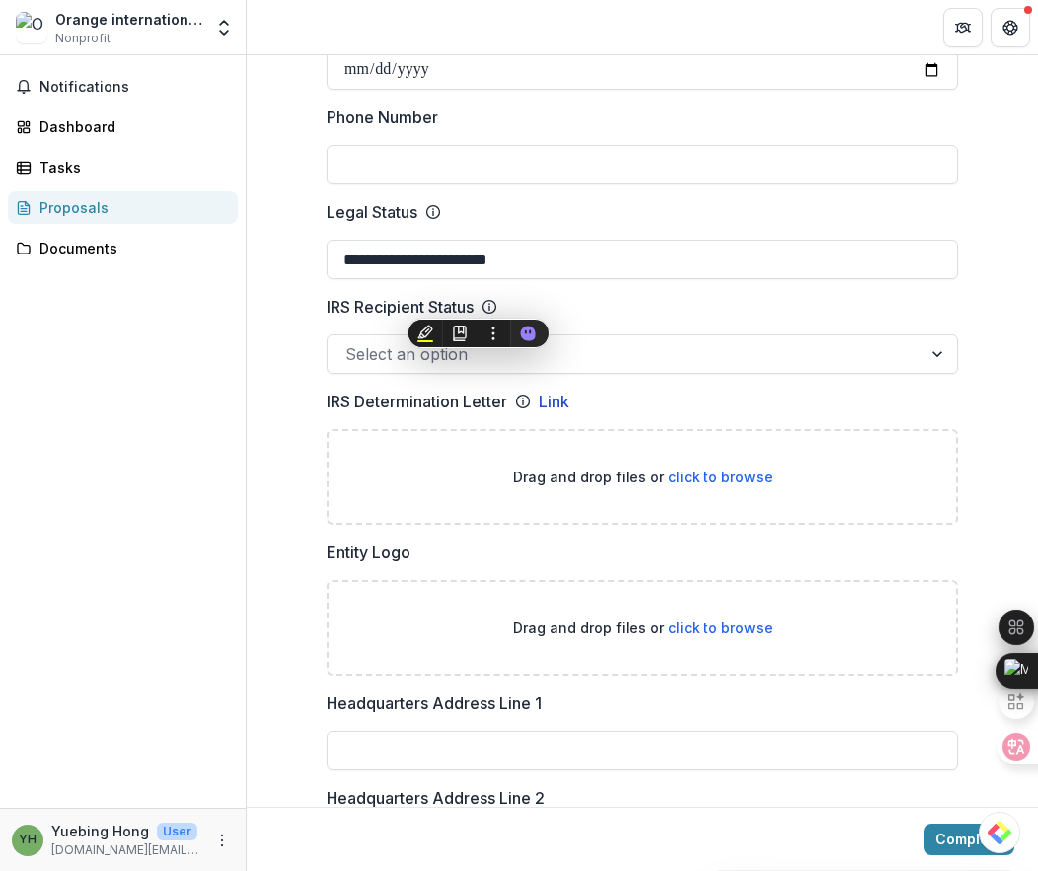
click at [713, 351] on div at bounding box center [624, 354] width 558 height 28
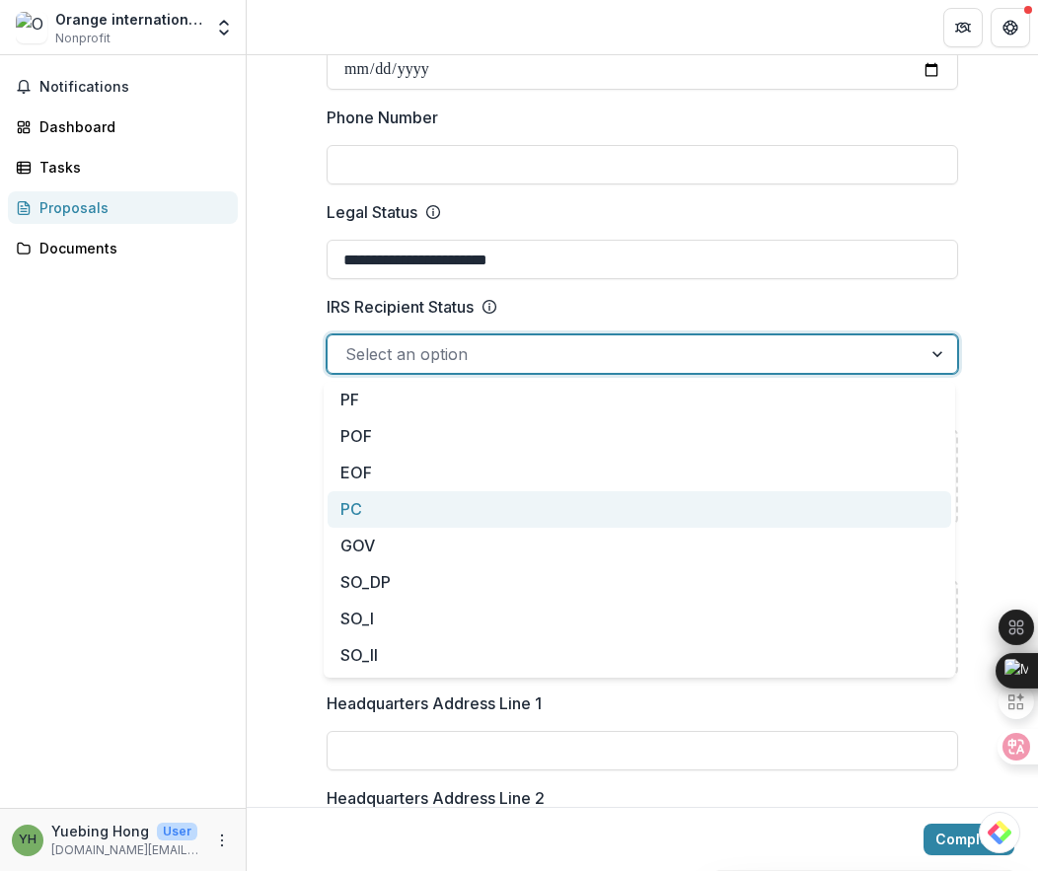
click at [409, 519] on div "PC" at bounding box center [640, 509] width 624 height 37
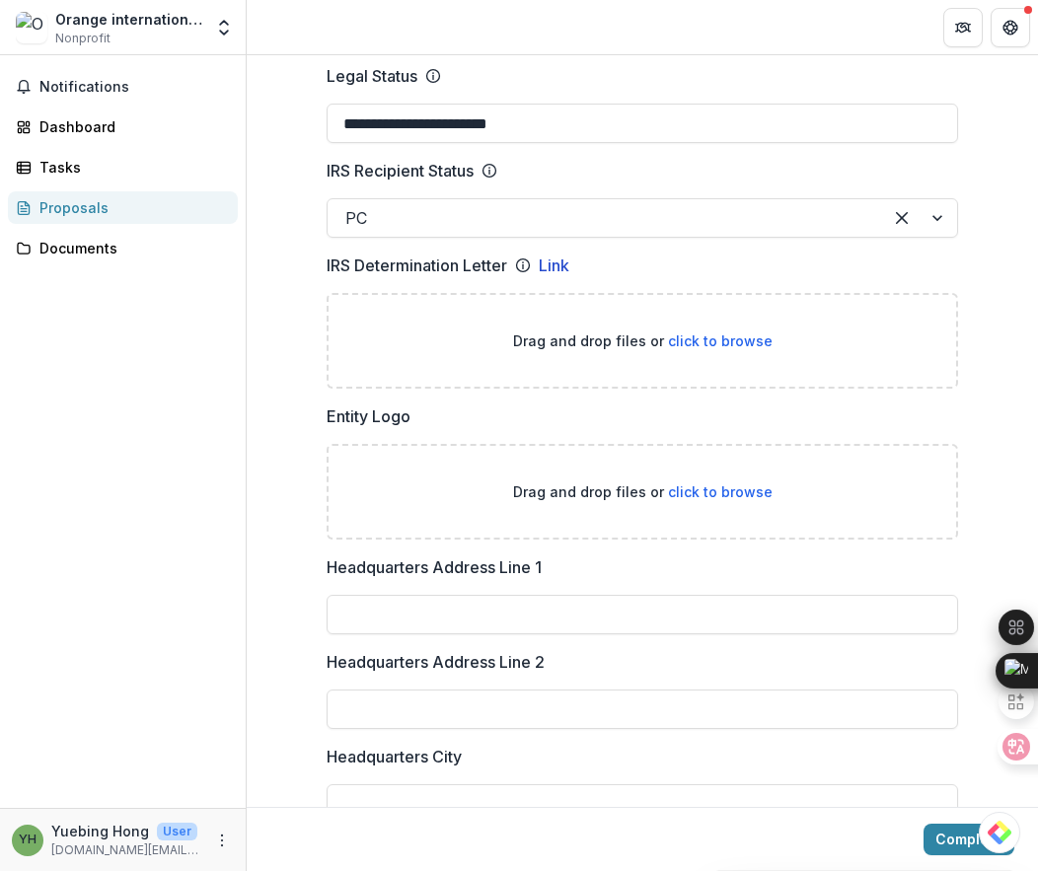
scroll to position [1050, 0]
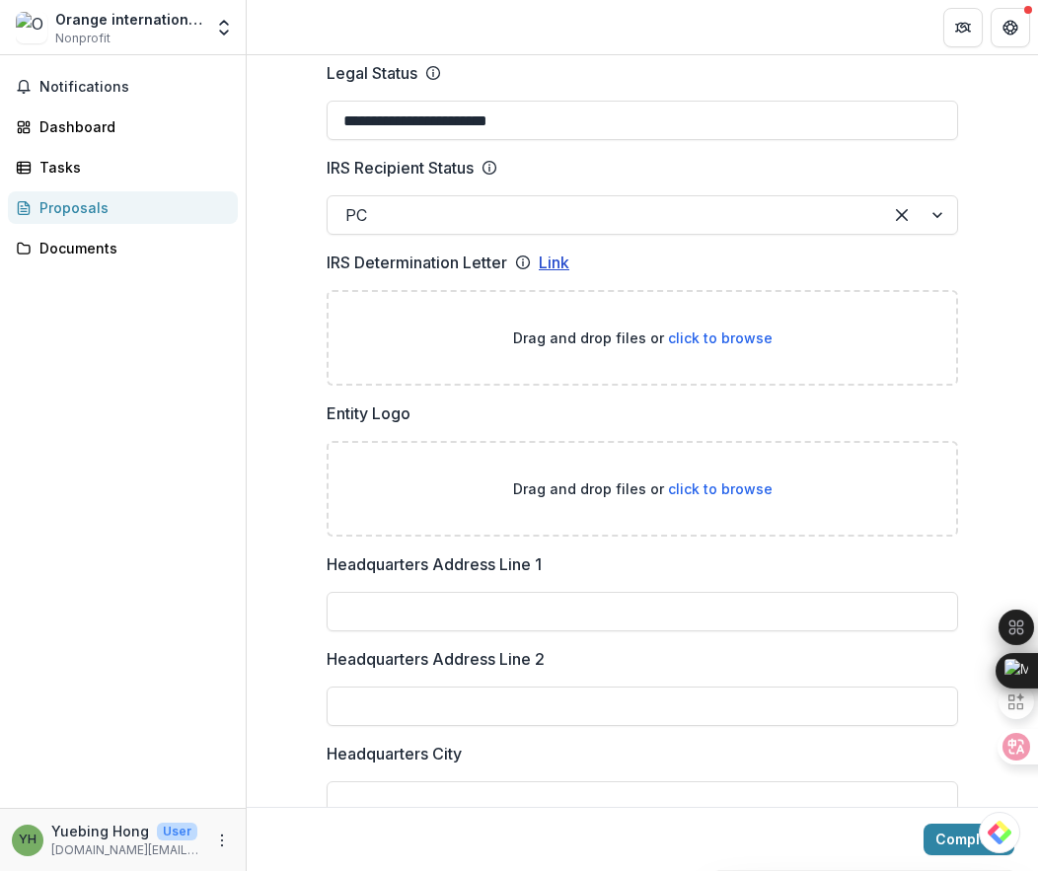
click at [558, 263] on link "Link" at bounding box center [554, 263] width 31 height 24
drag, startPoint x: 317, startPoint y: 260, endPoint x: 622, endPoint y: 264, distance: 304.9
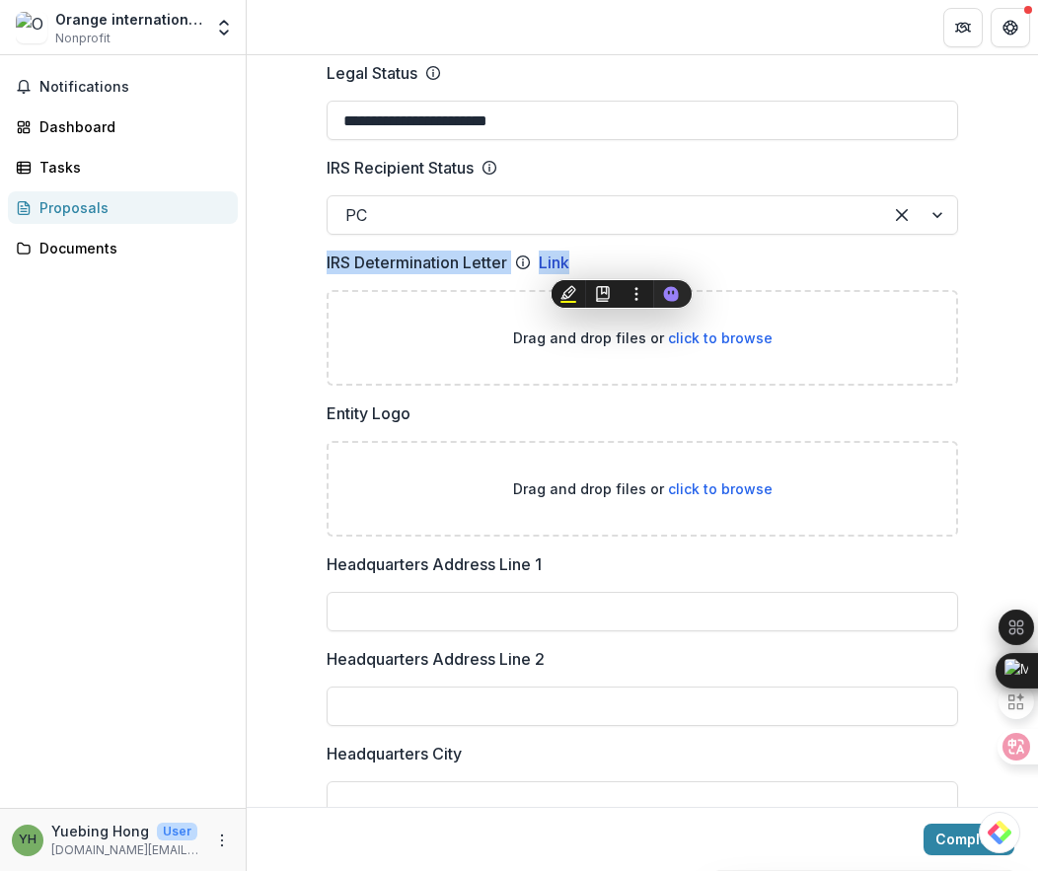
copy div "IRS Determination Letter Link"
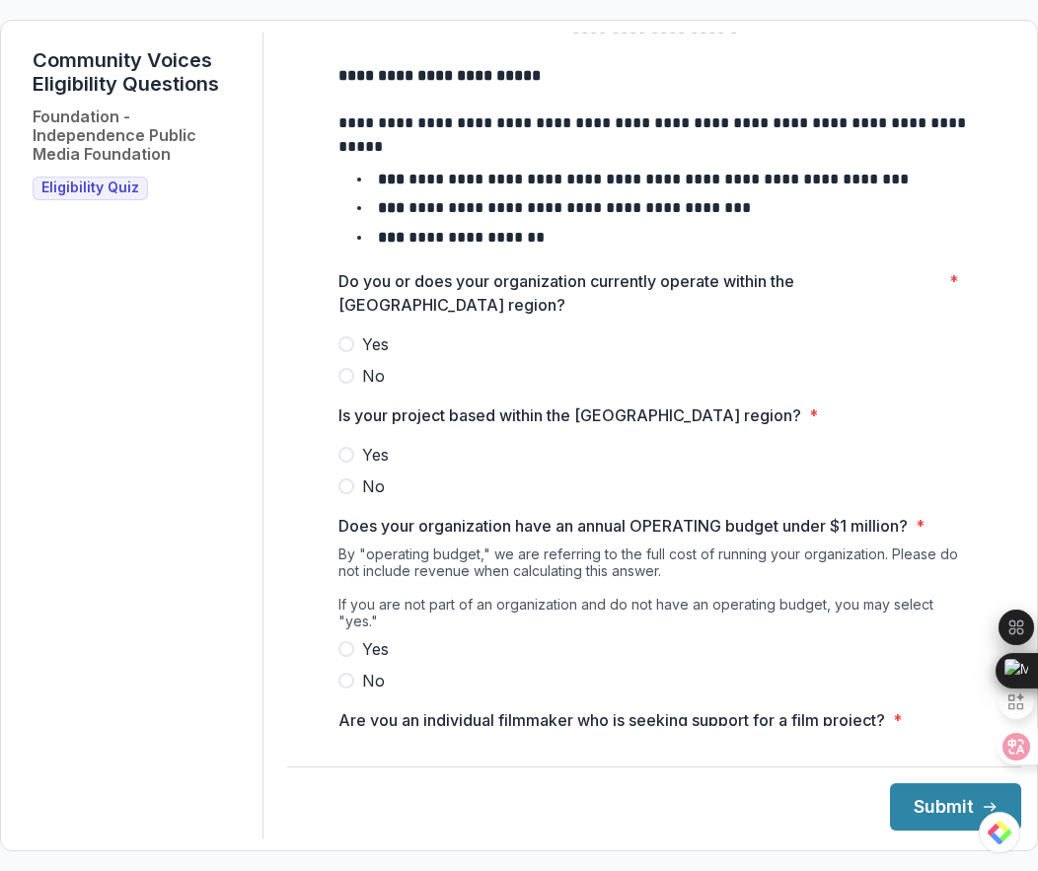
scroll to position [64, 0]
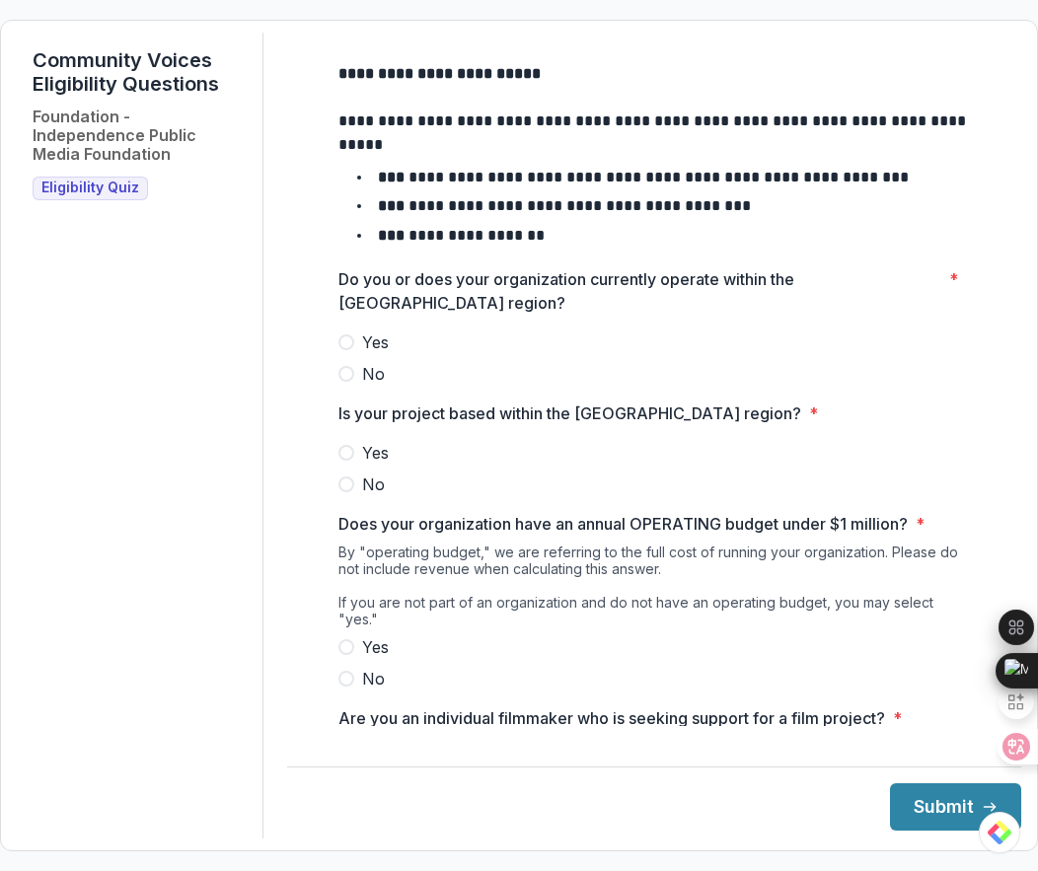
click at [344, 350] on span at bounding box center [346, 342] width 16 height 16
click at [348, 461] on span at bounding box center [346, 453] width 16 height 16
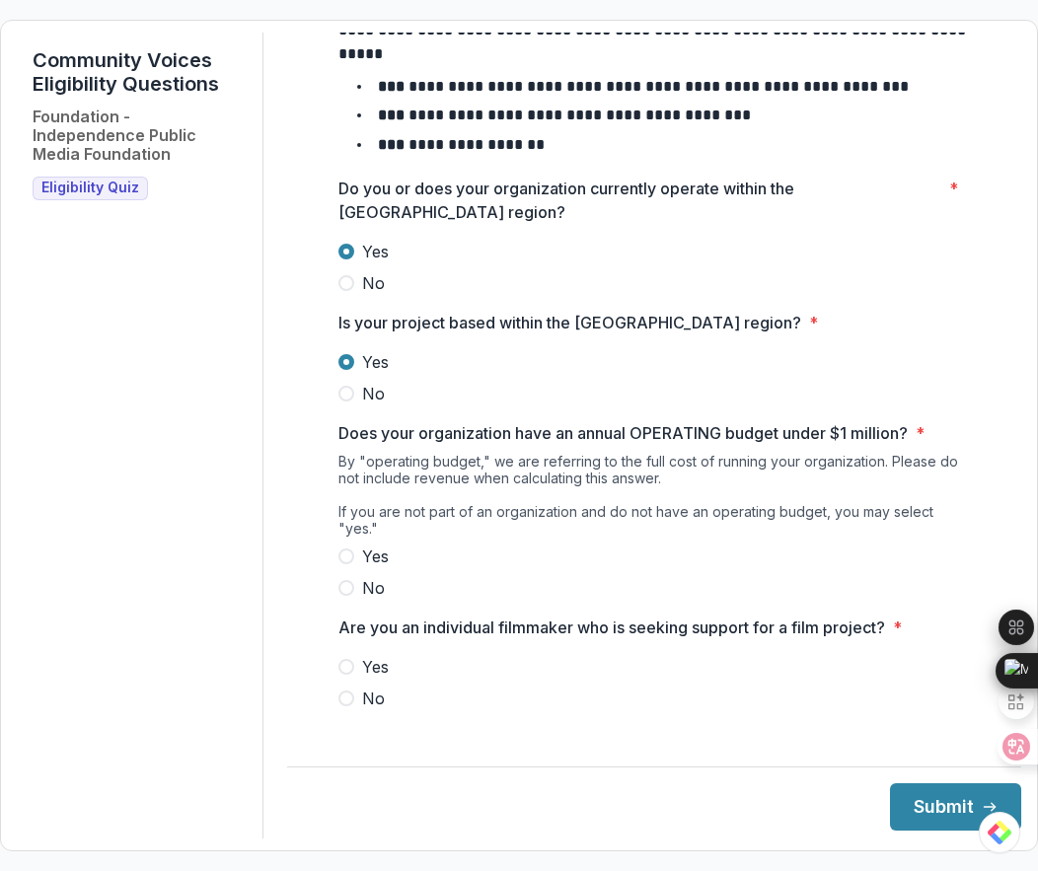
click at [347, 562] on label "Yes" at bounding box center [653, 557] width 631 height 24
click at [350, 703] on label "No" at bounding box center [653, 699] width 631 height 24
click at [927, 798] on button "Submit" at bounding box center [955, 806] width 131 height 47
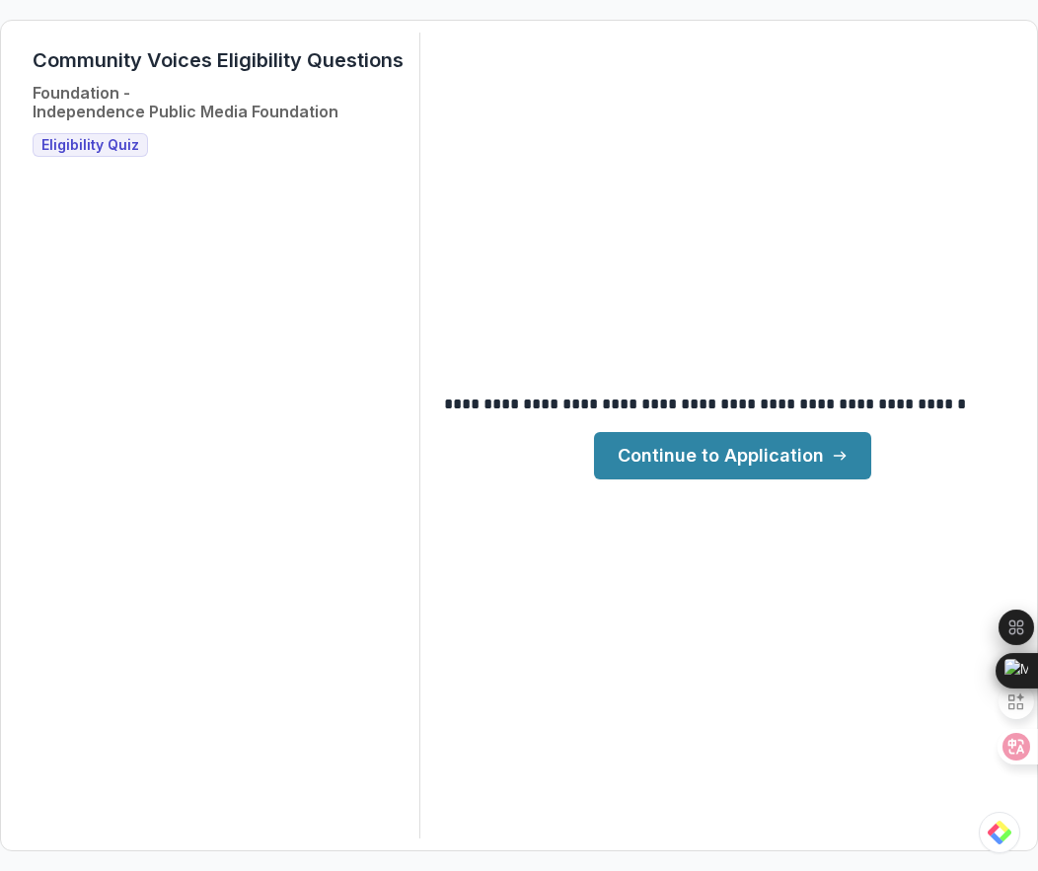
click at [704, 468] on link "Continue to Application" at bounding box center [732, 455] width 277 height 47
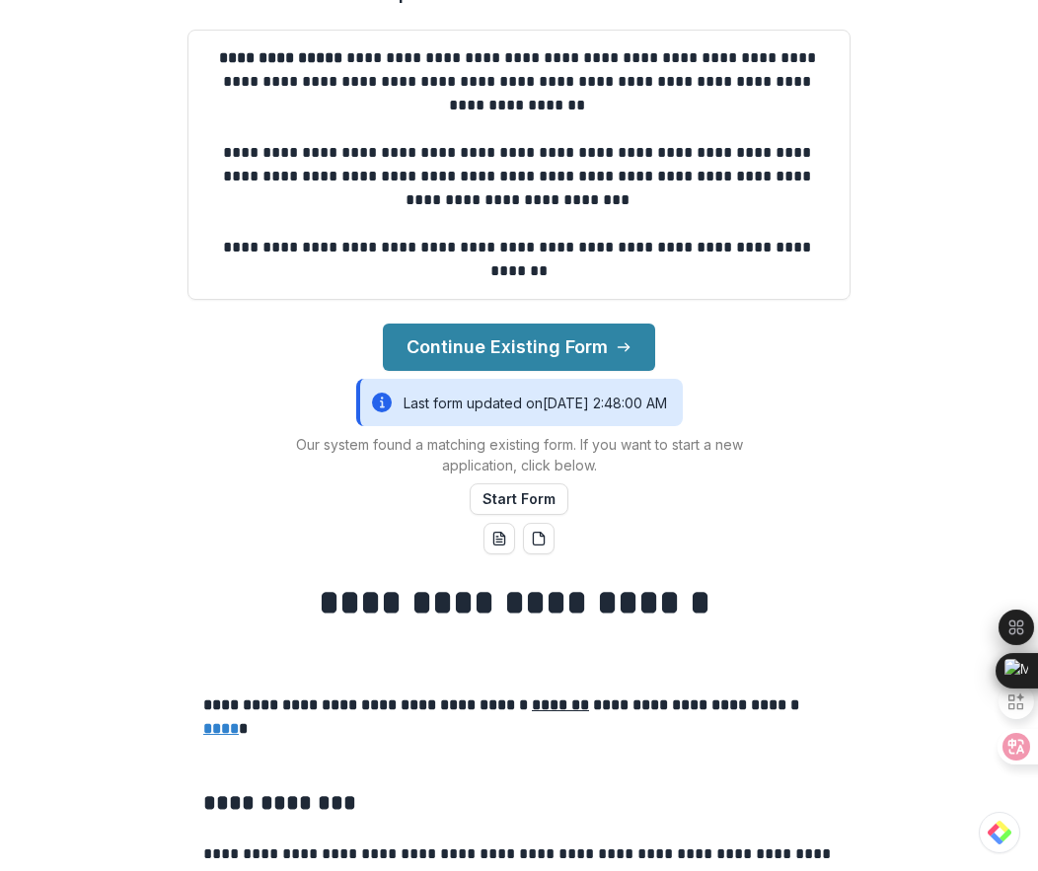
scroll to position [124, 0]
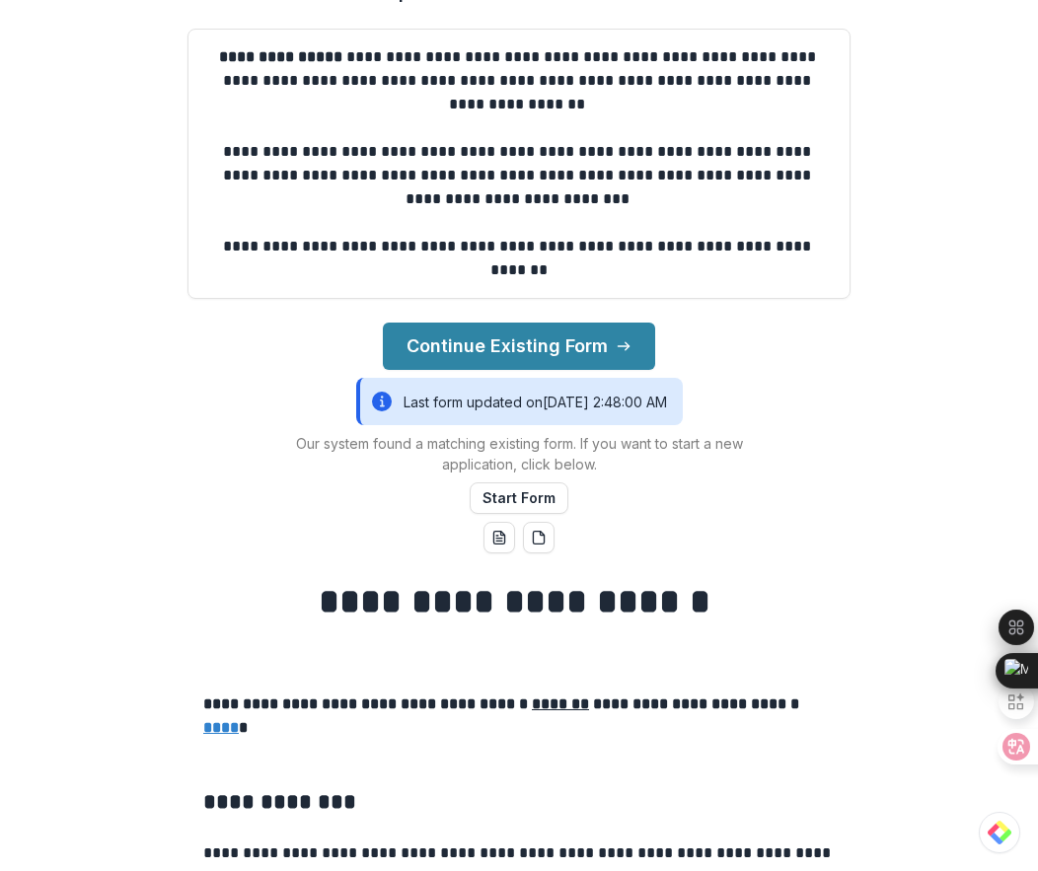
drag, startPoint x: 435, startPoint y: 453, endPoint x: 536, endPoint y: 445, distance: 101.0
click at [461, 447] on p "Our system found a matching existing form. If you want to start a new applicati…" at bounding box center [518, 453] width 493 height 41
click at [626, 450] on p "Our system found a matching existing form. If you want to start a new applicati…" at bounding box center [518, 453] width 493 height 41
click at [516, 497] on button "Start Form" at bounding box center [519, 499] width 99 height 32
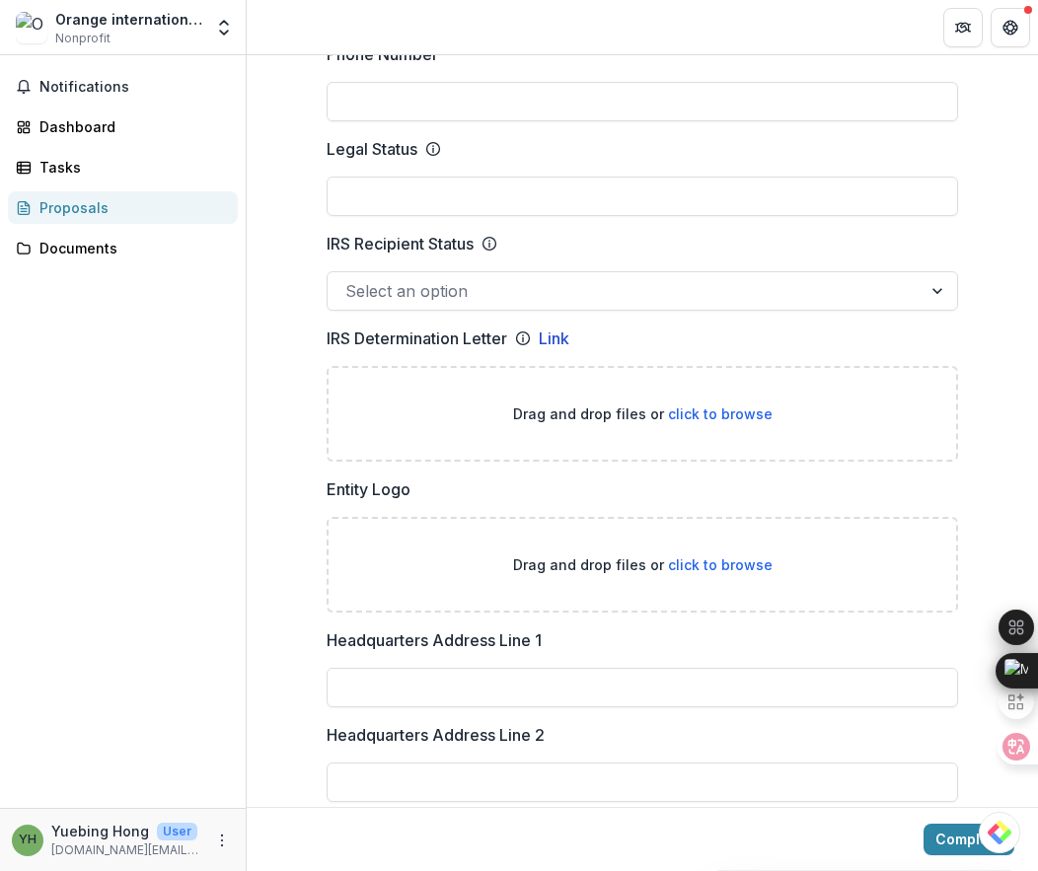
scroll to position [1024, 0]
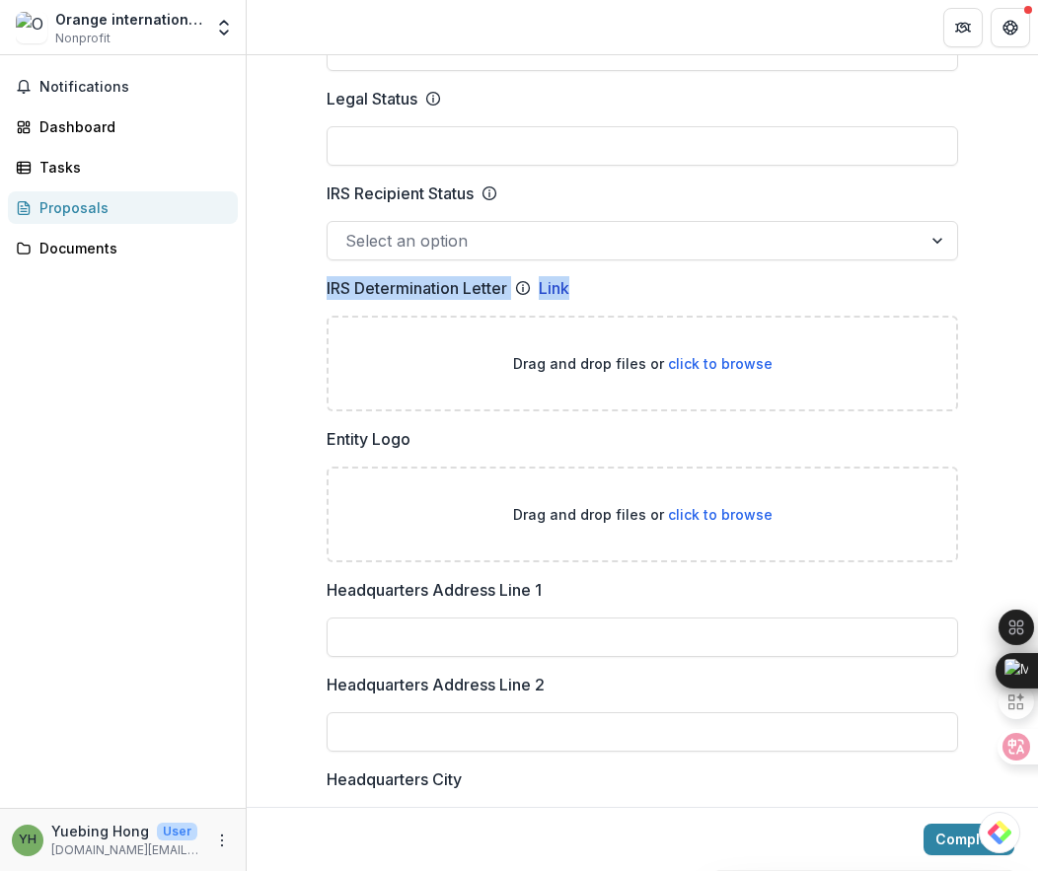
drag, startPoint x: 301, startPoint y: 291, endPoint x: 618, endPoint y: 287, distance: 316.8
click at [618, 287] on div "**********" at bounding box center [642, 782] width 791 height 3223
copy div "IRS Determination Letter Link"
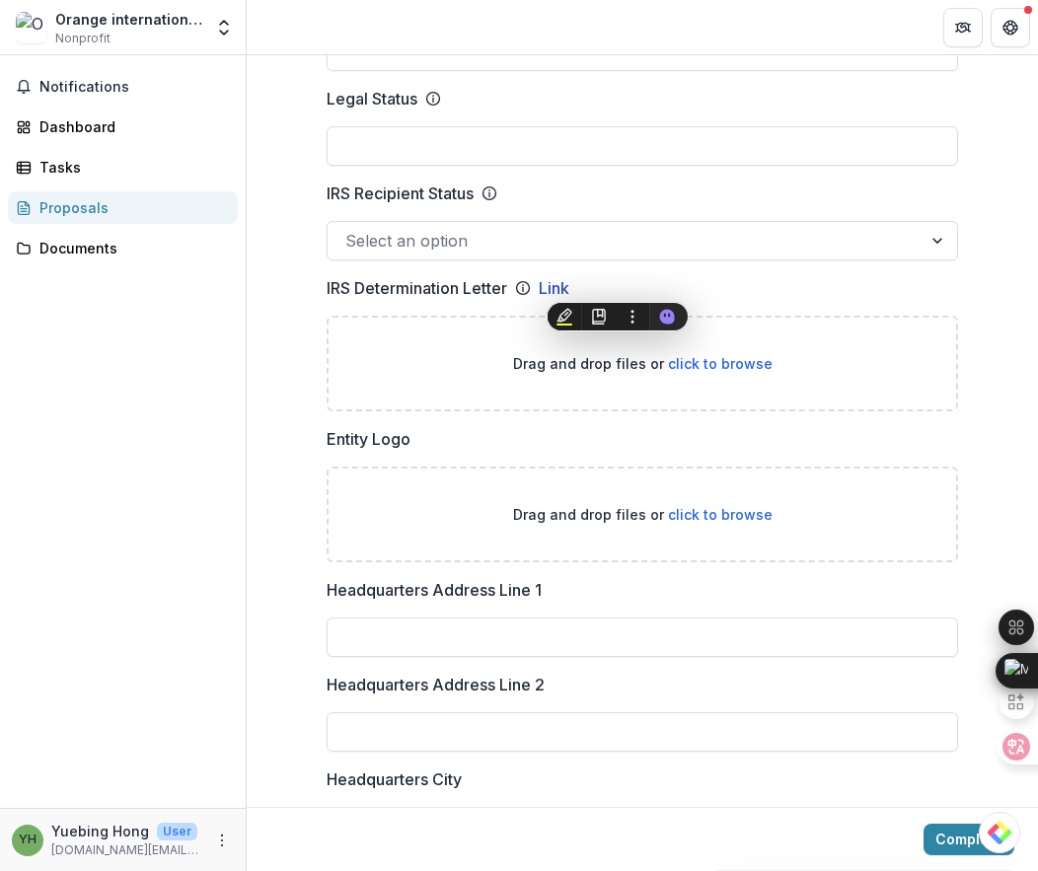
click at [158, 32] on div "Orange international Media Inc. Nonprofit" at bounding box center [128, 28] width 147 height 38
click at [83, 32] on span "Nonprofit" at bounding box center [82, 39] width 55 height 18
click at [222, 32] on polyline "Open entity switcher" at bounding box center [224, 33] width 8 height 4
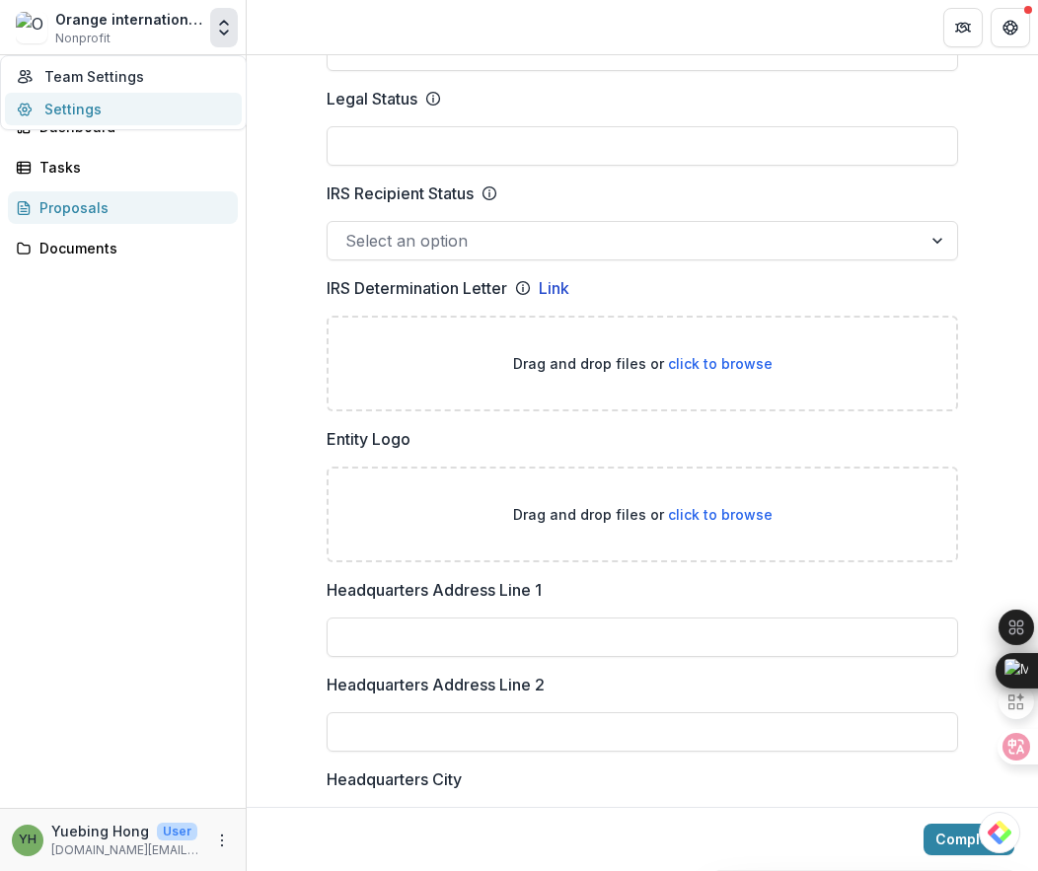
click at [58, 113] on link "Settings" at bounding box center [123, 109] width 237 height 33
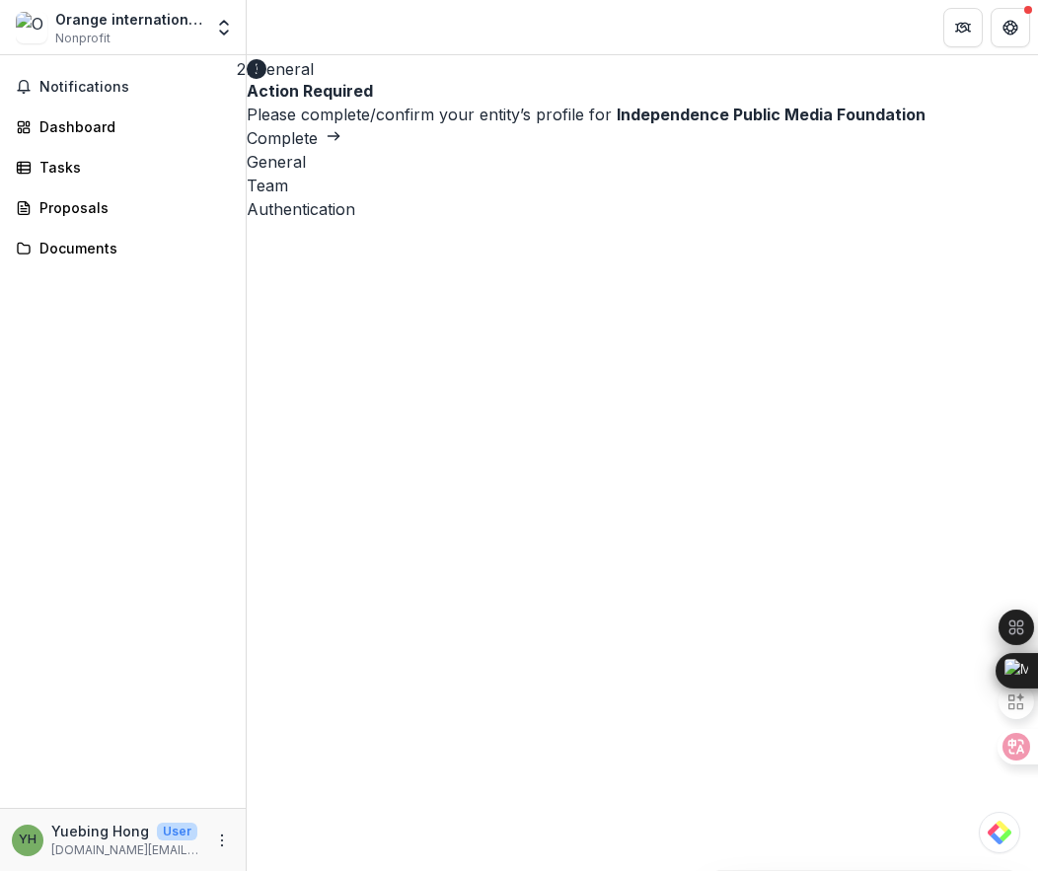
click at [120, 41] on div "Orange international Media Inc. Nonprofit" at bounding box center [128, 28] width 147 height 38
click at [231, 41] on button "Open entity switcher" at bounding box center [224, 27] width 28 height 39
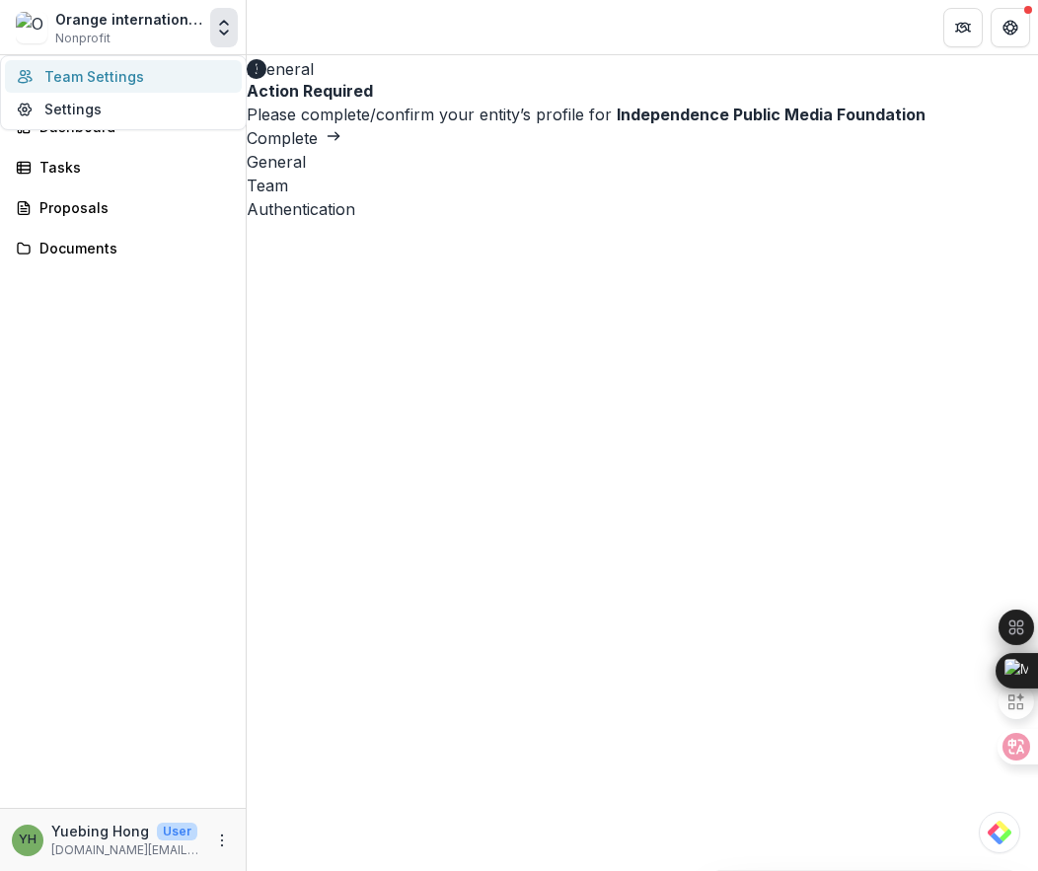
click at [114, 70] on link "Team Settings" at bounding box center [123, 76] width 237 height 33
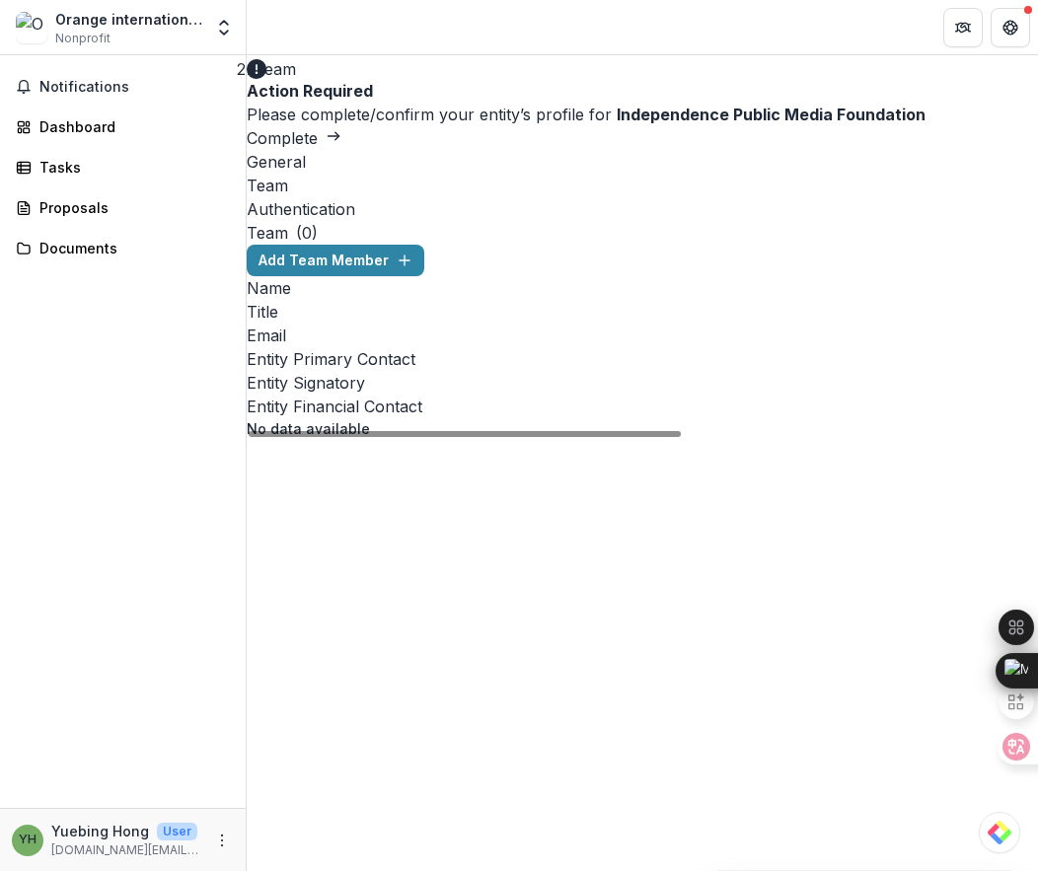
click at [479, 197] on div "Authentication" at bounding box center [642, 209] width 791 height 24
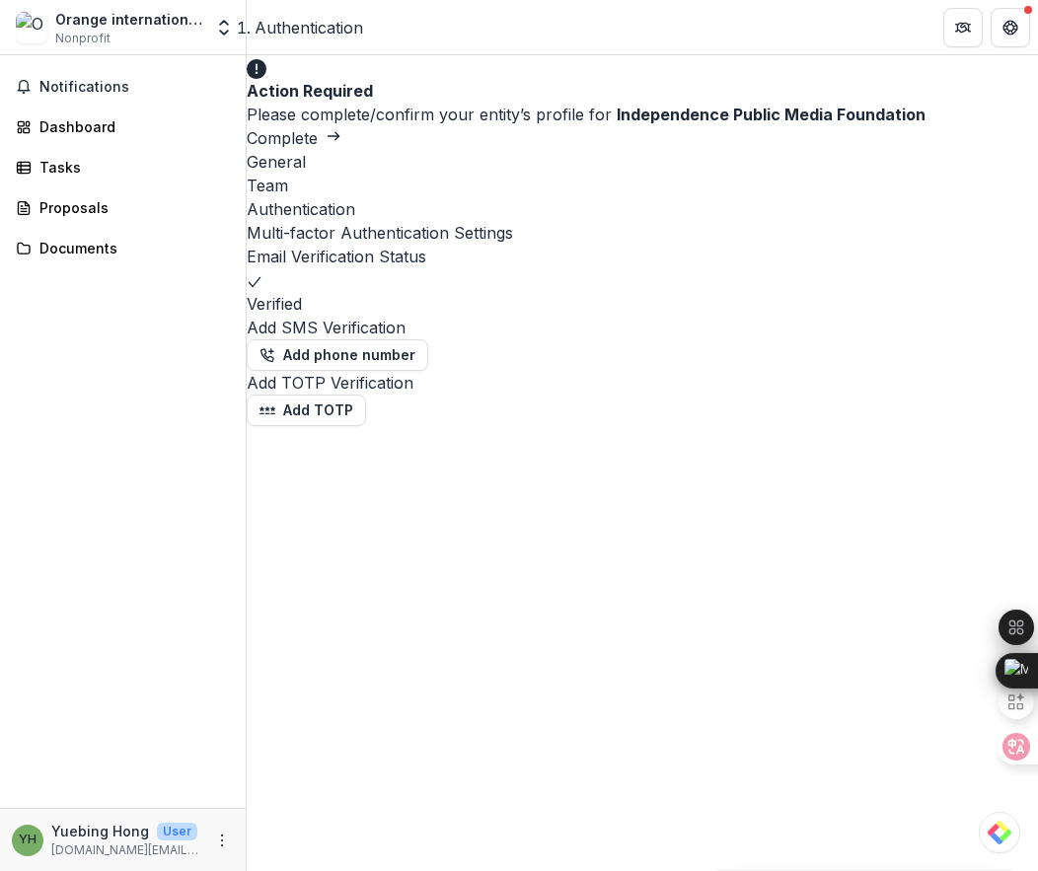
click at [277, 166] on div "General" at bounding box center [642, 162] width 791 height 24
